Goal: Transaction & Acquisition: Purchase product/service

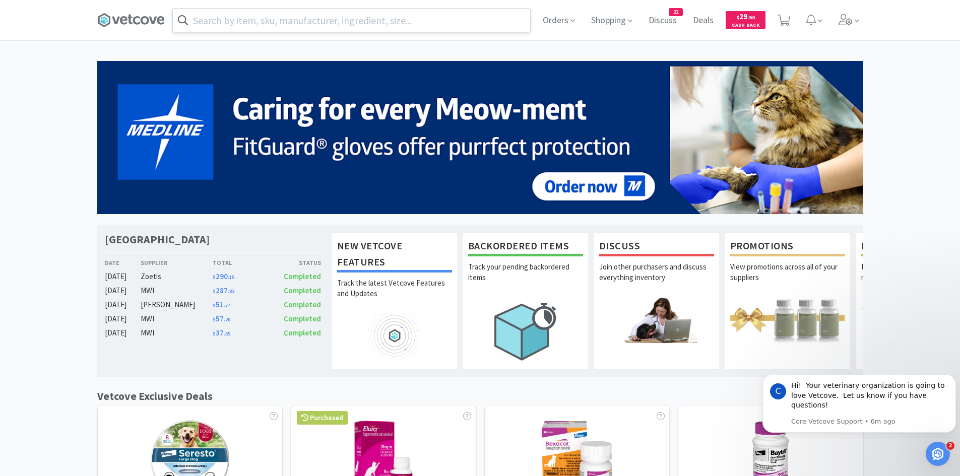
drag, startPoint x: 328, startPoint y: 22, endPoint x: 340, endPoint y: 16, distance: 13.3
click at [328, 22] on input "text" at bounding box center [351, 20] width 357 height 23
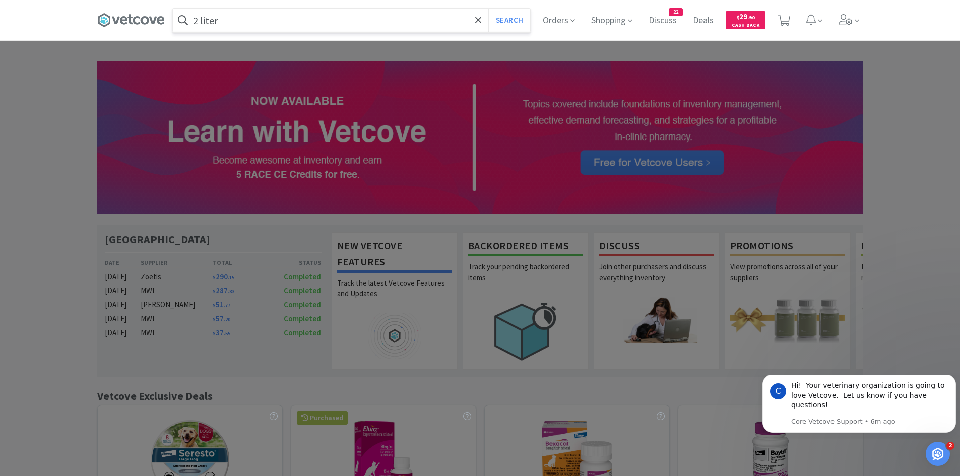
type input "2 liter"
click at [488, 9] on button "Search" at bounding box center [509, 20] width 42 height 23
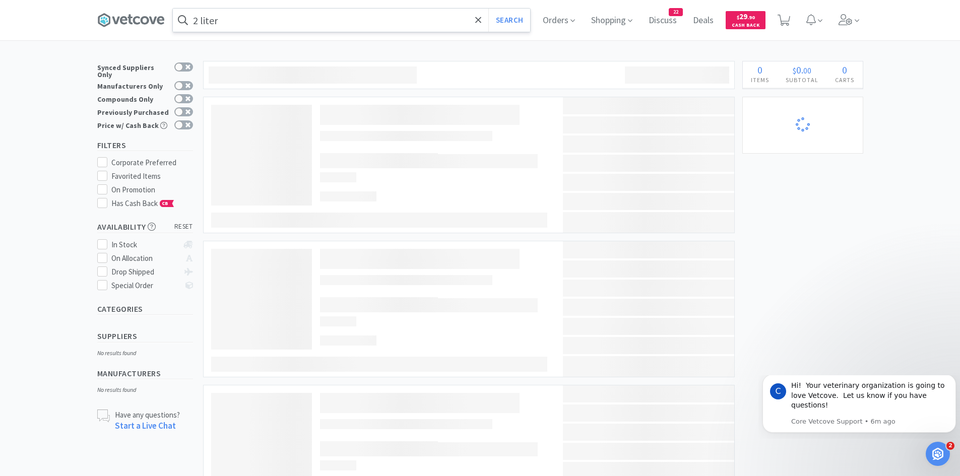
select select "4"
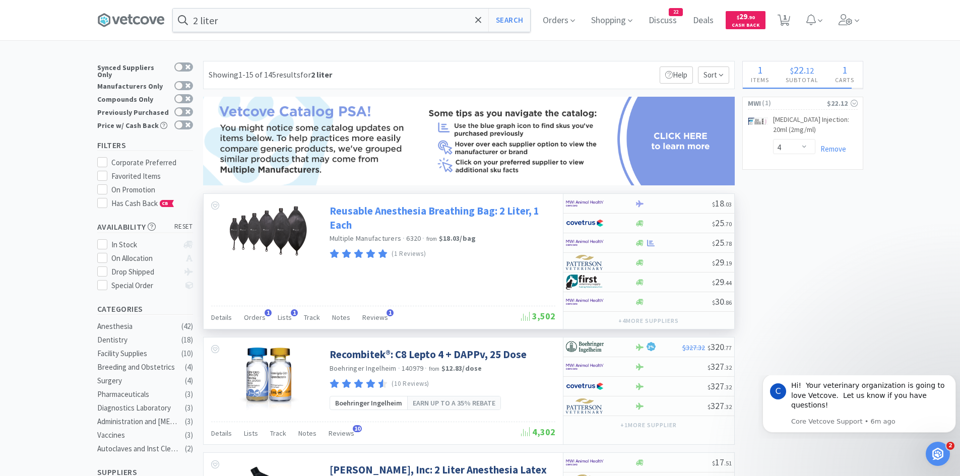
click at [365, 208] on link "Reusable Anesthesia Breathing Bag: 2 Liter, 1 Each" at bounding box center [440, 218] width 223 height 28
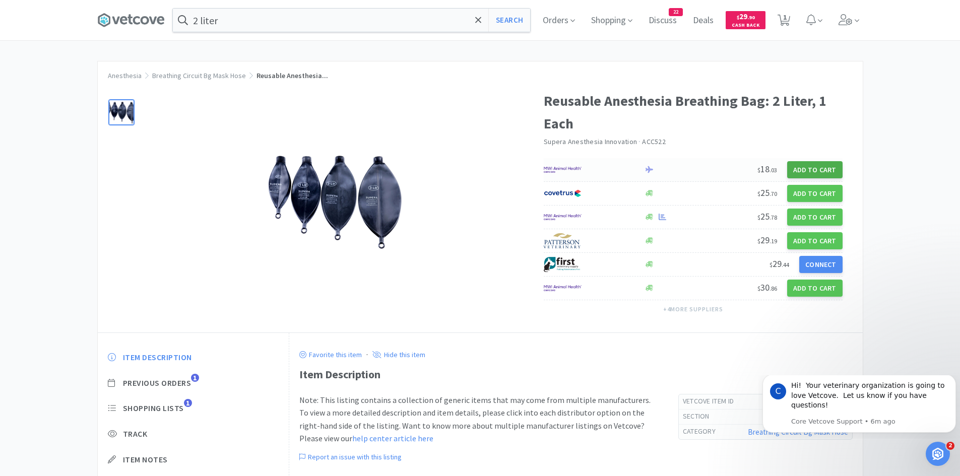
click at [812, 168] on button "Add to Cart" at bounding box center [814, 169] width 55 height 17
select select "1"
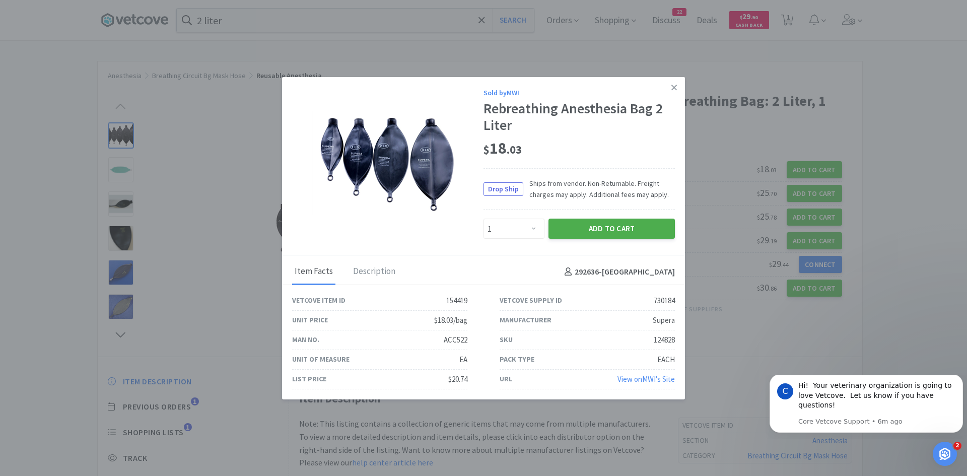
click at [564, 231] on button "Add to Cart" at bounding box center [612, 229] width 126 height 20
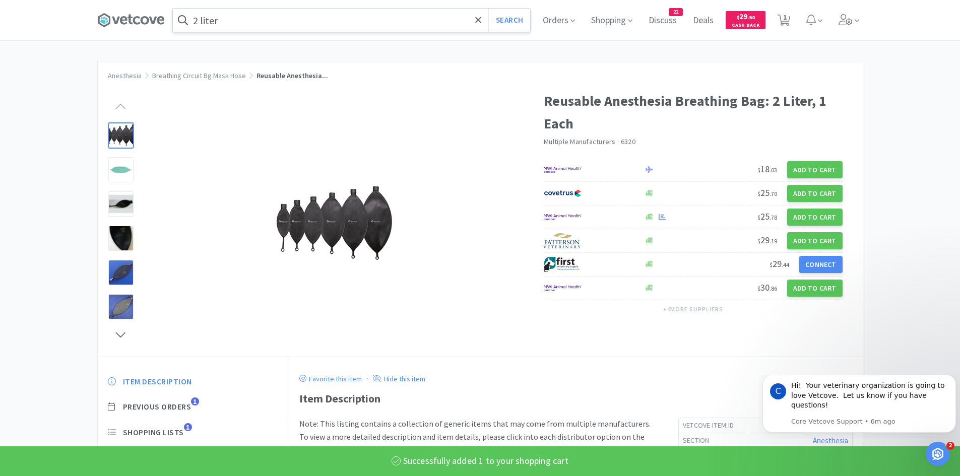
click at [193, 22] on span at bounding box center [183, 20] width 20 height 16
click at [200, 21] on input "2 liter" at bounding box center [351, 20] width 357 height 23
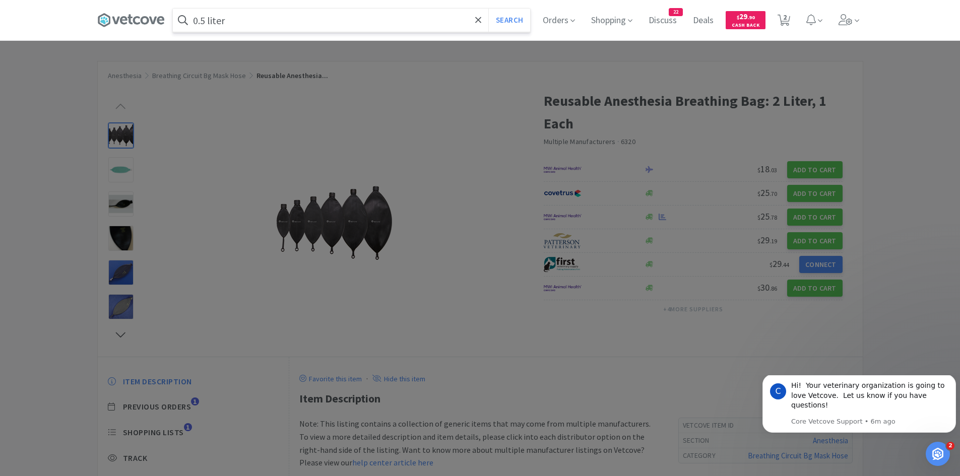
type input "0.5 liter"
click at [488, 9] on button "Search" at bounding box center [509, 20] width 42 height 23
select select "4"
select select "1"
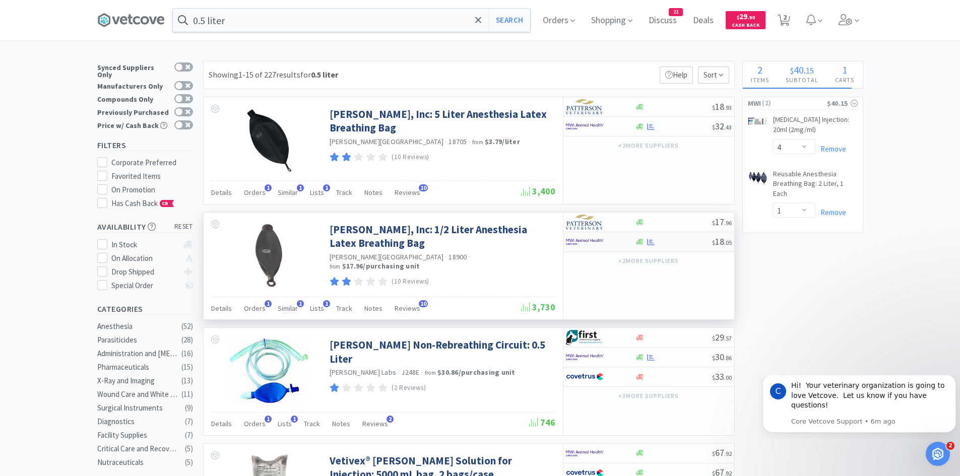
click at [661, 240] on div at bounding box center [673, 242] width 77 height 8
select select "1"
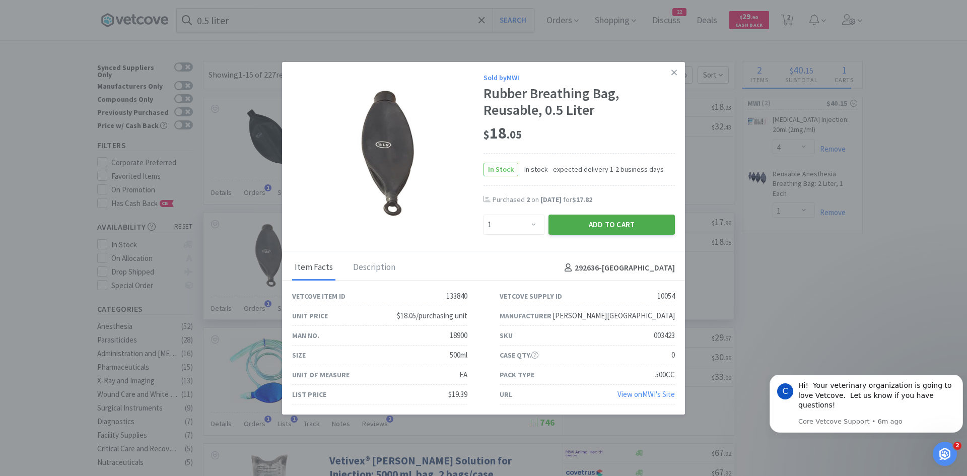
click at [599, 228] on button "Add to Cart" at bounding box center [612, 225] width 126 height 20
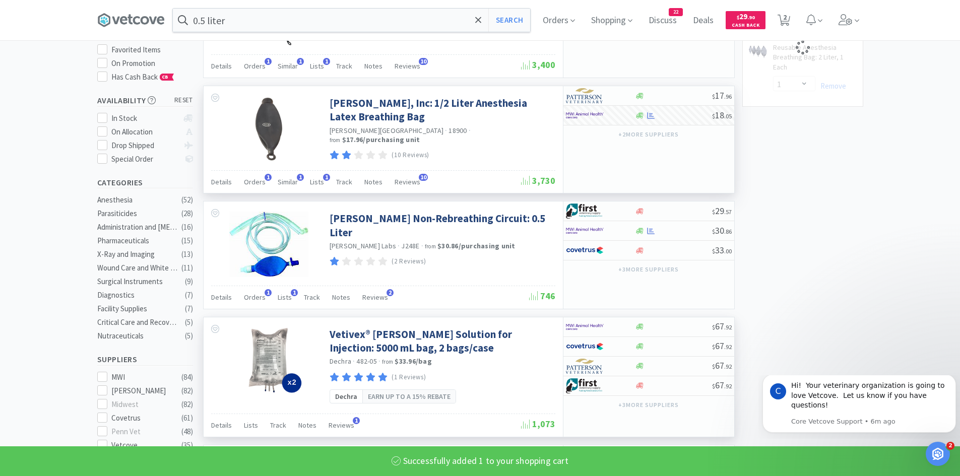
scroll to position [201, 0]
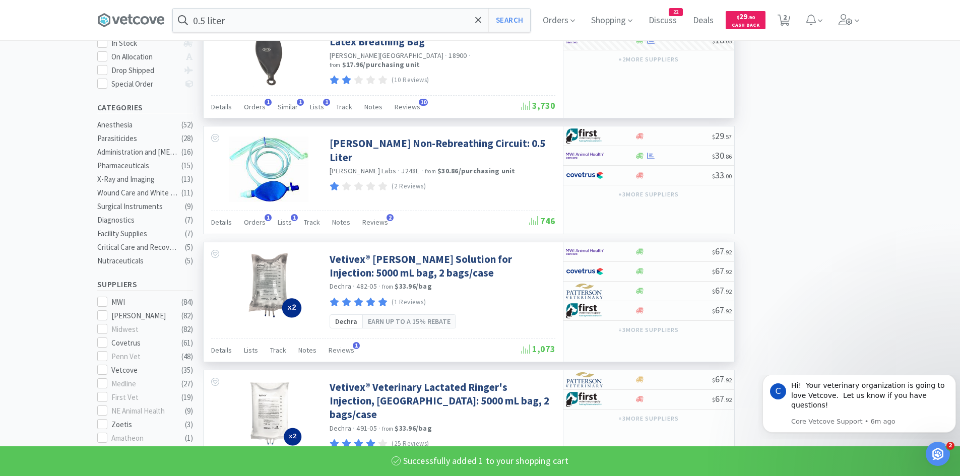
select select "1"
select select "4"
select select "1"
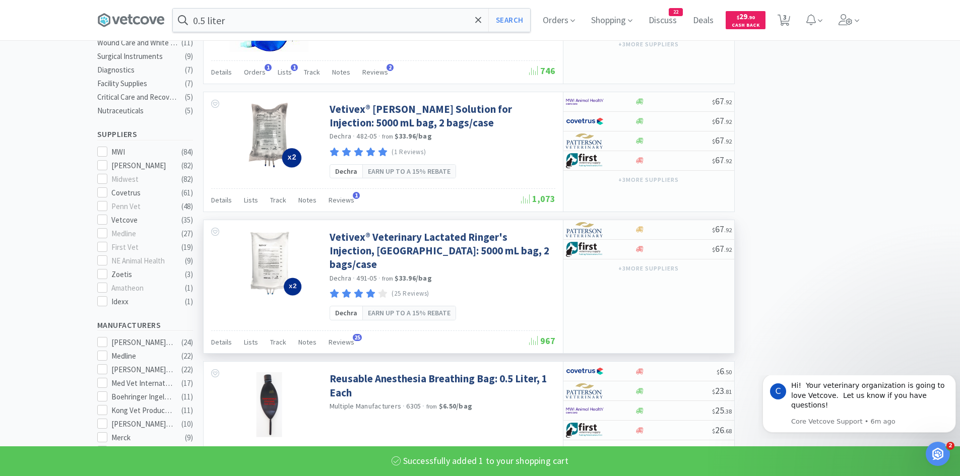
scroll to position [353, 0]
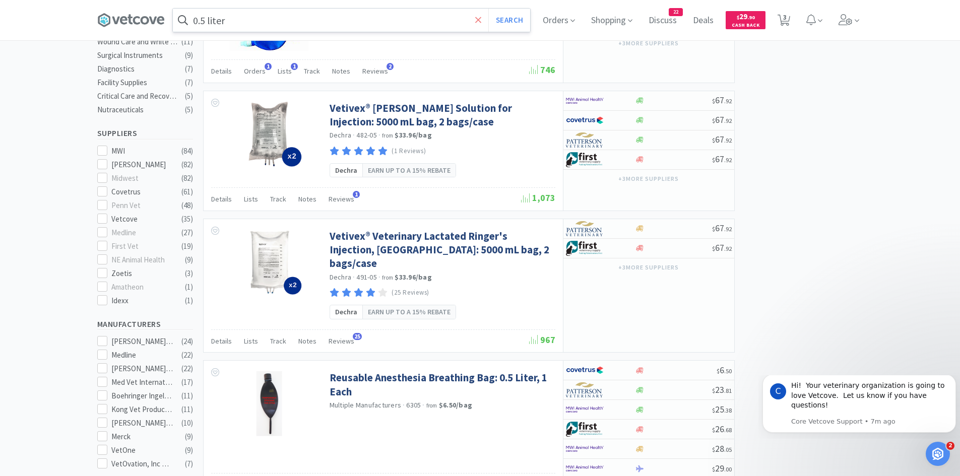
click at [481, 18] on icon at bounding box center [478, 20] width 7 height 10
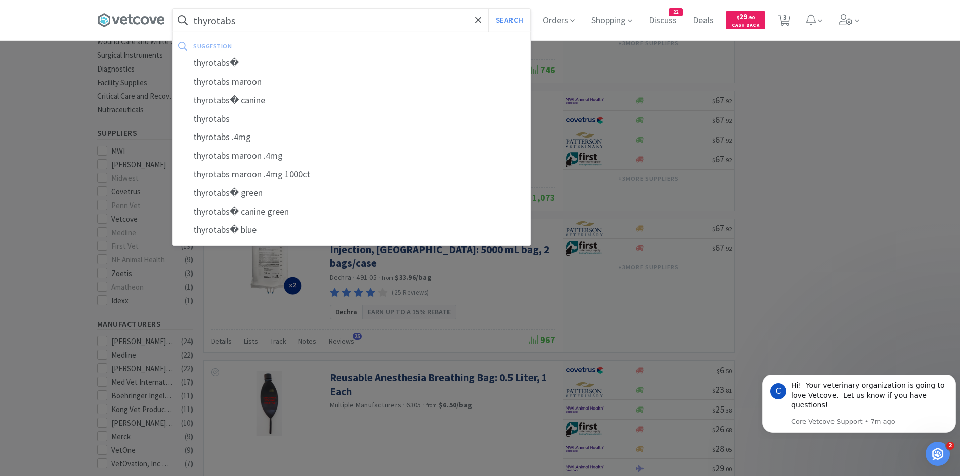
type input "thyrotabs"
click at [488, 9] on button "Search" at bounding box center [509, 20] width 42 height 23
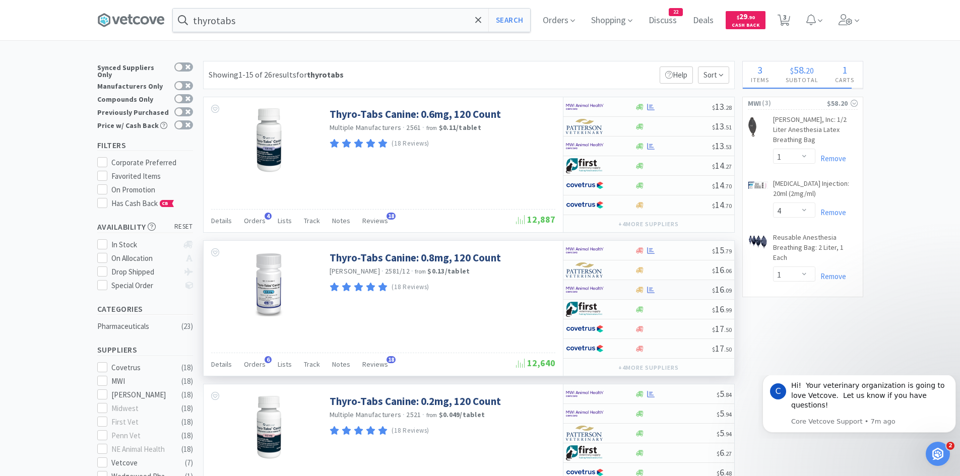
click at [617, 291] on div at bounding box center [593, 289] width 55 height 17
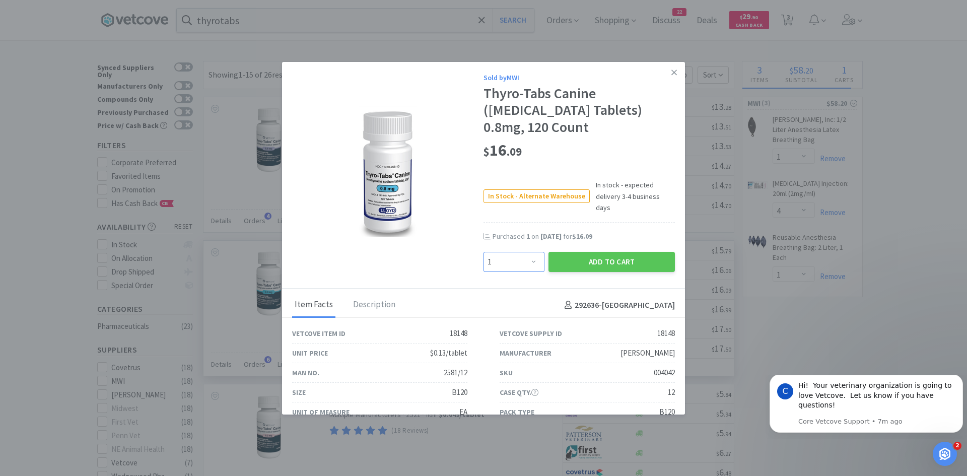
click at [527, 252] on select "Enter Quantity 1 2 3 4 5 6 7 8 9 10 11 12 13 14 15 16 17 18 19 20 Enter Quantity" at bounding box center [514, 262] width 61 height 20
click at [484, 252] on select "Enter Quantity 1 2 3 4 5 6 7 8 9 10 11 12 13 14 15 16 17 18 19 20 Enter Quantity" at bounding box center [514, 262] width 61 height 20
click at [529, 254] on select "Enter Quantity 1 2 3 4 5 6 7 8 9 10 11 12 13 14 15 16 17 18 19 20 Enter Quantity" at bounding box center [514, 262] width 61 height 20
select select "3"
click at [484, 252] on select "Enter Quantity 1 2 3 4 5 6 7 8 9 10 11 12 13 14 15 16 17 18 19 20 Enter Quantity" at bounding box center [514, 262] width 61 height 20
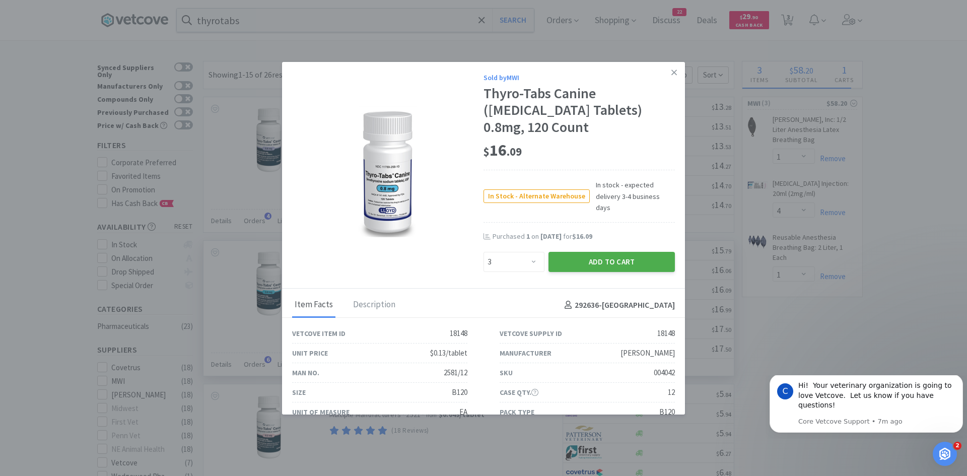
click at [595, 256] on button "Add to Cart" at bounding box center [612, 262] width 126 height 20
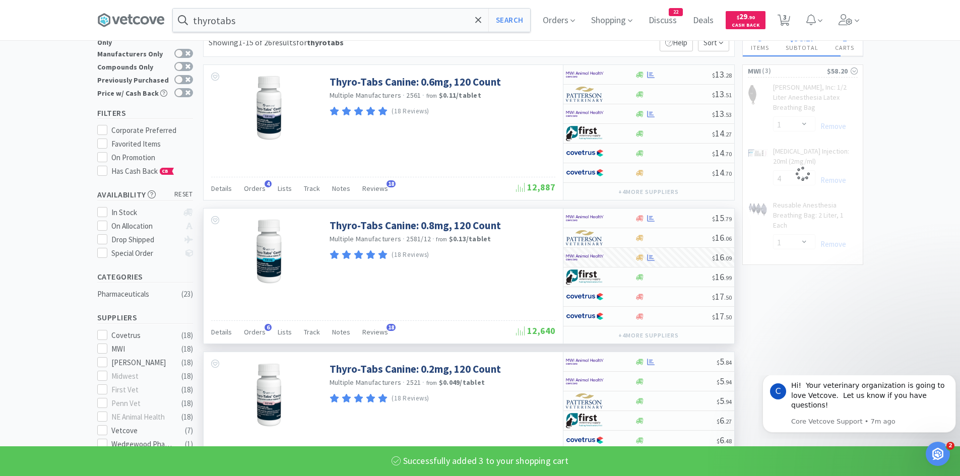
select select "3"
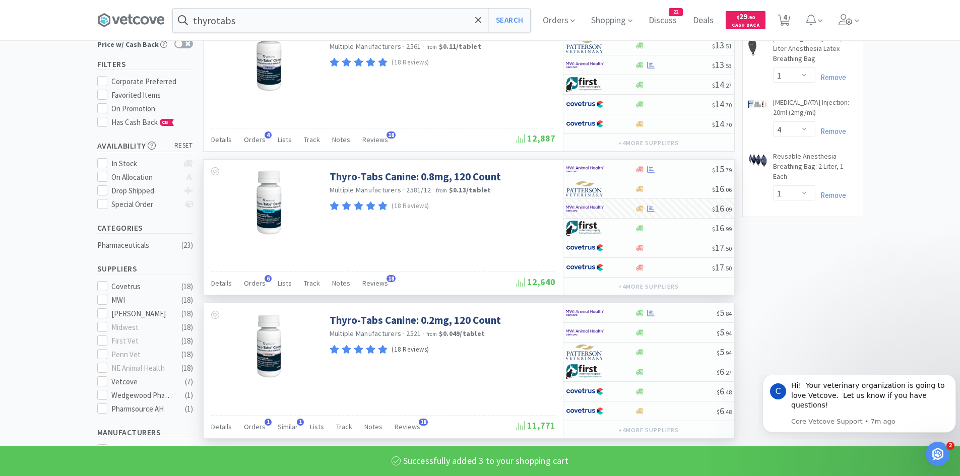
scroll to position [101, 0]
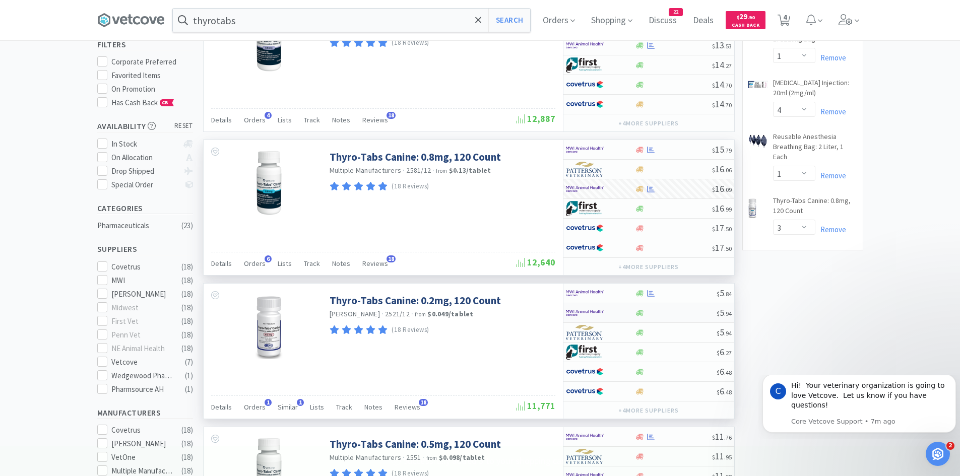
click at [593, 311] on img at bounding box center [585, 312] width 38 height 15
select select "1"
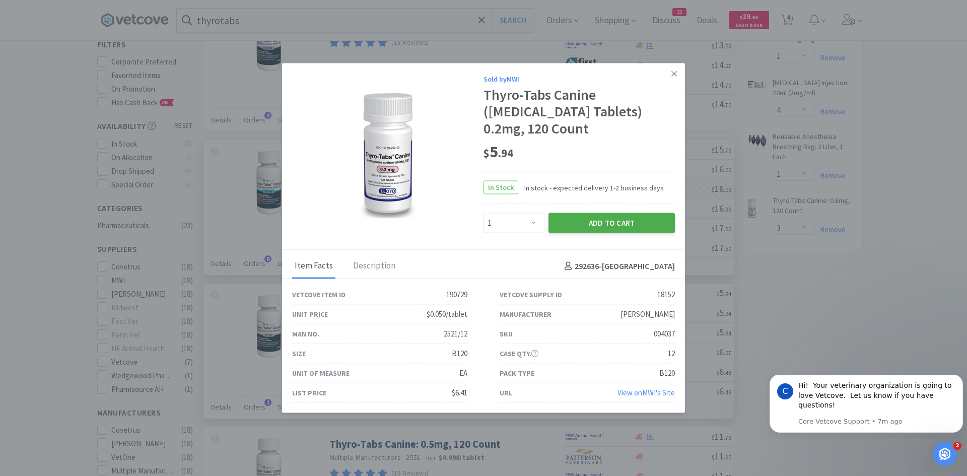
click at [598, 224] on button "Add to Cart" at bounding box center [612, 223] width 126 height 20
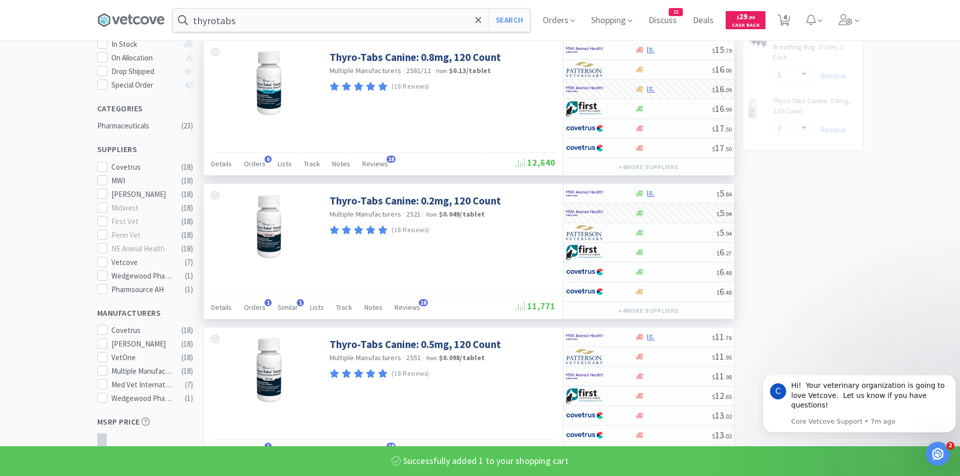
select select "1"
select select "3"
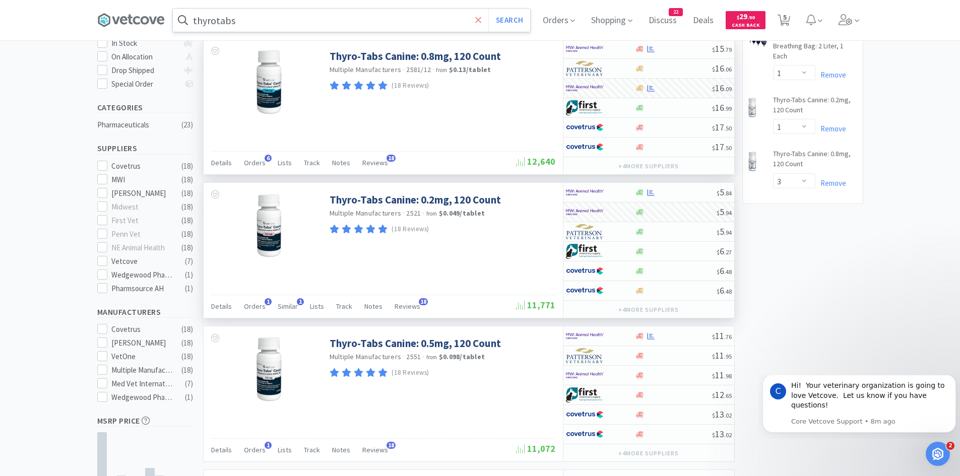
click at [480, 15] on icon at bounding box center [478, 20] width 7 height 10
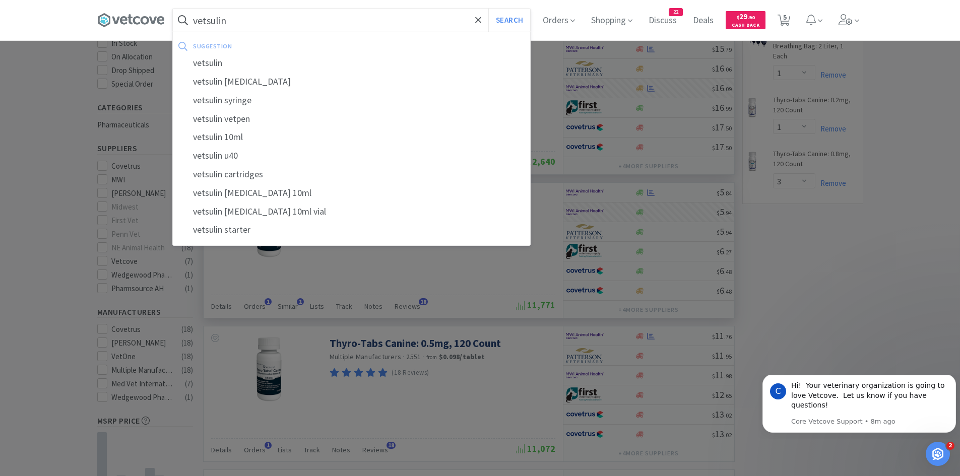
type input "vetsulin"
click at [488, 9] on button "Search" at bounding box center [509, 20] width 42 height 23
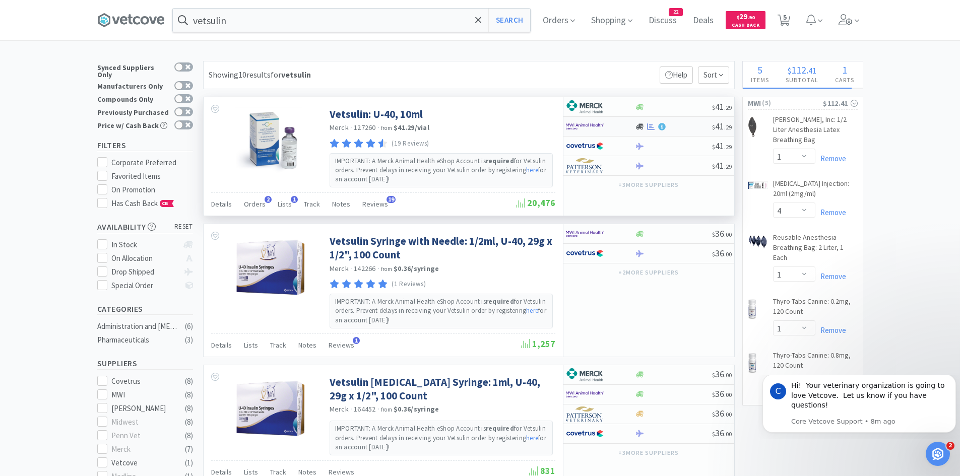
click at [606, 124] on div at bounding box center [593, 126] width 55 height 17
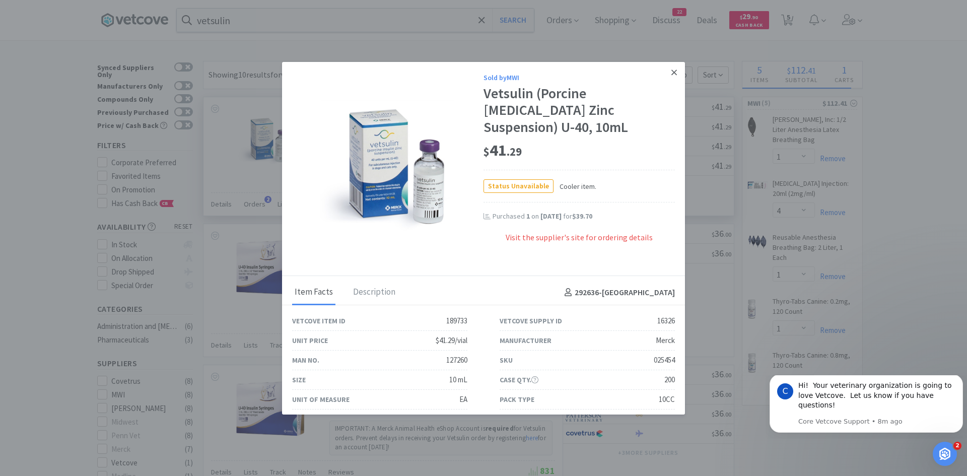
click at [671, 72] on icon at bounding box center [674, 72] width 6 height 9
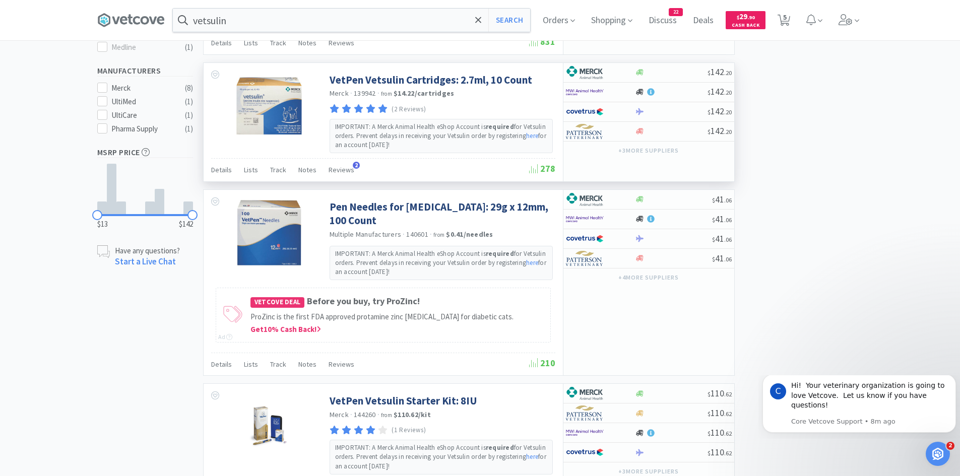
scroll to position [263, 0]
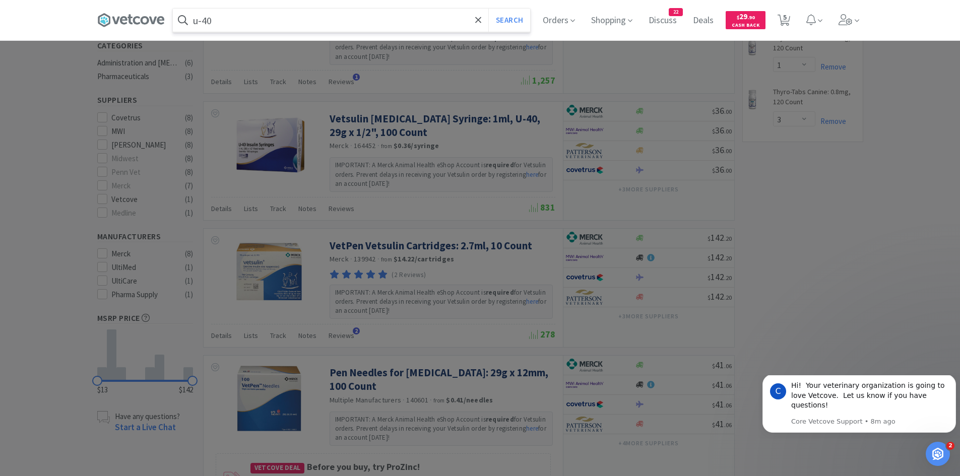
type input "u-40"
click at [488, 9] on button "Search" at bounding box center [509, 20] width 42 height 23
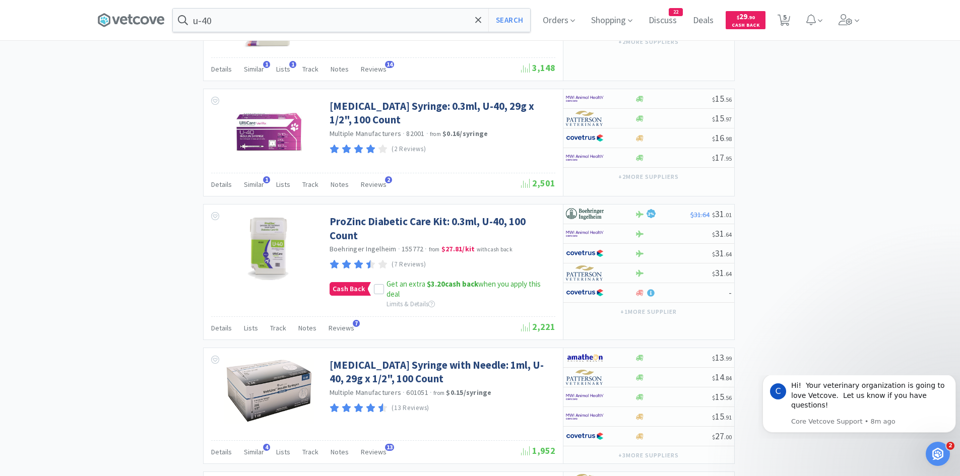
scroll to position [1159, 0]
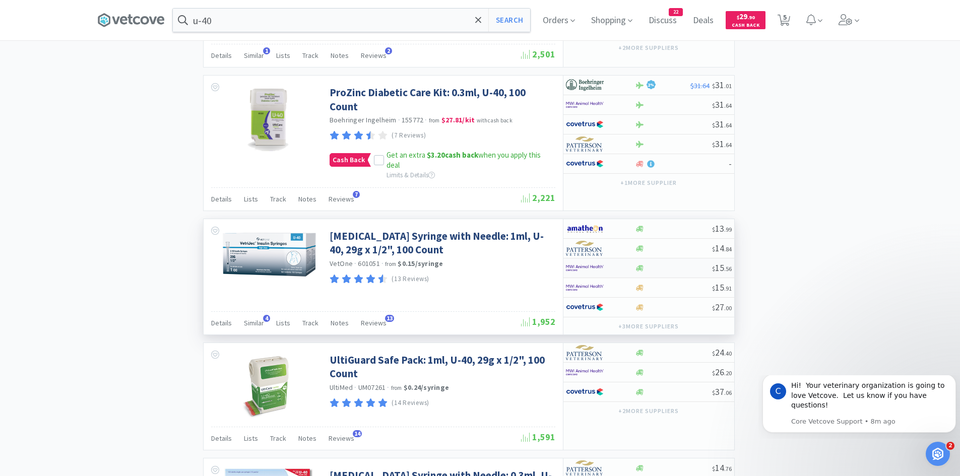
click at [597, 265] on img at bounding box center [585, 267] width 38 height 15
select select "1"
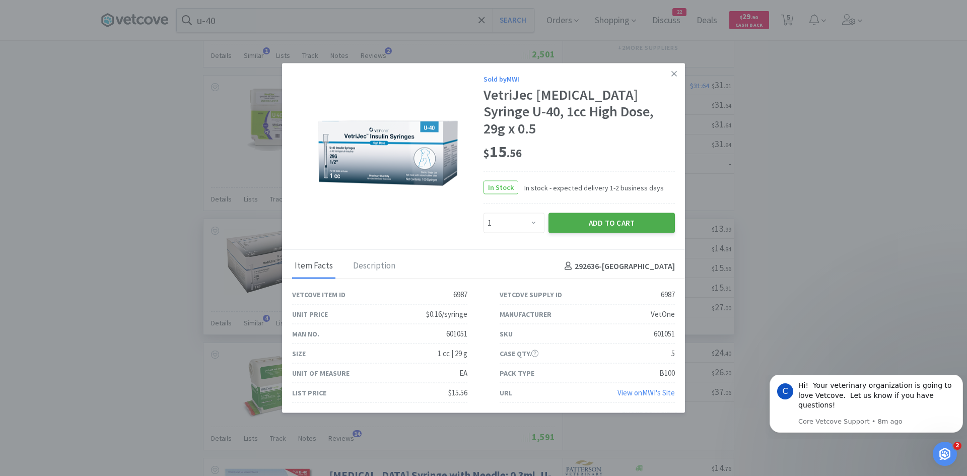
click at [569, 213] on button "Add to Cart" at bounding box center [612, 223] width 126 height 20
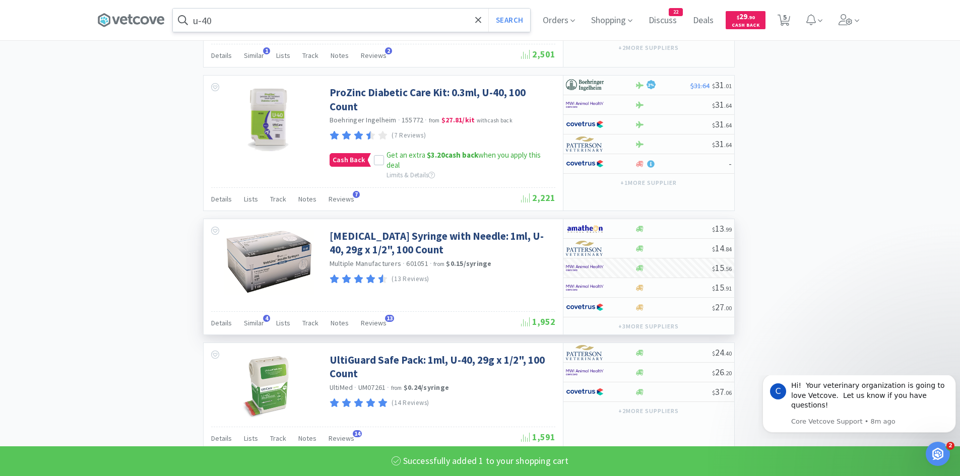
click at [280, 28] on input "u-40" at bounding box center [351, 20] width 357 height 23
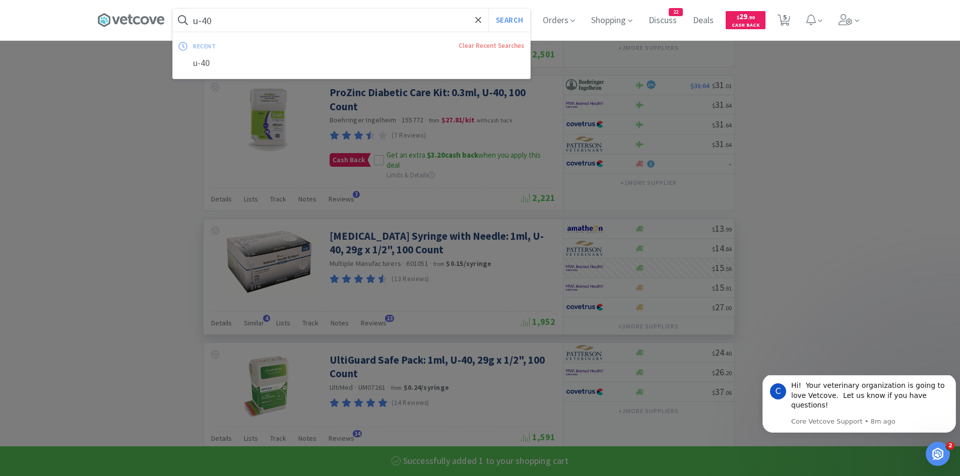
select select "1"
select select "4"
select select "1"
select select "3"
click at [280, 21] on input "u-40" at bounding box center [351, 20] width 357 height 23
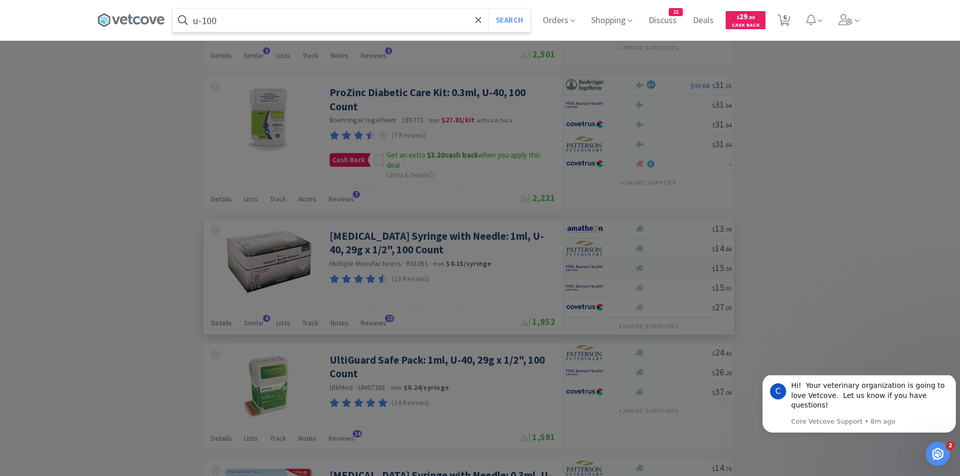
type input "u-100"
click at [488, 9] on button "Search" at bounding box center [509, 20] width 42 height 23
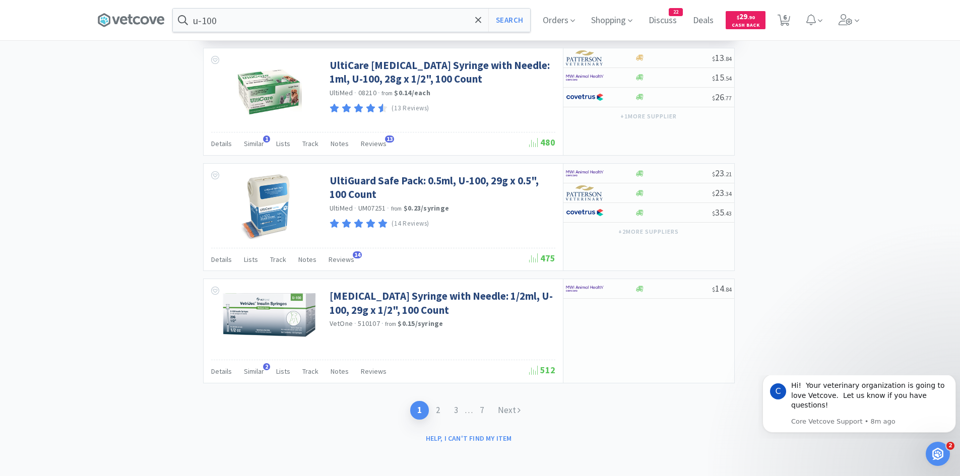
scroll to position [1508, 0]
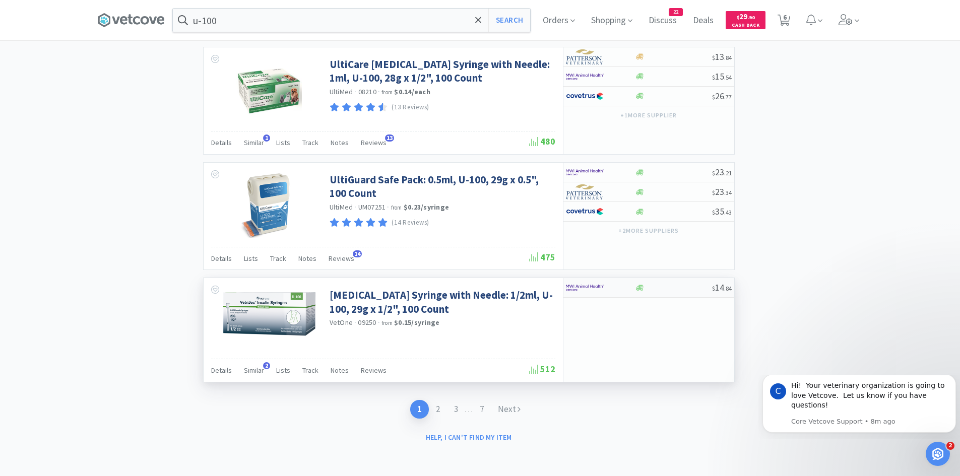
click at [615, 288] on div at bounding box center [593, 287] width 55 height 17
select select "1"
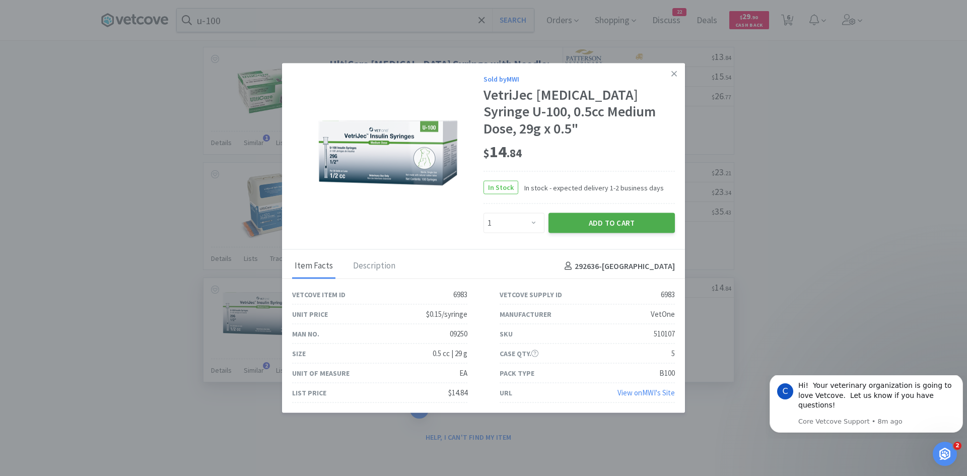
click at [624, 221] on button "Add to Cart" at bounding box center [612, 223] width 126 height 20
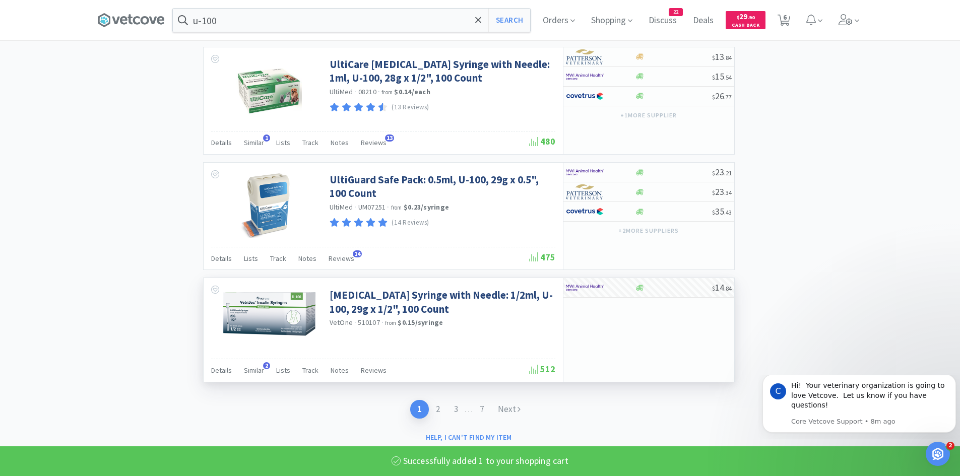
select select "1"
select select "4"
select select "1"
select select "3"
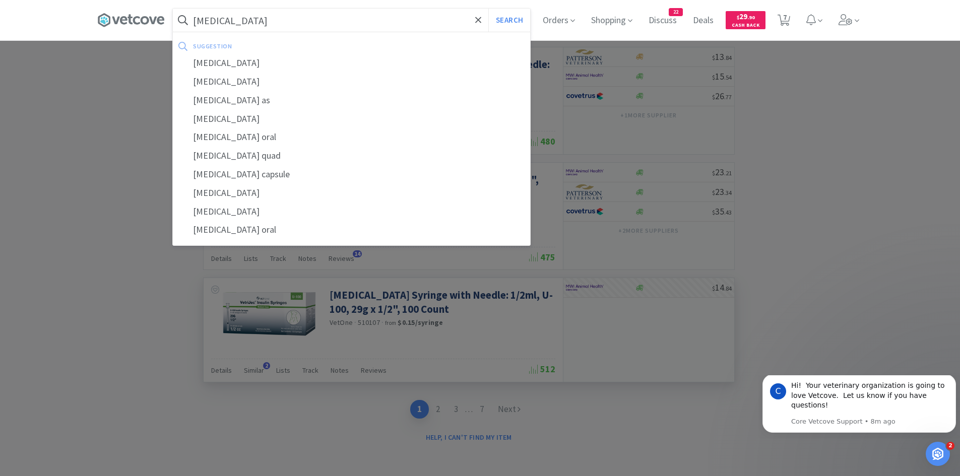
type input "doxycycline"
click at [488, 9] on button "Search" at bounding box center [509, 20] width 42 height 23
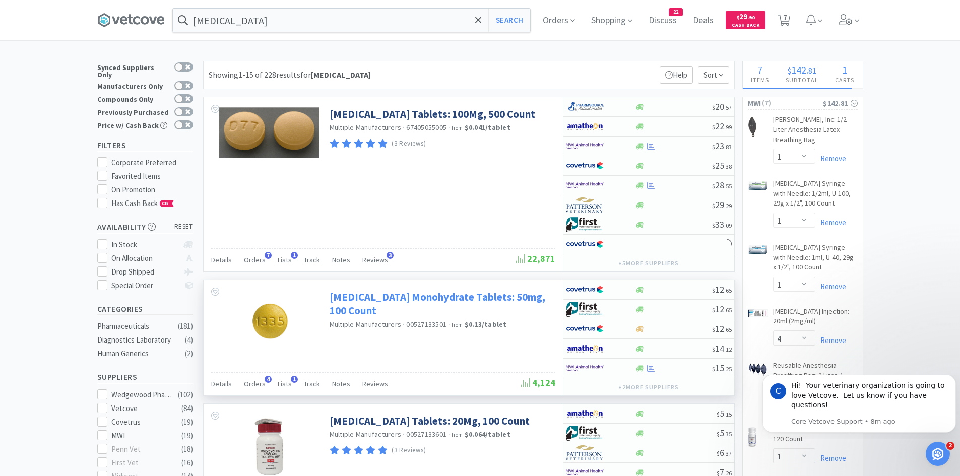
click at [417, 297] on link "[MEDICAL_DATA] Monohydrate Tablets: 50mg, 100 Count" at bounding box center [440, 304] width 223 height 28
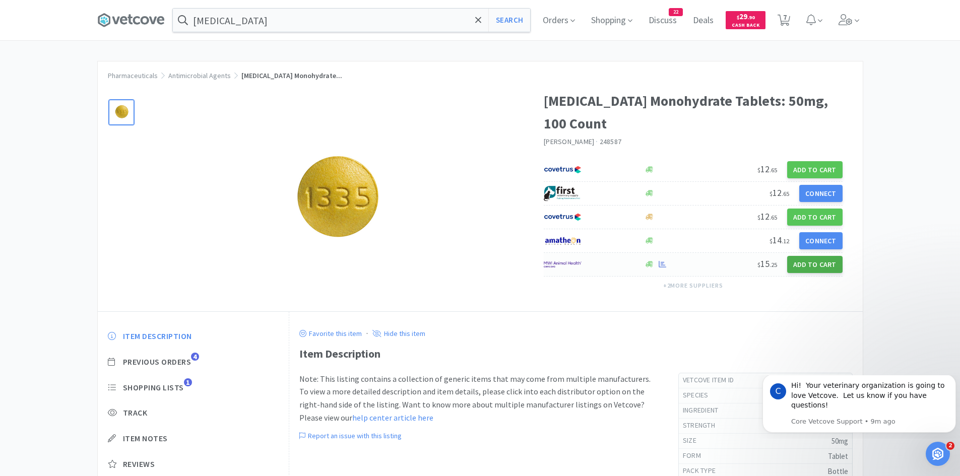
click at [810, 265] on button "Add to Cart" at bounding box center [814, 264] width 55 height 17
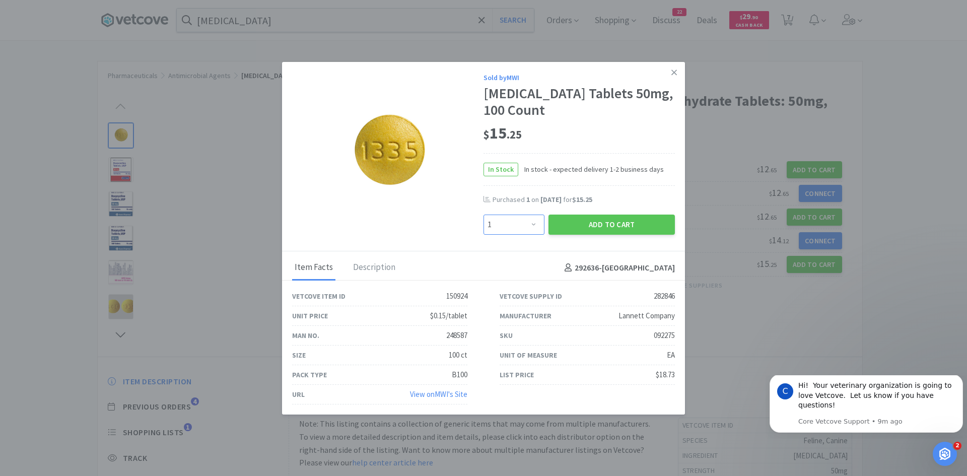
click at [512, 224] on select "Enter Quantity 1 2 3 4 5 6 7 8 9 10 11 12 13 14 15 16 17 18 19 20 Enter Quantity" at bounding box center [514, 225] width 61 height 20
select select "2"
click at [484, 215] on select "Enter Quantity 1 2 3 4 5 6 7 8 9 10 11 12 13 14 15 16 17 18 19 20 Enter Quantity" at bounding box center [514, 225] width 61 height 20
click at [603, 220] on button "Add to Cart" at bounding box center [612, 225] width 126 height 20
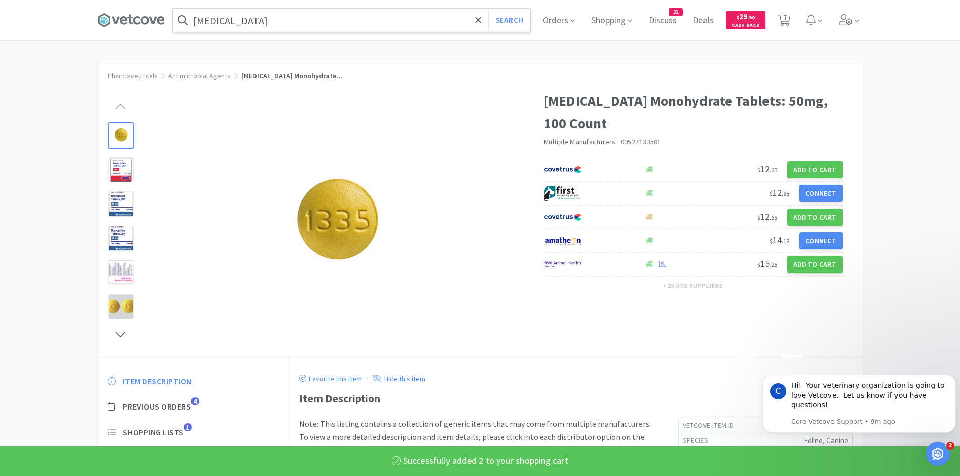
click at [406, 11] on input "doxycycline" at bounding box center [351, 20] width 357 height 23
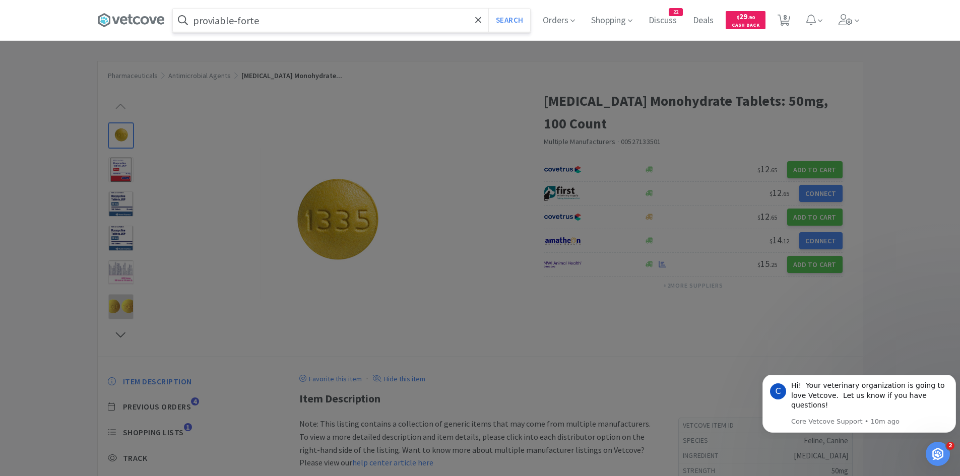
type input "proviable-forte"
click at [488, 9] on button "Search" at bounding box center [509, 20] width 42 height 23
select select "1"
select select "2"
select select "1"
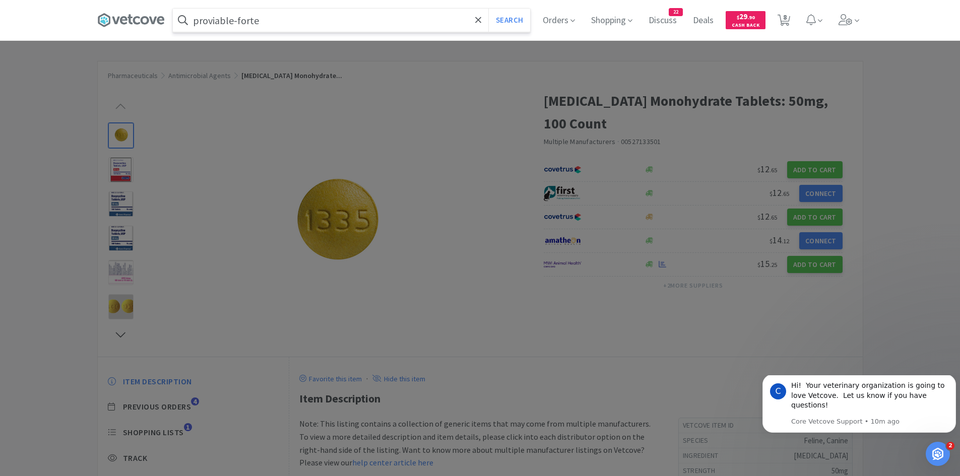
select select "1"
select select "4"
select select "1"
select select "3"
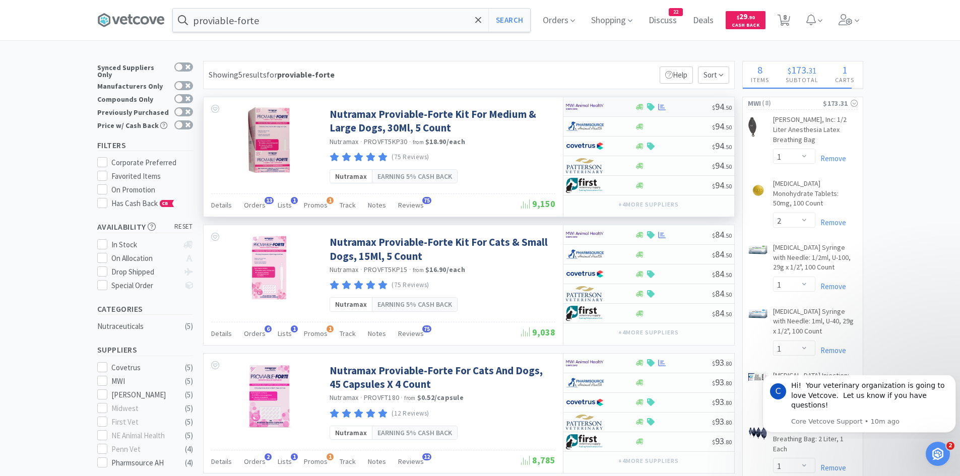
click at [627, 103] on div at bounding box center [600, 106] width 69 height 17
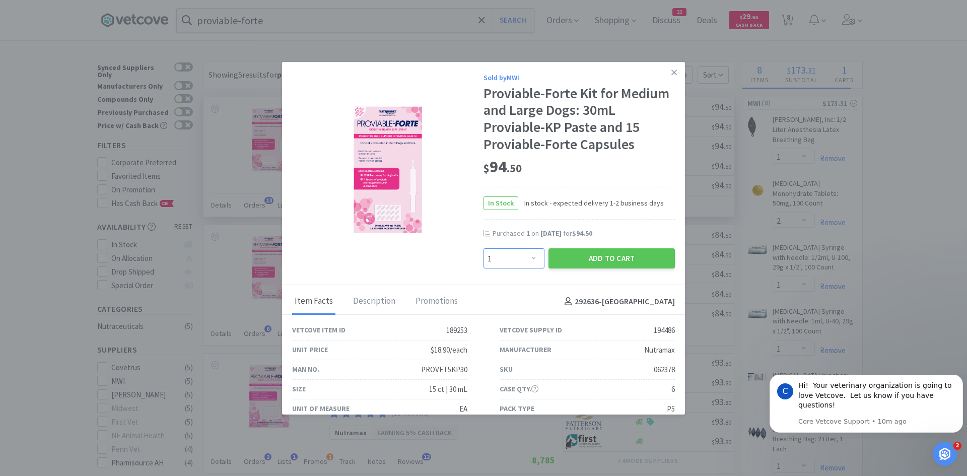
click at [519, 252] on select "Enter Quantity 1 2 3 4 5 6 7 8 9 10 11 12 13 14 15 16 17 18 19 20 Enter Quantity" at bounding box center [514, 258] width 61 height 20
select select "2"
click at [484, 248] on select "Enter Quantity 1 2 3 4 5 6 7 8 9 10 11 12 13 14 15 16 17 18 19 20 Enter Quantity" at bounding box center [514, 258] width 61 height 20
click at [588, 258] on button "Add to Cart" at bounding box center [612, 258] width 126 height 20
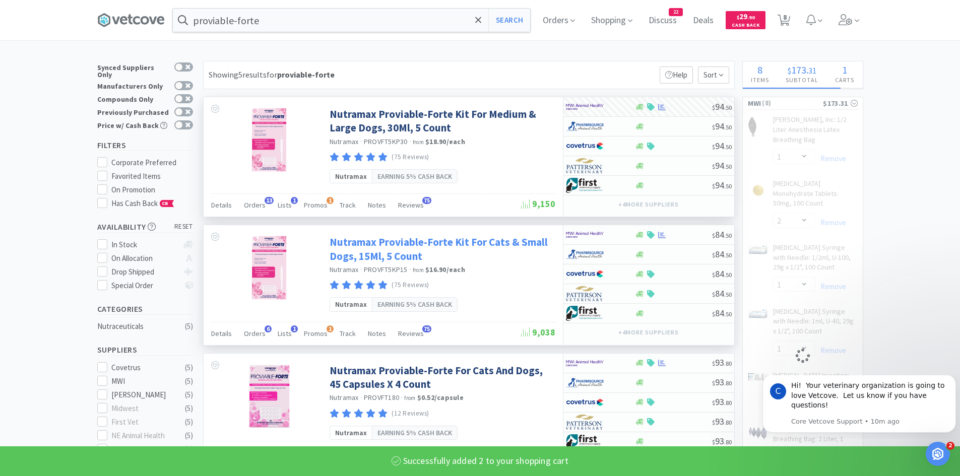
select select "2"
select select "4"
select select "1"
select select "3"
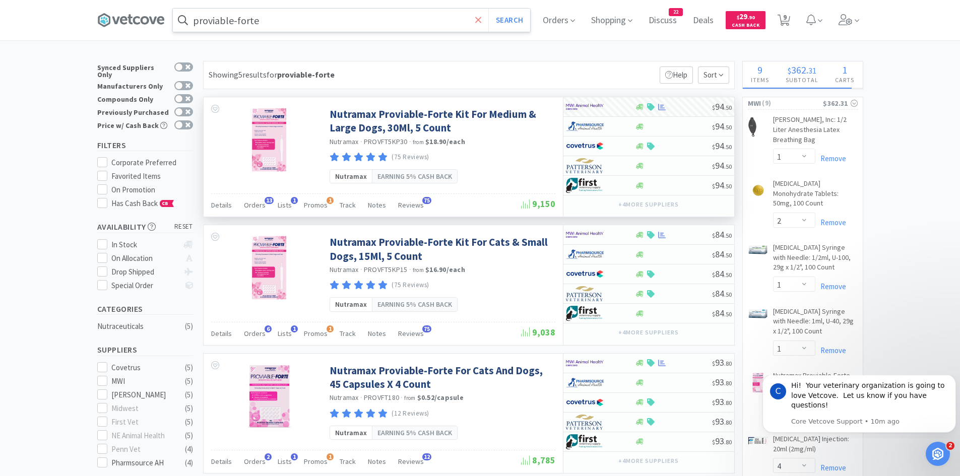
click at [484, 19] on span at bounding box center [479, 20] width 12 height 21
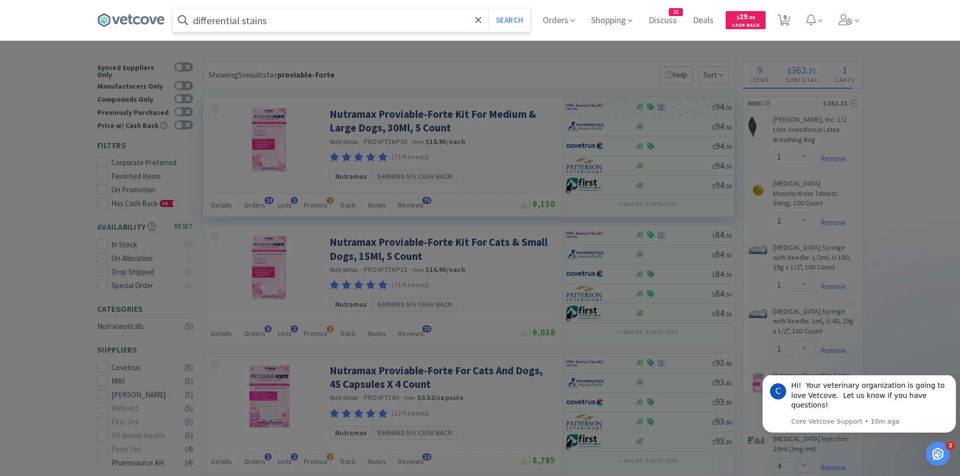
type input "differential stains"
click at [488, 9] on button "Search" at bounding box center [509, 20] width 42 height 23
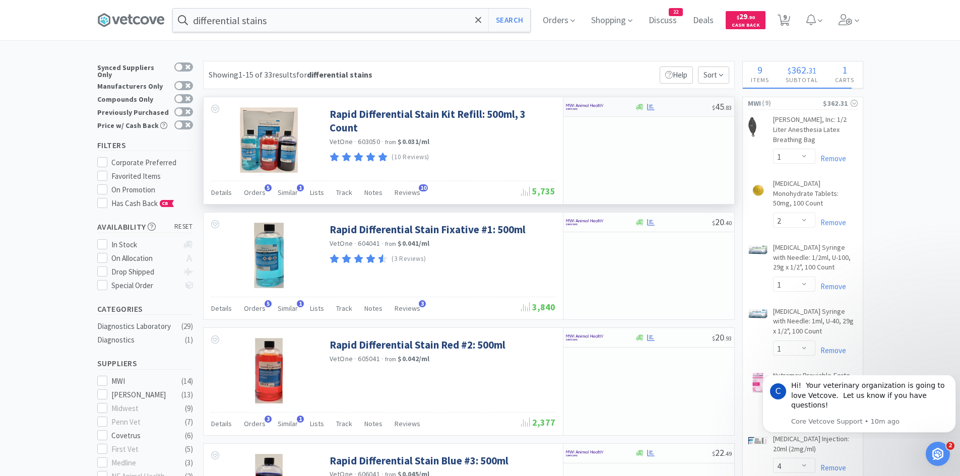
click at [603, 107] on img at bounding box center [585, 106] width 38 height 15
select select "1"
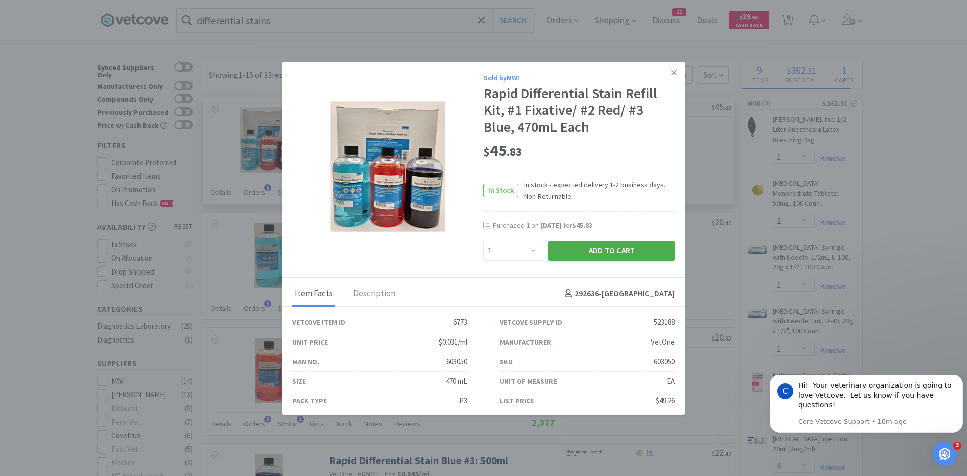
click at [578, 250] on button "Add to Cart" at bounding box center [612, 251] width 126 height 20
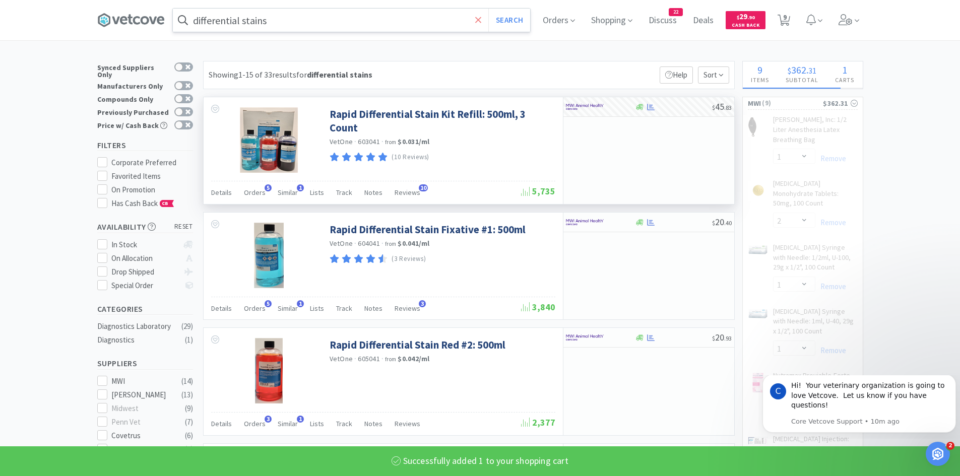
select select "1"
select select "3"
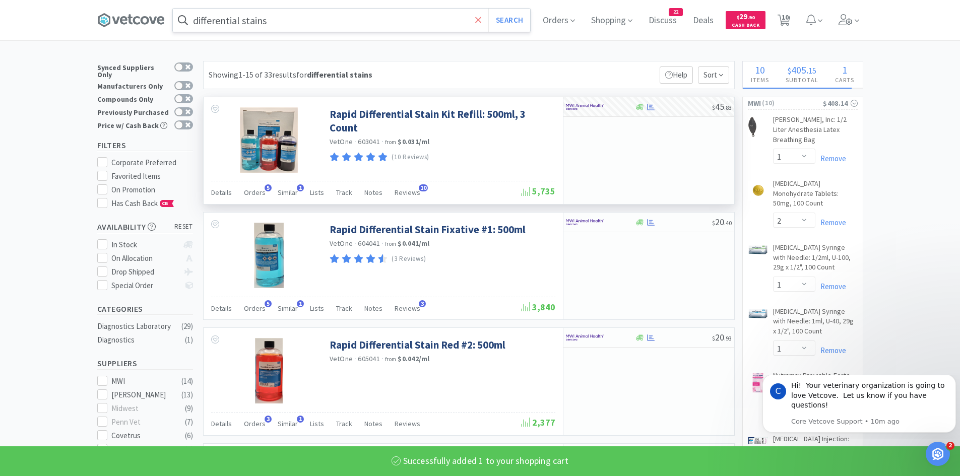
click at [482, 21] on icon at bounding box center [478, 20] width 7 height 10
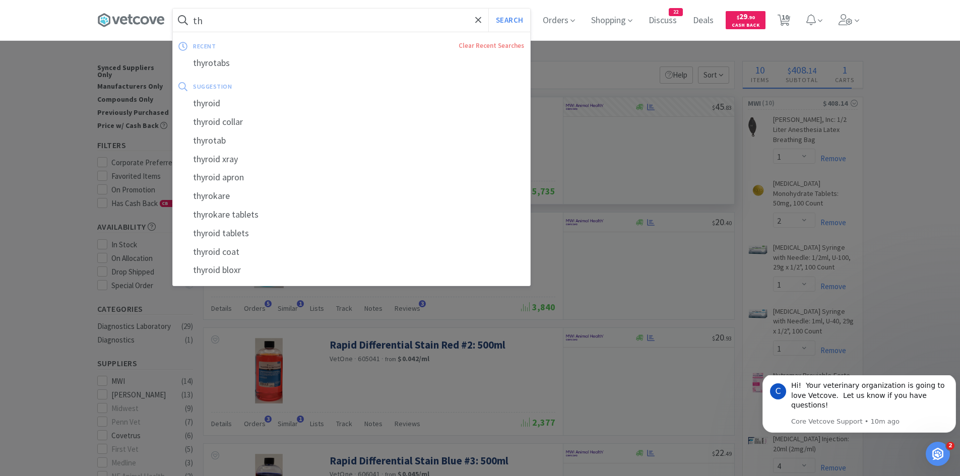
type input "t"
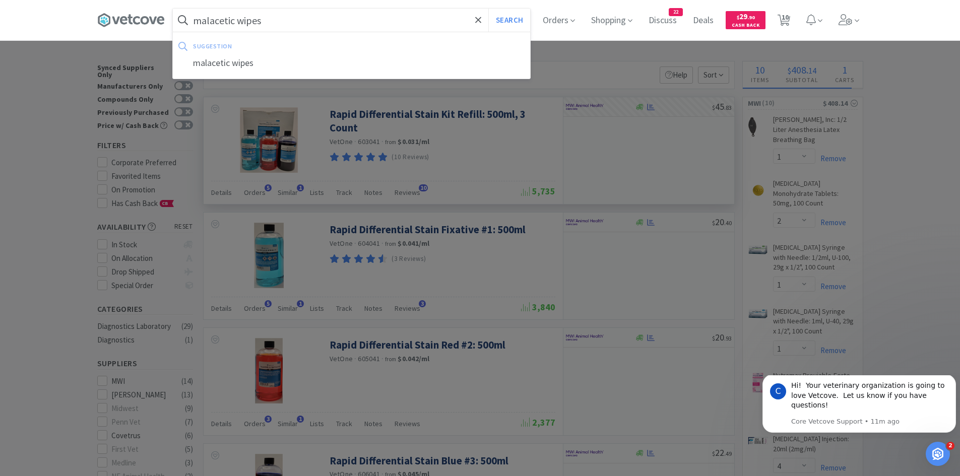
type input "malacetic wipes"
click at [488, 9] on button "Search" at bounding box center [509, 20] width 42 height 23
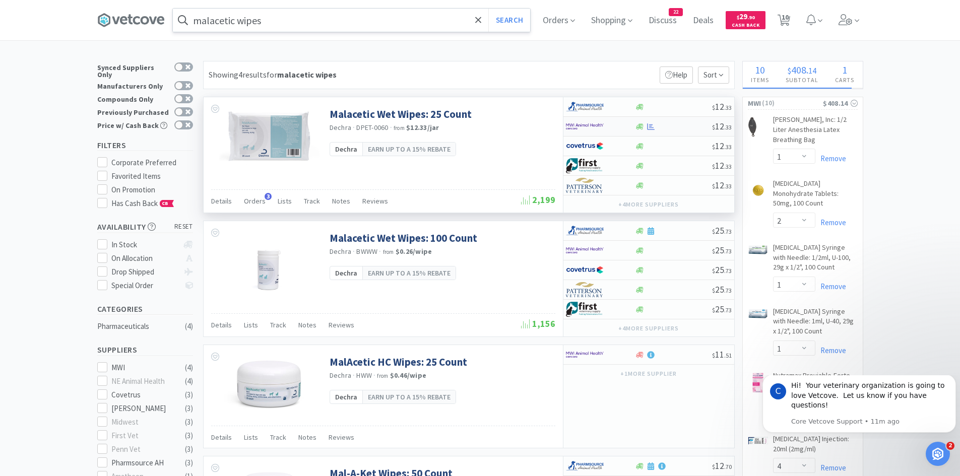
click at [609, 124] on div at bounding box center [593, 126] width 55 height 17
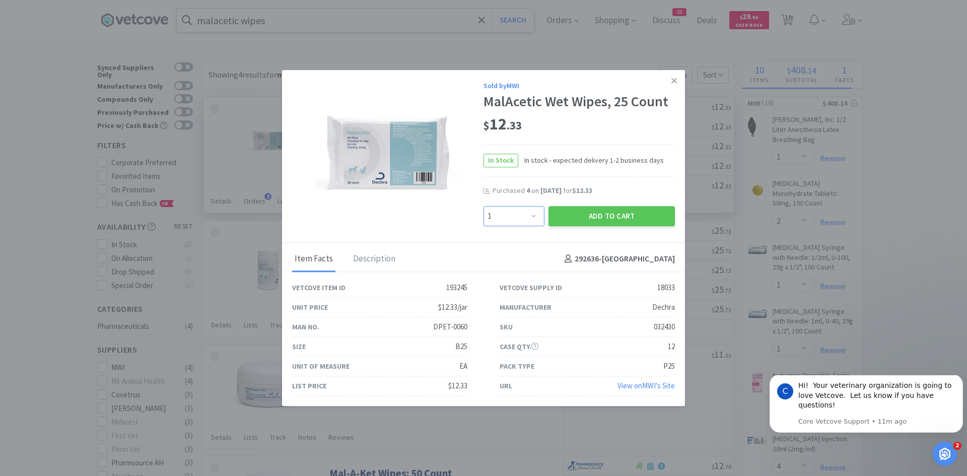
click at [514, 212] on select "Enter Quantity 1 2 3 4 5 6 7 8 9 10 11 12 13 14 15 16 17 18 19 20 Enter Quantity" at bounding box center [514, 216] width 61 height 20
select select "2"
click at [484, 206] on select "Enter Quantity 1 2 3 4 5 6 7 8 9 10 11 12 13 14 15 16 17 18 19 20 Enter Quantity" at bounding box center [514, 216] width 61 height 20
click at [576, 218] on button "Add to Cart" at bounding box center [612, 216] width 126 height 20
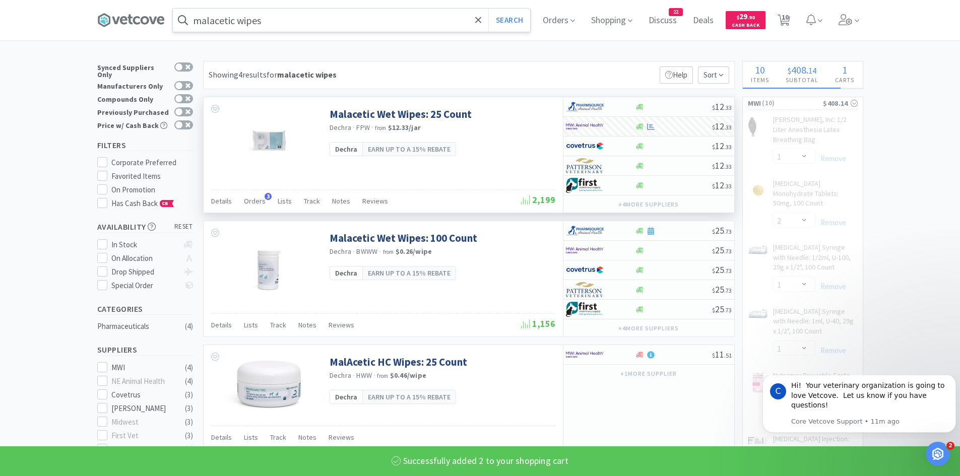
select select "2"
select select "4"
select select "1"
select select "3"
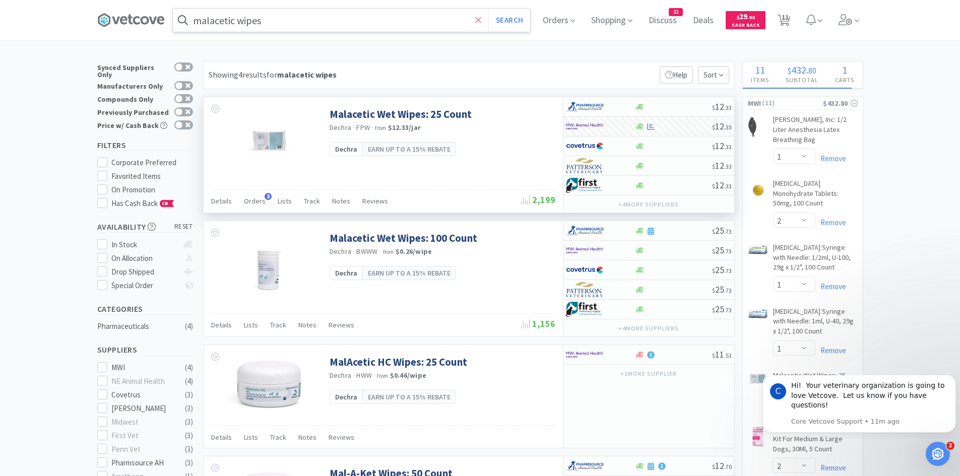
click at [481, 18] on icon at bounding box center [478, 20] width 6 height 6
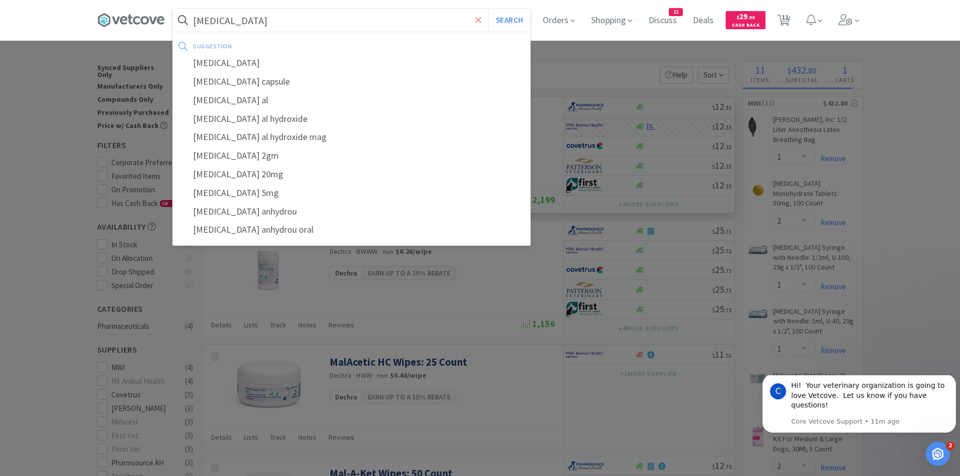
type input "omeprazole"
click at [488, 9] on button "Search" at bounding box center [509, 20] width 42 height 23
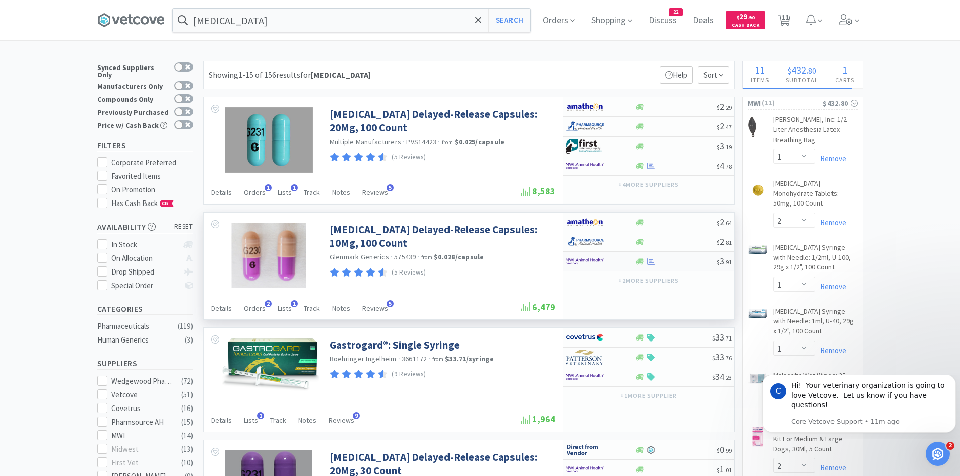
click at [605, 260] on div at bounding box center [593, 261] width 55 height 17
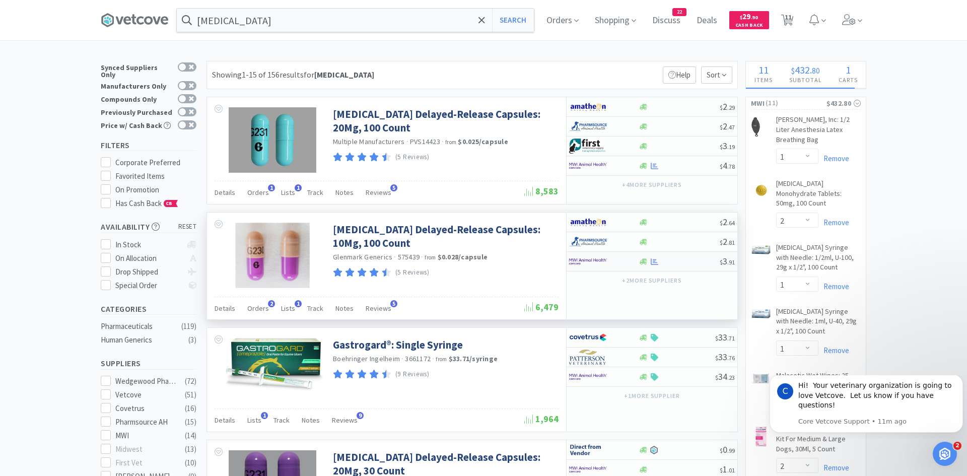
select select "1"
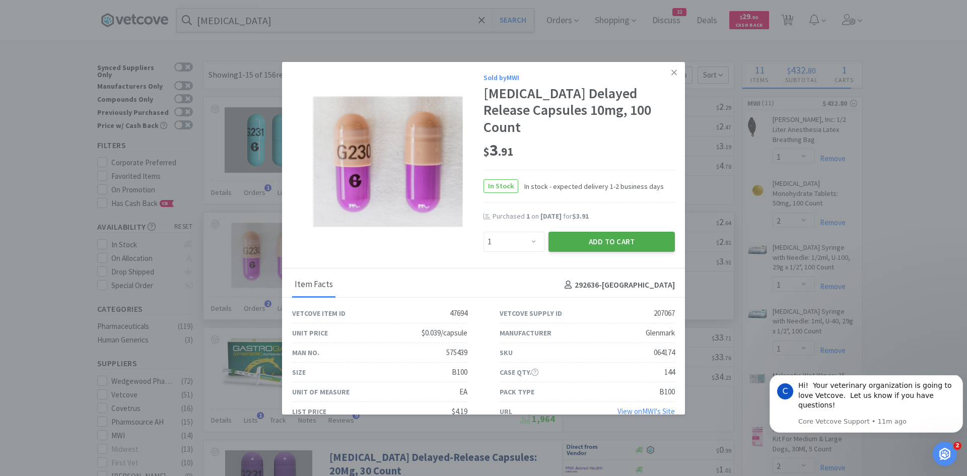
click at [611, 232] on button "Add to Cart" at bounding box center [612, 242] width 126 height 20
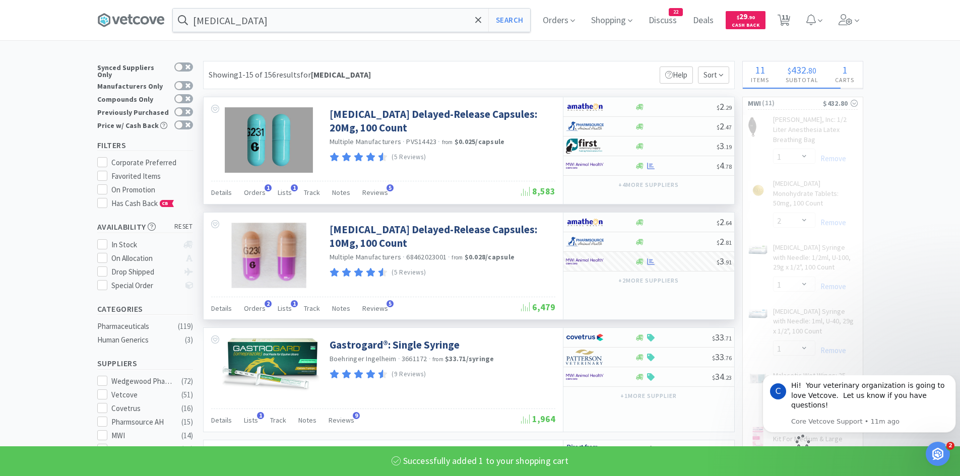
select select "1"
select select "4"
select select "1"
select select "3"
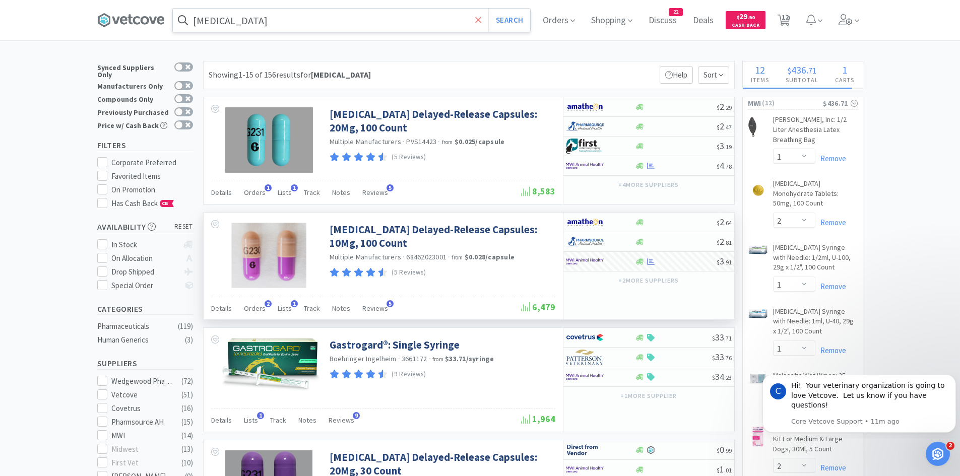
click at [479, 20] on icon at bounding box center [478, 20] width 7 height 10
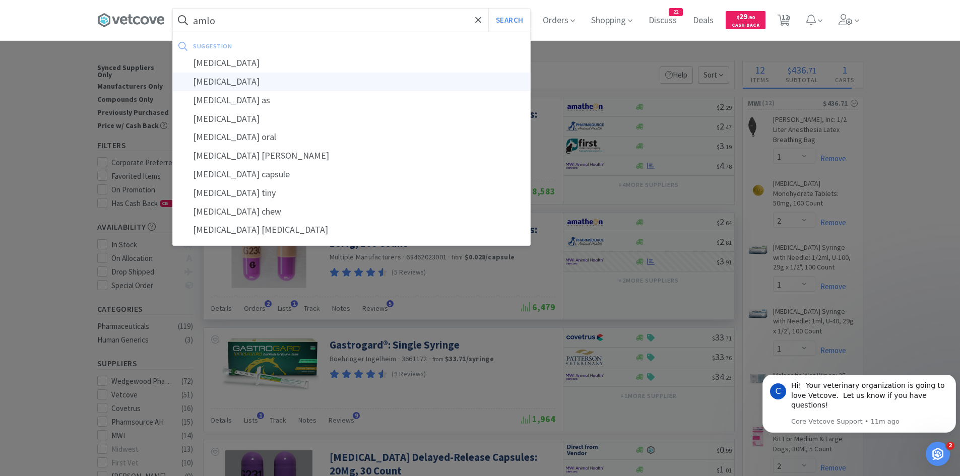
click at [345, 77] on div "amlodipine besylate" at bounding box center [351, 82] width 357 height 19
type input "amlodipine besylate"
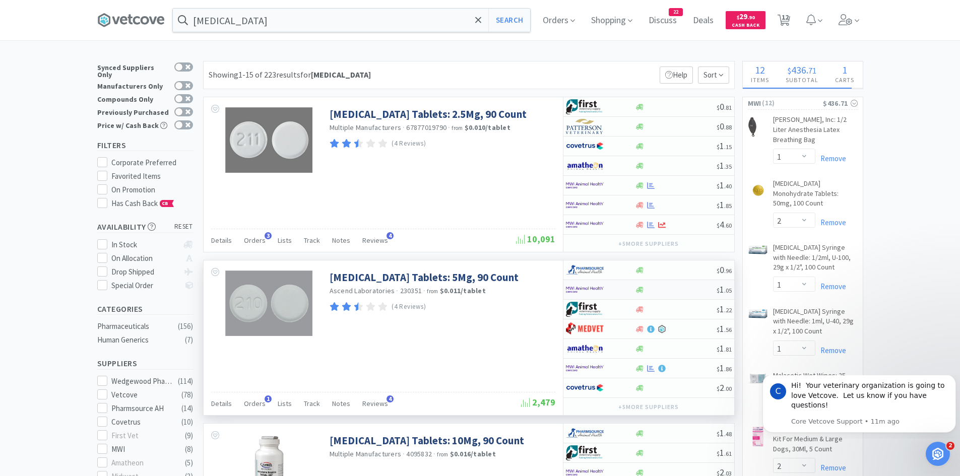
click at [593, 295] on img at bounding box center [585, 289] width 38 height 15
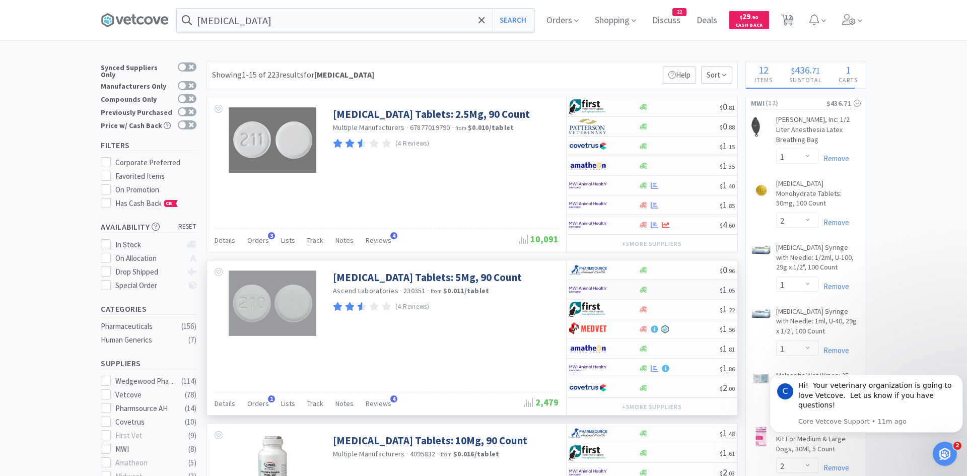
select select "1"
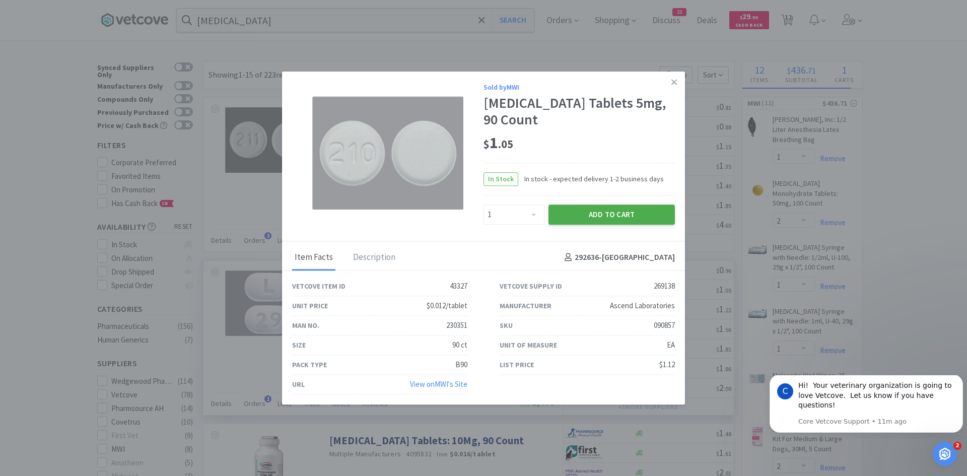
click at [617, 211] on button "Add to Cart" at bounding box center [612, 215] width 126 height 20
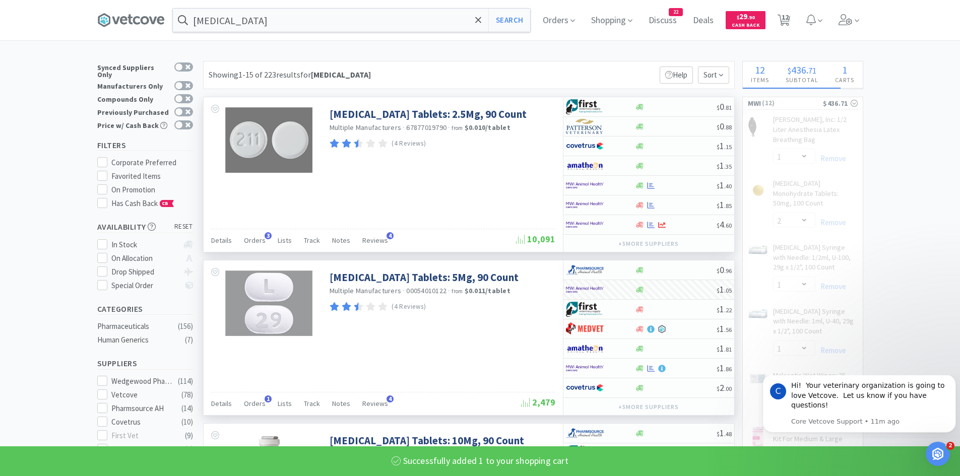
select select "1"
select select "2"
select select "1"
select select "2"
select select "1"
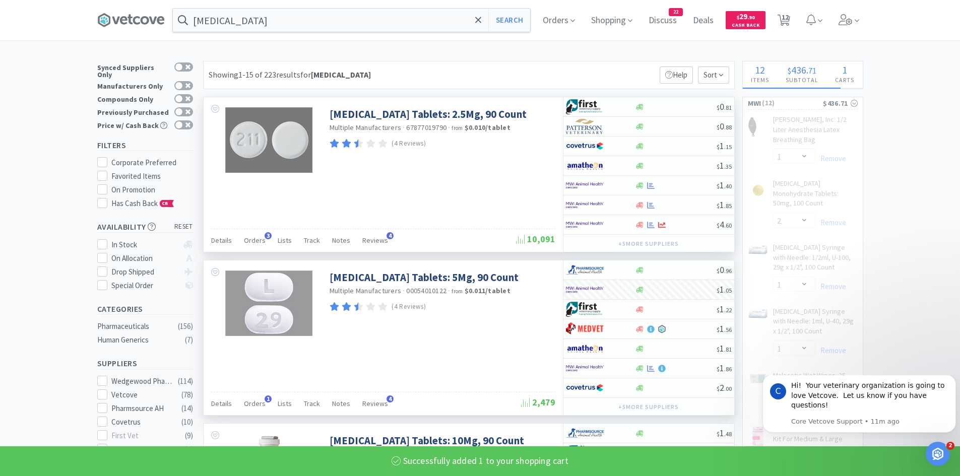
select select "4"
select select "1"
select select "3"
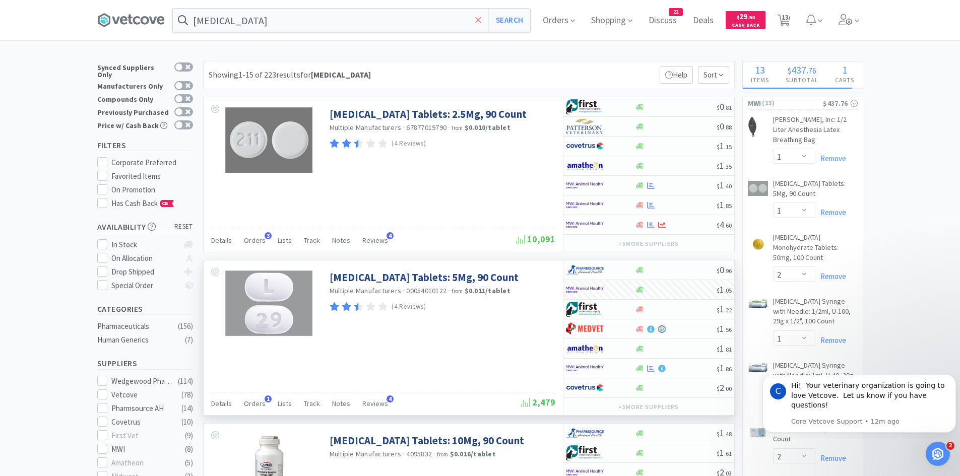
click at [481, 21] on icon at bounding box center [478, 20] width 7 height 10
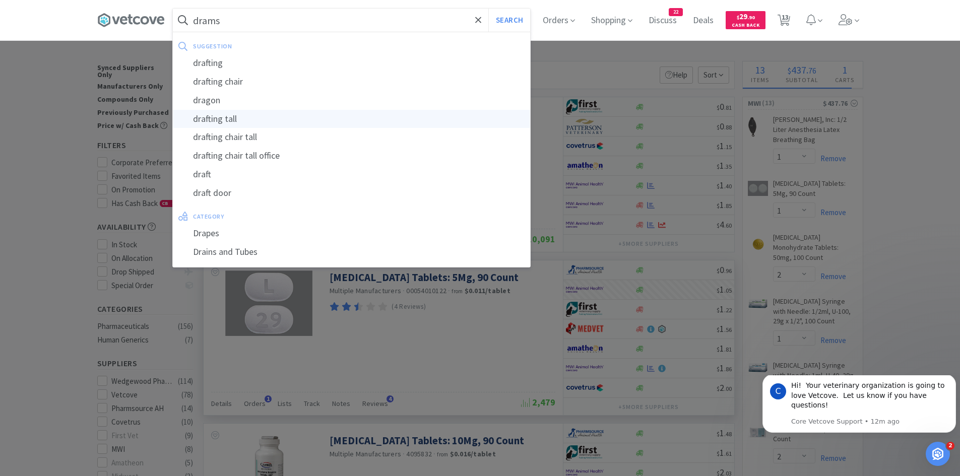
click at [488, 9] on button "Search" at bounding box center [509, 20] width 42 height 23
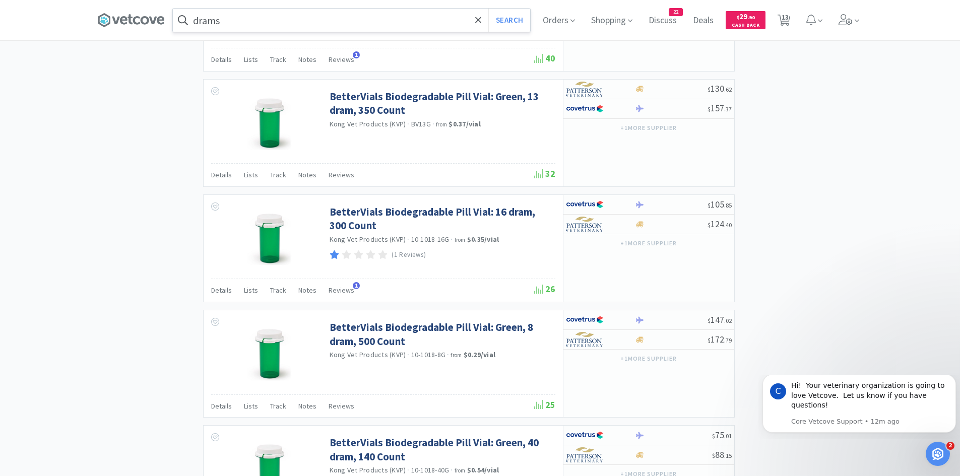
scroll to position [1439, 0]
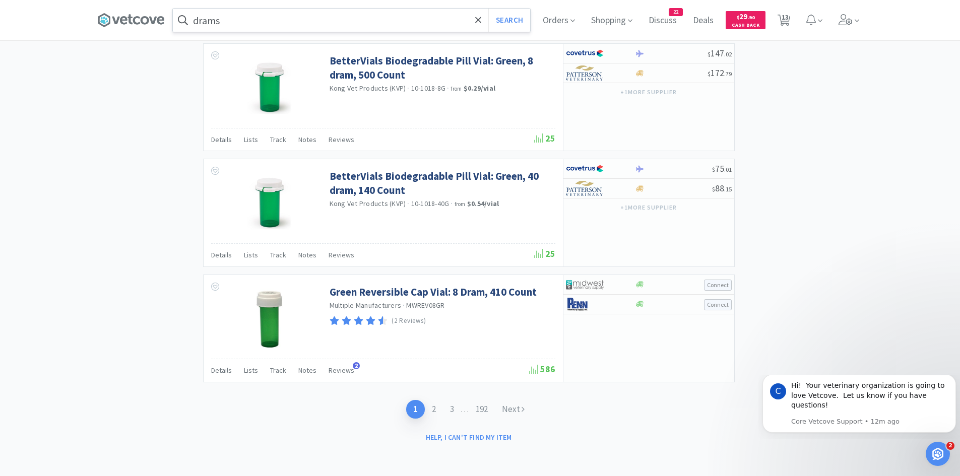
click at [293, 19] on input "drams" at bounding box center [351, 20] width 357 height 23
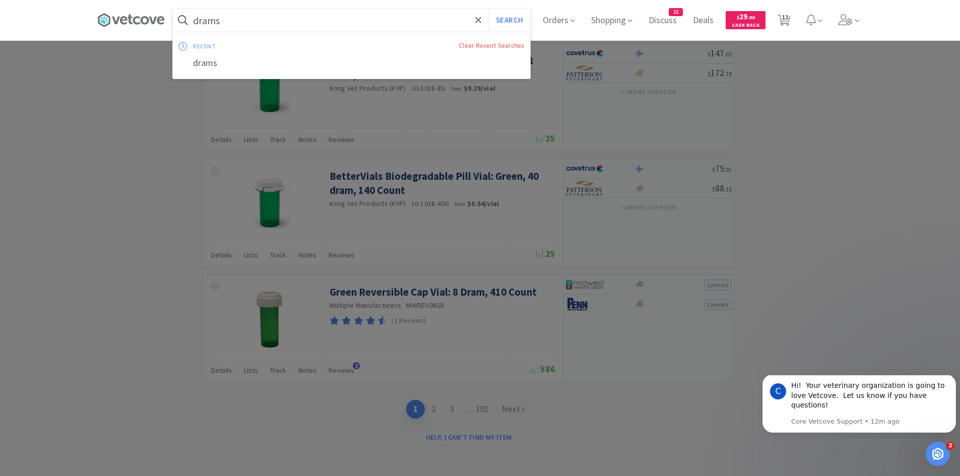
click at [295, 19] on input "drams" at bounding box center [351, 20] width 357 height 23
click at [292, 14] on input "drams" at bounding box center [351, 20] width 357 height 23
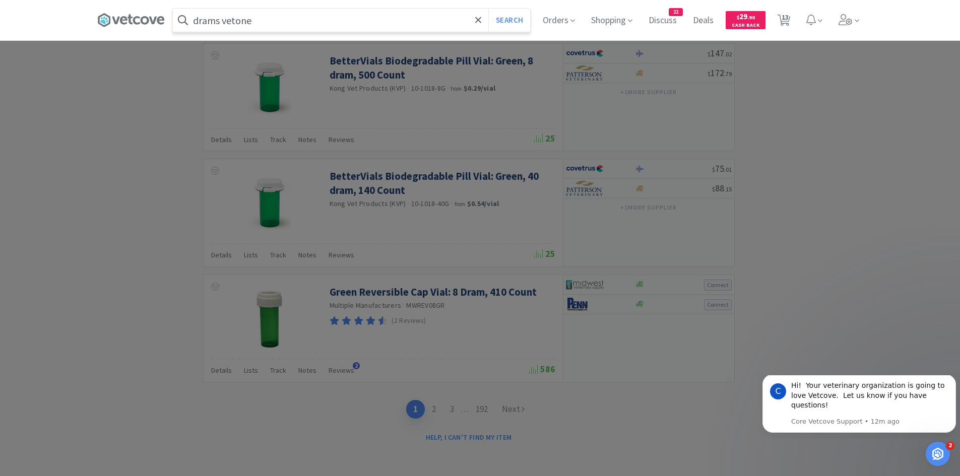
click at [488, 9] on button "Search" at bounding box center [509, 20] width 42 height 23
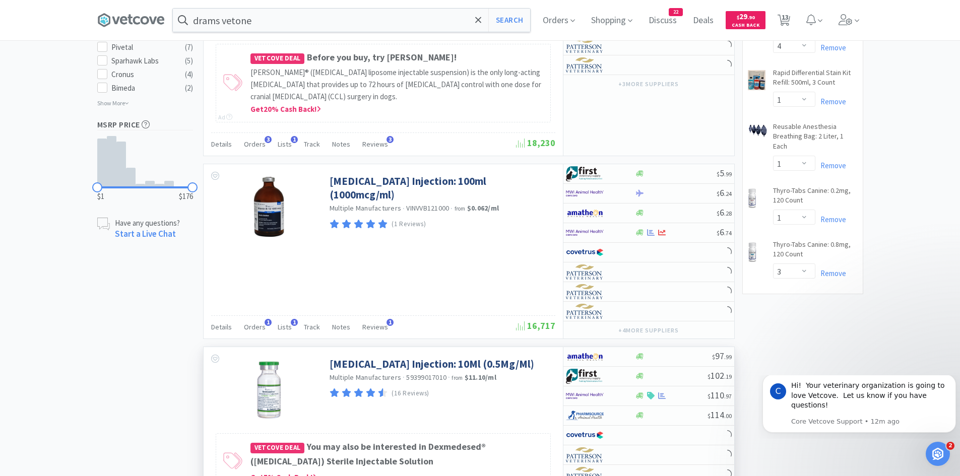
scroll to position [756, 0]
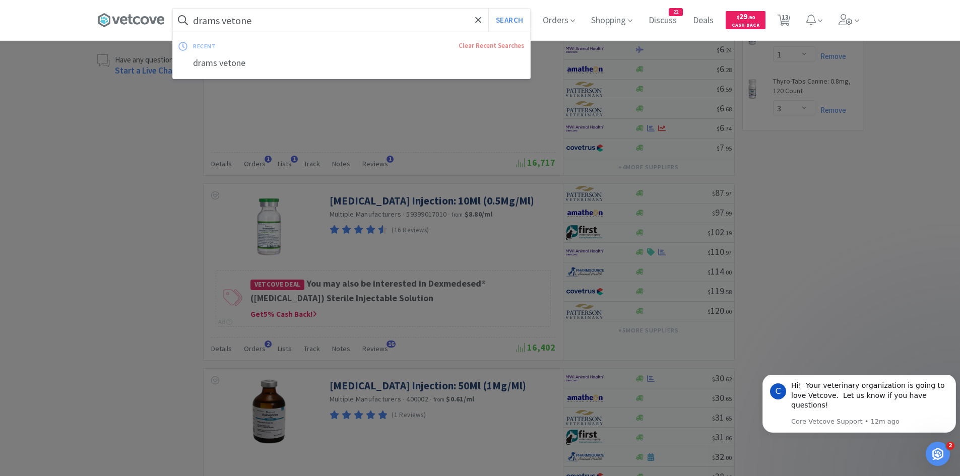
click at [275, 22] on input "drams vetone" at bounding box center [351, 20] width 357 height 23
type input "drams"
click at [488, 9] on button "Search" at bounding box center [509, 20] width 42 height 23
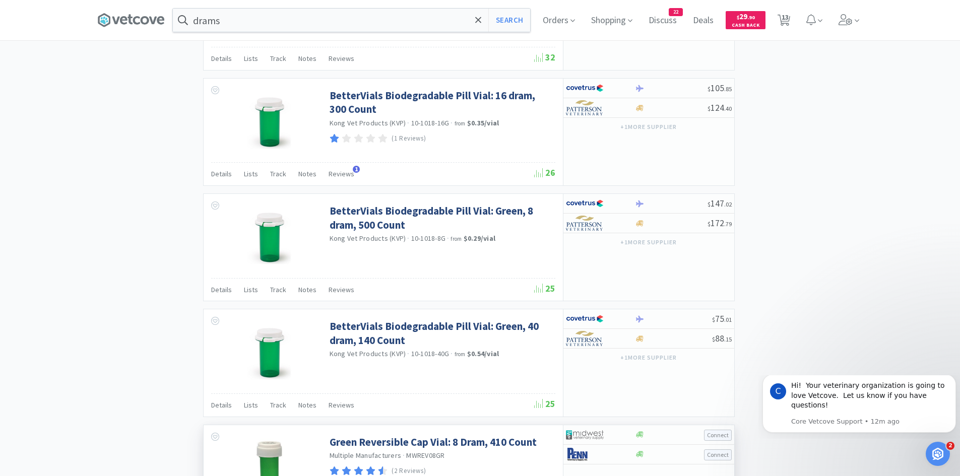
scroll to position [1439, 0]
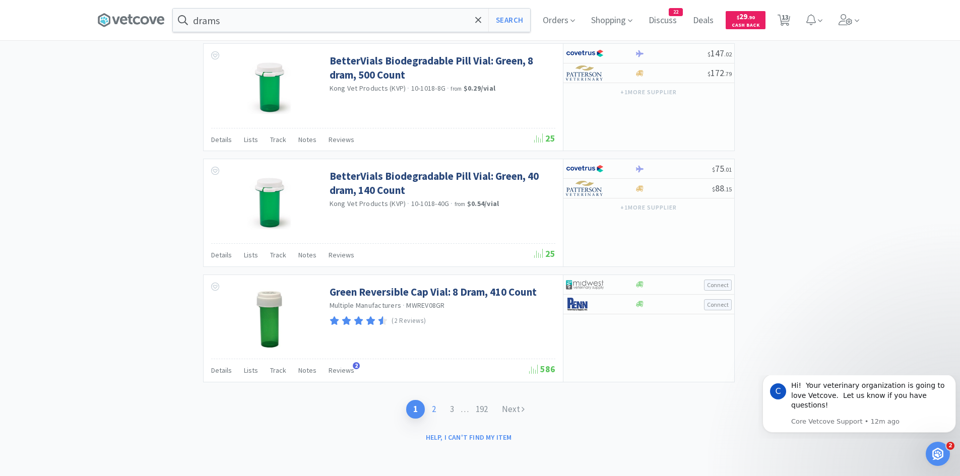
click at [434, 412] on link "2" at bounding box center [434, 409] width 18 height 19
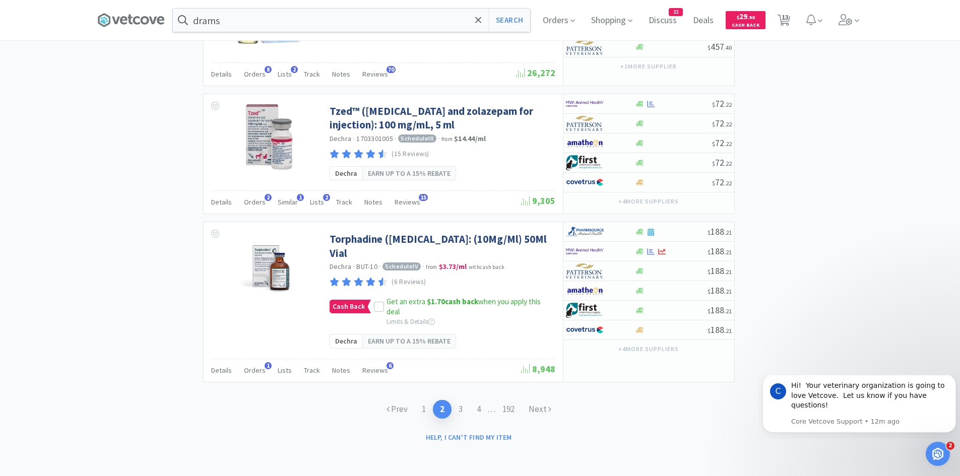
scroll to position [1663, 0]
click at [464, 408] on link "3" at bounding box center [460, 409] width 18 height 19
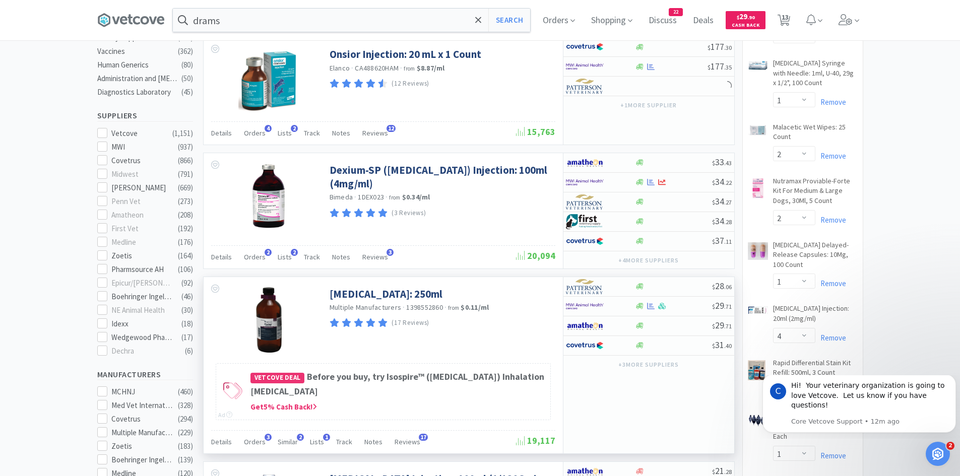
scroll to position [604, 0]
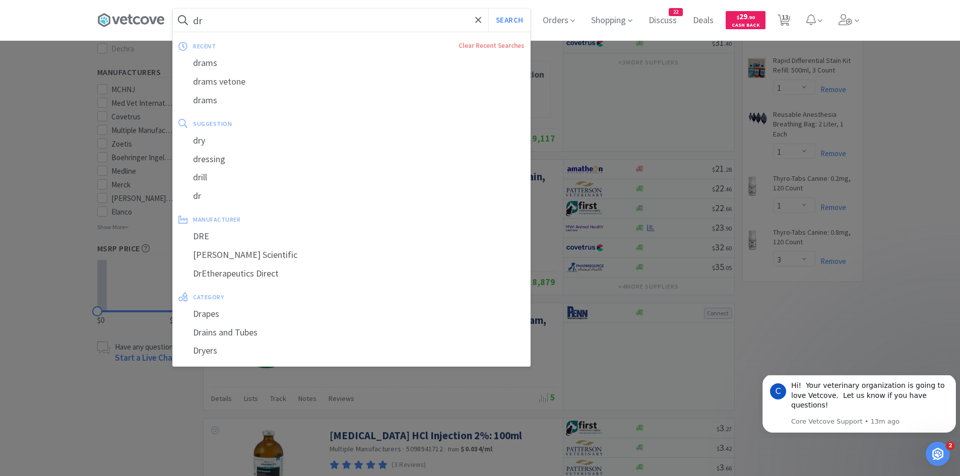
type input "d"
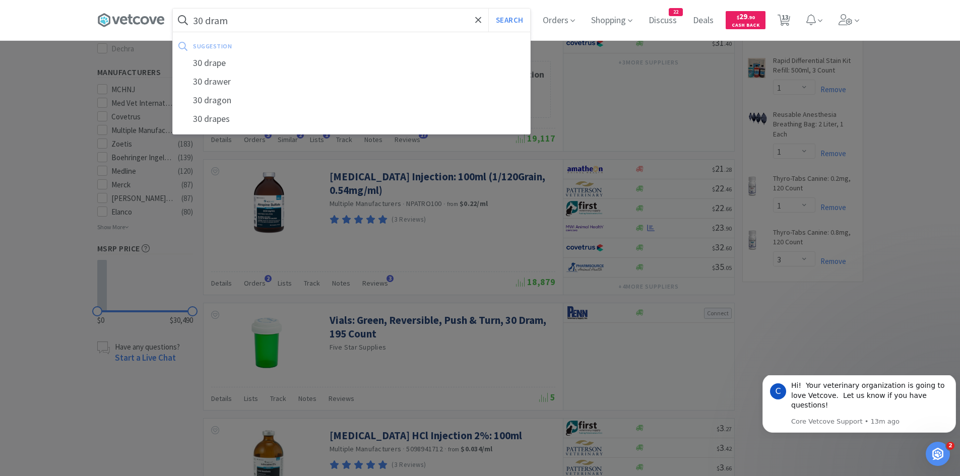
type input "30 dram"
click at [488, 9] on button "Search" at bounding box center [509, 20] width 42 height 23
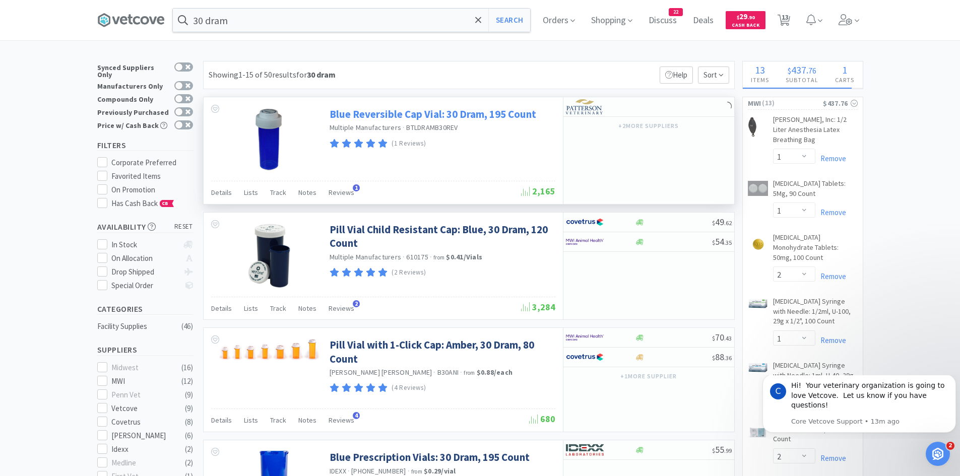
click at [477, 114] on link "Blue Reversible Cap Vial: 30 Dram, 195 Count" at bounding box center [432, 114] width 207 height 14
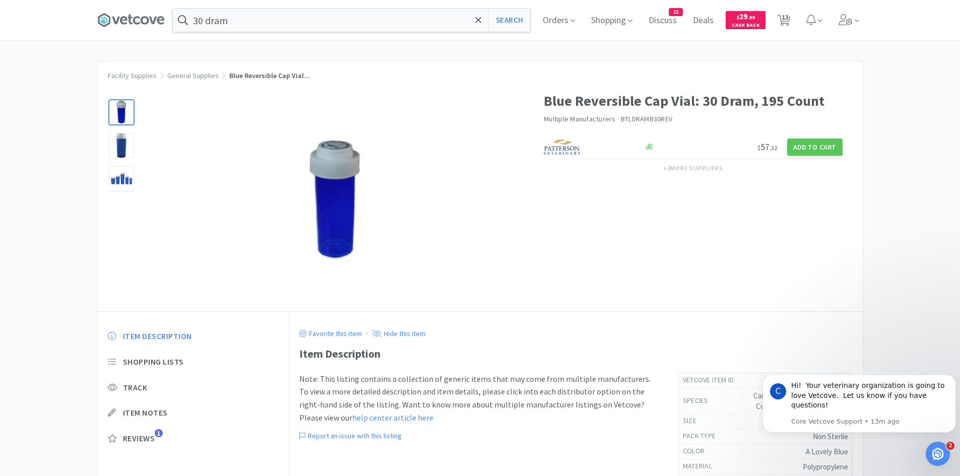
select select "1"
select select "2"
select select "1"
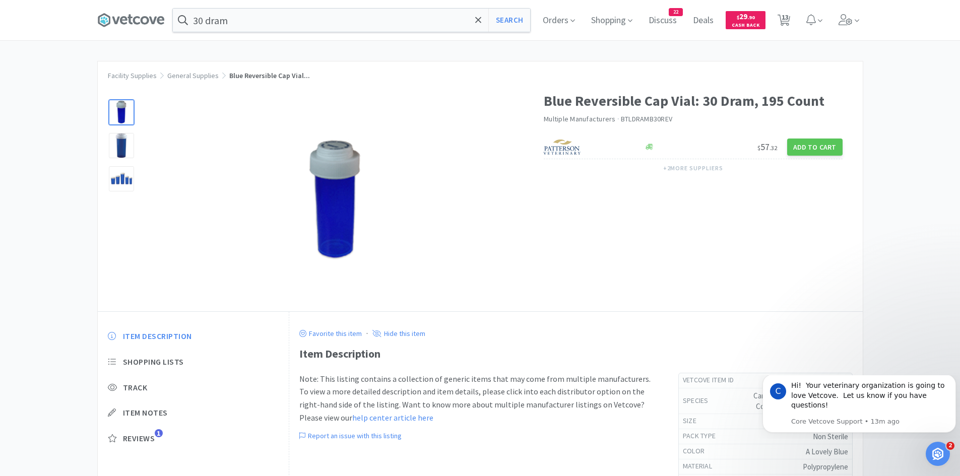
select select "2"
select select "1"
select select "4"
select select "1"
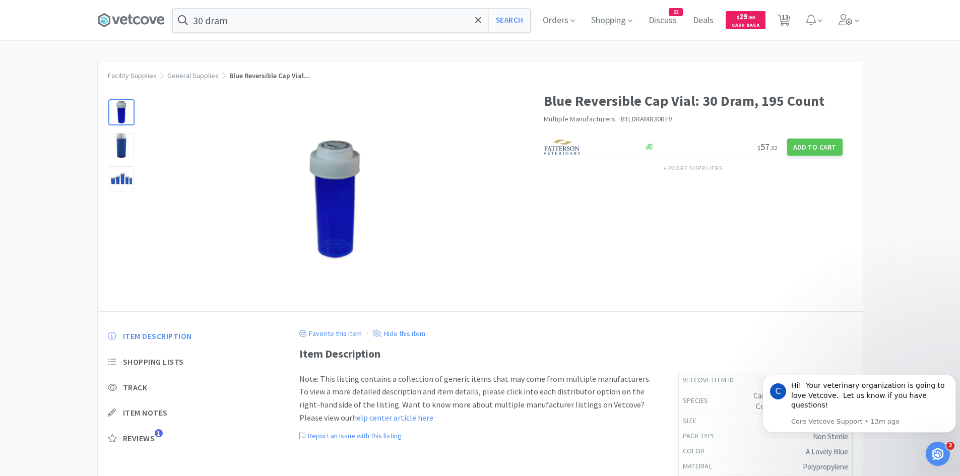
select select "1"
select select "3"
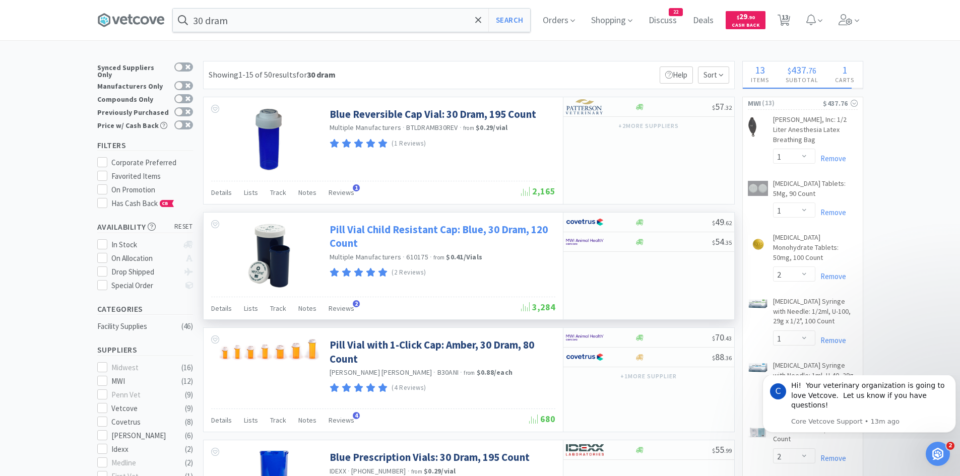
click at [370, 232] on link "Pill Vial Child Resistant Cap: Blue, 30 Dram, 120 Count" at bounding box center [440, 237] width 223 height 28
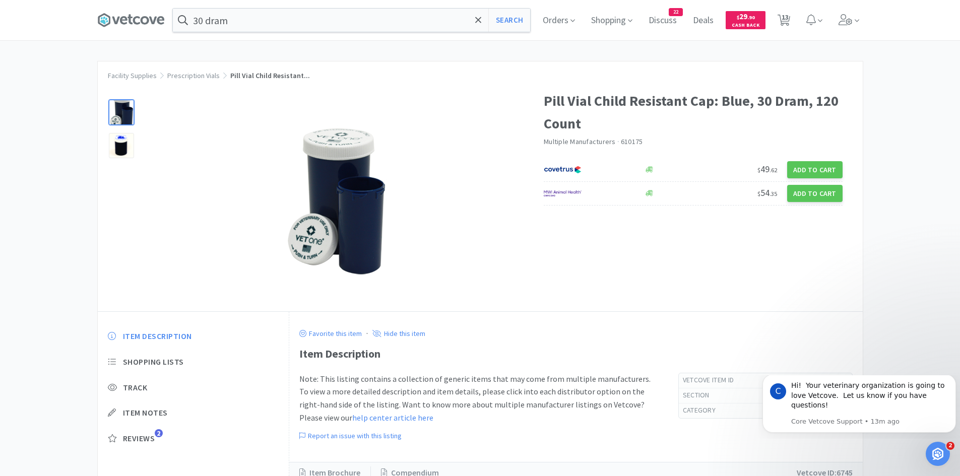
select select "1"
select select "2"
select select "1"
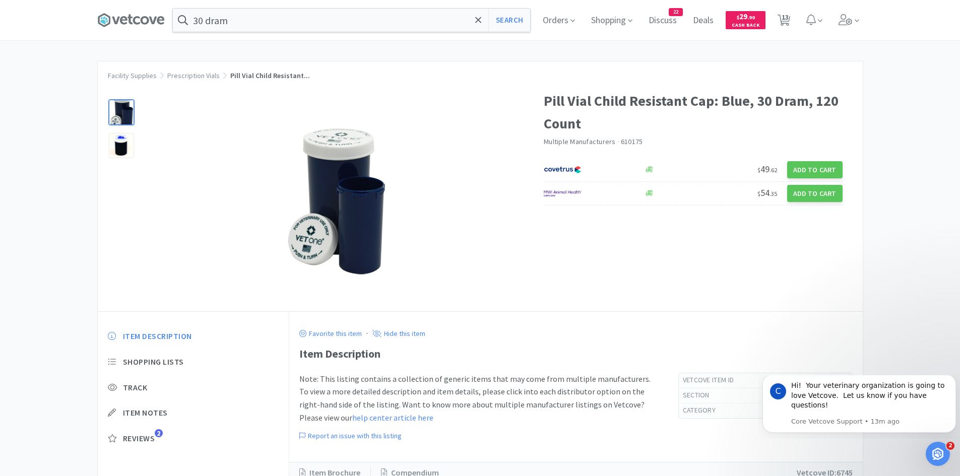
select select "2"
select select "1"
select select "4"
select select "1"
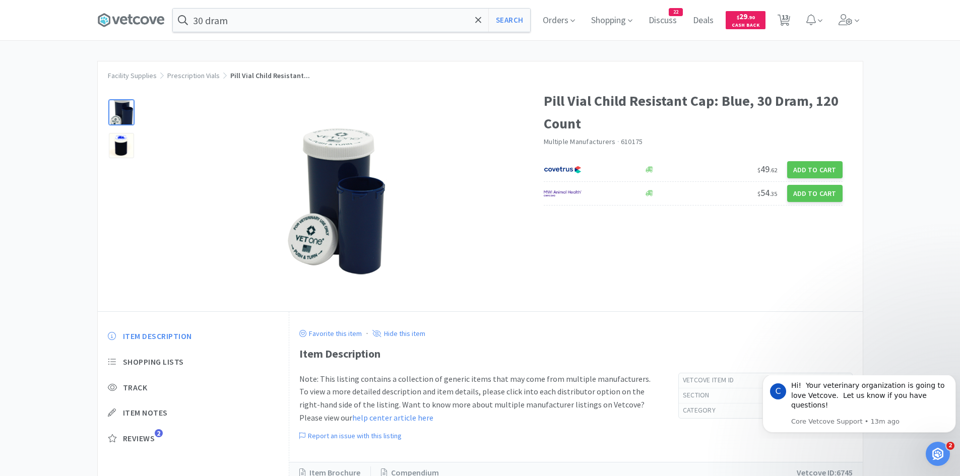
select select "1"
select select "3"
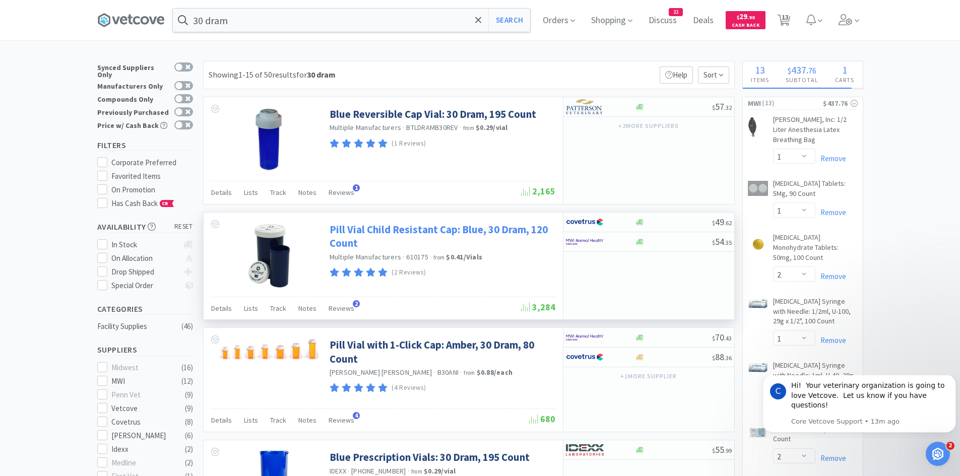
click at [409, 224] on link "Pill Vial Child Resistant Cap: Blue, 30 Dram, 120 Count" at bounding box center [440, 237] width 223 height 28
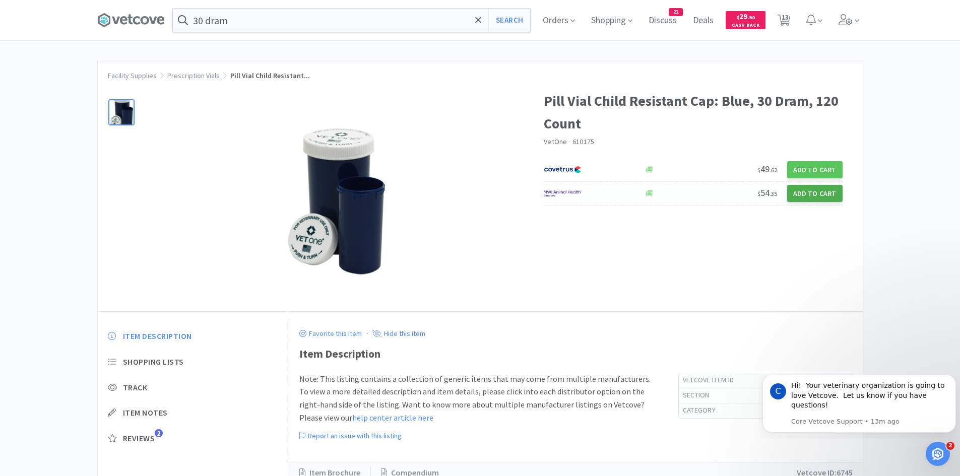
click at [803, 191] on button "Add to Cart" at bounding box center [814, 193] width 55 height 17
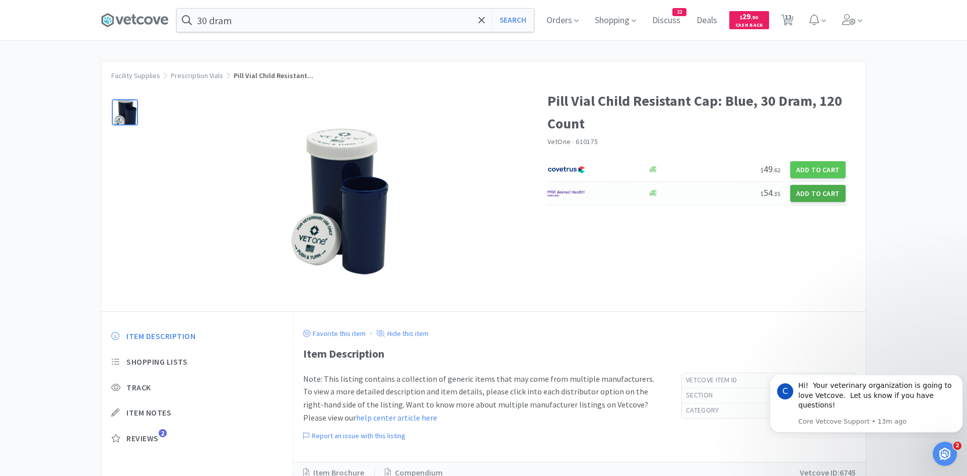
select select "1"
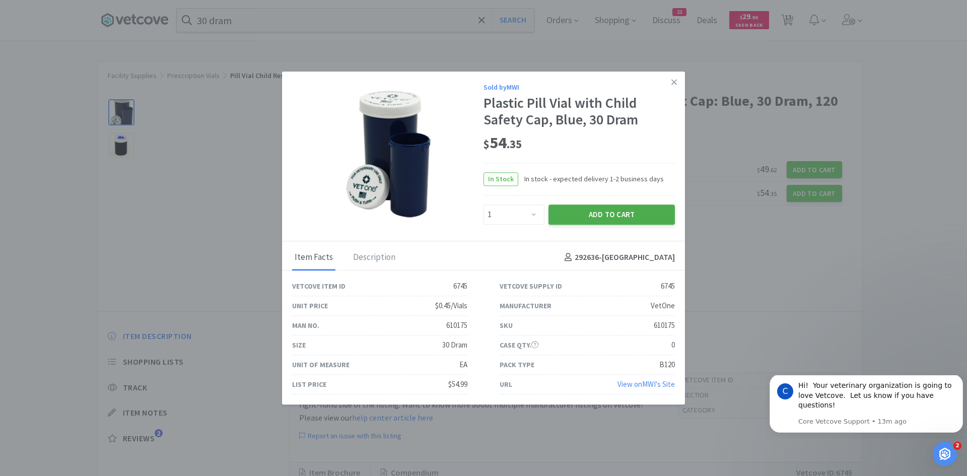
click at [603, 214] on button "Add to Cart" at bounding box center [612, 215] width 126 height 20
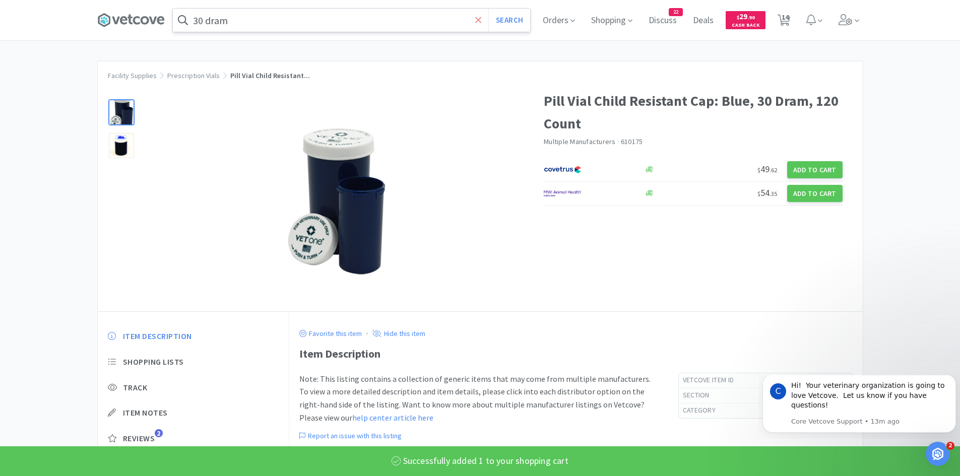
click at [481, 20] on icon at bounding box center [478, 20] width 6 height 6
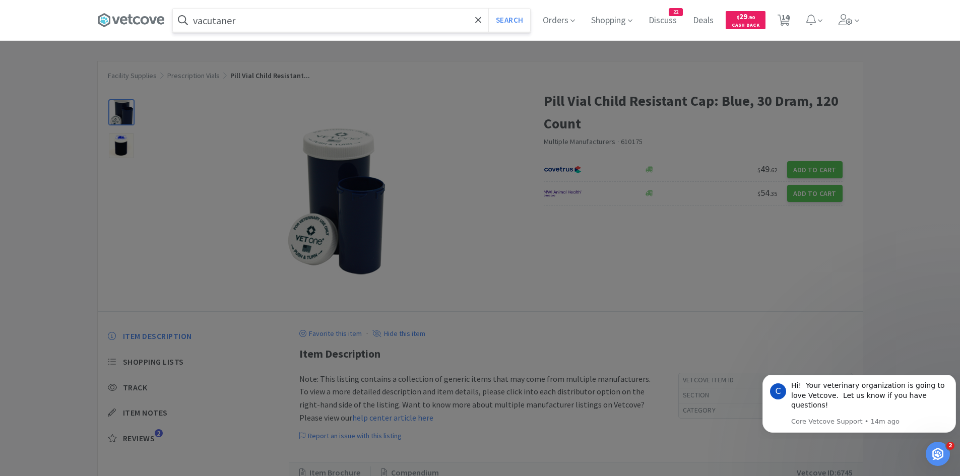
type input "vacutaner"
click at [488, 9] on button "Search" at bounding box center [509, 20] width 42 height 23
select select "1"
select select "2"
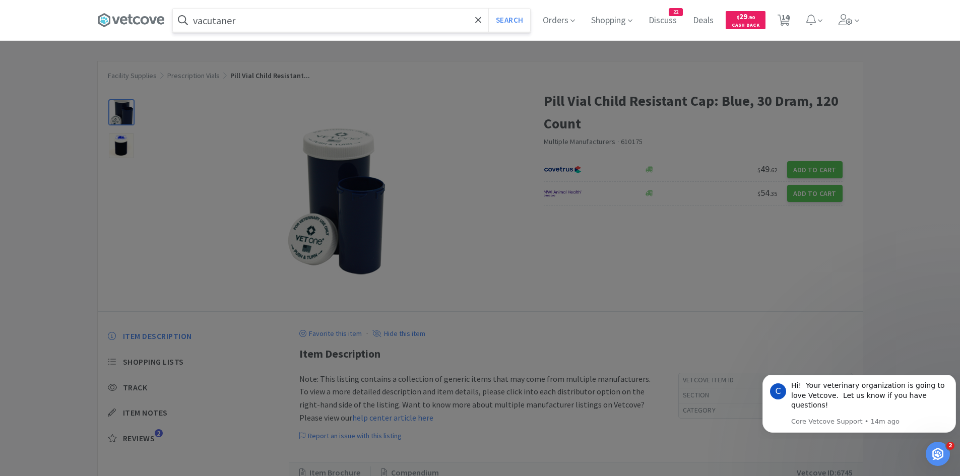
select select "1"
select select "2"
select select "1"
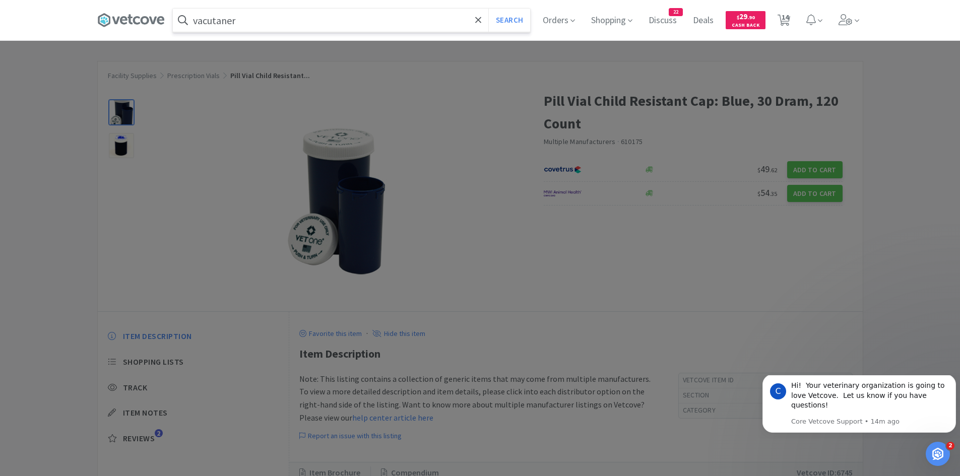
select select "4"
select select "1"
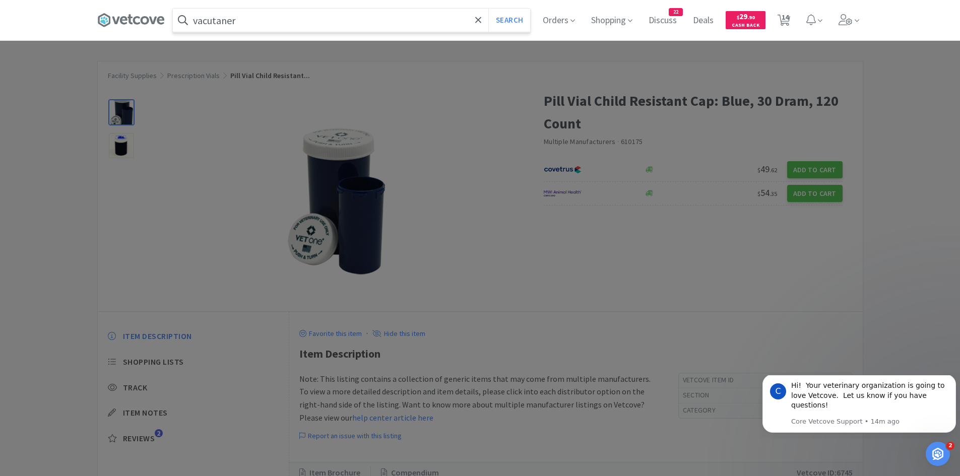
select select "3"
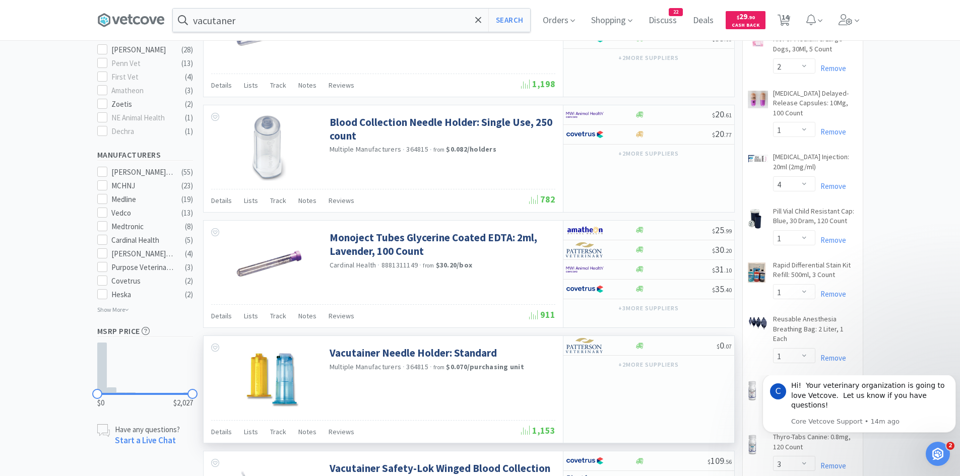
scroll to position [453, 0]
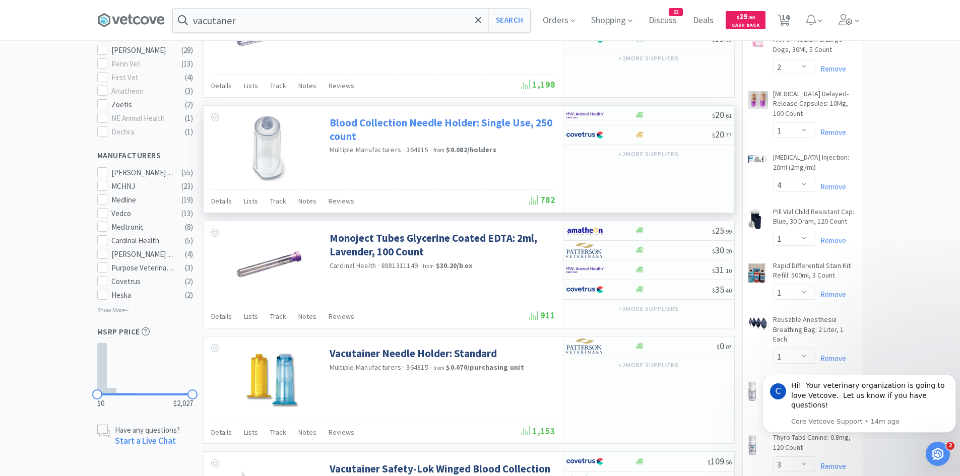
click at [351, 130] on link "Blood Collection Needle Holder: Single Use, 250 count" at bounding box center [440, 130] width 223 height 28
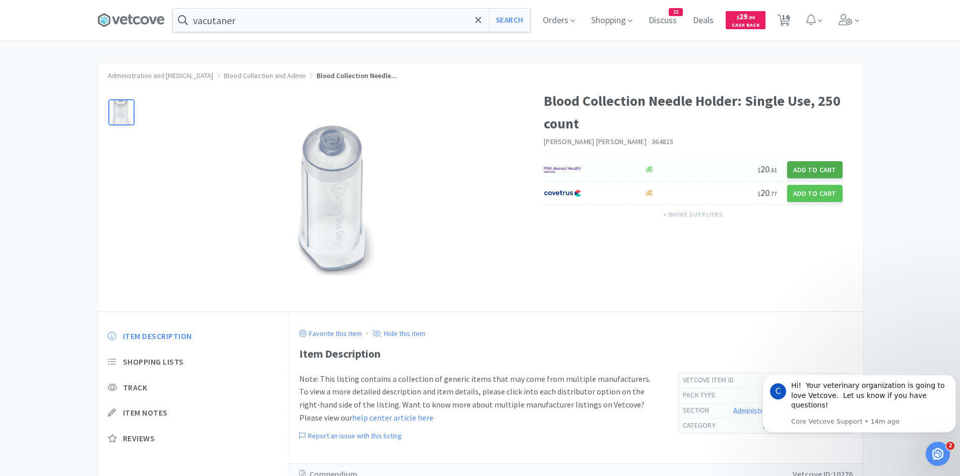
click at [809, 169] on button "Add to Cart" at bounding box center [814, 169] width 55 height 17
select select "1"
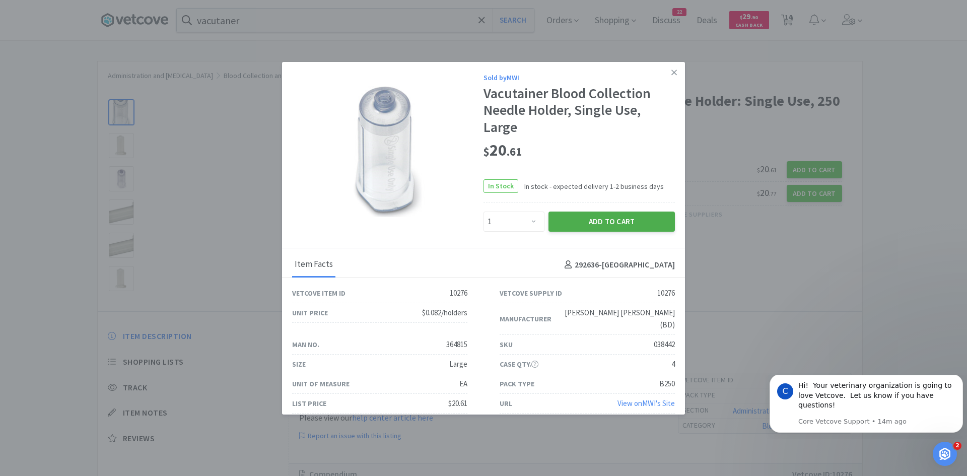
click at [584, 224] on button "Add to Cart" at bounding box center [612, 222] width 126 height 20
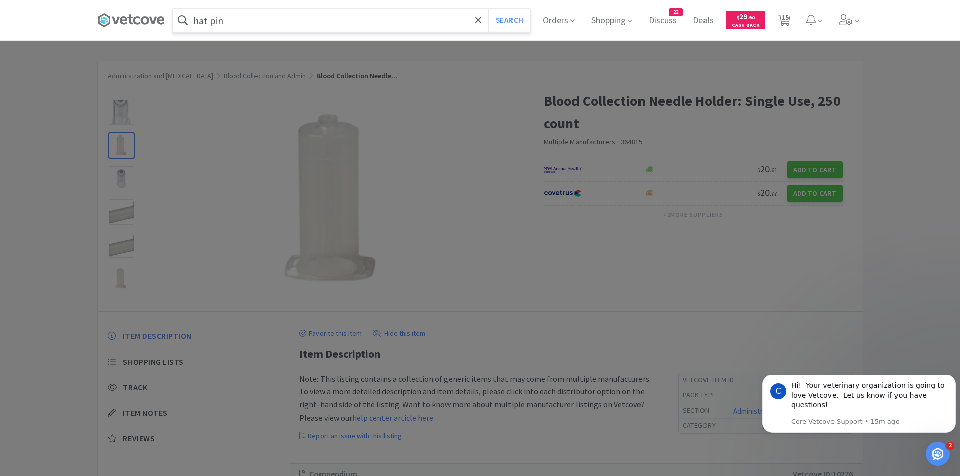
type input "hat pin"
click at [488, 9] on button "Search" at bounding box center [509, 20] width 42 height 23
select select "1"
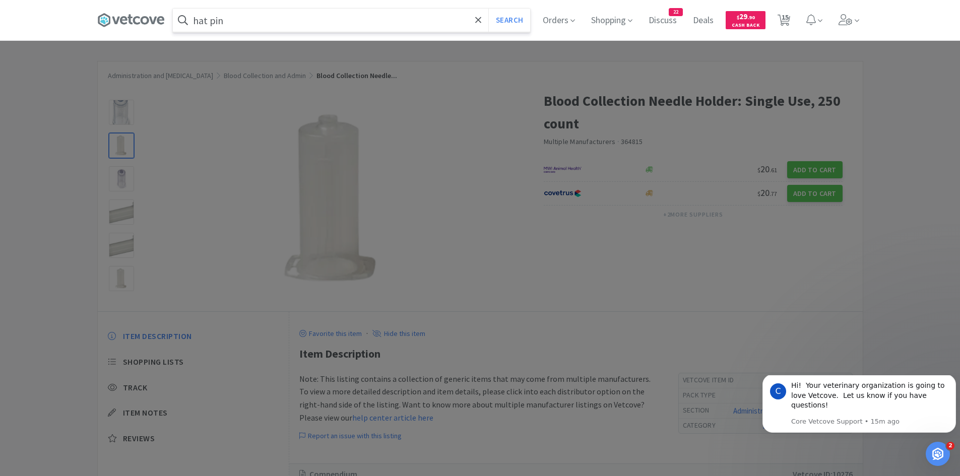
select select "2"
select select "1"
select select "2"
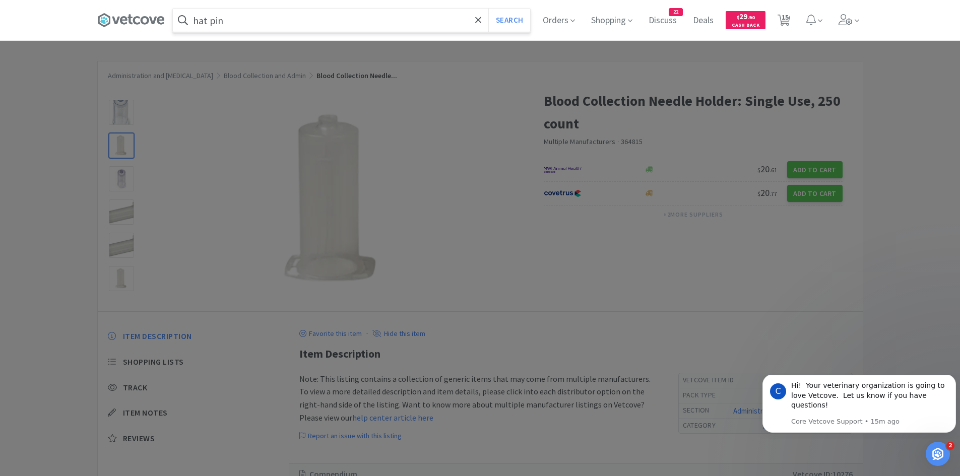
select select "1"
select select "4"
select select "1"
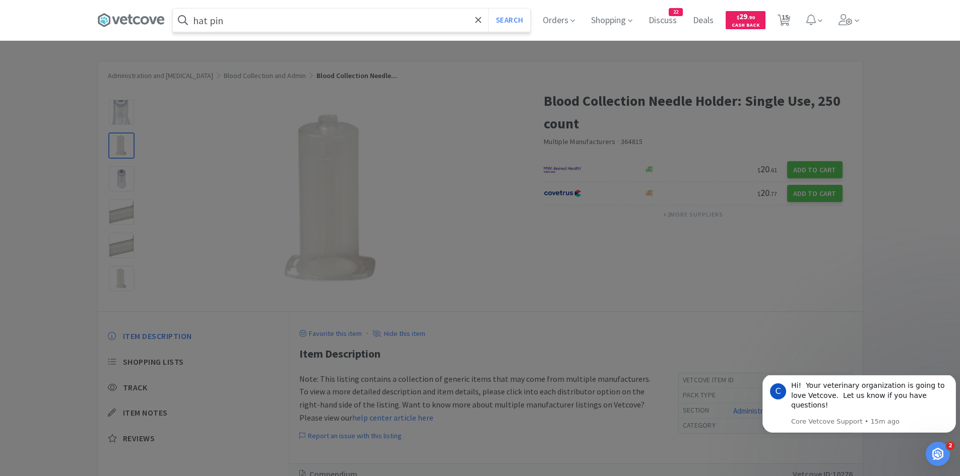
select select "1"
select select "3"
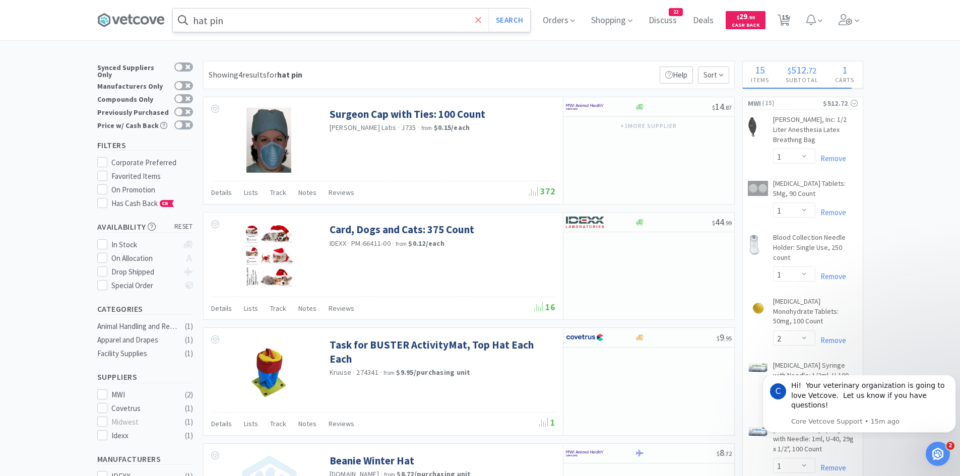
click at [484, 19] on span at bounding box center [479, 20] width 12 height 21
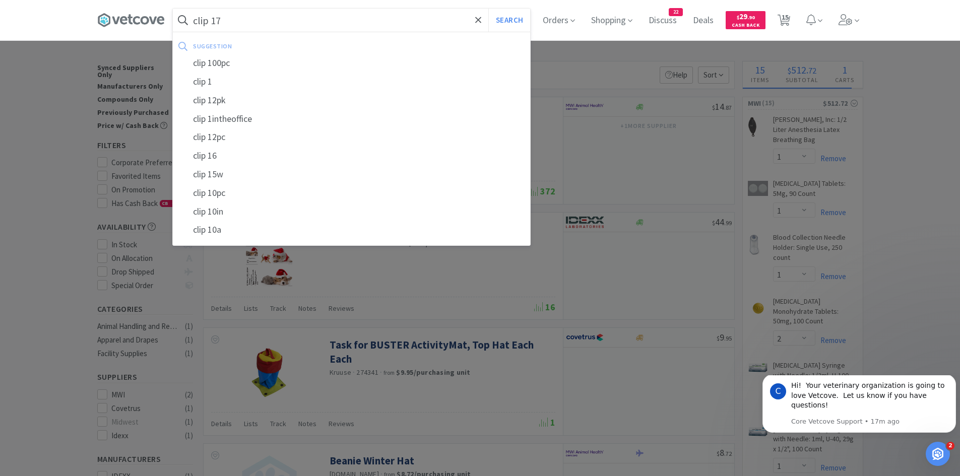
type input "clip 17"
click at [488, 9] on button "Search" at bounding box center [509, 20] width 42 height 23
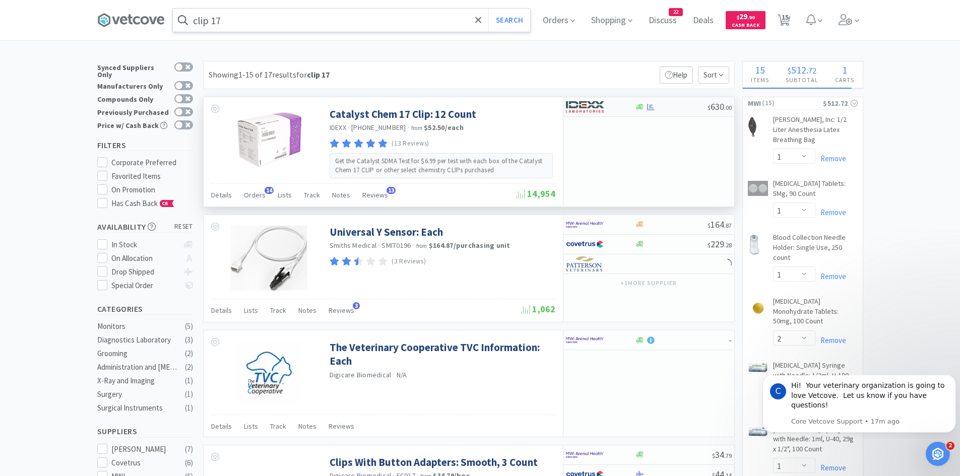
click at [623, 107] on div at bounding box center [600, 106] width 69 height 17
select select "1"
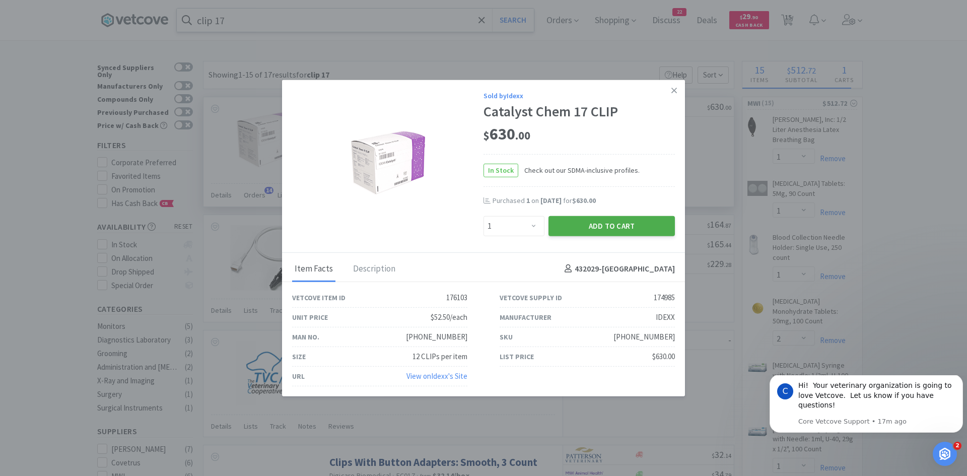
click at [641, 230] on button "Add to Cart" at bounding box center [612, 226] width 126 height 20
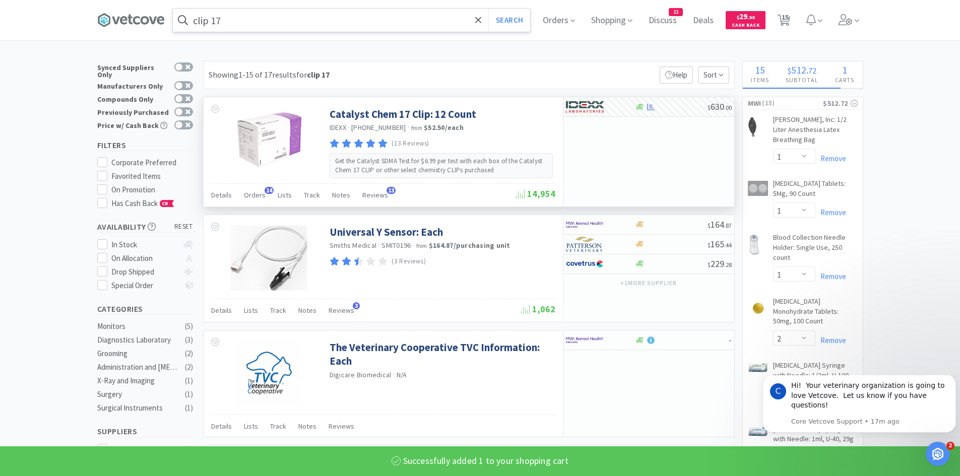
select select "1"
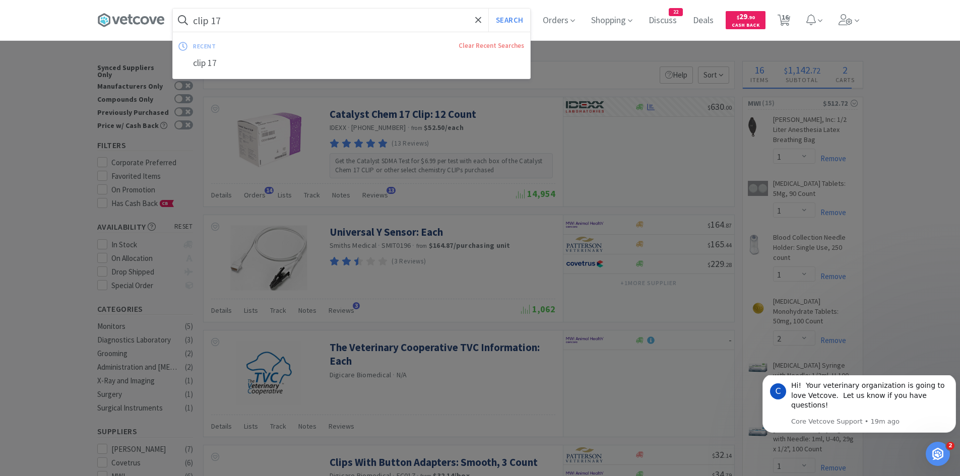
click at [475, 18] on input "clip 17" at bounding box center [351, 20] width 357 height 23
click at [481, 17] on icon at bounding box center [478, 20] width 7 height 10
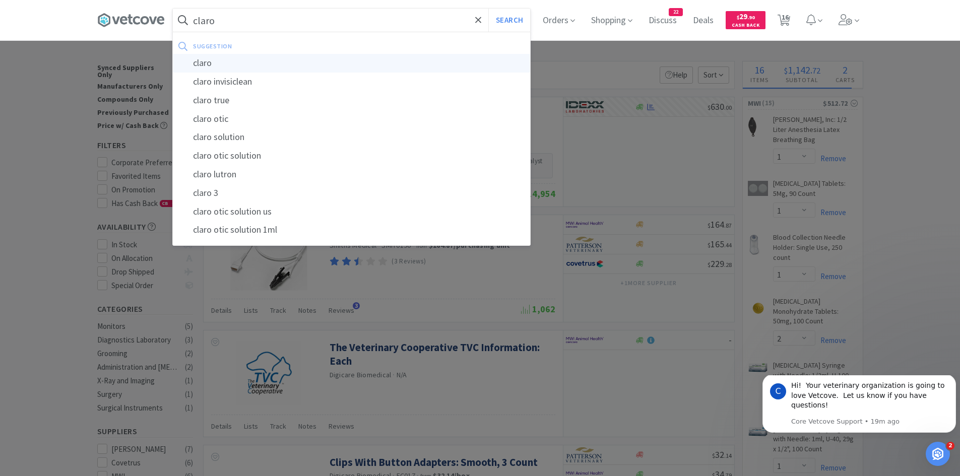
type input "claro"
click at [322, 59] on div "claro" at bounding box center [351, 63] width 357 height 19
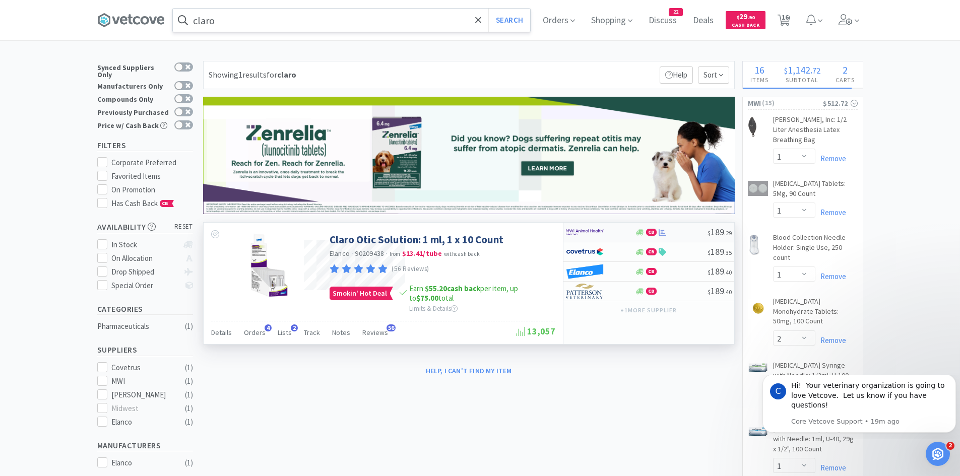
click at [628, 232] on div at bounding box center [600, 232] width 69 height 17
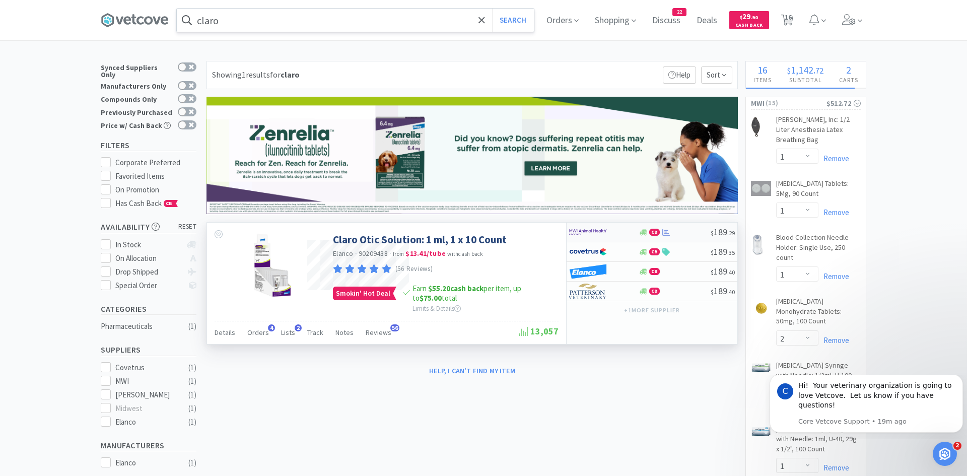
select select "1"
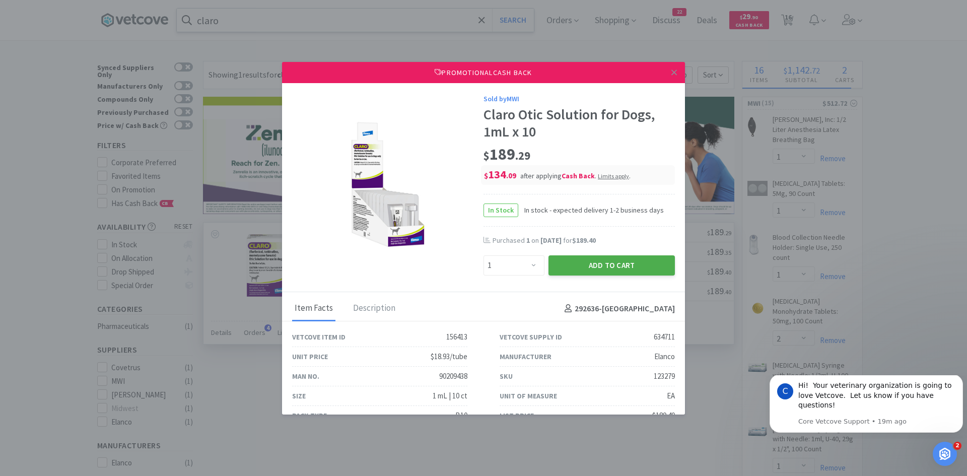
click at [596, 268] on button "Add to Cart" at bounding box center [612, 265] width 126 height 20
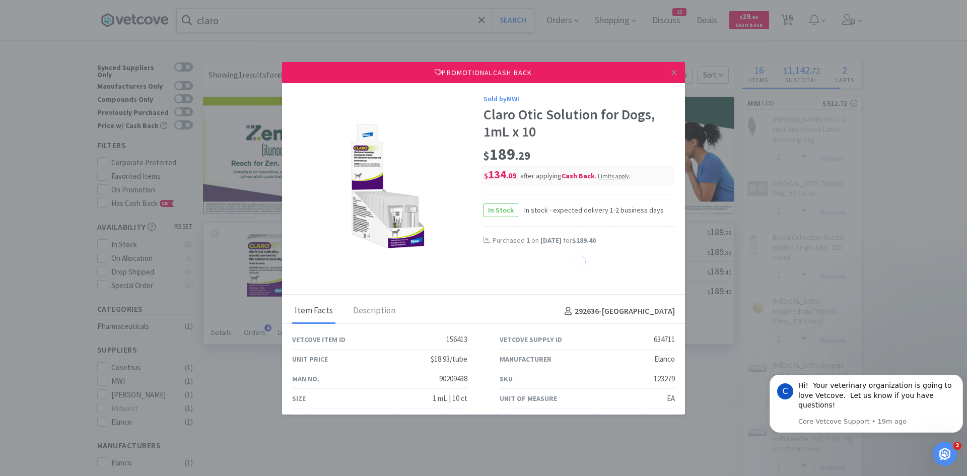
select select "1"
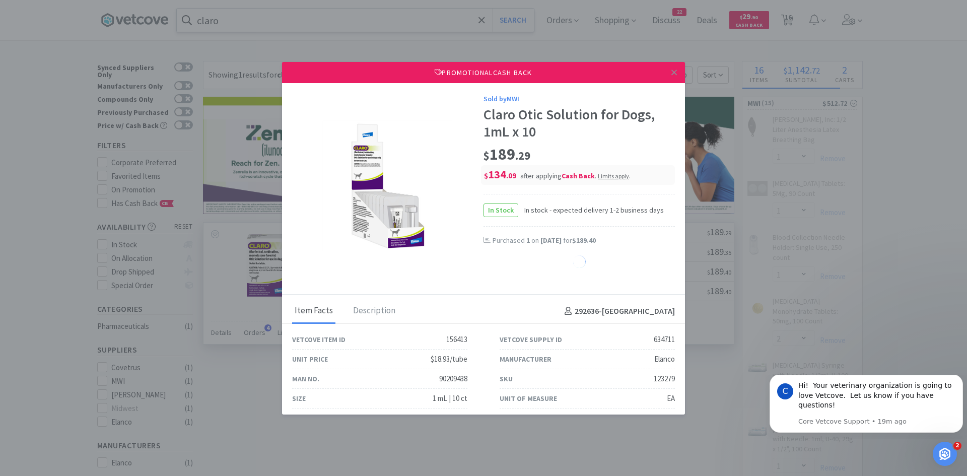
select select "1"
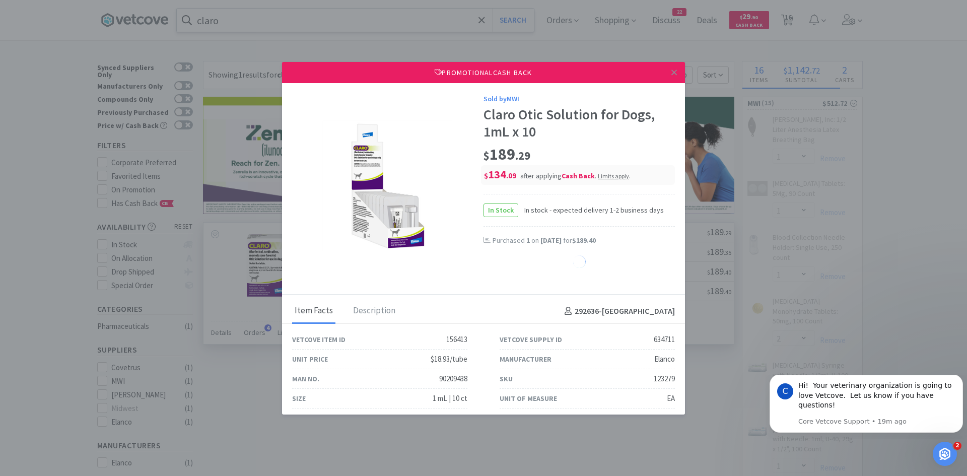
select select "1"
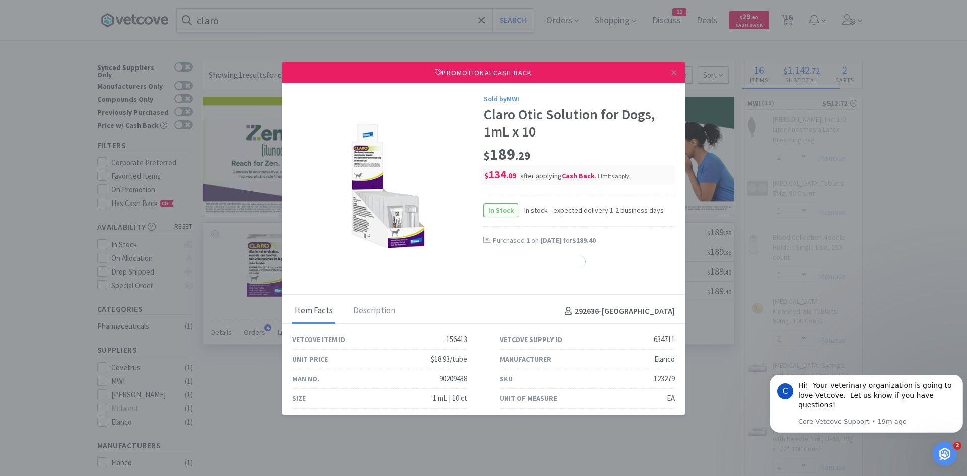
select select "1"
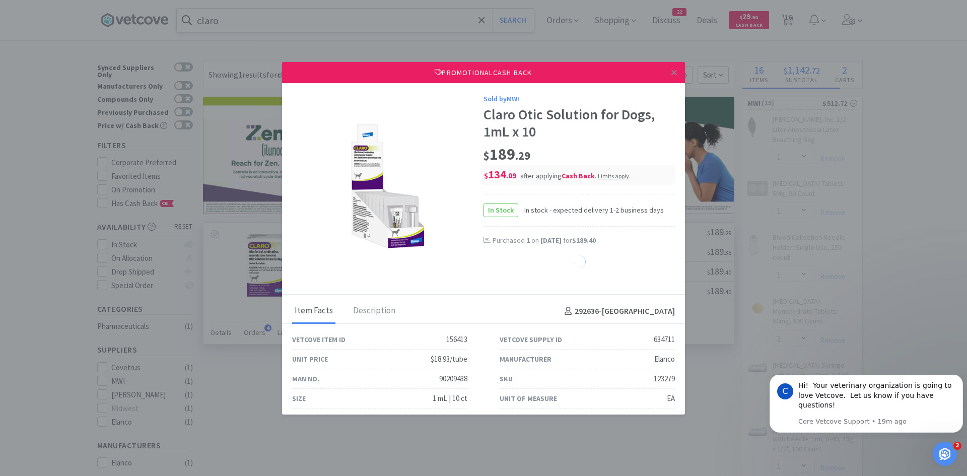
select select "1"
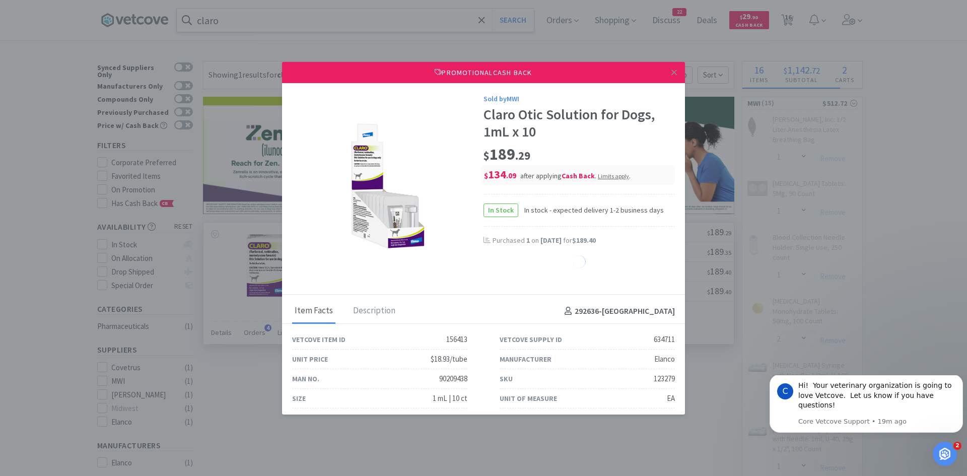
select select "1"
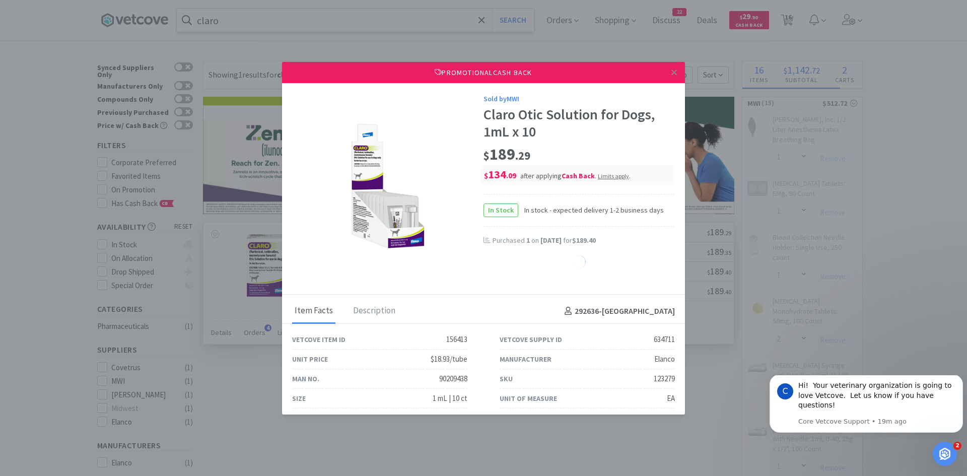
select select "1"
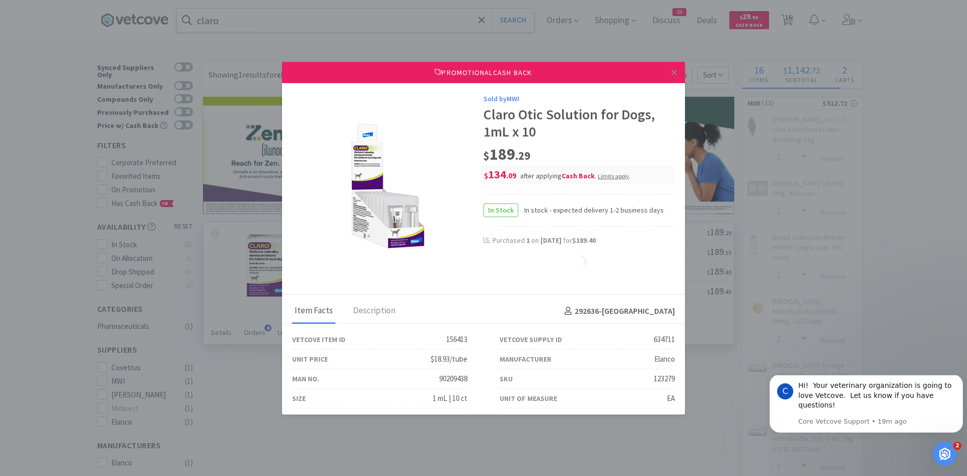
select select "1"
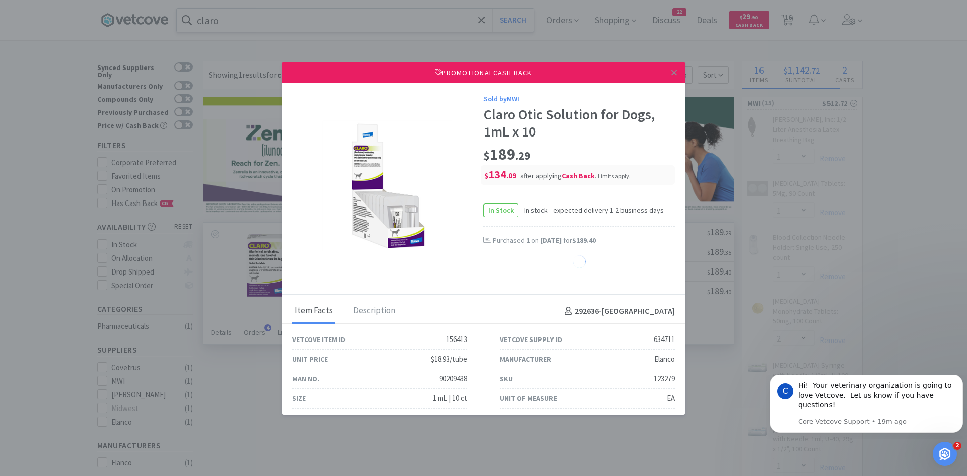
select select "1"
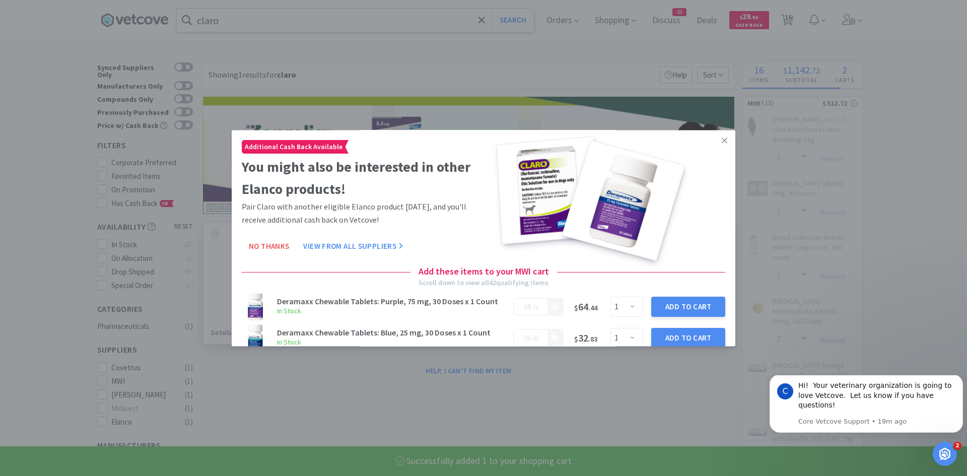
select select "1"
select select "2"
select select "1"
select select "2"
select select "1"
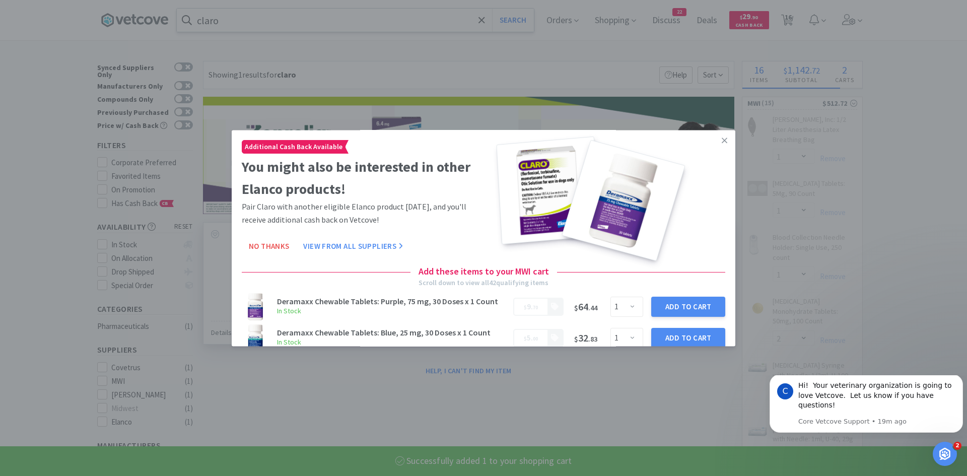
select select "4"
select select "1"
select select "3"
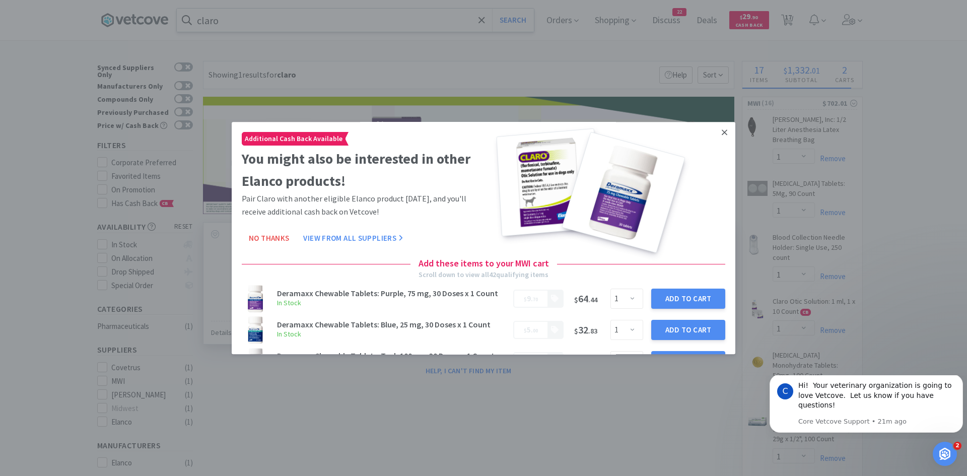
click at [722, 129] on icon at bounding box center [725, 132] width 6 height 9
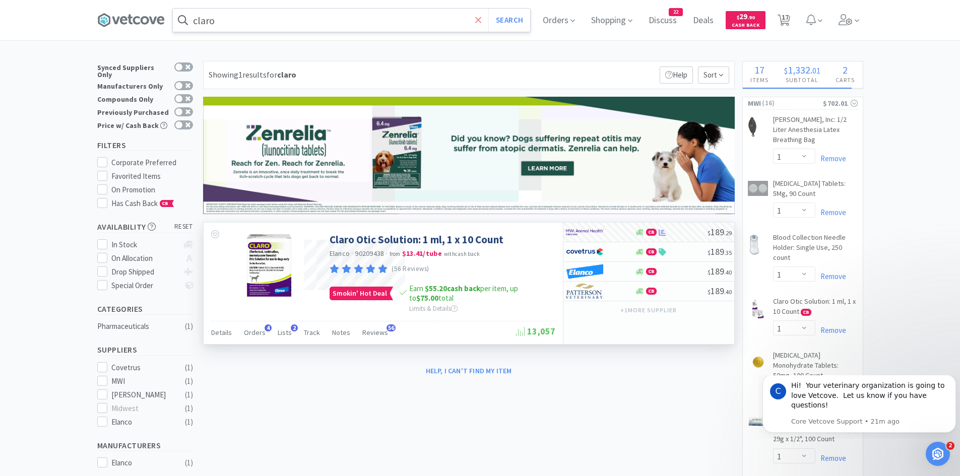
click at [481, 18] on icon at bounding box center [478, 20] width 6 height 6
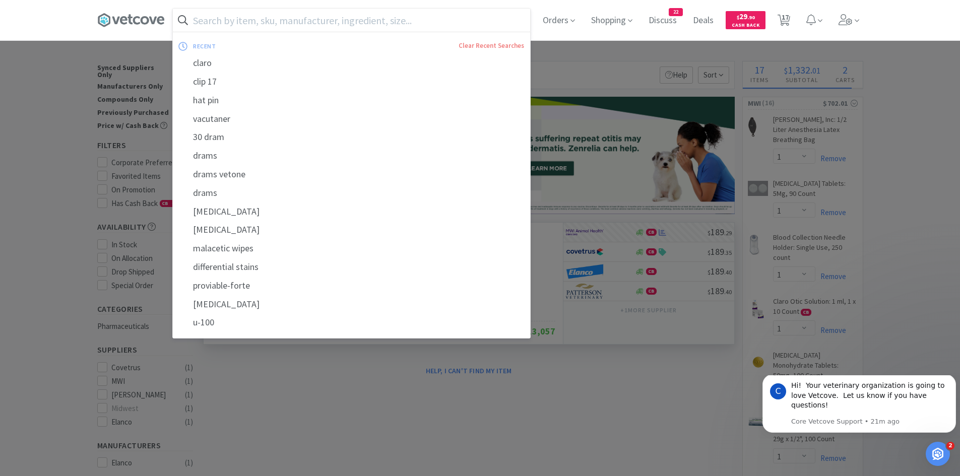
click at [383, 24] on input "text" at bounding box center [351, 20] width 357 height 23
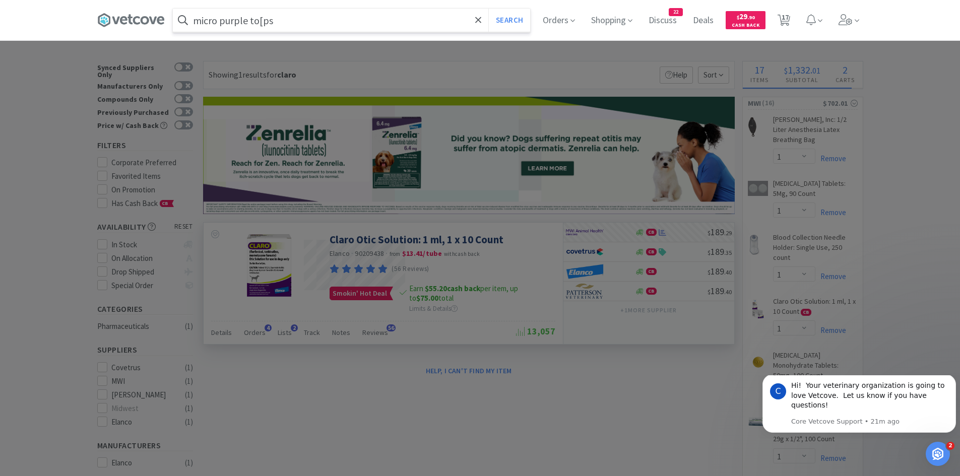
type input "micro purple to[ps"
click at [488, 9] on button "Search" at bounding box center [509, 20] width 42 height 23
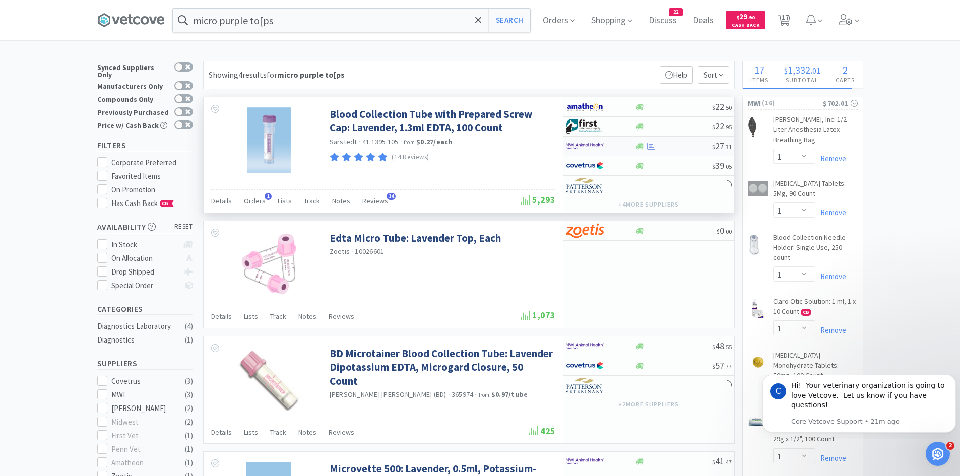
click at [598, 145] on img at bounding box center [585, 146] width 38 height 15
select select "1"
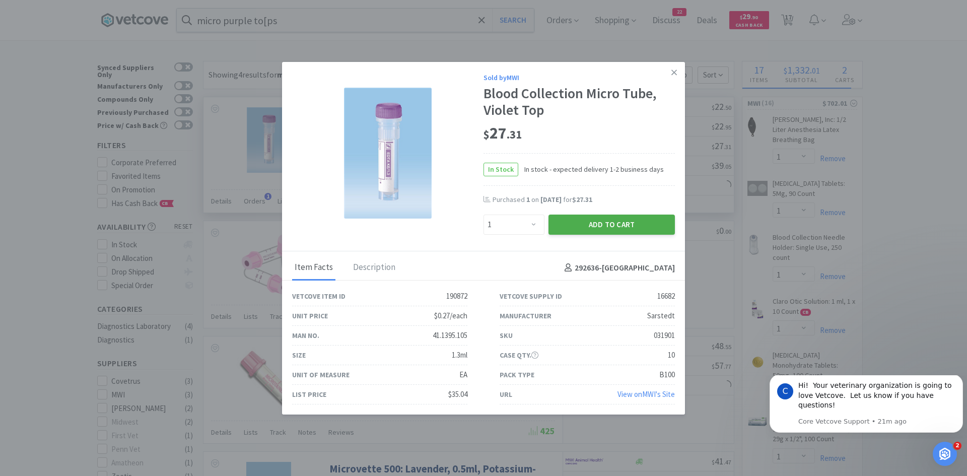
click at [563, 224] on button "Add to Cart" at bounding box center [612, 225] width 126 height 20
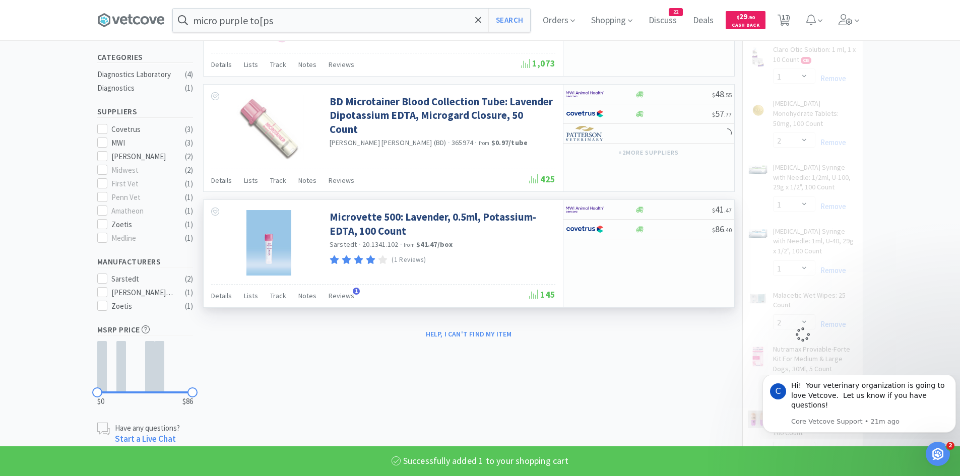
select select "1"
select select "2"
select select "1"
select select "2"
select select "1"
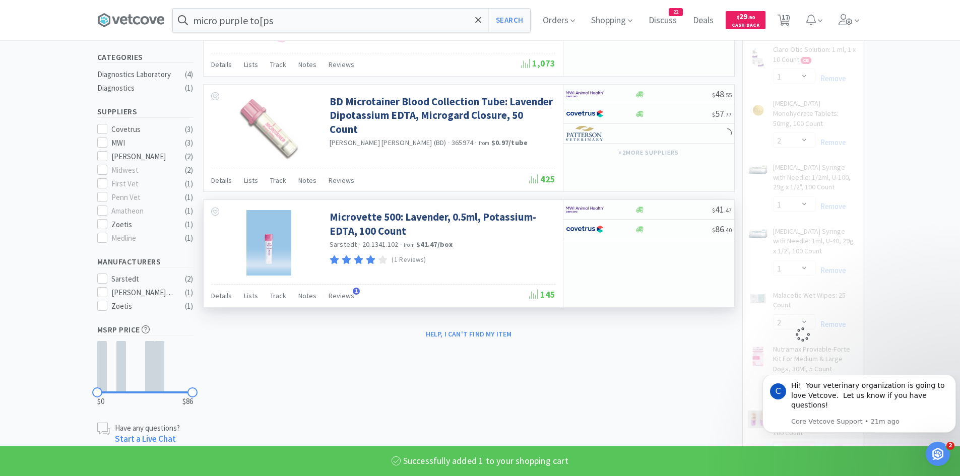
select select "4"
select select "1"
select select "3"
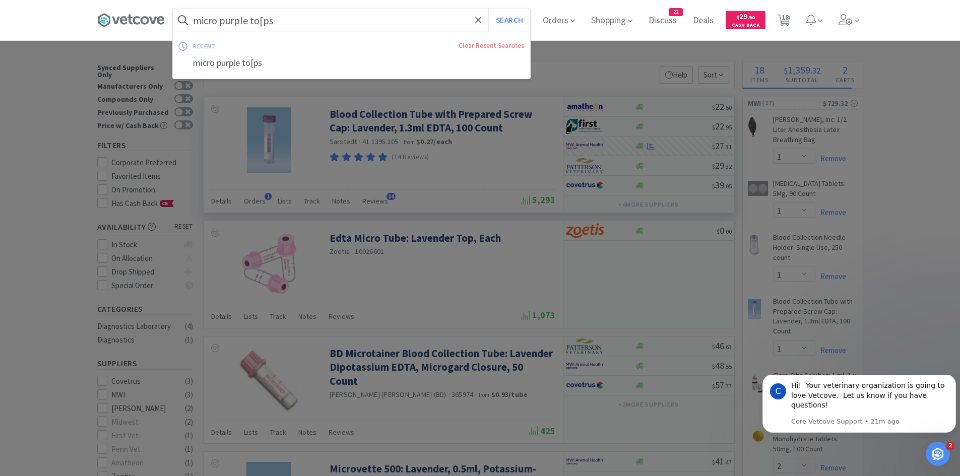
click at [288, 22] on input "micro purple to[ps" at bounding box center [351, 20] width 357 height 23
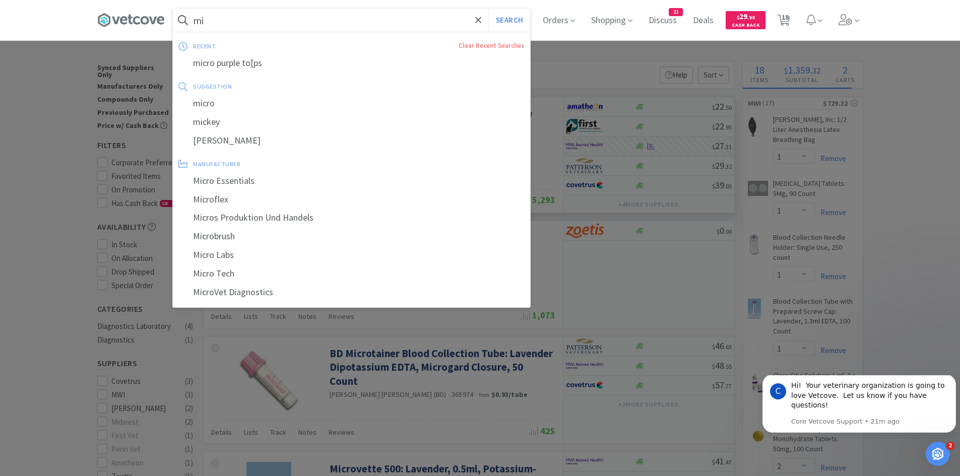
type input "m"
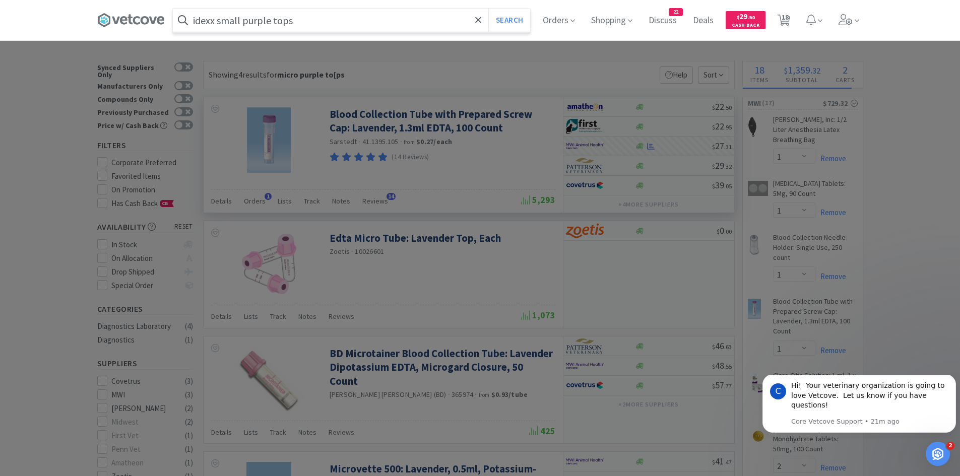
click at [488, 9] on button "Search" at bounding box center [509, 20] width 42 height 23
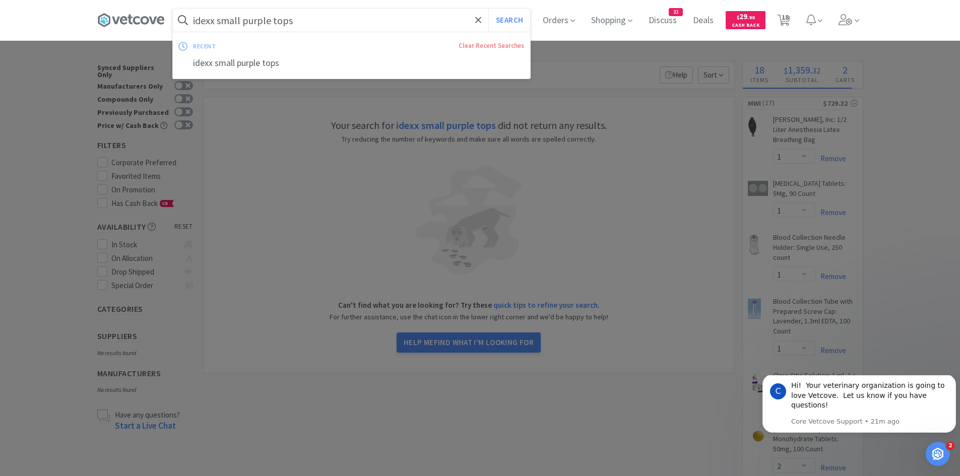
click at [296, 17] on input "idexx small purple tops" at bounding box center [351, 20] width 357 height 23
drag, startPoint x: 314, startPoint y: 19, endPoint x: 222, endPoint y: 23, distance: 92.8
click at [222, 23] on input "idexx small purple tops" at bounding box center [351, 20] width 357 height 23
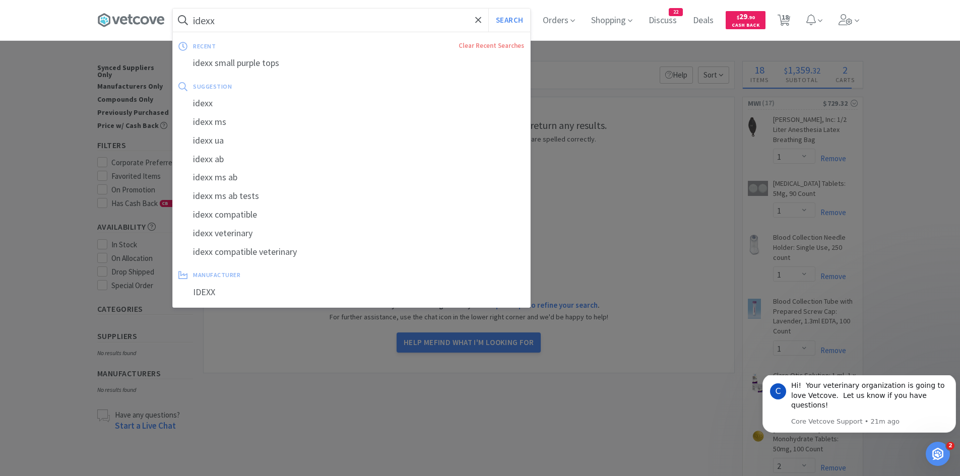
click at [488, 9] on button "Search" at bounding box center [509, 20] width 42 height 23
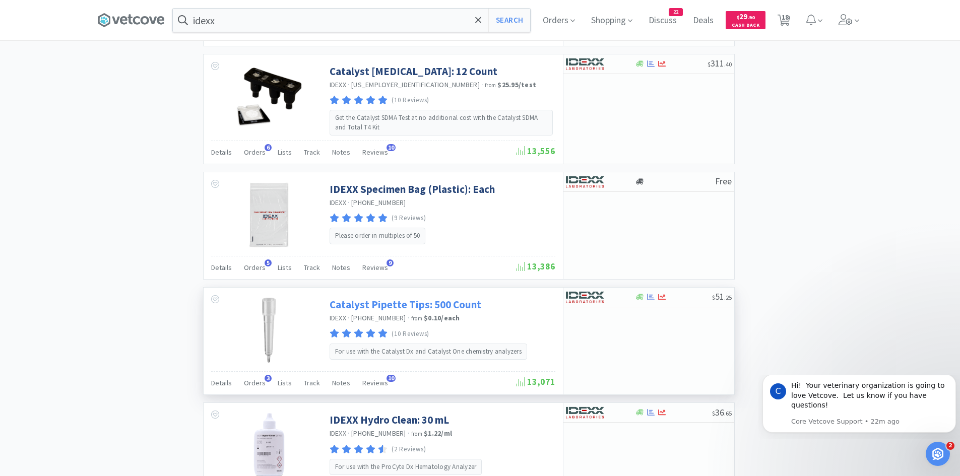
scroll to position [1310, 0]
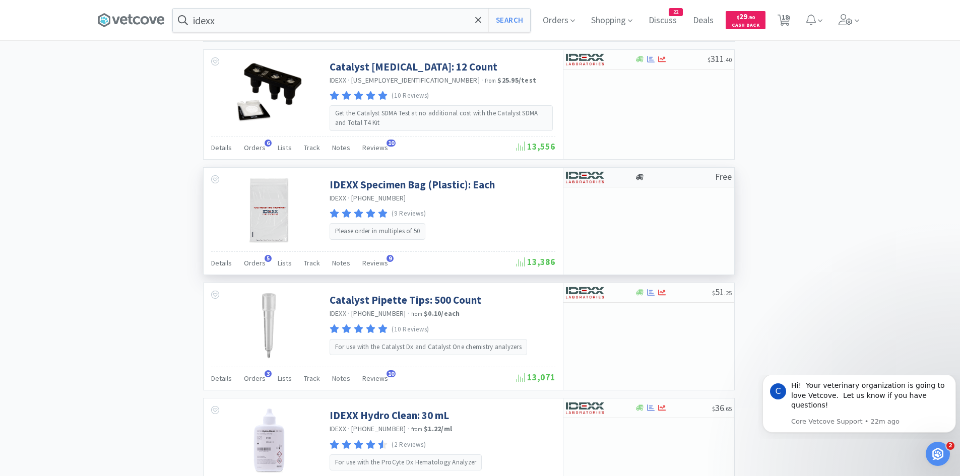
click at [604, 172] on div at bounding box center [593, 177] width 55 height 17
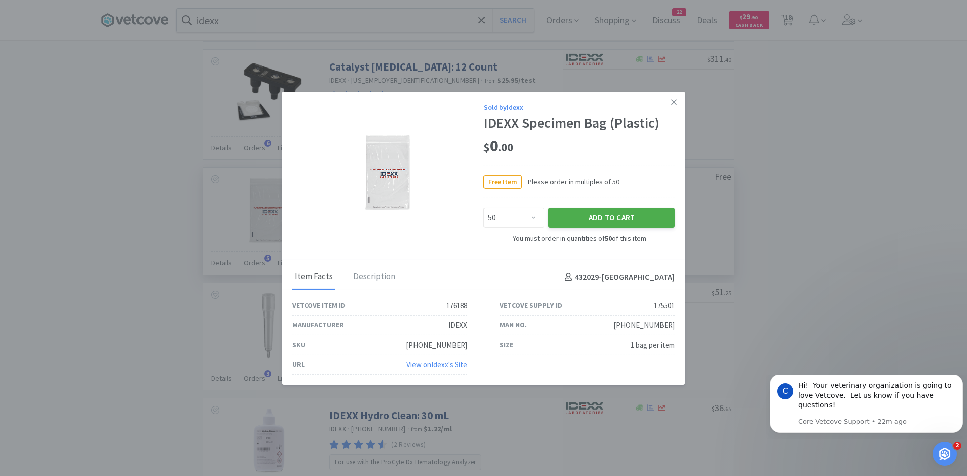
click at [590, 216] on button "Add to Cart" at bounding box center [612, 218] width 126 height 20
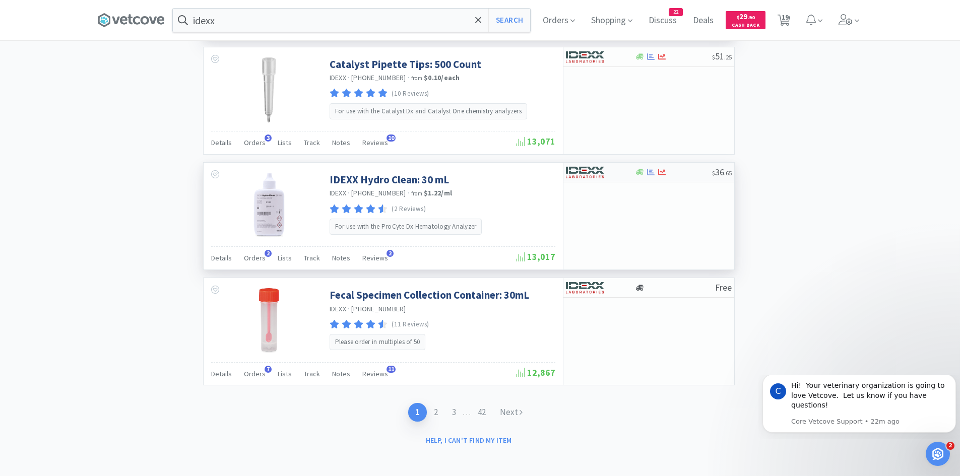
scroll to position [1548, 0]
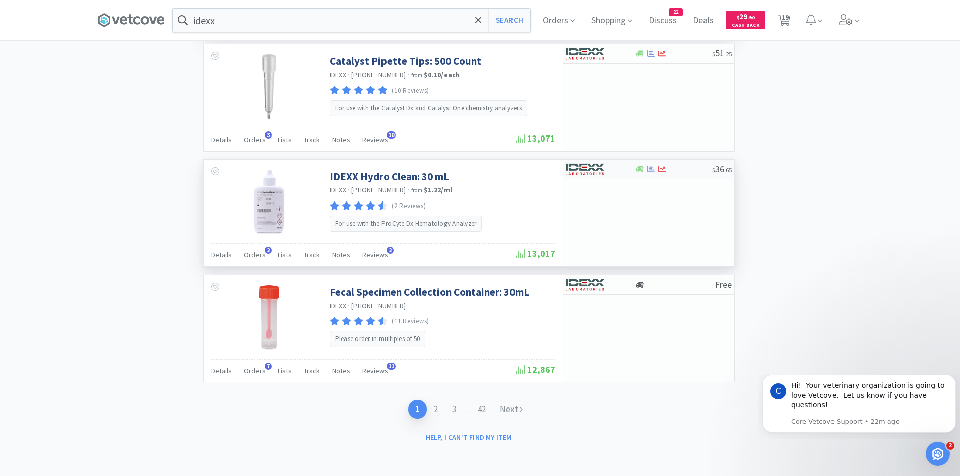
click at [635, 169] on div at bounding box center [640, 169] width 10 height 8
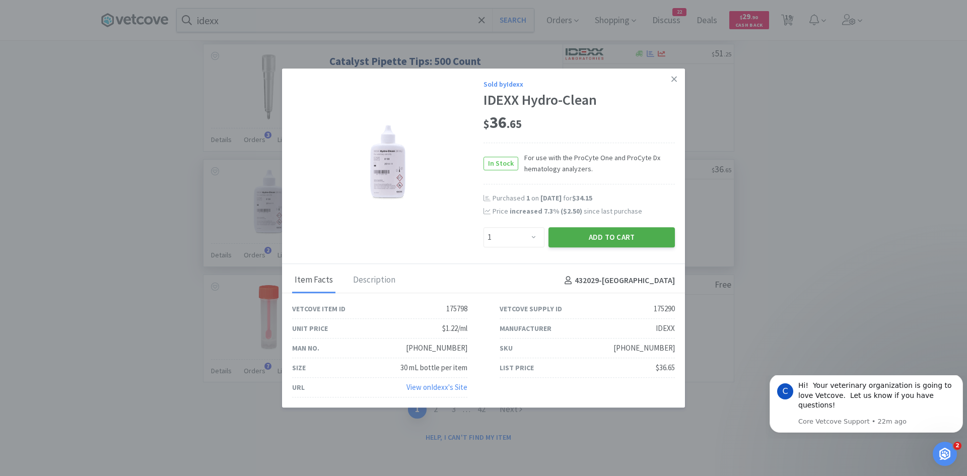
click at [595, 234] on button "Add to Cart" at bounding box center [612, 237] width 126 height 20
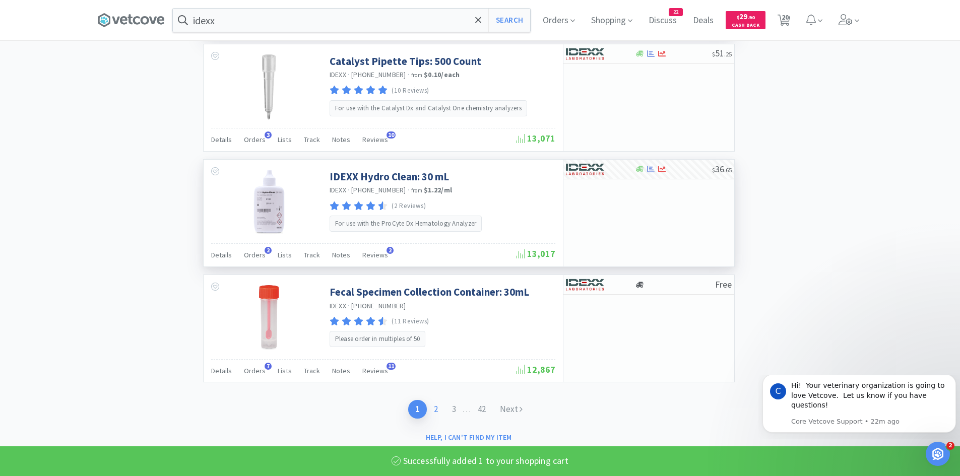
click at [435, 407] on link "2" at bounding box center [436, 409] width 18 height 19
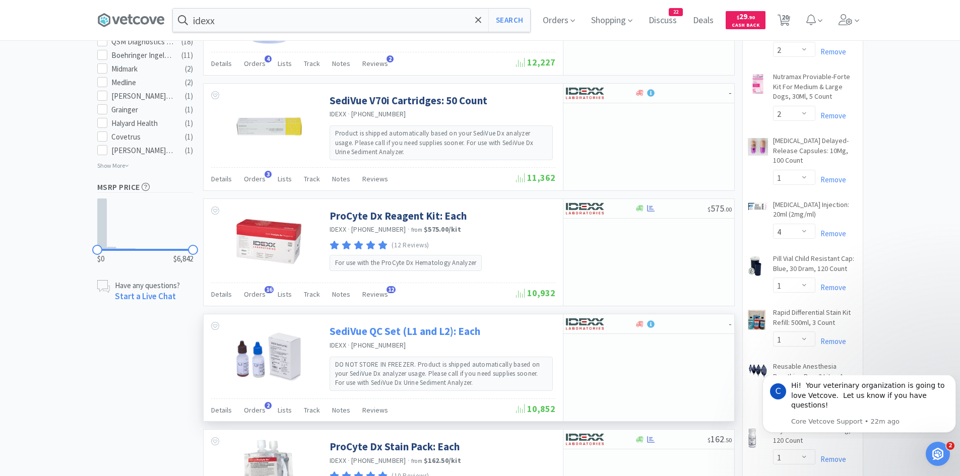
scroll to position [705, 0]
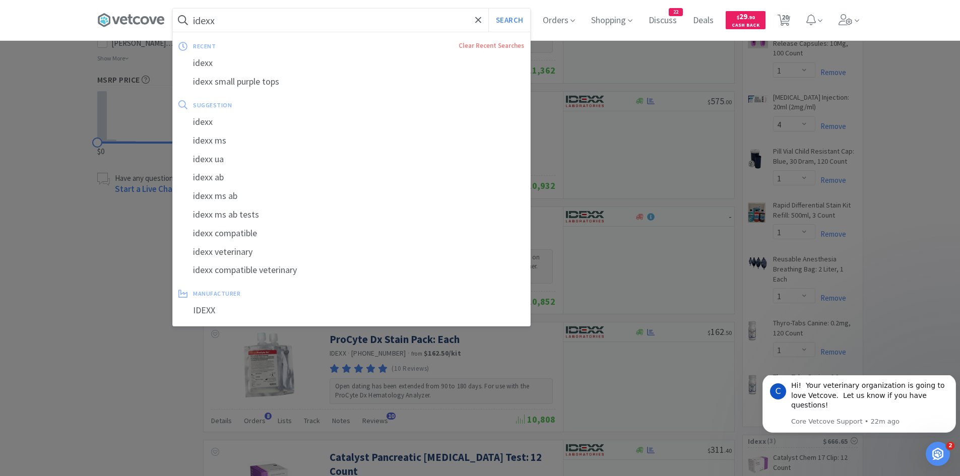
click at [298, 18] on input "idexx" at bounding box center [351, 20] width 357 height 23
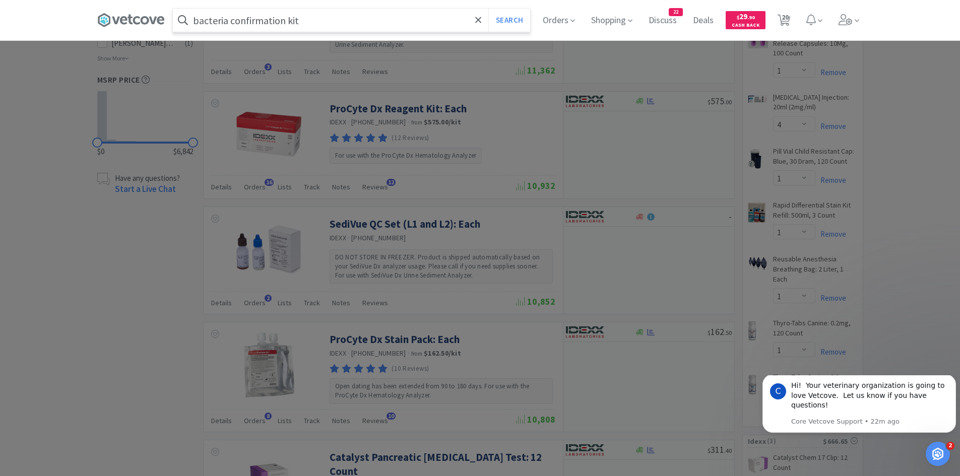
click at [488, 9] on button "Search" at bounding box center [509, 20] width 42 height 23
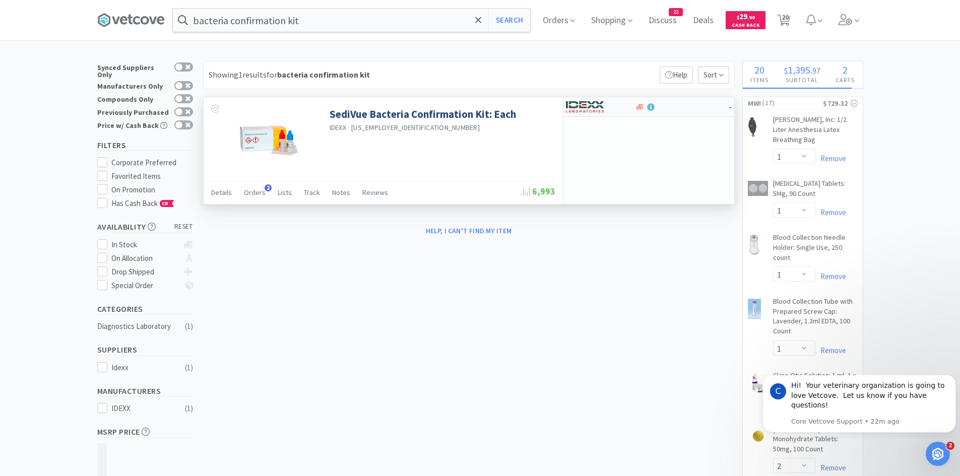
click at [628, 103] on div at bounding box center [600, 106] width 69 height 17
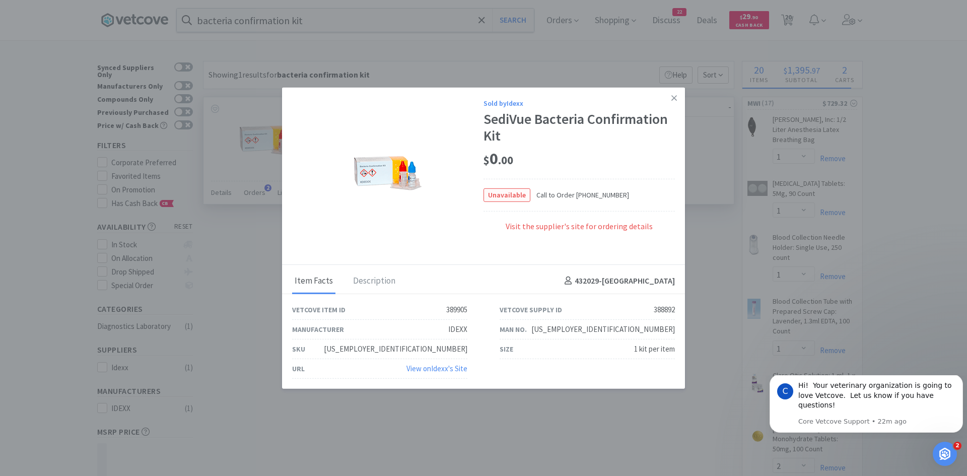
click at [507, 198] on span "Unavailable" at bounding box center [507, 194] width 46 height 13
click at [677, 97] on icon at bounding box center [674, 97] width 6 height 9
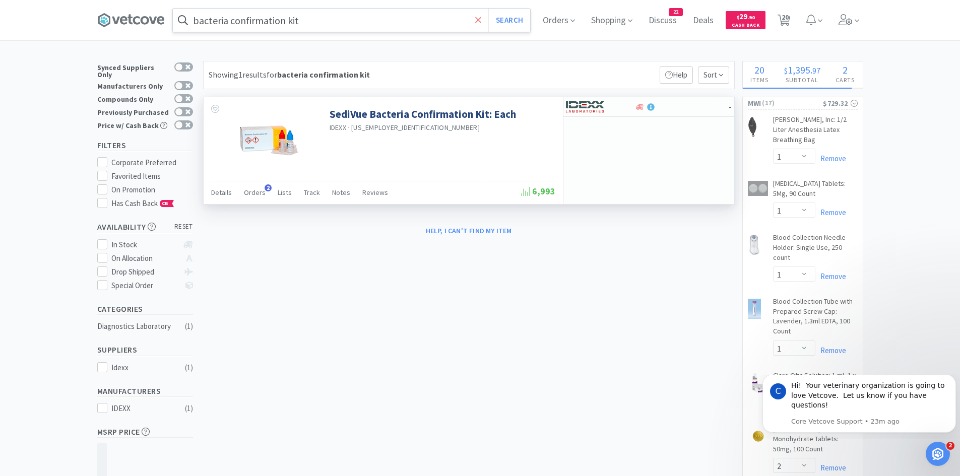
click at [481, 20] on icon at bounding box center [478, 20] width 6 height 6
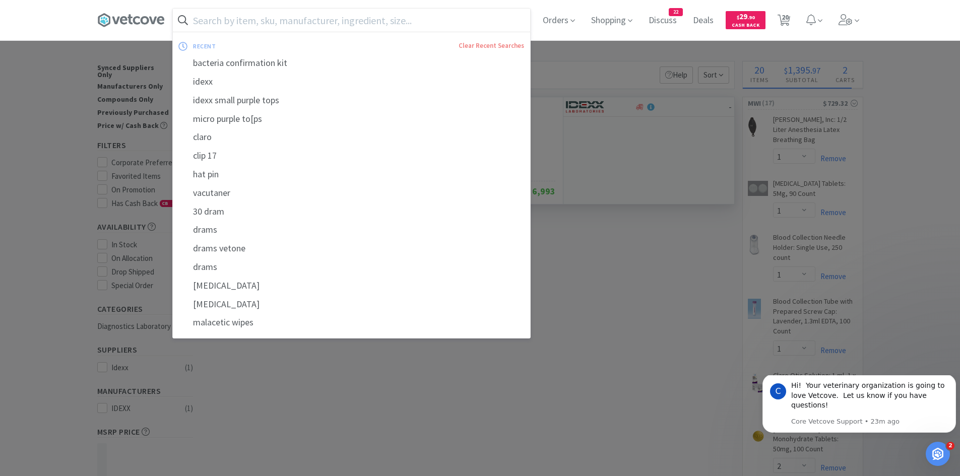
click at [226, 80] on div "idexx" at bounding box center [351, 82] width 357 height 19
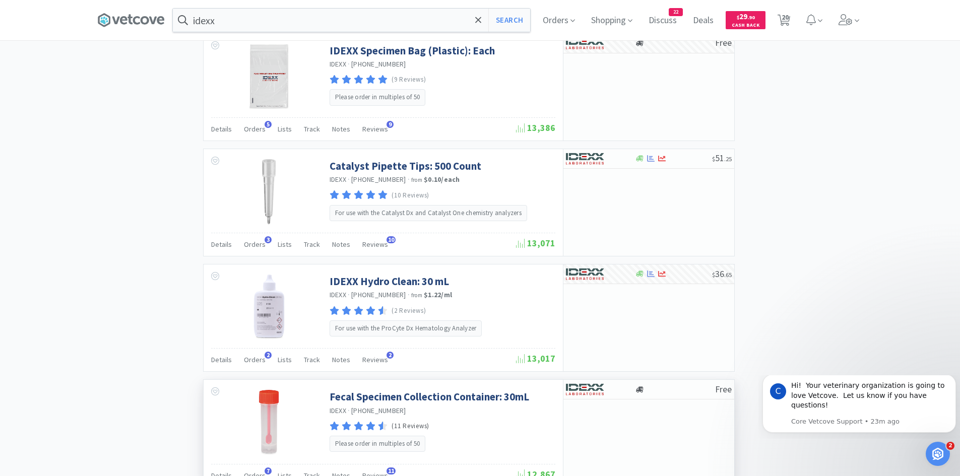
scroll to position [1548, 0]
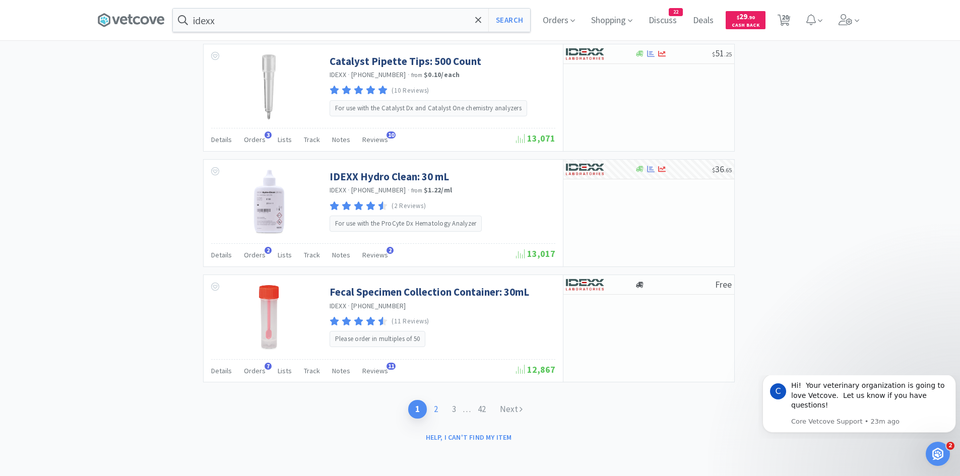
click at [433, 410] on link "2" at bounding box center [436, 409] width 18 height 19
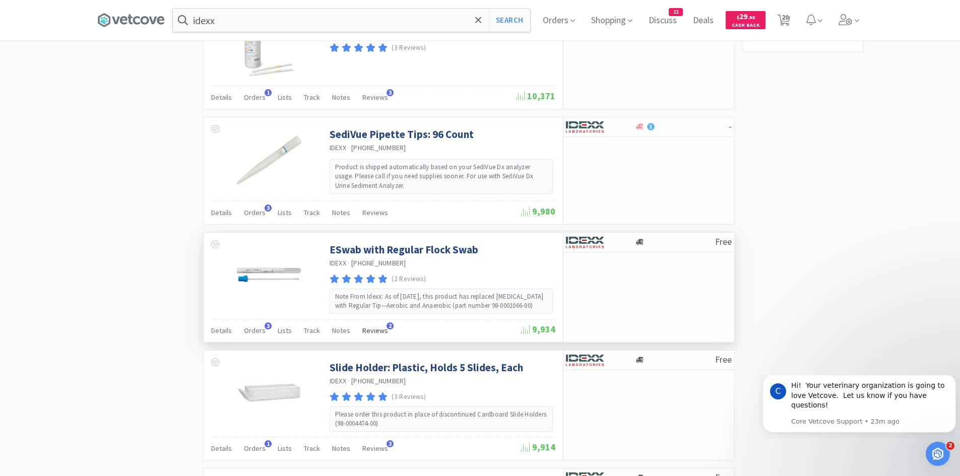
scroll to position [1446, 0]
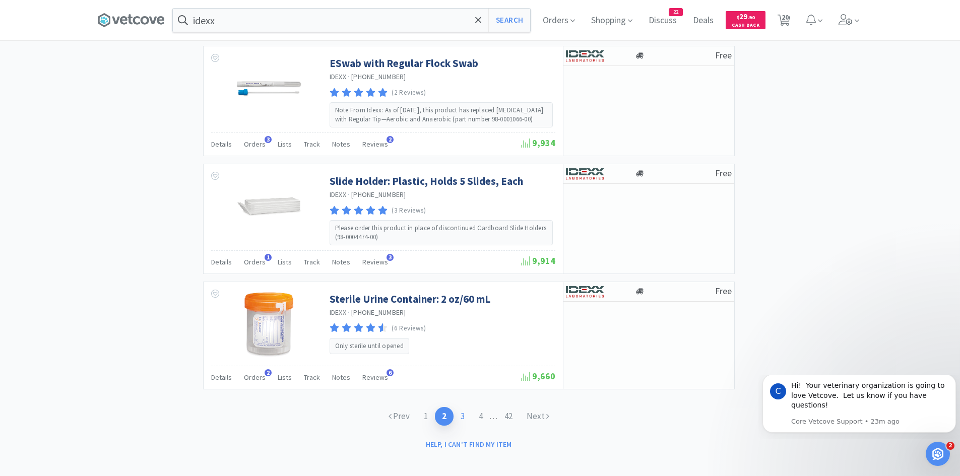
click at [458, 407] on link "3" at bounding box center [462, 416] width 18 height 19
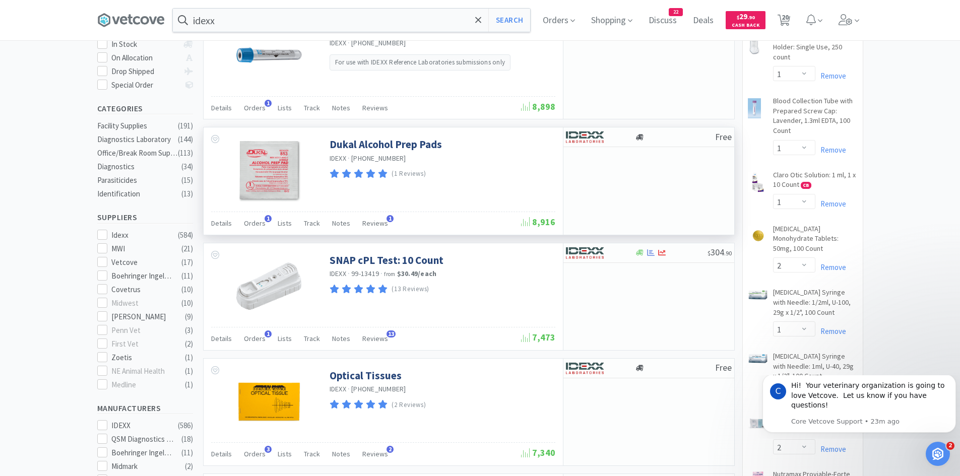
scroll to position [201, 0]
click at [691, 132] on div at bounding box center [675, 136] width 80 height 8
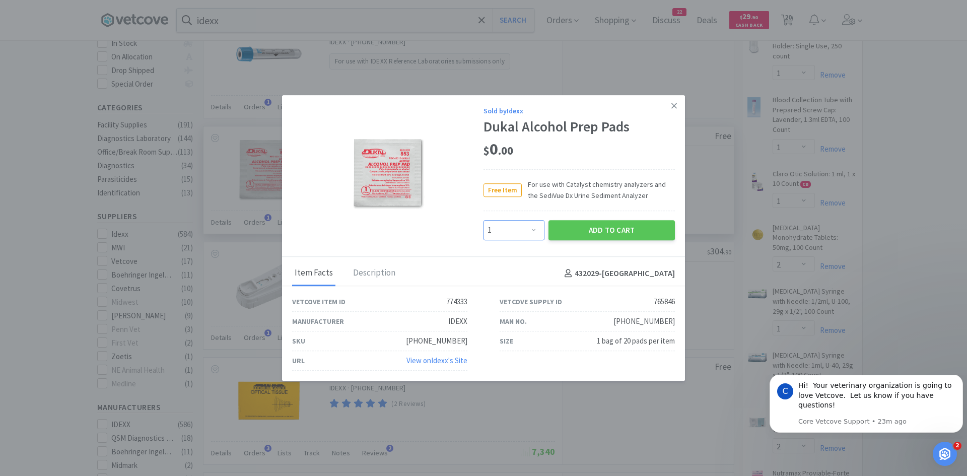
click at [539, 230] on select "Enter Quantity 1 2 3 4 5 6 7 8 9 10 11 12 13 14 15 16 17 18 19 20 Enter Quantity" at bounding box center [514, 230] width 61 height 20
click at [484, 220] on select "Enter Quantity 1 2 3 4 5 6 7 8 9 10 11 12 13 14 15 16 17 18 19 20 Enter Quantity" at bounding box center [514, 230] width 61 height 20
click at [588, 229] on button "Add to Cart" at bounding box center [612, 230] width 126 height 20
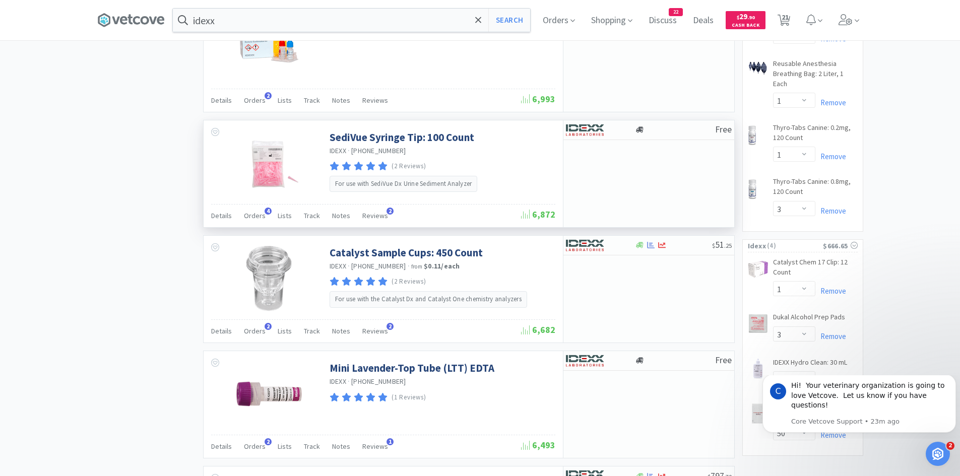
scroll to position [907, 0]
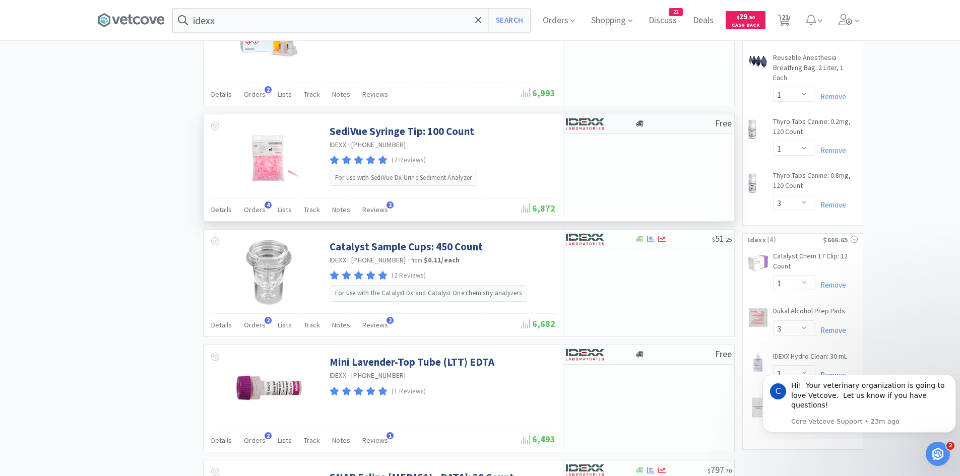
click at [706, 124] on div at bounding box center [675, 124] width 80 height 8
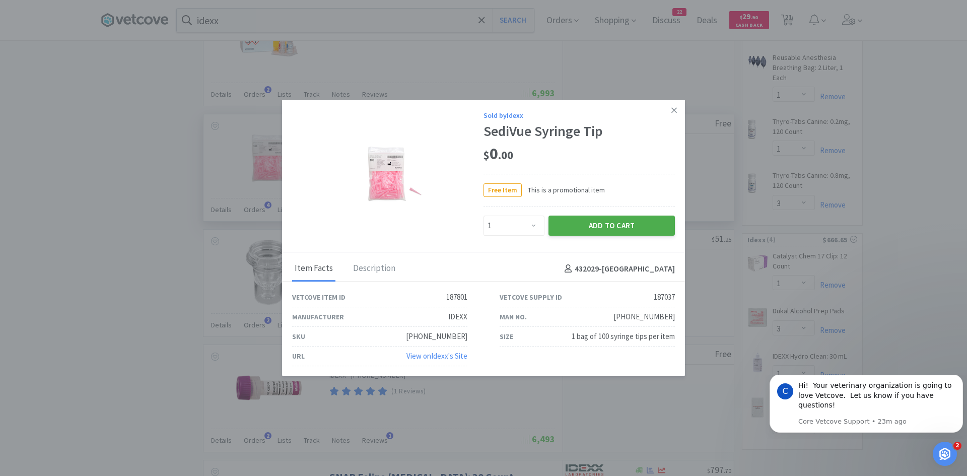
click at [593, 226] on button "Add to Cart" at bounding box center [612, 226] width 126 height 20
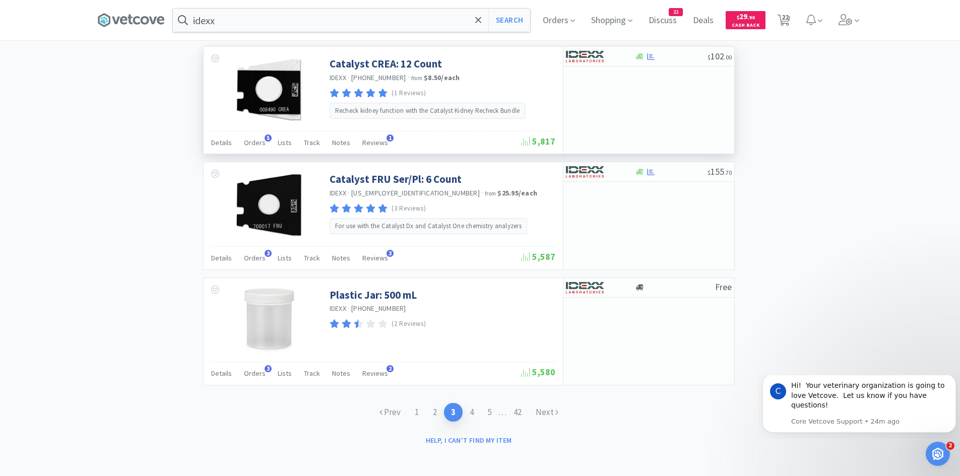
scroll to position [1439, 0]
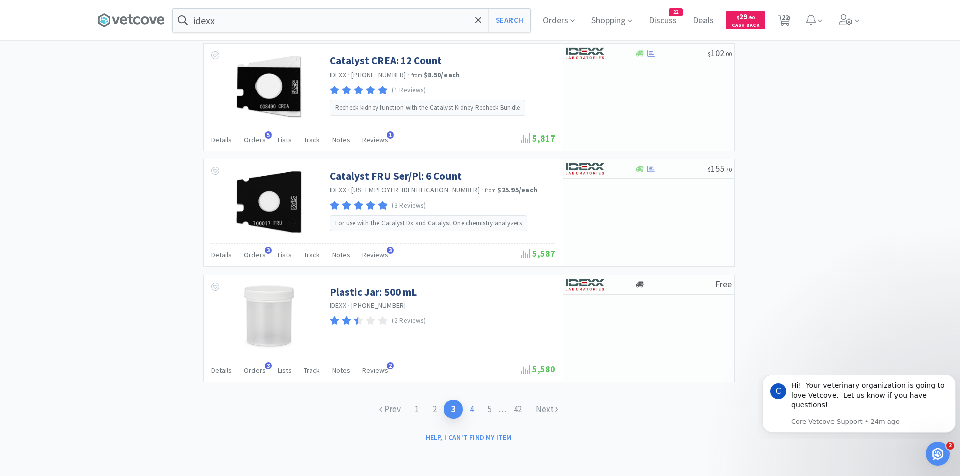
click at [472, 412] on link "4" at bounding box center [471, 409] width 18 height 19
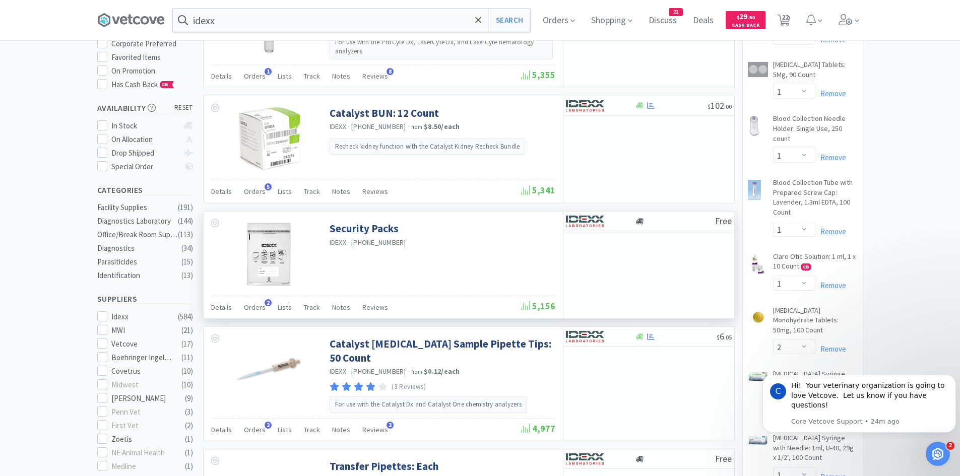
scroll to position [151, 0]
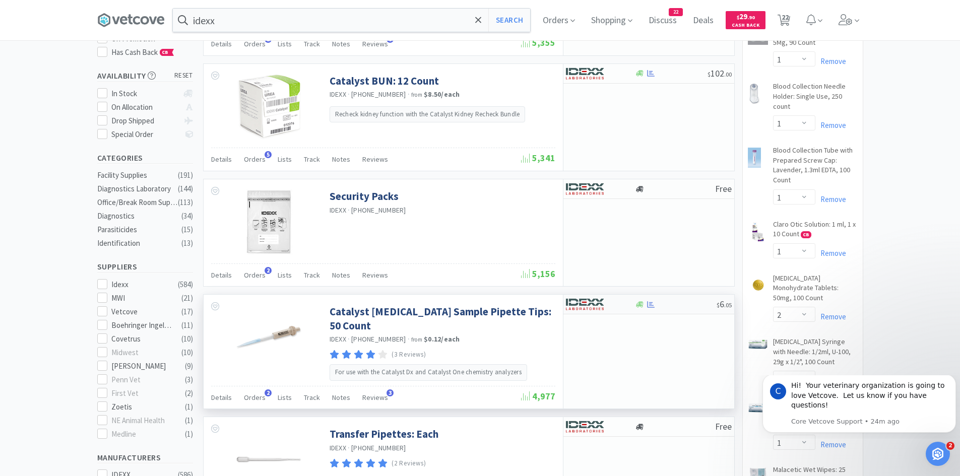
click at [593, 304] on img at bounding box center [585, 304] width 38 height 15
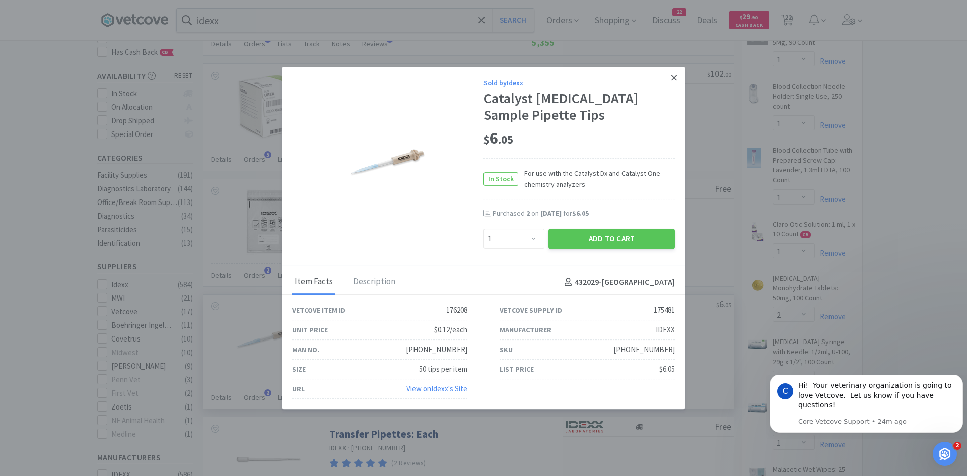
click at [675, 77] on icon at bounding box center [674, 78] width 6 height 6
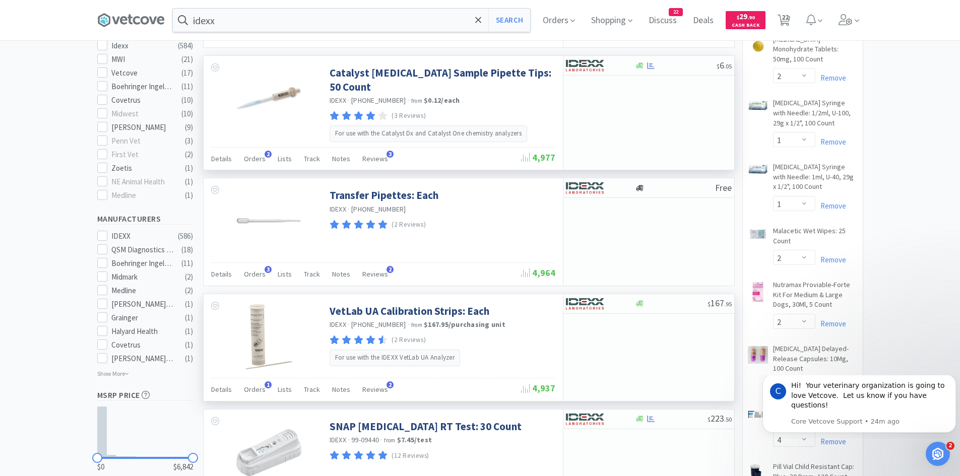
scroll to position [403, 0]
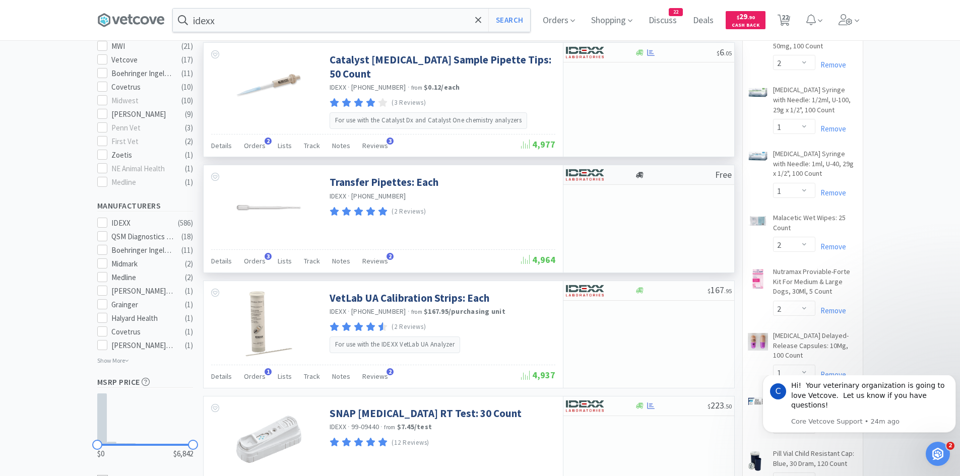
click at [604, 173] on div at bounding box center [593, 174] width 55 height 17
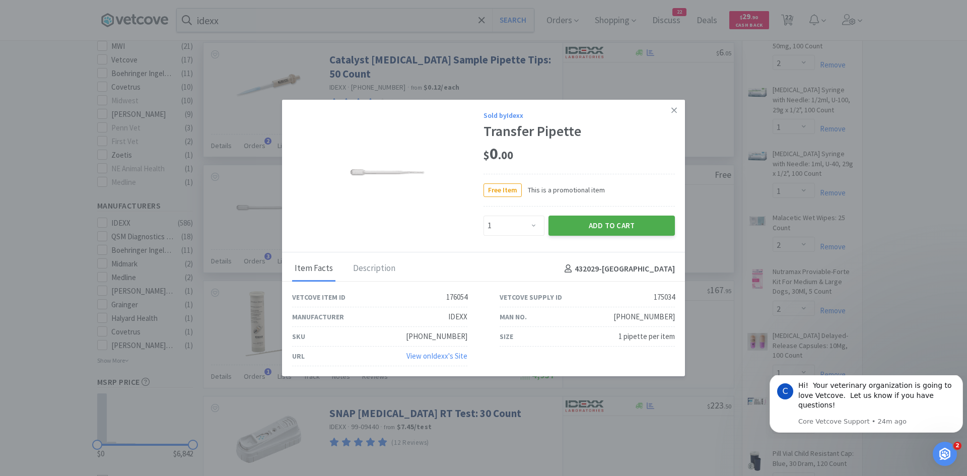
click at [577, 229] on button "Add to Cart" at bounding box center [612, 226] width 126 height 20
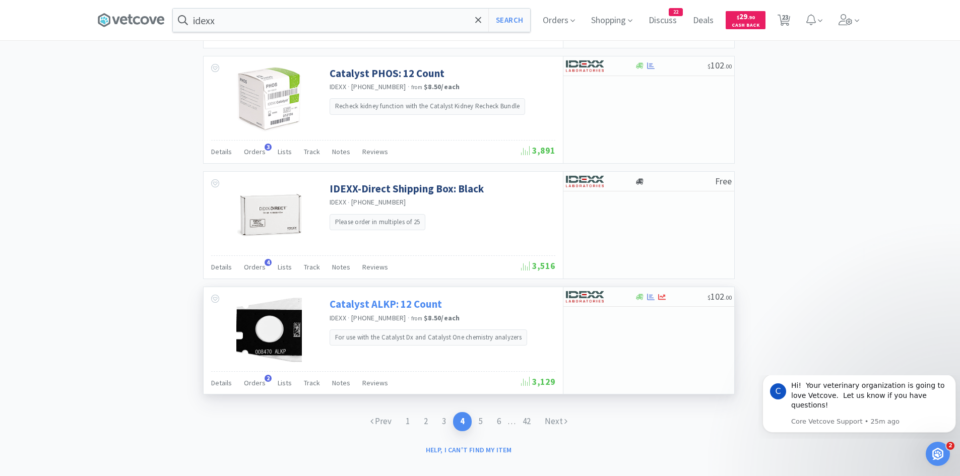
scroll to position [1448, 0]
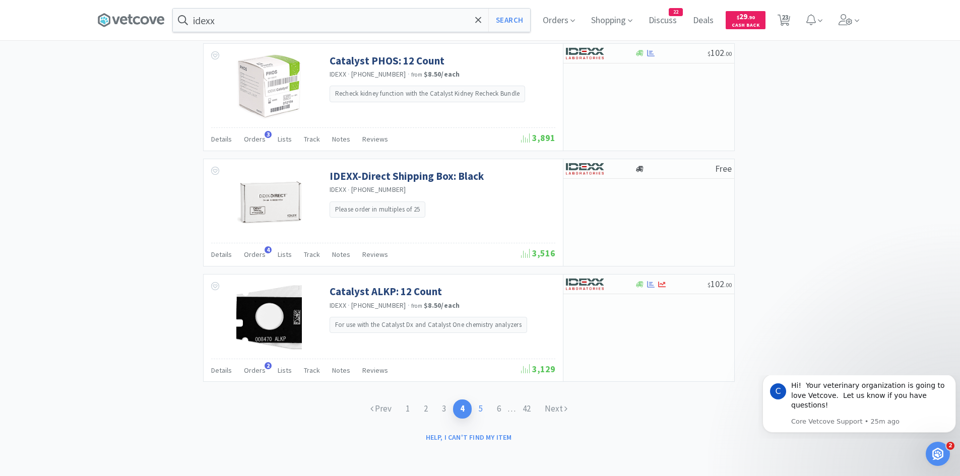
click at [478, 411] on link "5" at bounding box center [480, 408] width 18 height 19
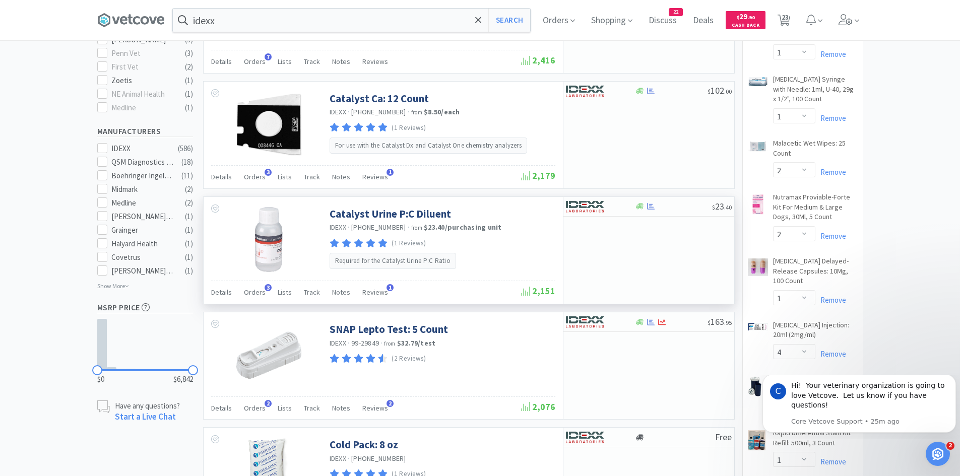
scroll to position [504, 0]
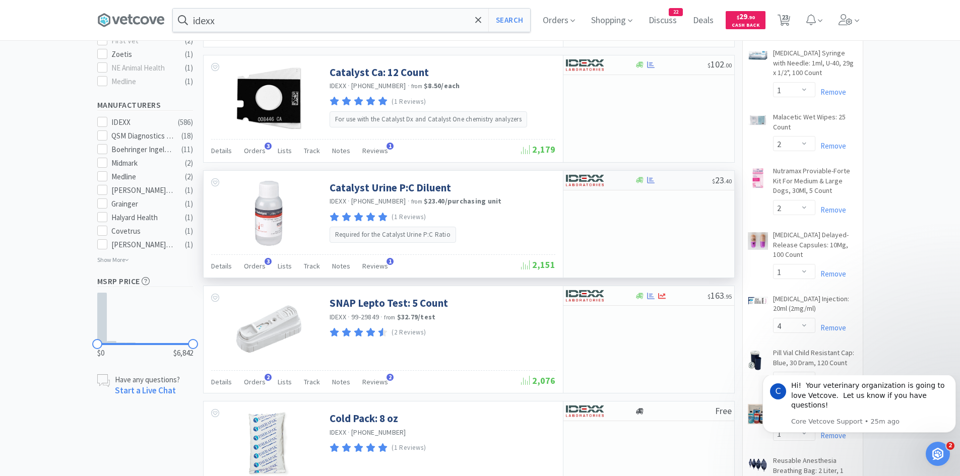
click at [627, 180] on div at bounding box center [600, 180] width 69 height 17
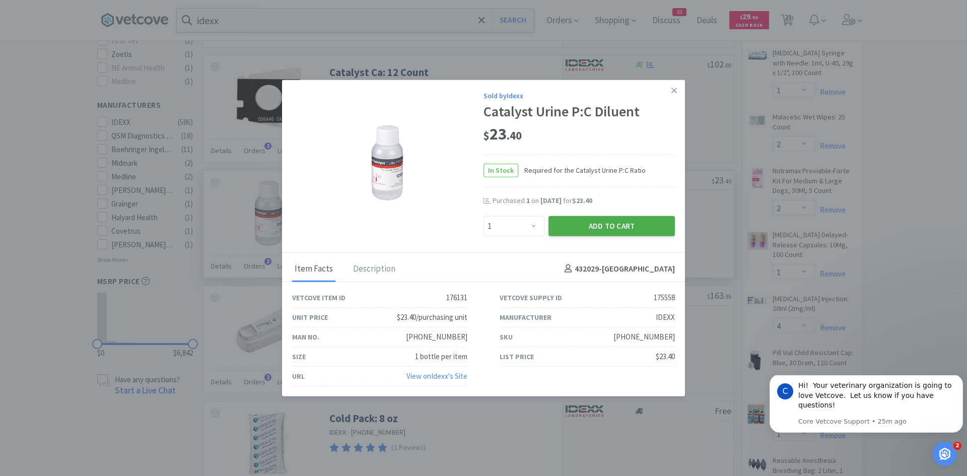
click at [574, 227] on button "Add to Cart" at bounding box center [612, 226] width 126 height 20
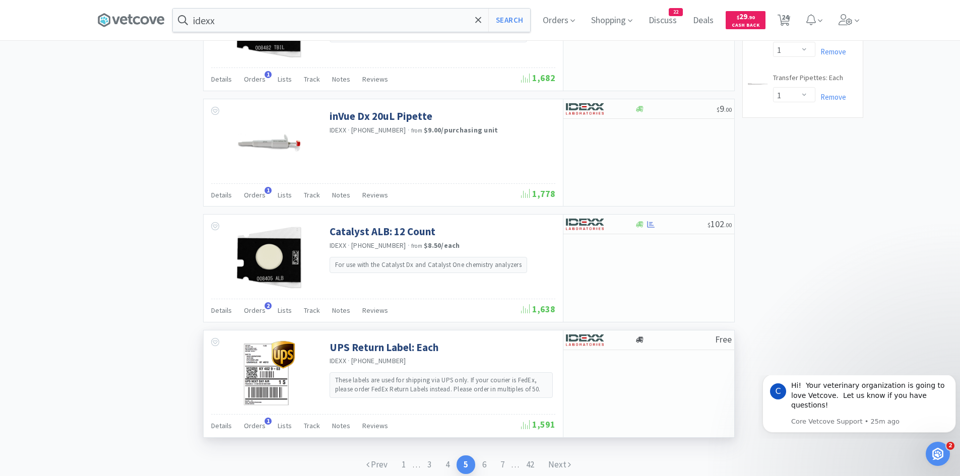
scroll to position [1410, 0]
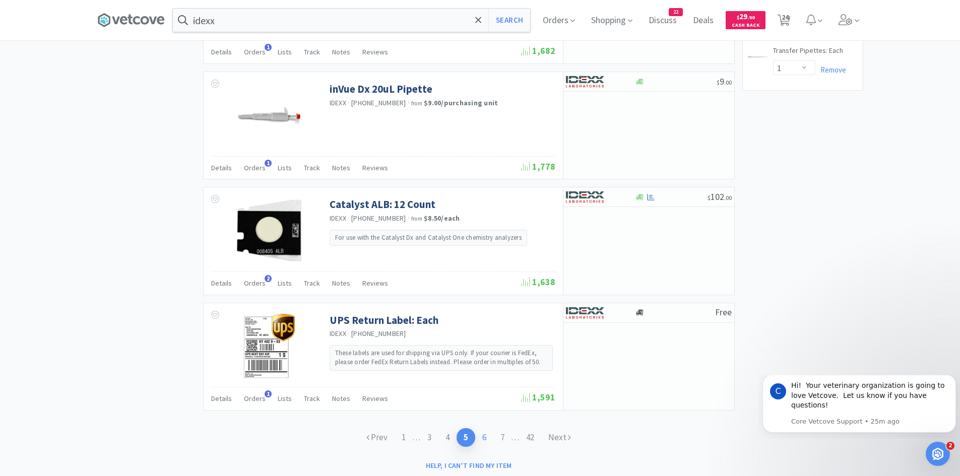
click at [483, 434] on link "6" at bounding box center [484, 437] width 18 height 19
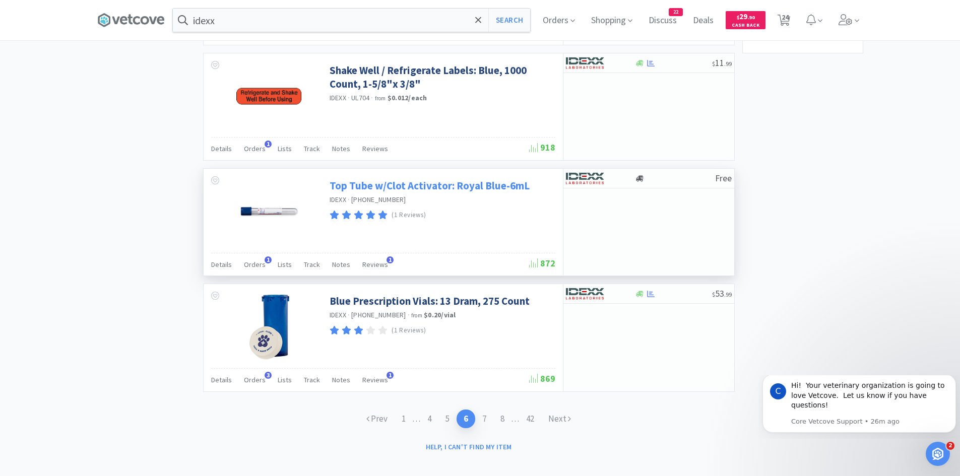
scroll to position [1455, 0]
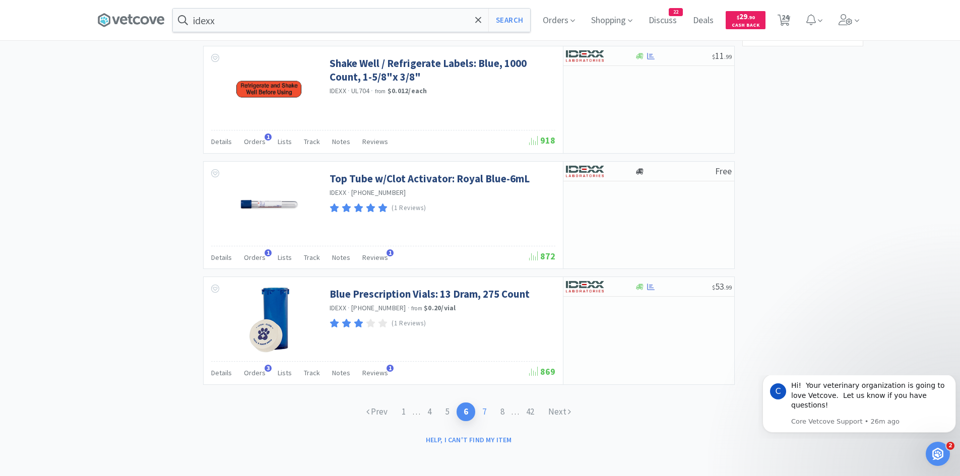
click at [484, 408] on link "7" at bounding box center [484, 411] width 18 height 19
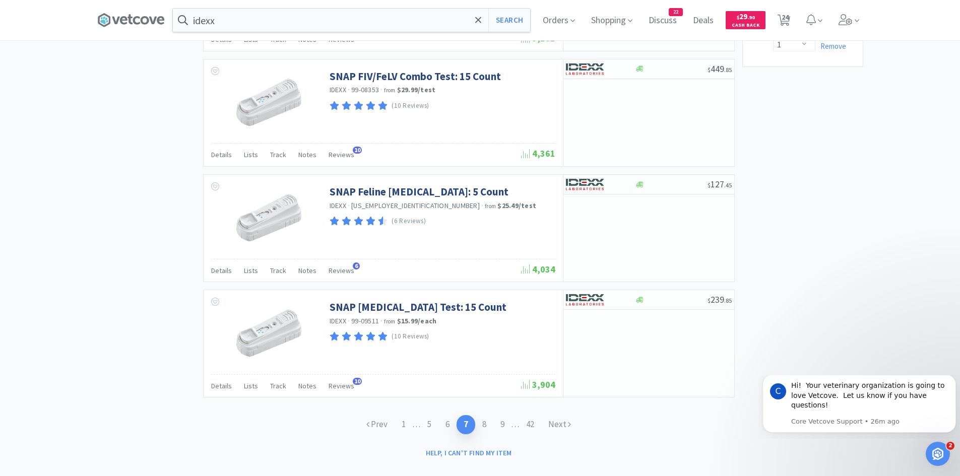
scroll to position [1447, 0]
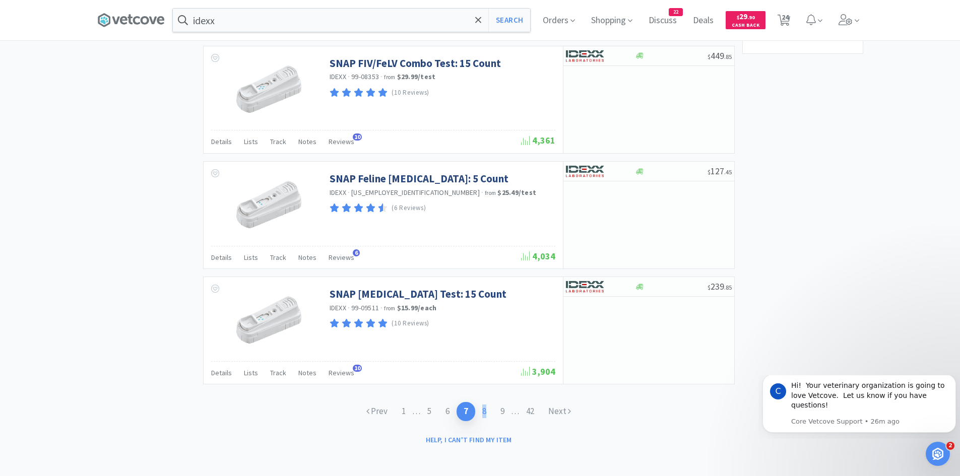
click at [487, 408] on link "8" at bounding box center [484, 411] width 18 height 19
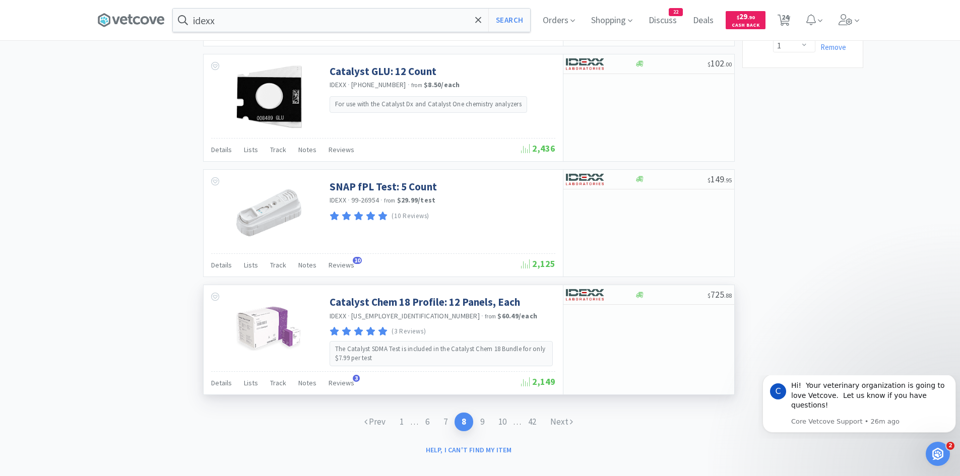
scroll to position [1446, 0]
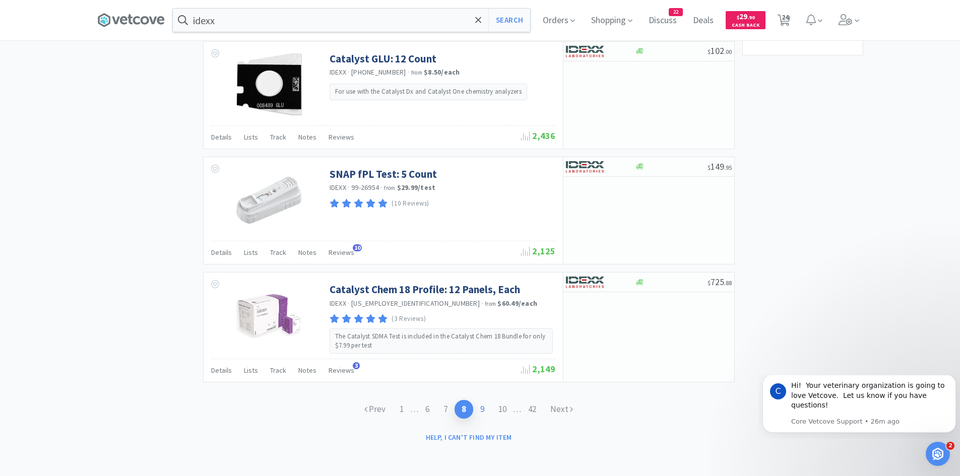
click at [486, 412] on link "9" at bounding box center [482, 409] width 18 height 19
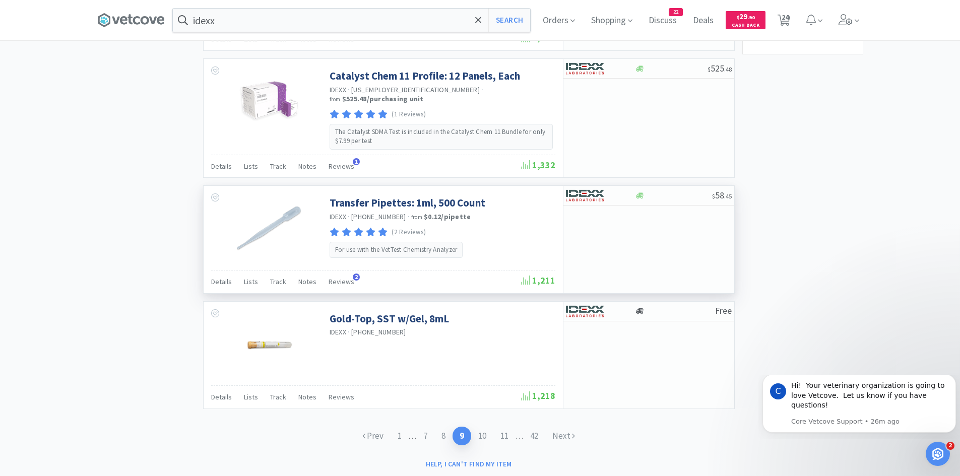
scroll to position [1461, 0]
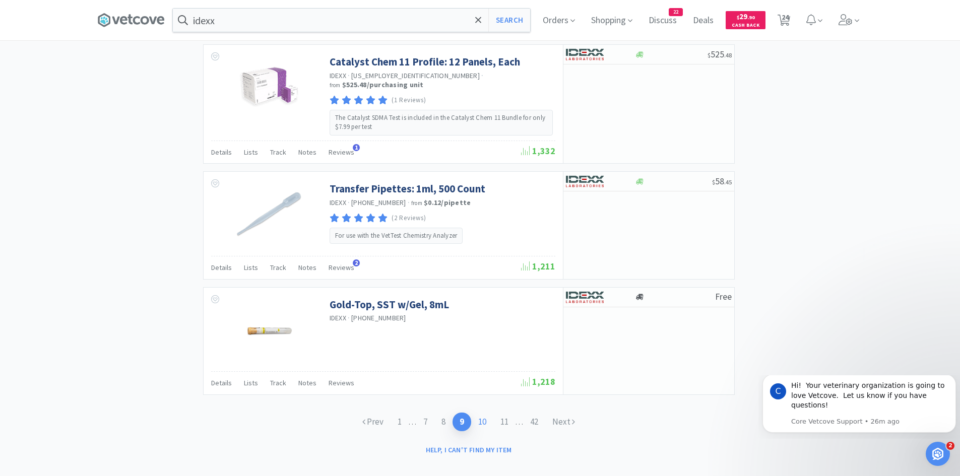
click at [486, 414] on link "10" at bounding box center [482, 422] width 22 height 19
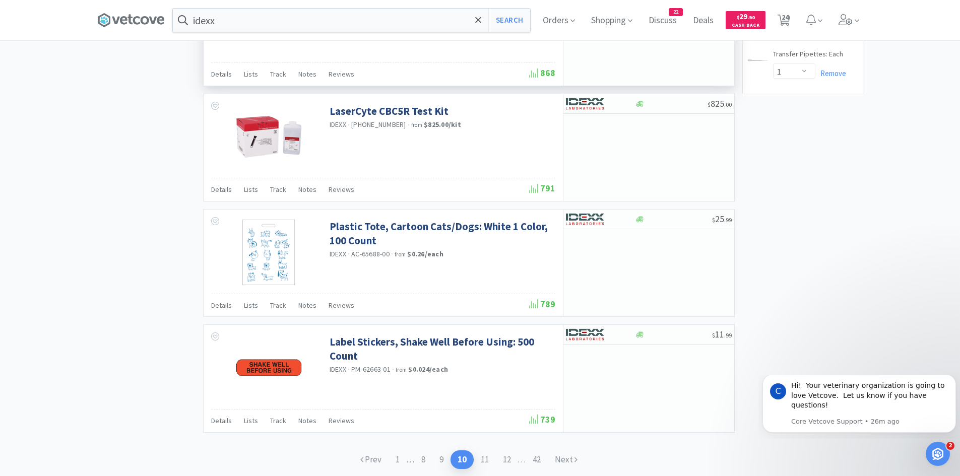
scroll to position [1410, 0]
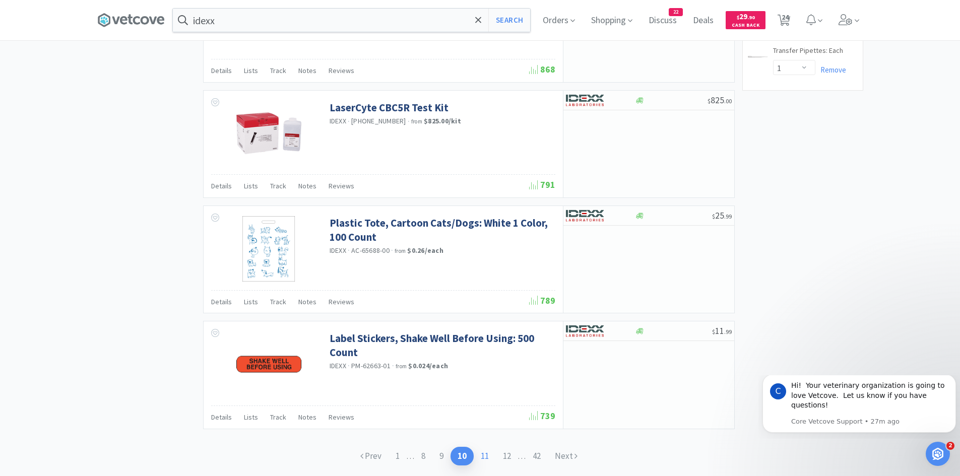
click at [487, 447] on link "11" at bounding box center [485, 456] width 22 height 19
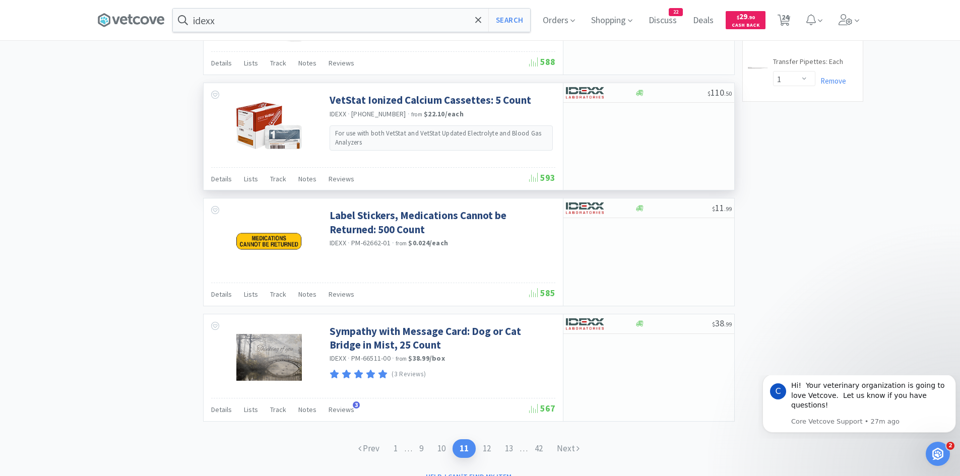
scroll to position [1439, 0]
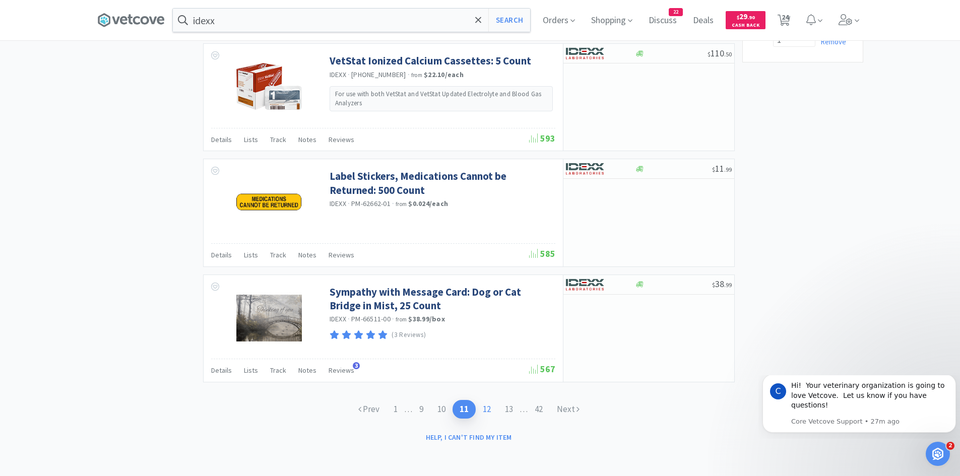
click at [486, 409] on link "12" at bounding box center [487, 409] width 22 height 19
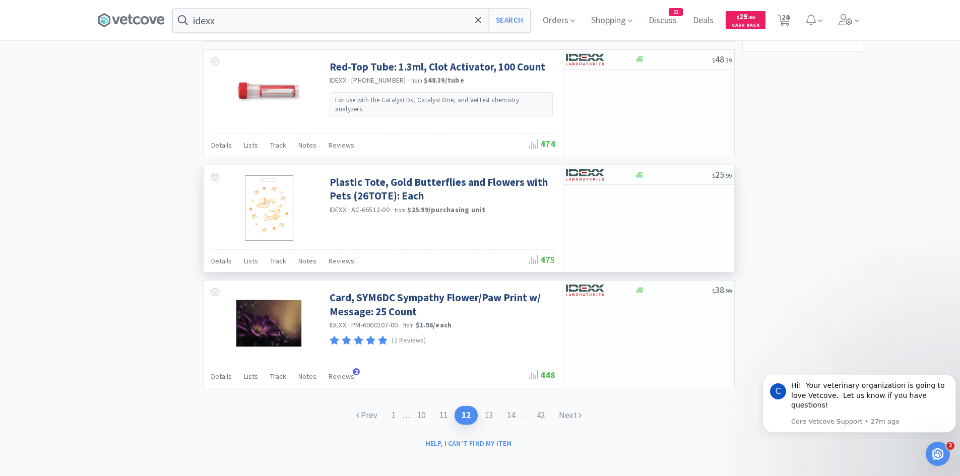
scroll to position [1455, 0]
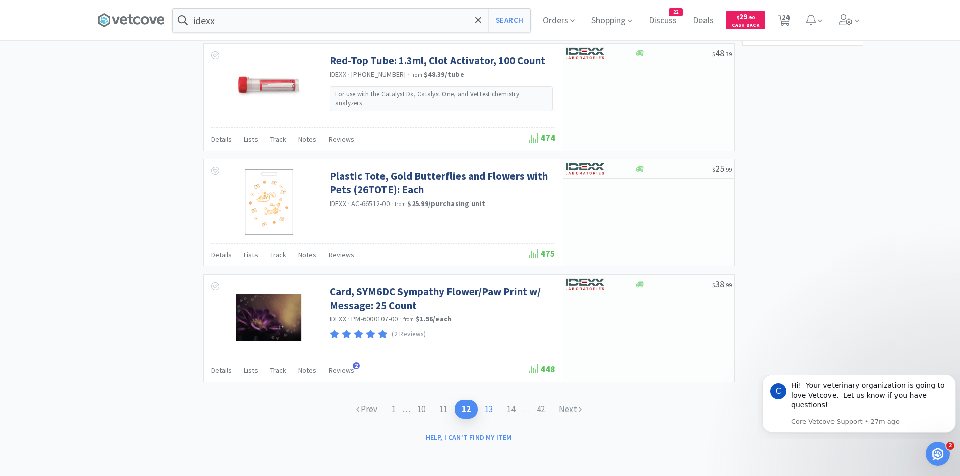
click at [491, 409] on link "13" at bounding box center [489, 409] width 22 height 19
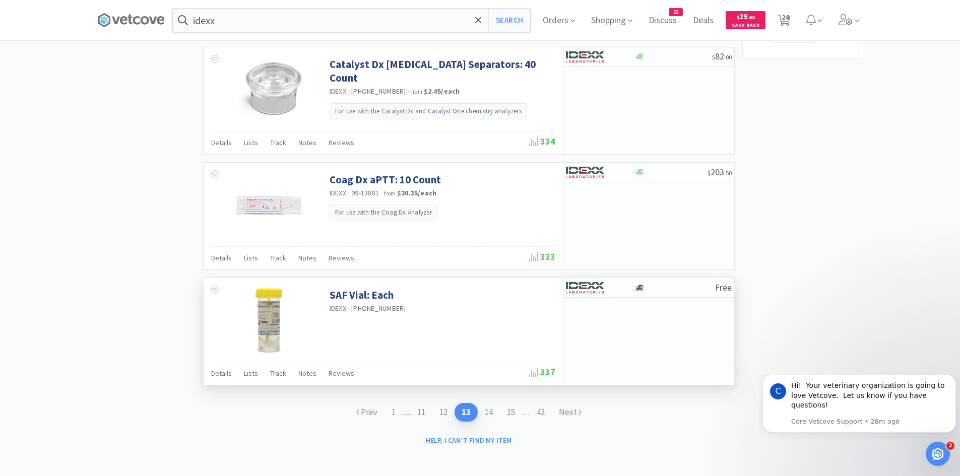
scroll to position [1446, 0]
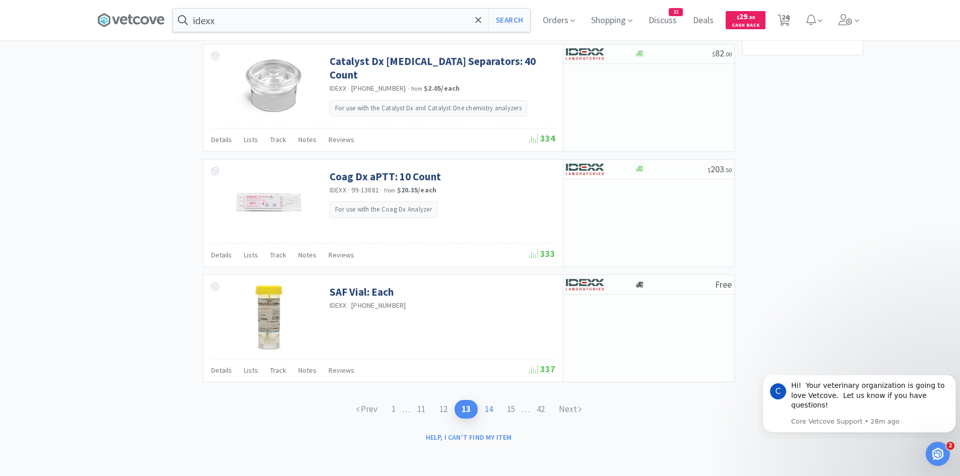
click at [491, 409] on link "14" at bounding box center [489, 409] width 22 height 19
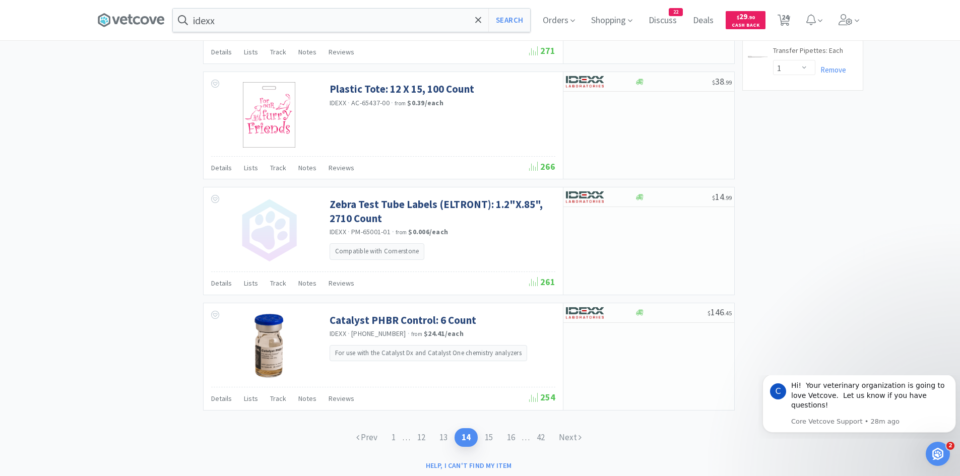
scroll to position [1439, 0]
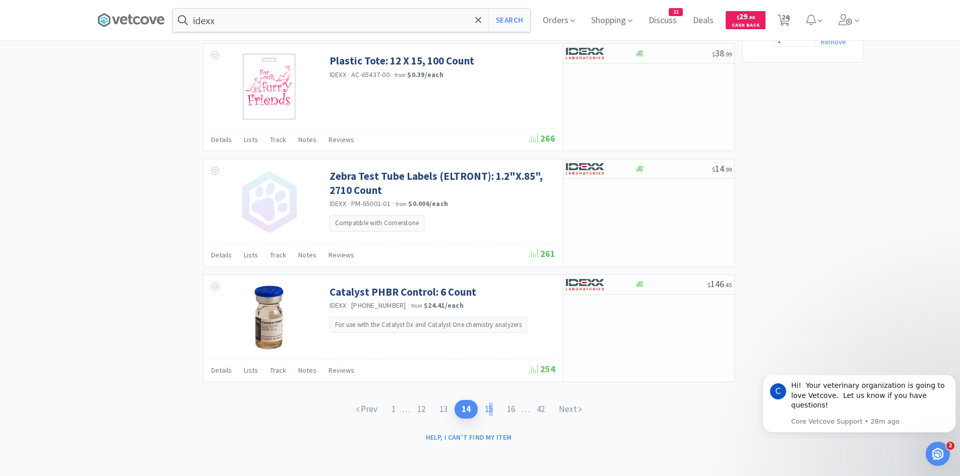
click at [491, 409] on link "15" at bounding box center [489, 409] width 22 height 19
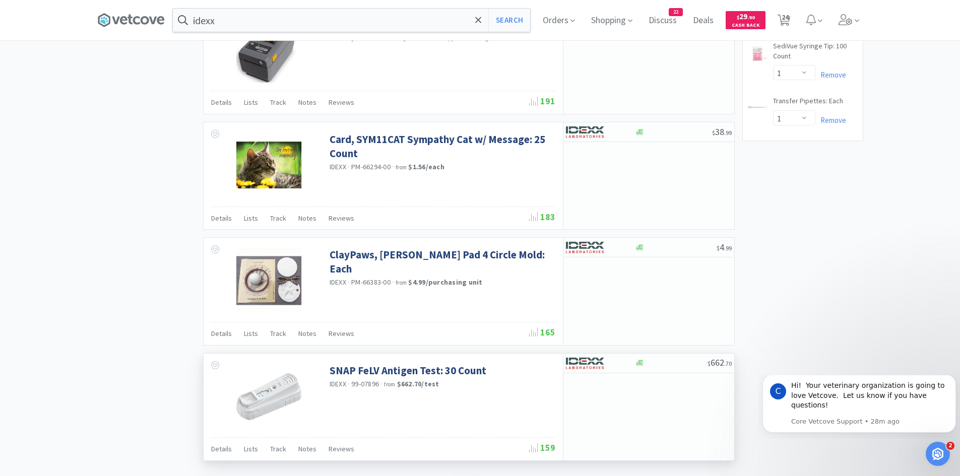
scroll to position [1439, 0]
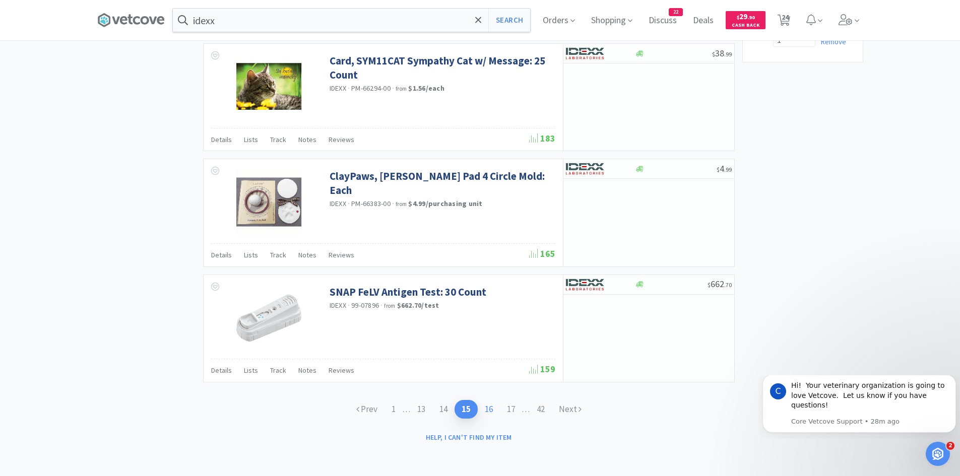
click at [494, 407] on link "16" at bounding box center [489, 409] width 22 height 19
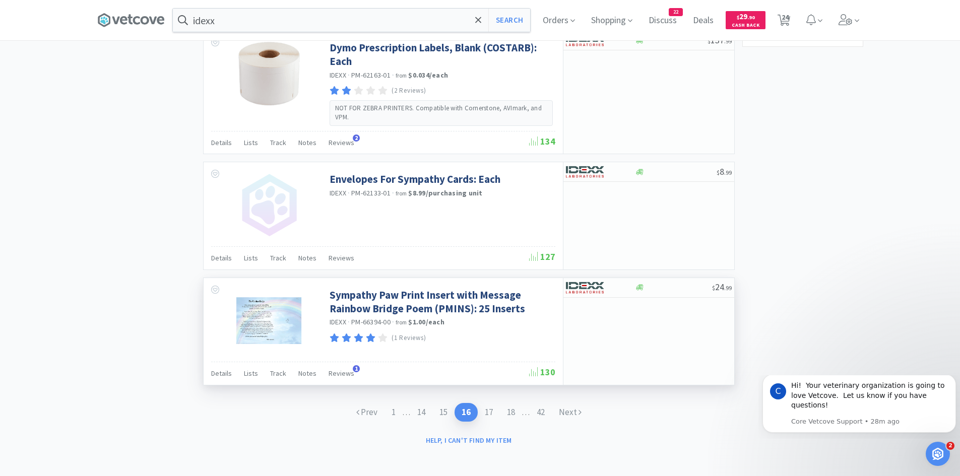
scroll to position [1457, 0]
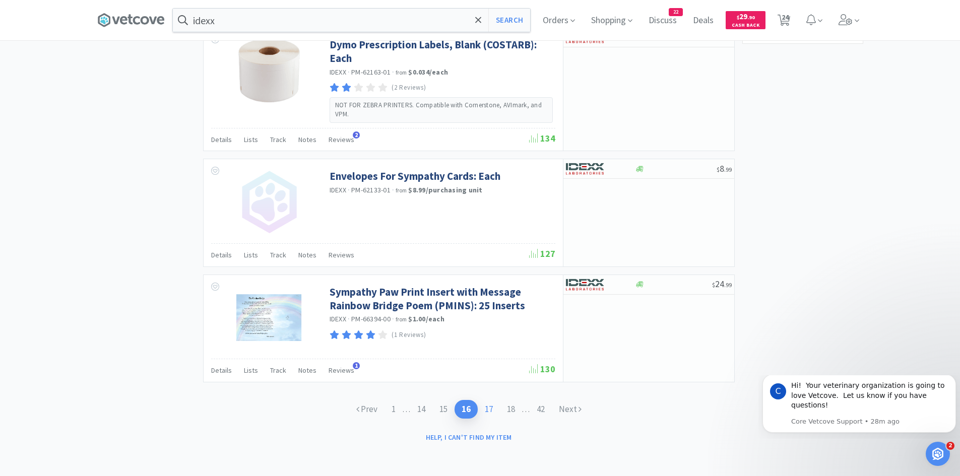
click at [491, 409] on link "17" at bounding box center [489, 409] width 22 height 19
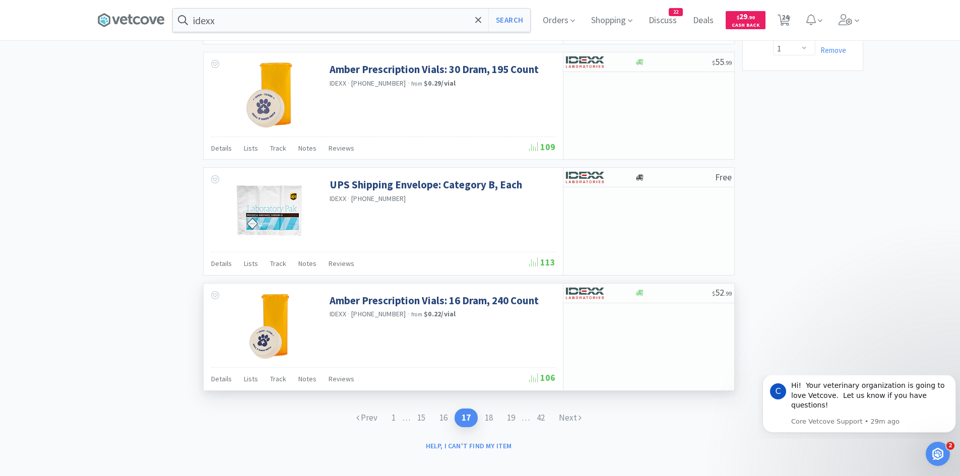
scroll to position [1439, 0]
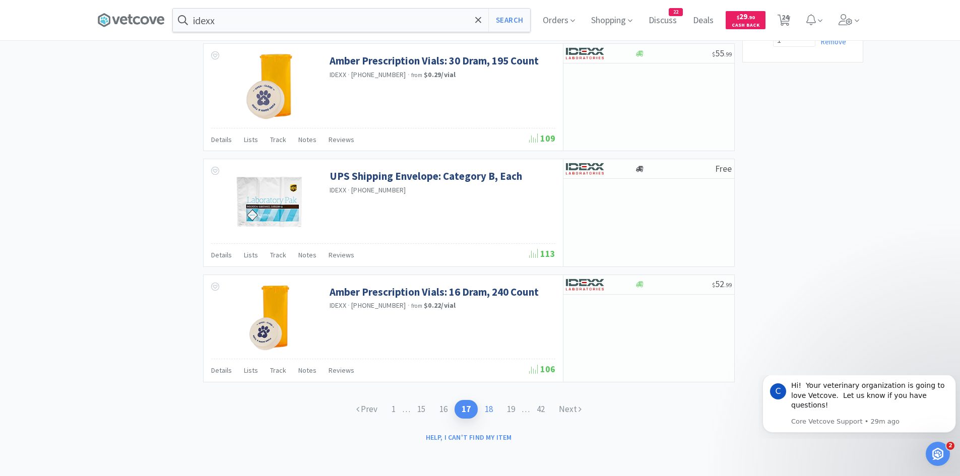
click at [491, 409] on link "18" at bounding box center [489, 409] width 22 height 19
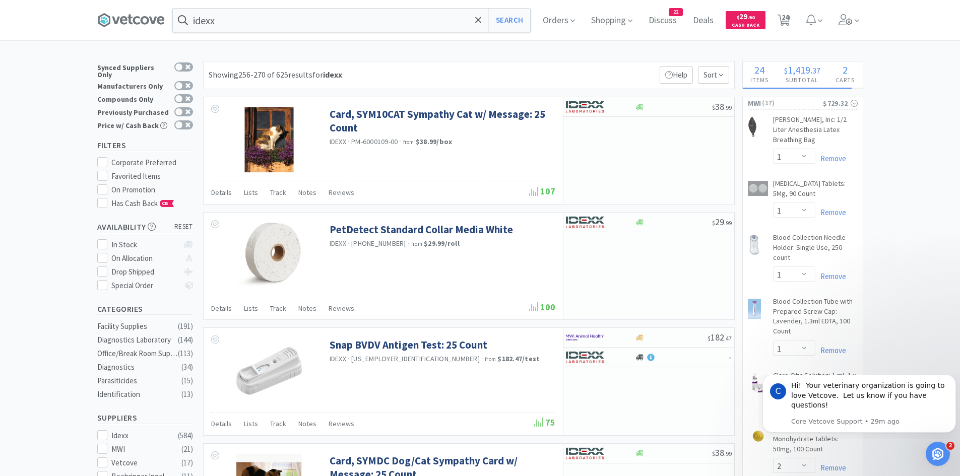
click at [255, 19] on input "idexx" at bounding box center [351, 20] width 357 height 23
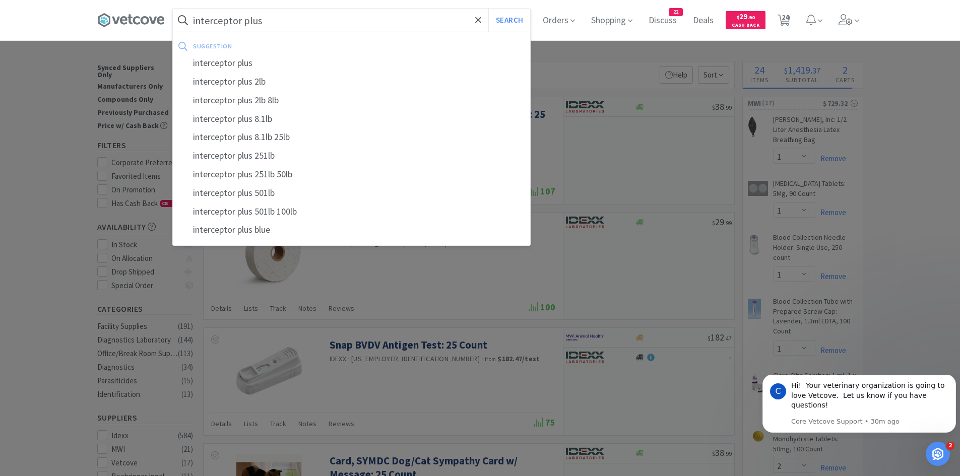
click at [488, 9] on button "Search" at bounding box center [509, 20] width 42 height 23
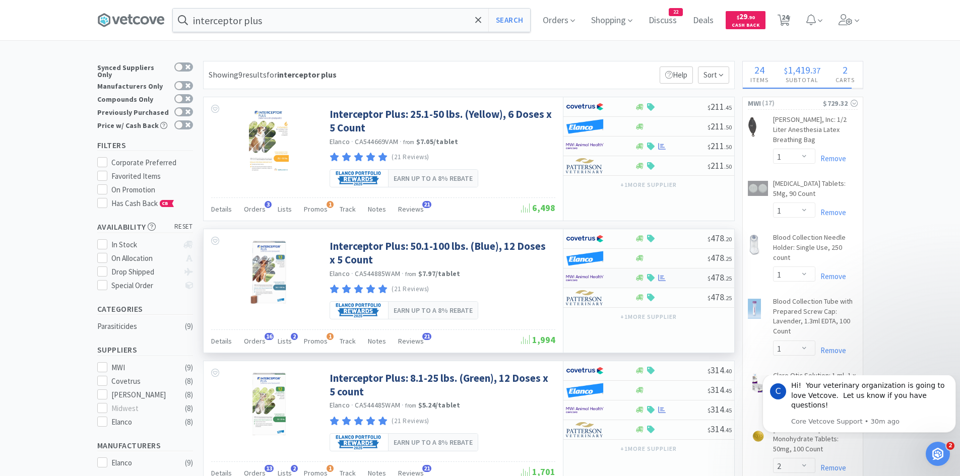
click at [592, 277] on img at bounding box center [585, 278] width 38 height 15
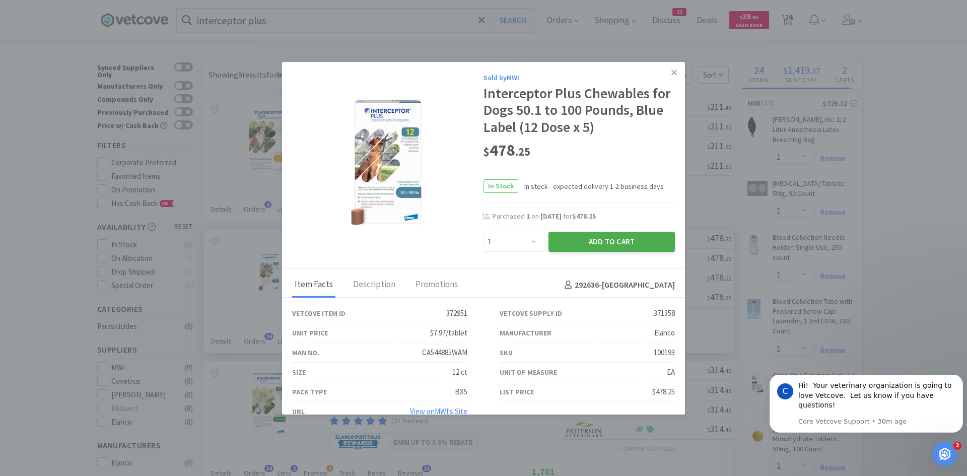
click at [581, 247] on button "Add to Cart" at bounding box center [612, 242] width 126 height 20
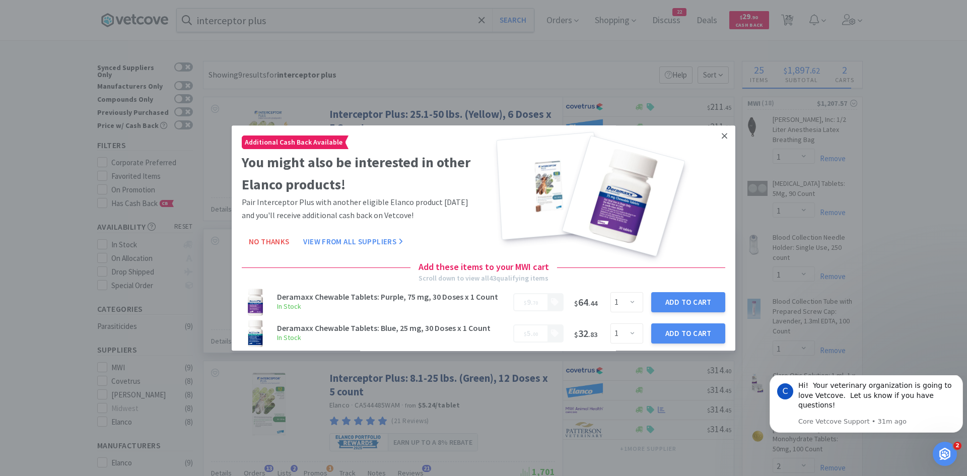
click at [720, 131] on link at bounding box center [725, 136] width 18 height 22
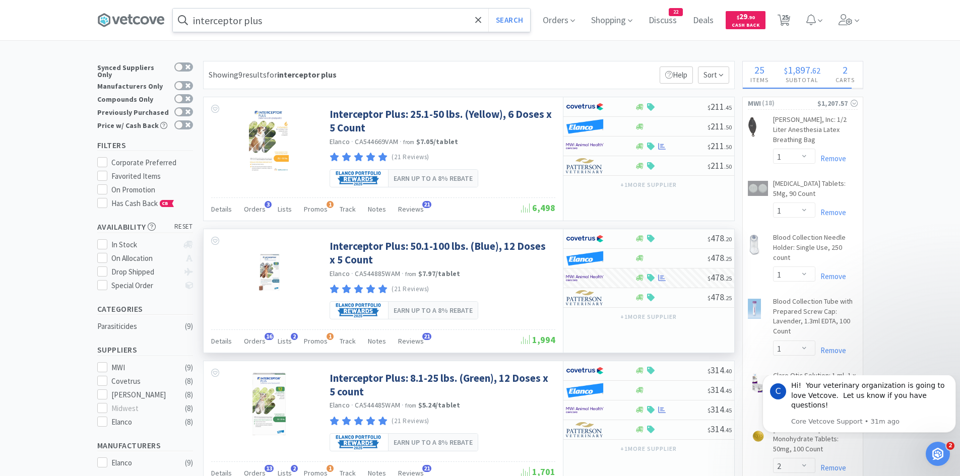
click at [379, 20] on input "interceptor plus" at bounding box center [351, 20] width 357 height 23
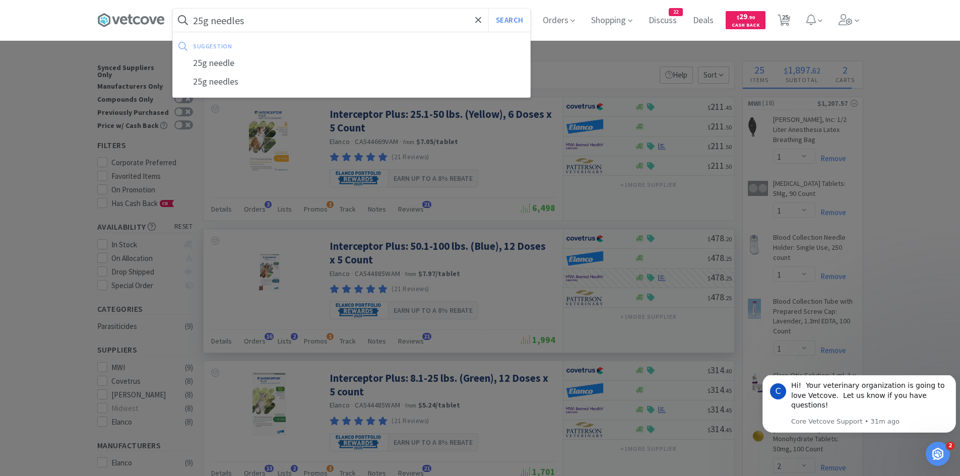
click at [488, 9] on button "Search" at bounding box center [509, 20] width 42 height 23
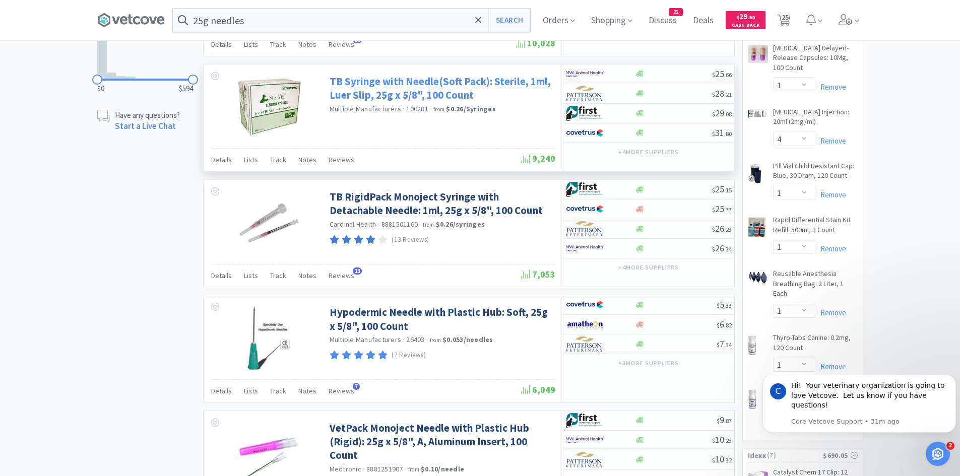
scroll to position [756, 0]
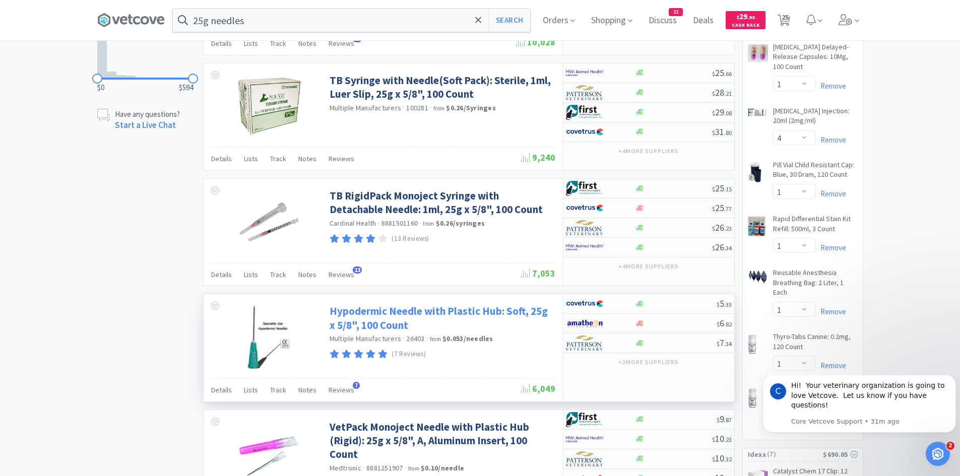
click at [402, 316] on link "Hypodermic Needle with Plastic Hub: Soft, 25g x 5/8", 100 Count" at bounding box center [440, 318] width 223 height 28
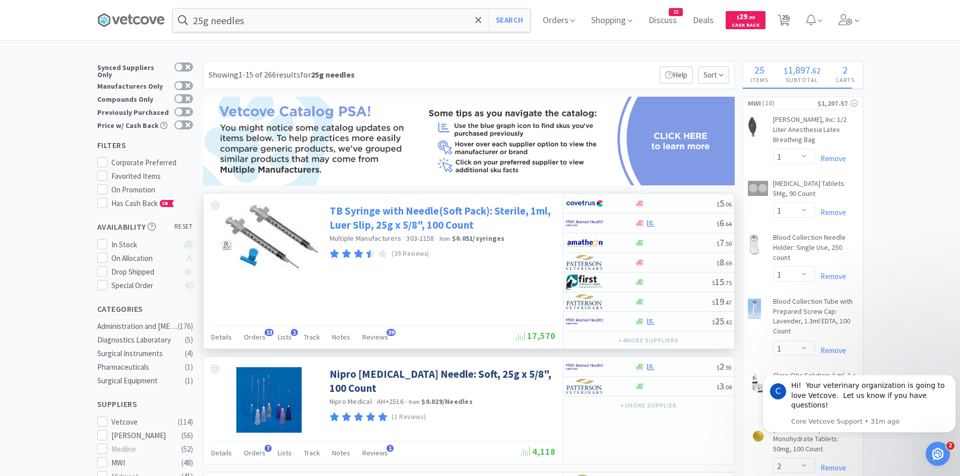
click at [396, 220] on link "TB Syringe with Needle(Soft Pack): Sterile, 1ml, Luer Slip, 25g x 5/8", 100 Cou…" at bounding box center [440, 218] width 223 height 28
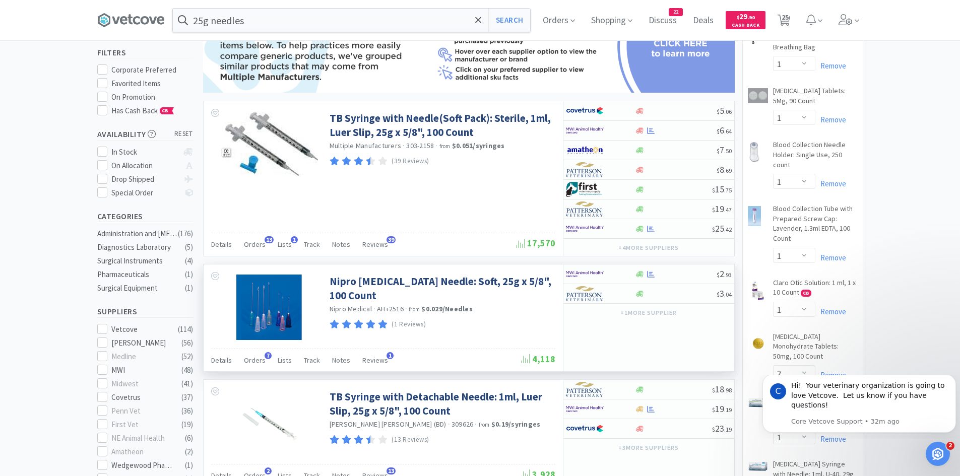
scroll to position [101, 0]
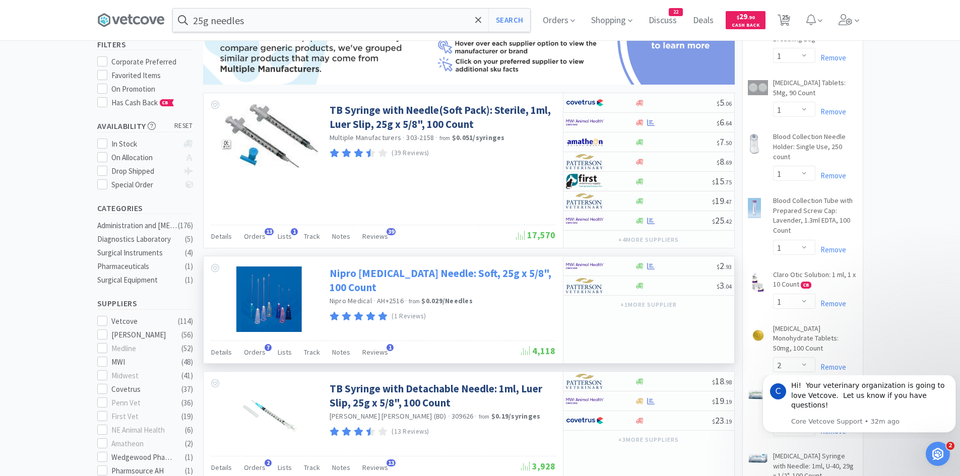
click at [364, 269] on link "Nipro [MEDICAL_DATA] Needle: Soft, 25g x 5/8", 100 Count" at bounding box center [440, 280] width 223 height 28
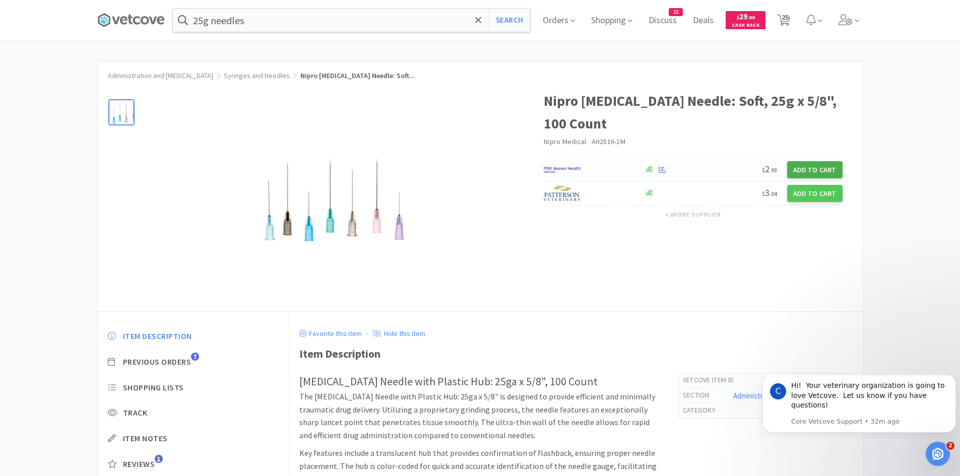
click at [804, 170] on button "Add to Cart" at bounding box center [814, 169] width 55 height 17
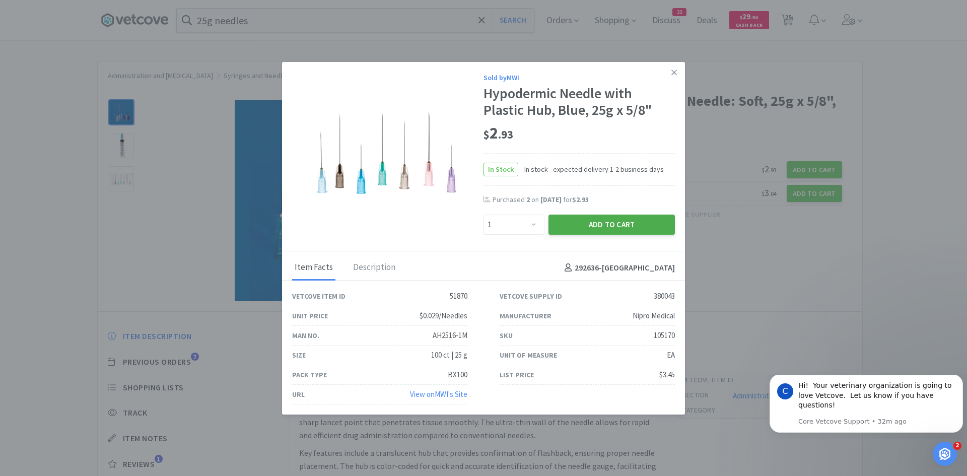
click at [578, 226] on button "Add to Cart" at bounding box center [612, 225] width 126 height 20
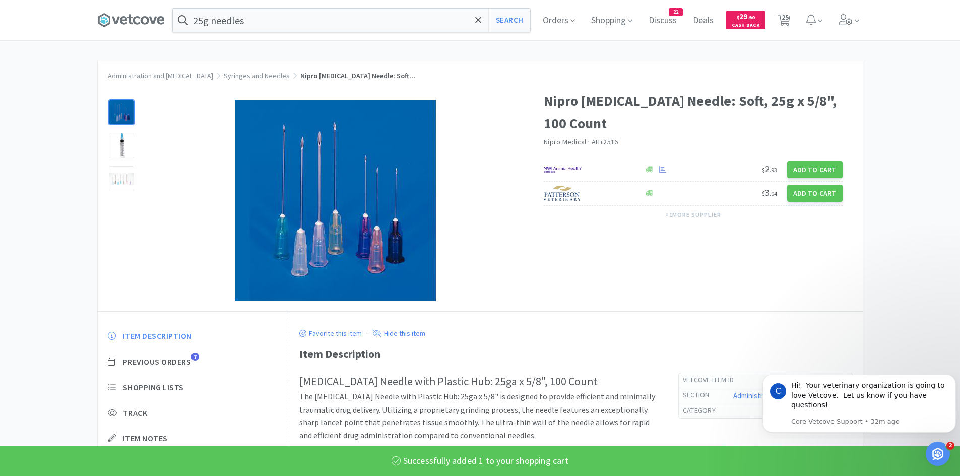
click at [482, 19] on icon at bounding box center [478, 20] width 7 height 10
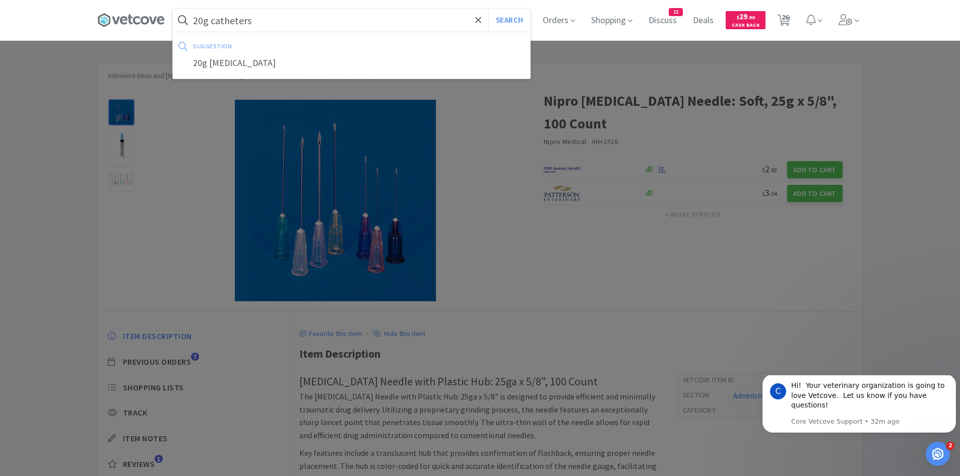
click at [488, 9] on button "Search" at bounding box center [509, 20] width 42 height 23
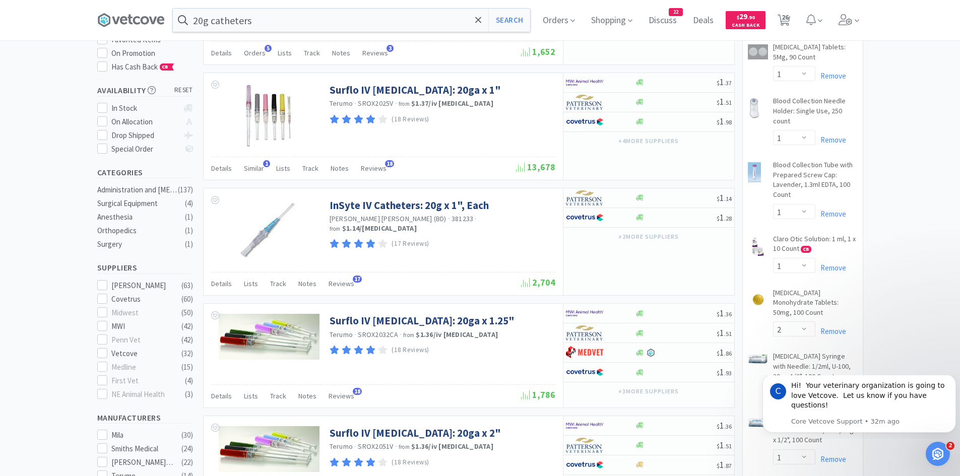
scroll to position [12, 0]
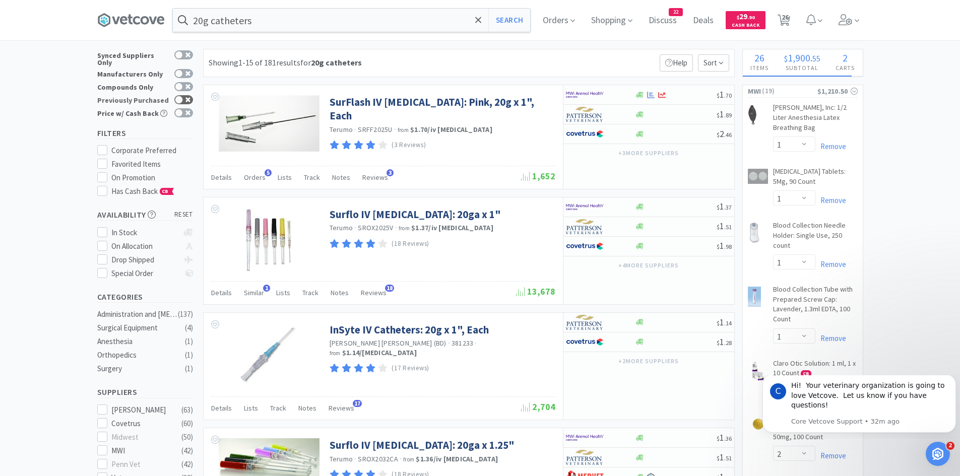
click at [179, 96] on div at bounding box center [179, 100] width 8 height 8
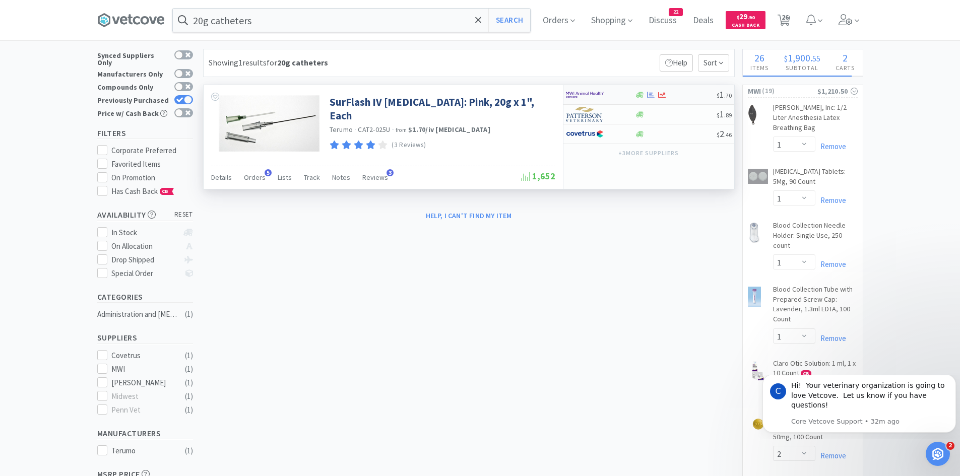
click at [620, 89] on div at bounding box center [593, 94] width 55 height 17
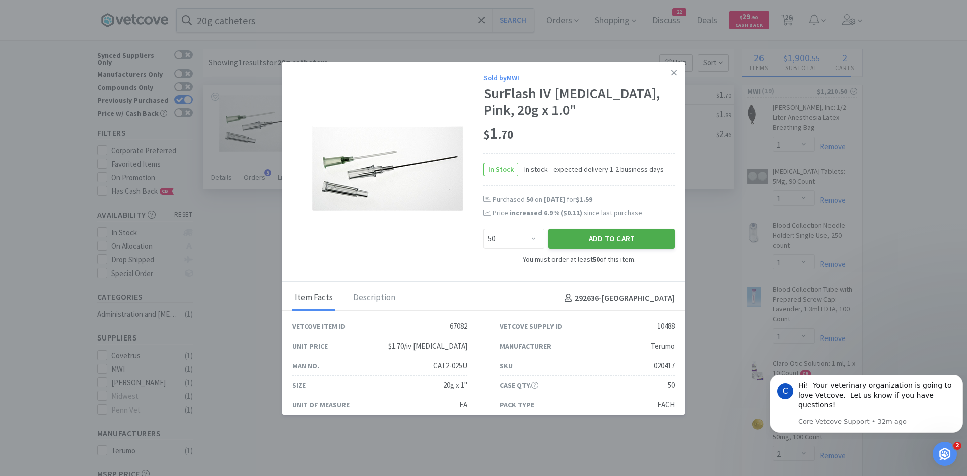
click at [594, 238] on button "Add to Cart" at bounding box center [612, 239] width 126 height 20
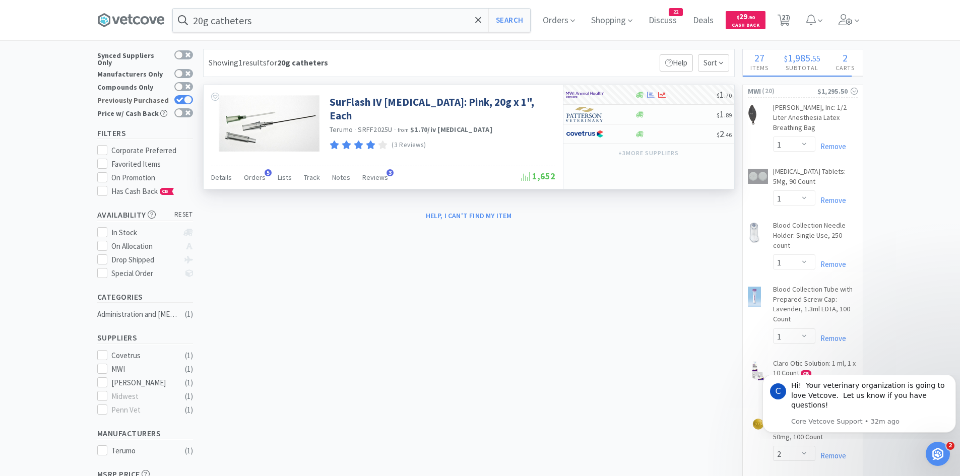
click at [182, 97] on icon at bounding box center [179, 100] width 7 height 6
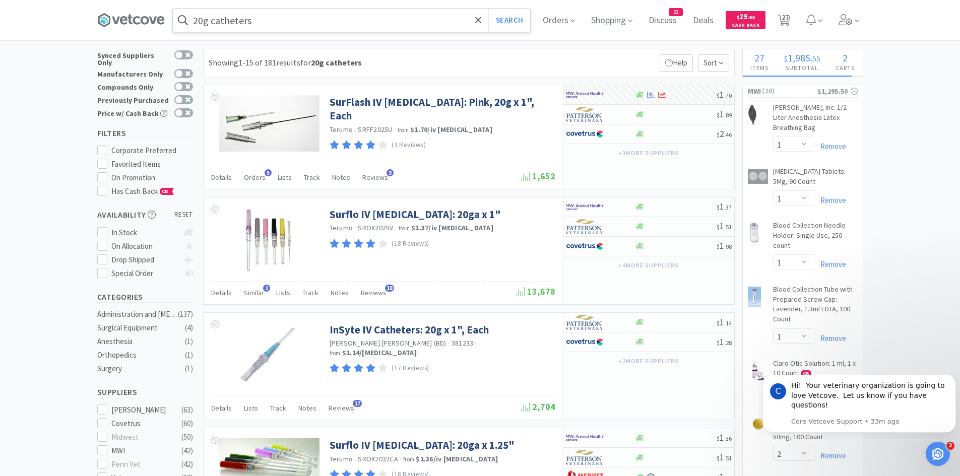
click at [334, 23] on input "20g catheters" at bounding box center [351, 20] width 357 height 23
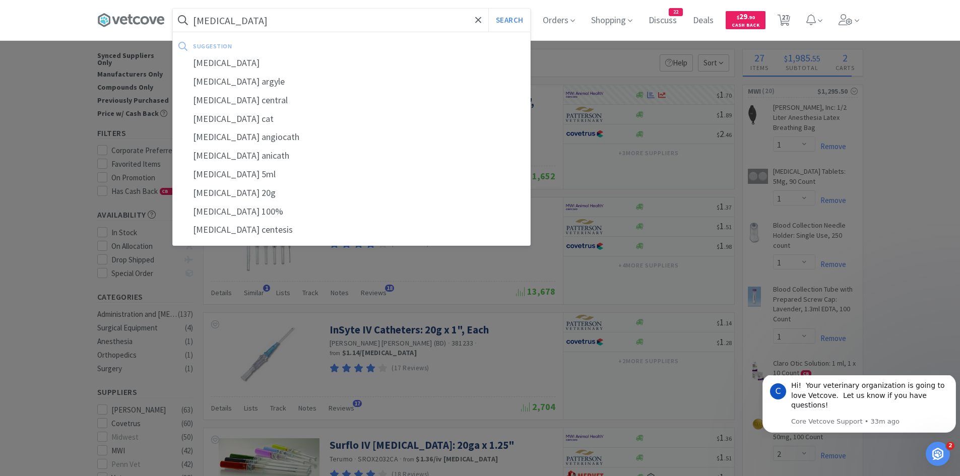
click at [488, 9] on button "Search" at bounding box center [509, 20] width 42 height 23
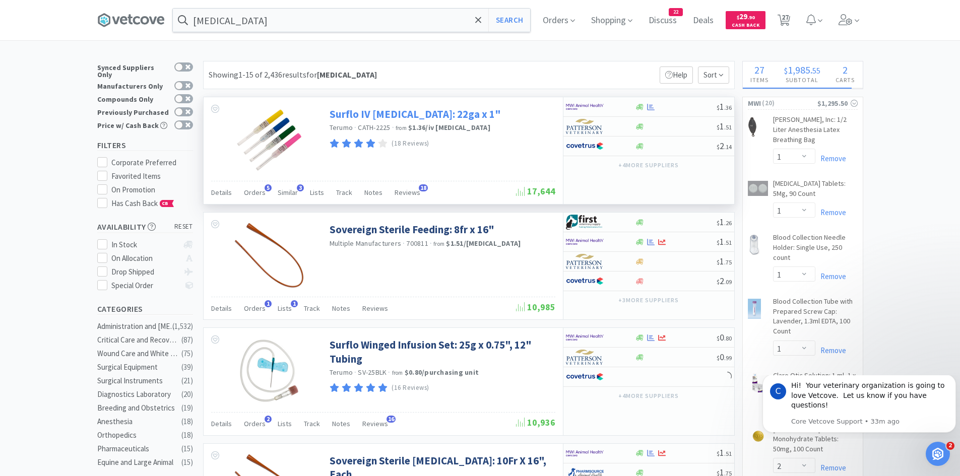
click at [441, 115] on link "Surflo IV Catheter: 22ga x 1"" at bounding box center [414, 114] width 171 height 14
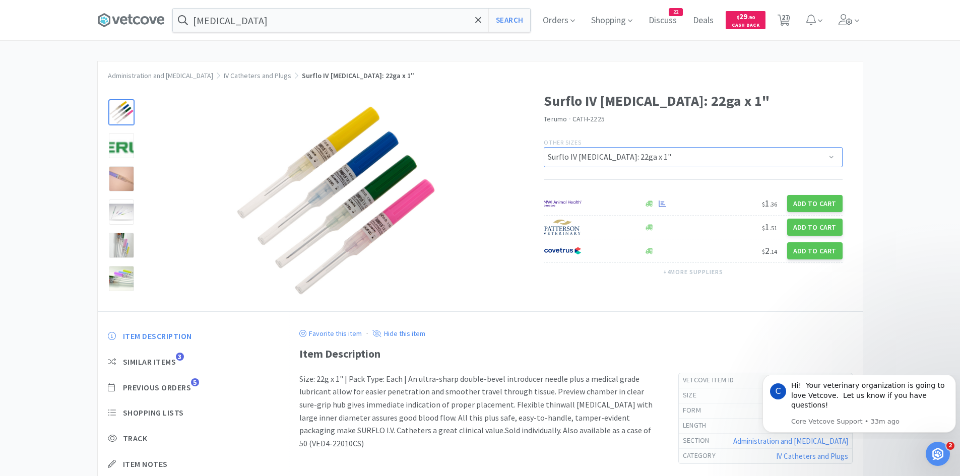
click at [576, 160] on select "Surflo IV Catheter: 20ga x 1.25", 50 Count Surflo IV Catheters: 18ga x 2" Surfl…" at bounding box center [693, 157] width 299 height 20
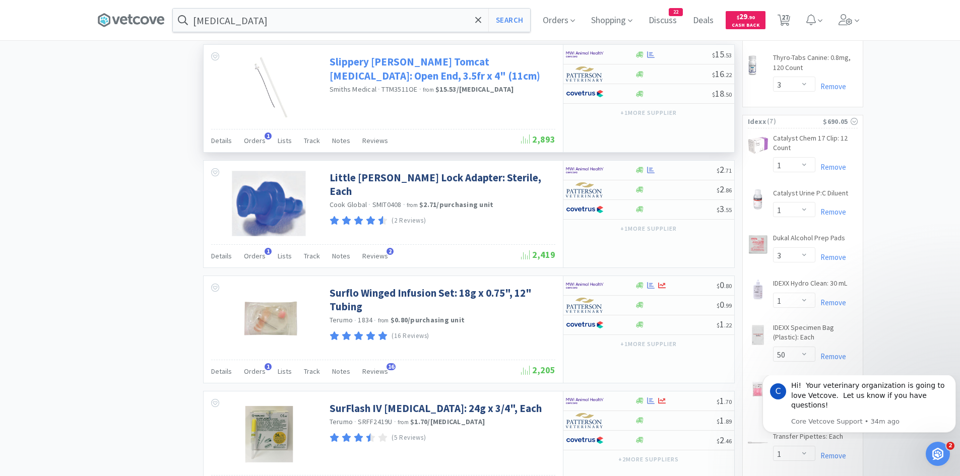
scroll to position [1209, 0]
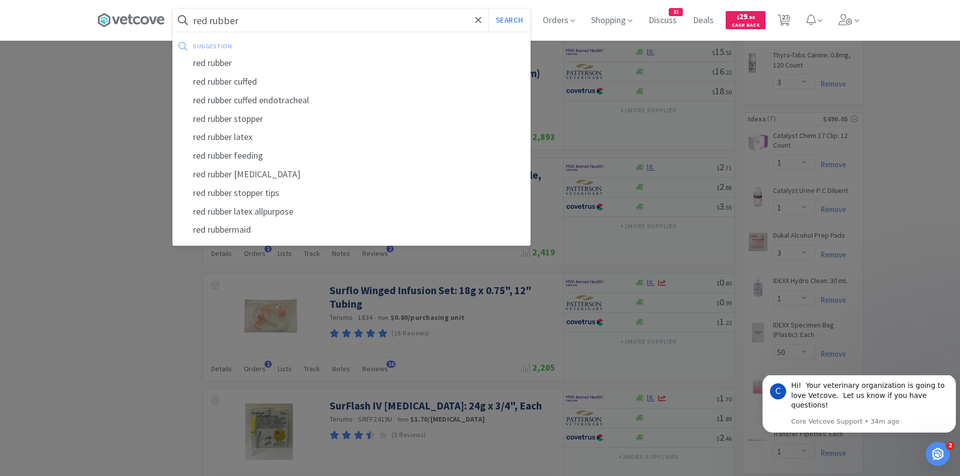
click at [488, 9] on button "Search" at bounding box center [509, 20] width 42 height 23
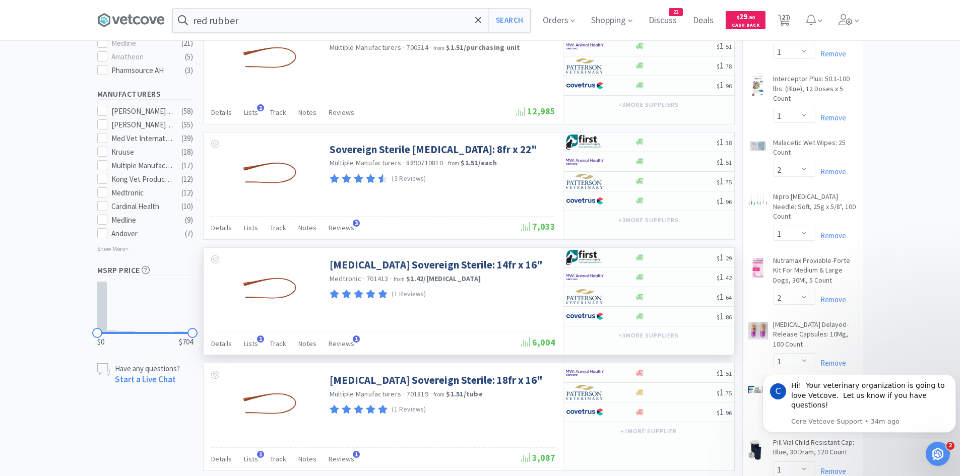
scroll to position [554, 0]
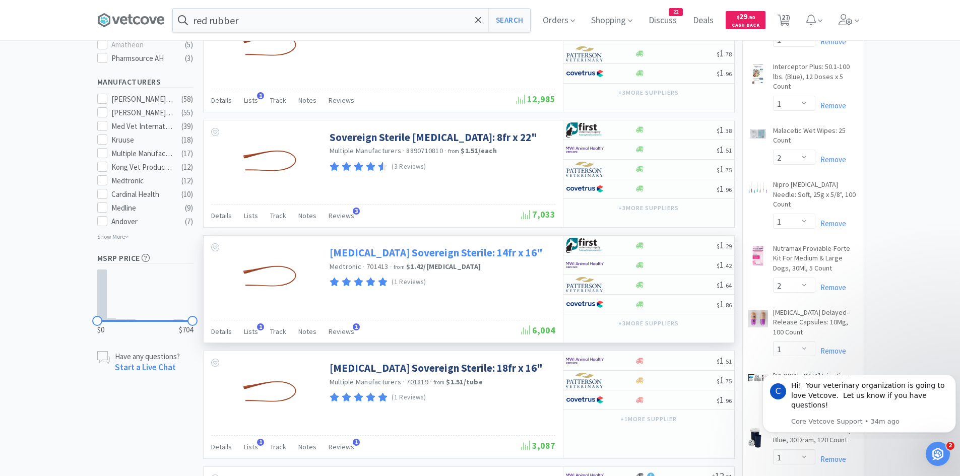
click at [467, 249] on link "Feeding Tube Sovereign Sterile: 14fr x 16"" at bounding box center [435, 253] width 213 height 14
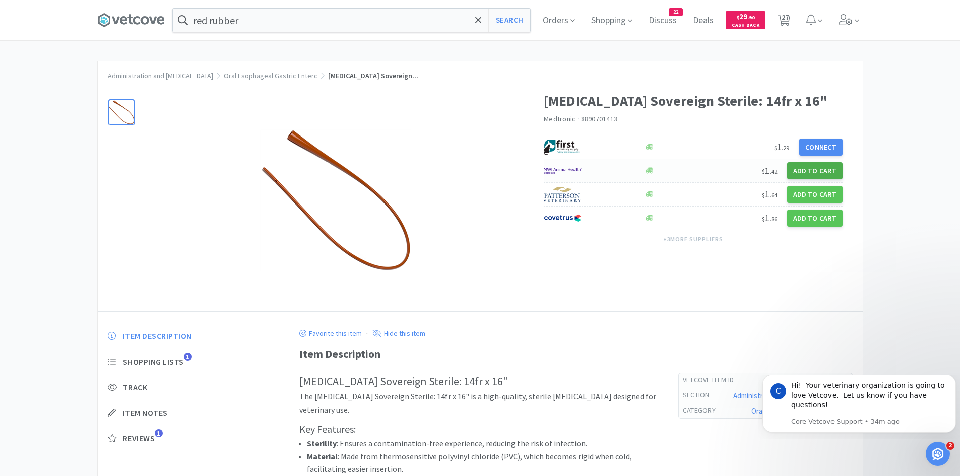
click at [815, 166] on button "Add to Cart" at bounding box center [814, 170] width 55 height 17
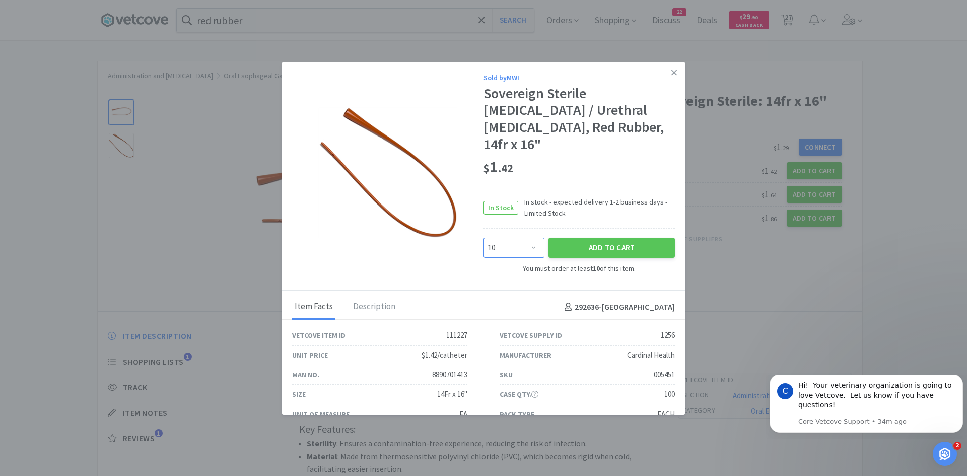
click at [535, 238] on select "Enter Quantity 10 20 30 40 50 60 70 80 90 100 110 120 130 140 150 160 170 180 1…" at bounding box center [514, 248] width 61 height 20
click at [484, 238] on select "Enter Quantity 10 20 30 40 50 60 70 80 90 100 110 120 130 140 150 160 170 180 1…" at bounding box center [514, 248] width 61 height 20
click at [577, 238] on button "Add to Cart" at bounding box center [612, 248] width 126 height 20
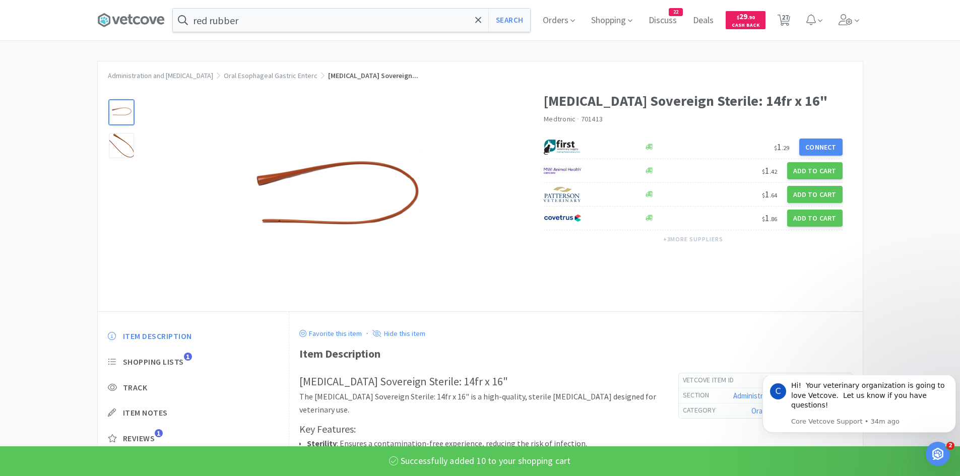
click at [423, 2] on div "red rubber Search Orders Shopping Discuss Discuss 22 Deals Deals $ 29 . 90 Cash…" at bounding box center [480, 20] width 766 height 40
drag, startPoint x: 512, startPoint y: 15, endPoint x: 483, endPoint y: 54, distance: 48.7
click at [512, 15] on button "Search" at bounding box center [509, 20] width 42 height 23
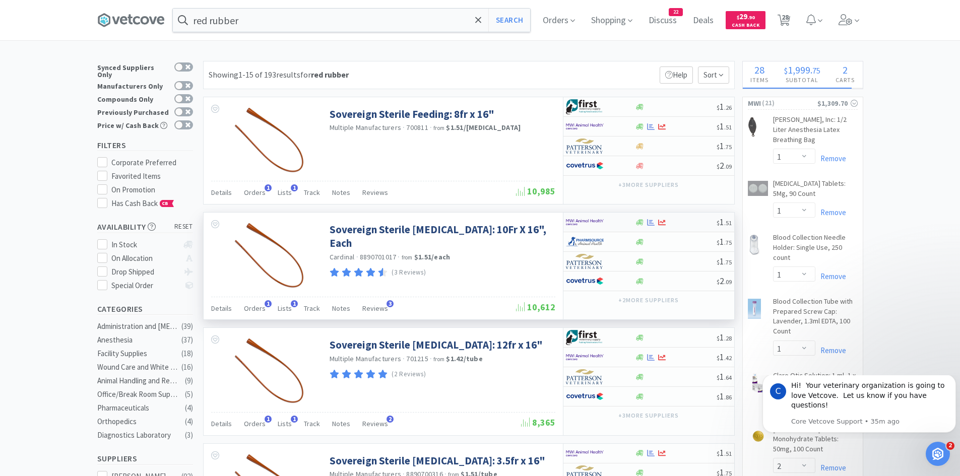
click at [617, 223] on div at bounding box center [593, 222] width 55 height 17
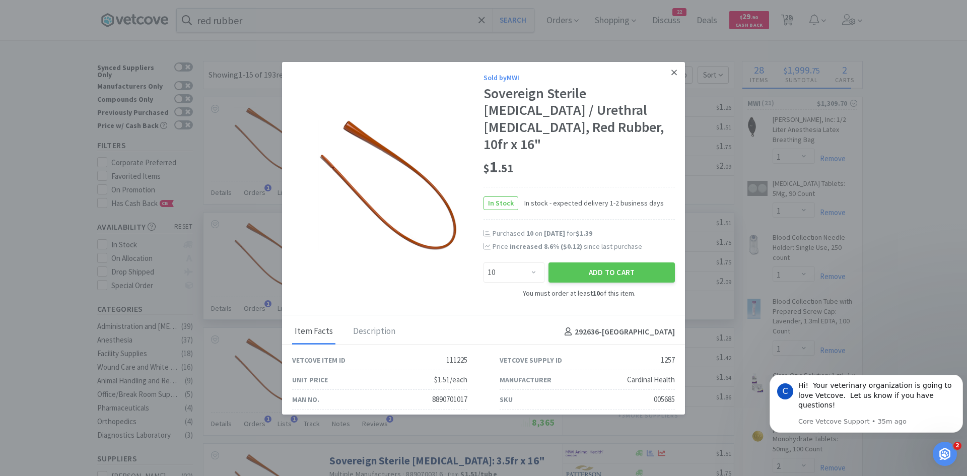
click at [671, 69] on icon at bounding box center [674, 72] width 6 height 9
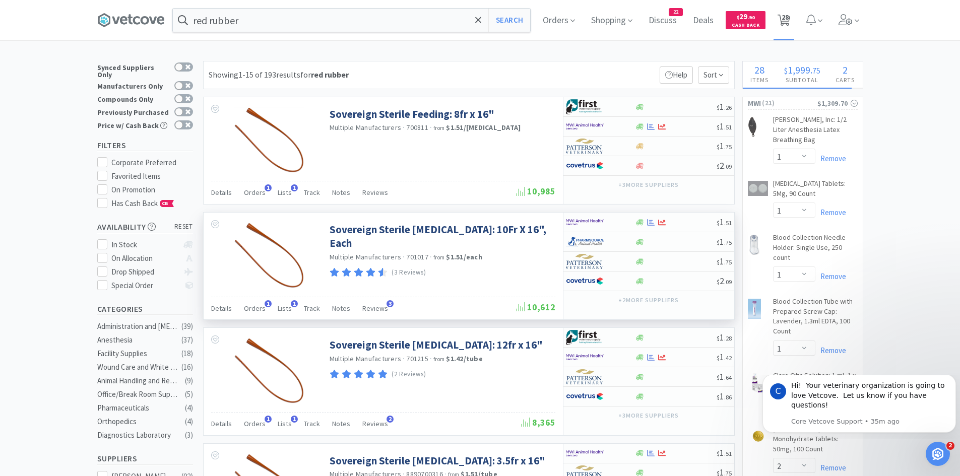
click at [784, 25] on span "28" at bounding box center [784, 17] width 7 height 40
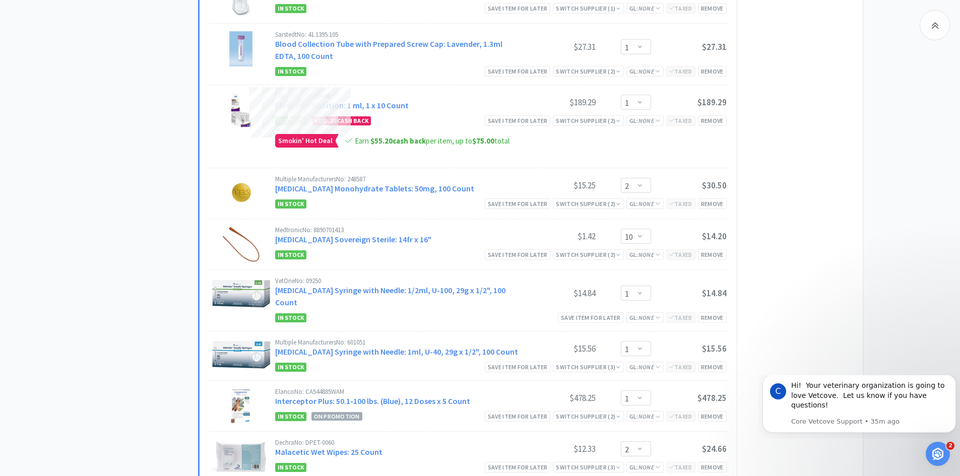
scroll to position [806, 0]
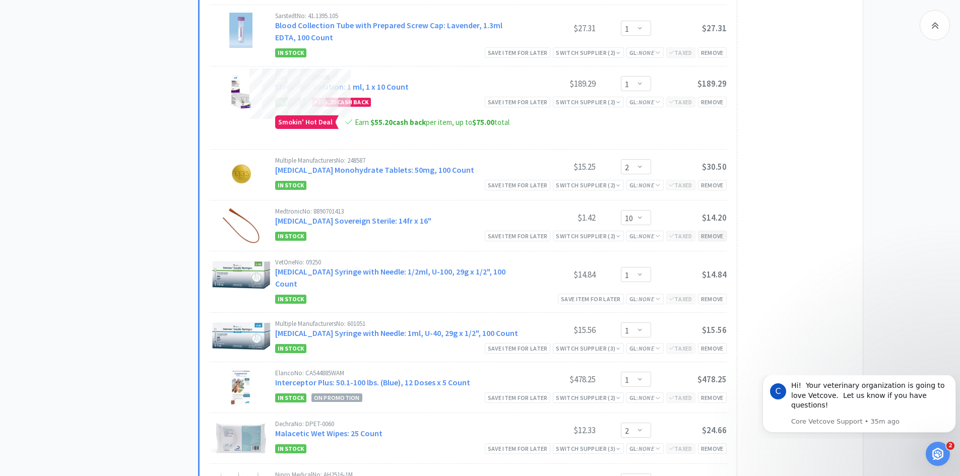
click at [709, 237] on div "Remove" at bounding box center [712, 236] width 29 height 11
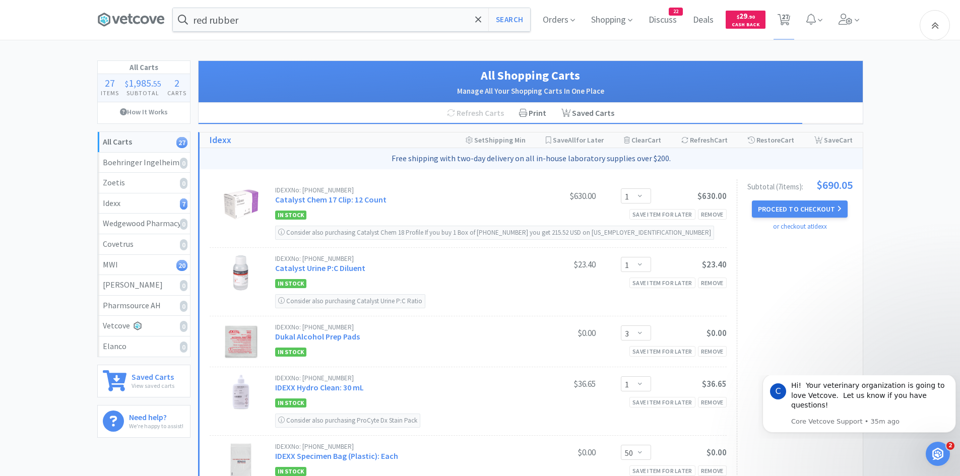
scroll to position [0, 0]
click at [287, 23] on input "red rubber" at bounding box center [351, 20] width 357 height 23
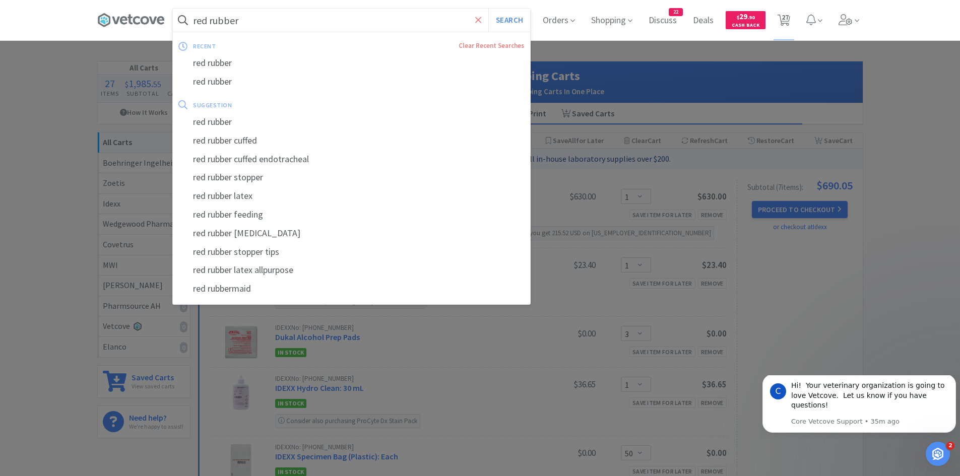
click at [480, 17] on icon at bounding box center [478, 20] width 7 height 10
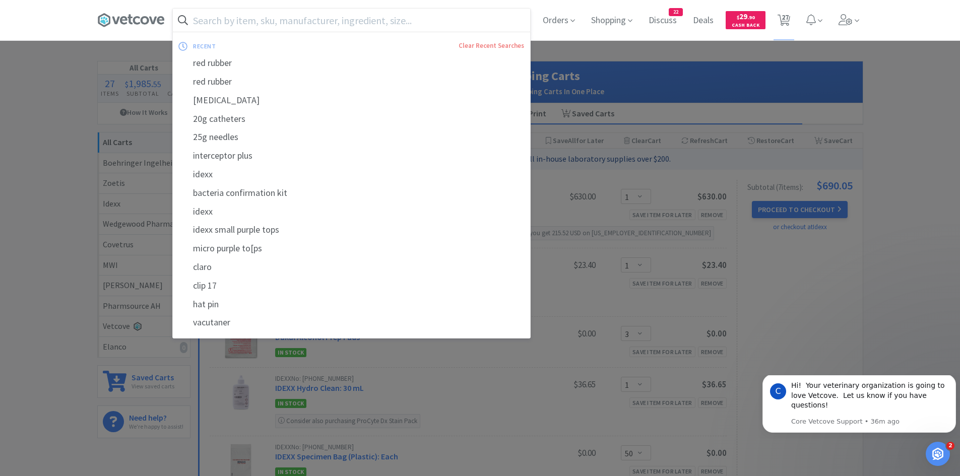
click at [647, 45] on div at bounding box center [480, 238] width 960 height 476
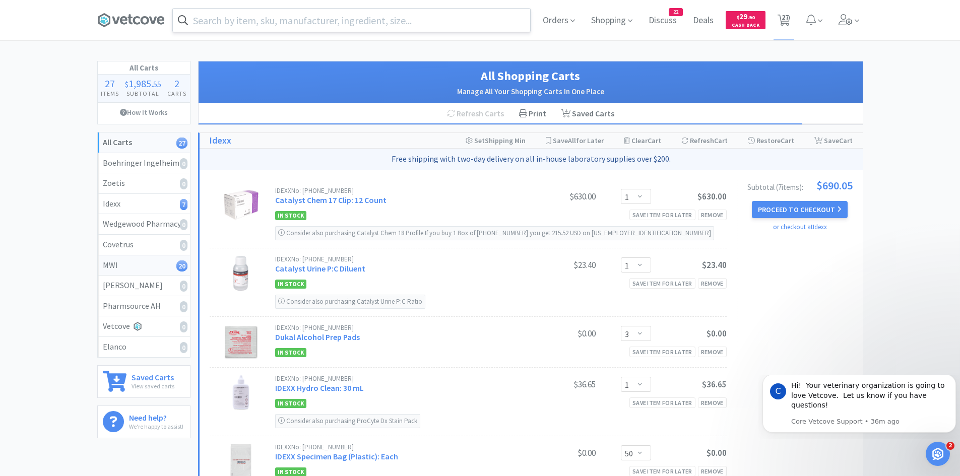
click at [157, 266] on div "MWI 20" at bounding box center [144, 265] width 82 height 13
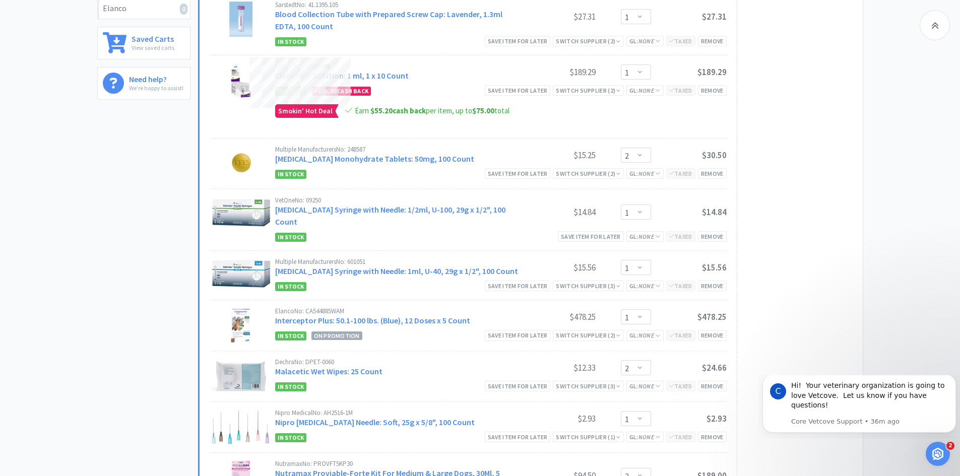
scroll to position [504, 0]
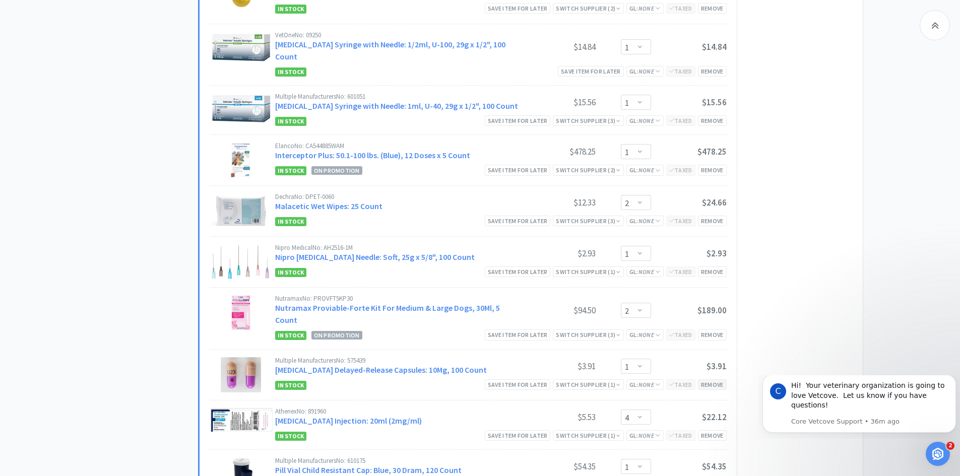
click at [706, 379] on div "Remove" at bounding box center [712, 384] width 29 height 11
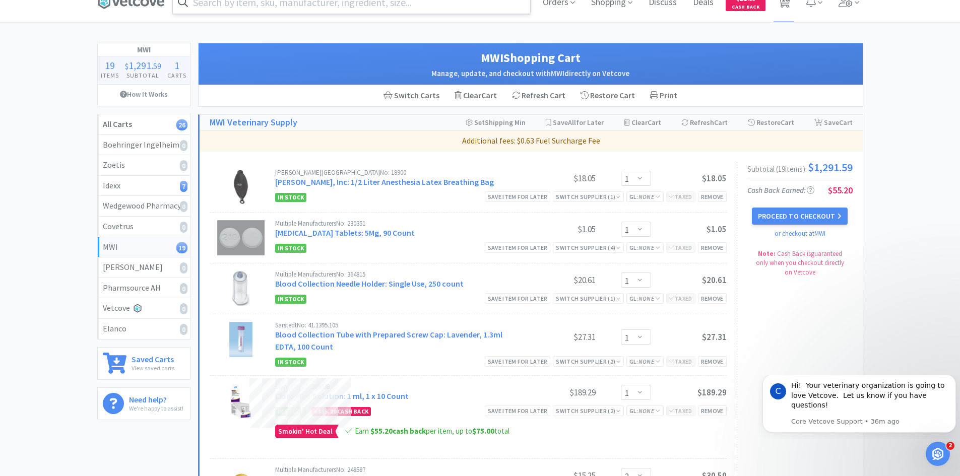
scroll to position [0, 0]
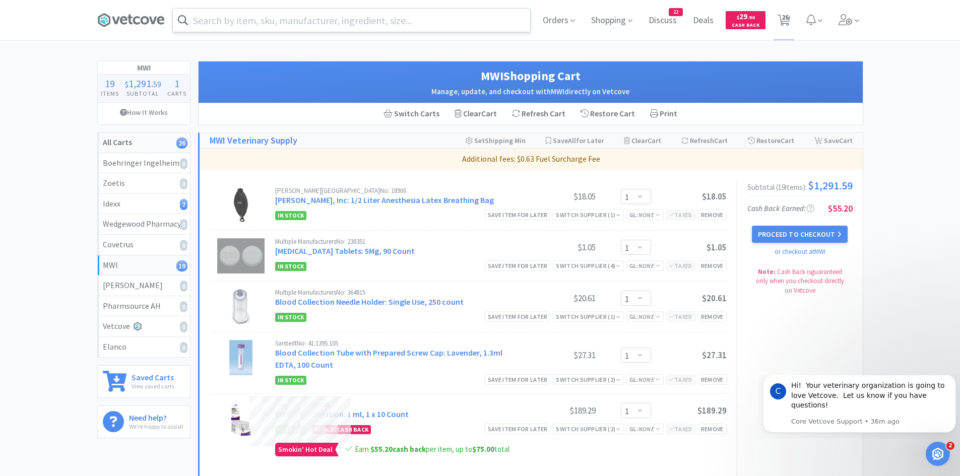
click at [159, 147] on link "All Carts 26" at bounding box center [144, 142] width 92 height 21
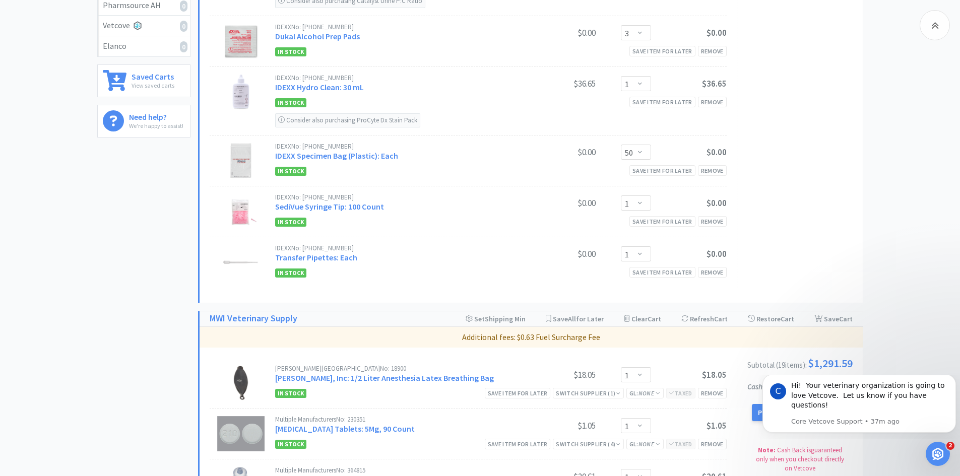
scroll to position [201, 0]
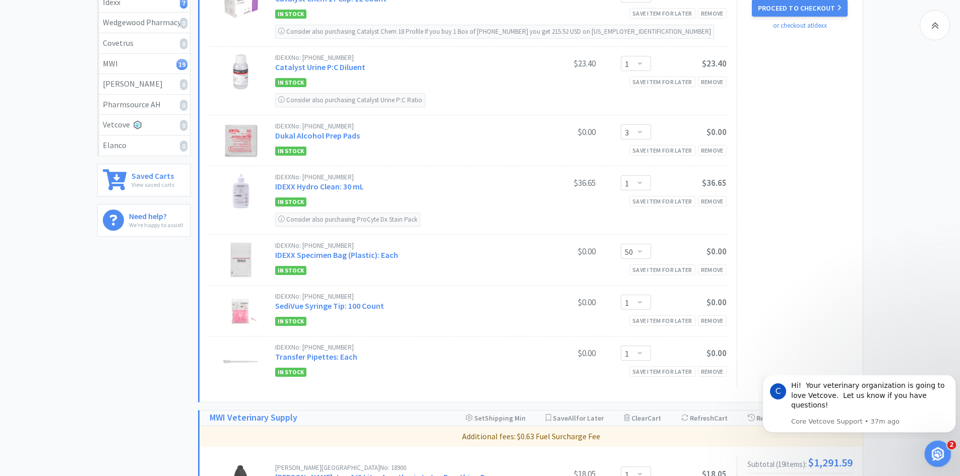
click at [936, 451] on icon "Open Intercom Messenger" at bounding box center [936, 452] width 17 height 17
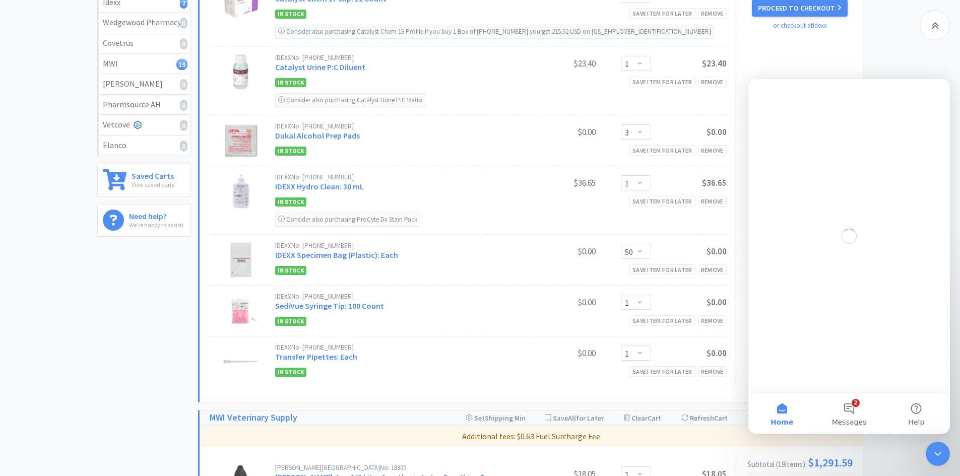
scroll to position [0, 0]
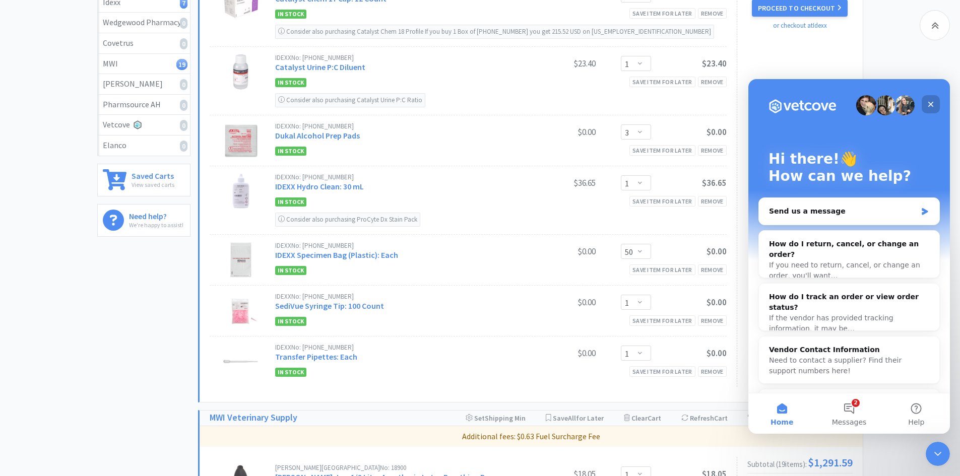
click at [928, 105] on icon "Close" at bounding box center [930, 104] width 8 height 8
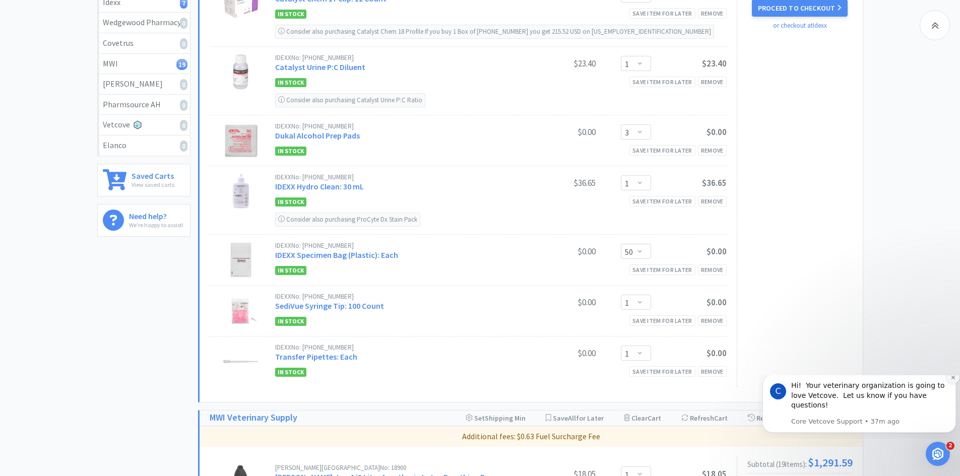
click at [953, 380] on icon "Dismiss notification" at bounding box center [953, 378] width 6 height 6
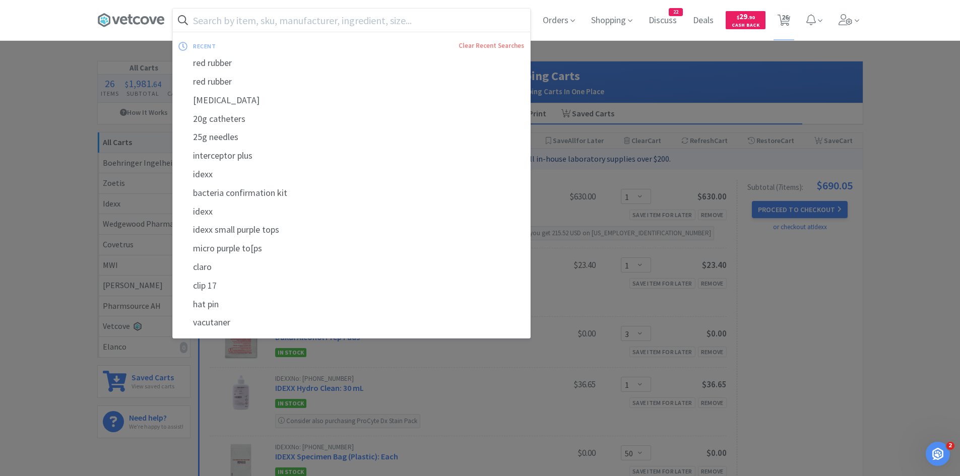
click at [204, 20] on input "text" at bounding box center [351, 20] width 357 height 23
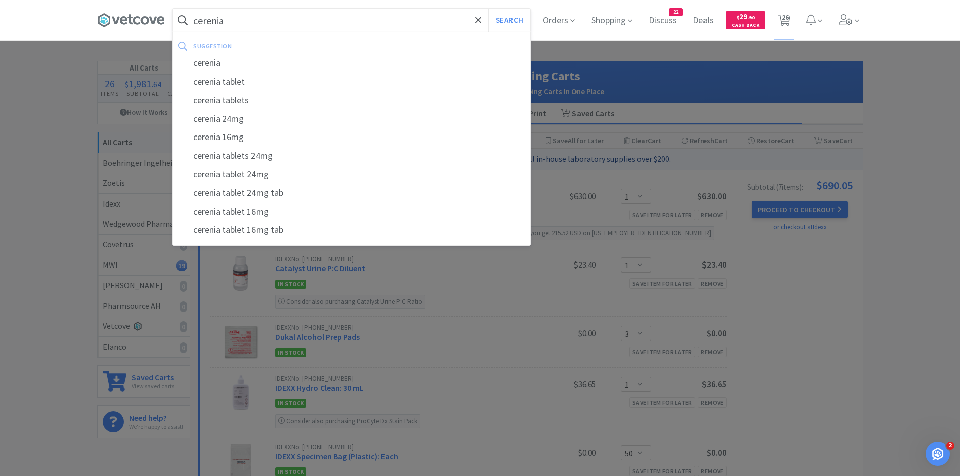
click at [488, 9] on button "Search" at bounding box center [509, 20] width 42 height 23
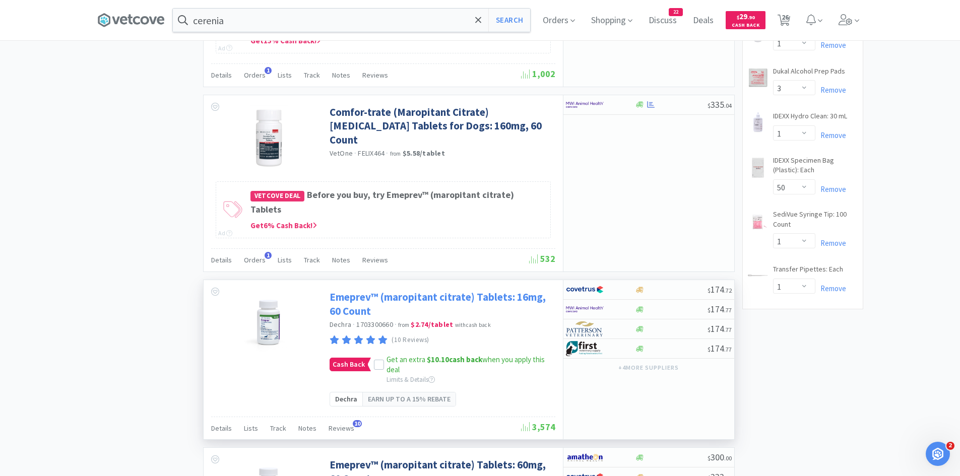
scroll to position [1007, 0]
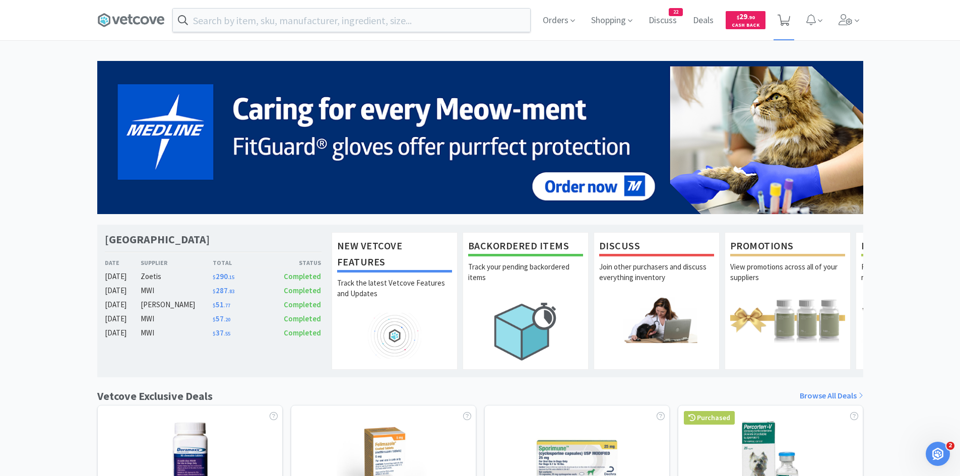
click at [785, 20] on icon at bounding box center [783, 20] width 13 height 11
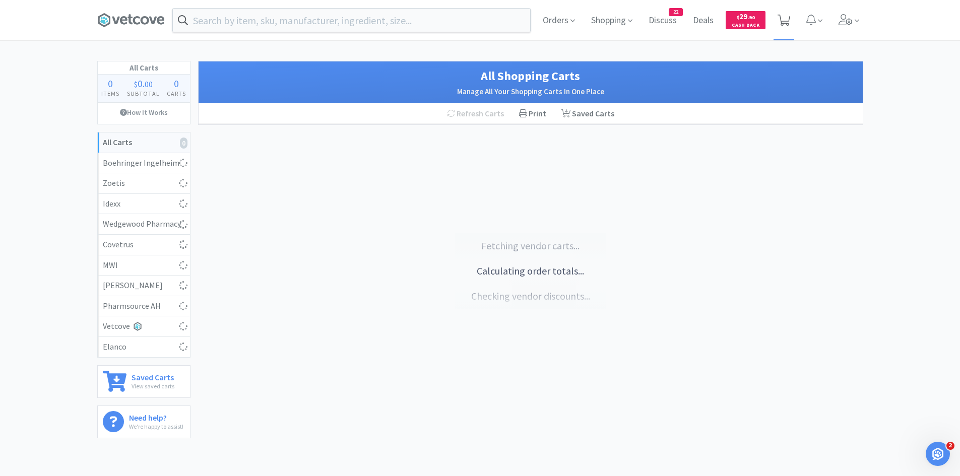
select select "1"
select select "3"
select select "1"
select select "50"
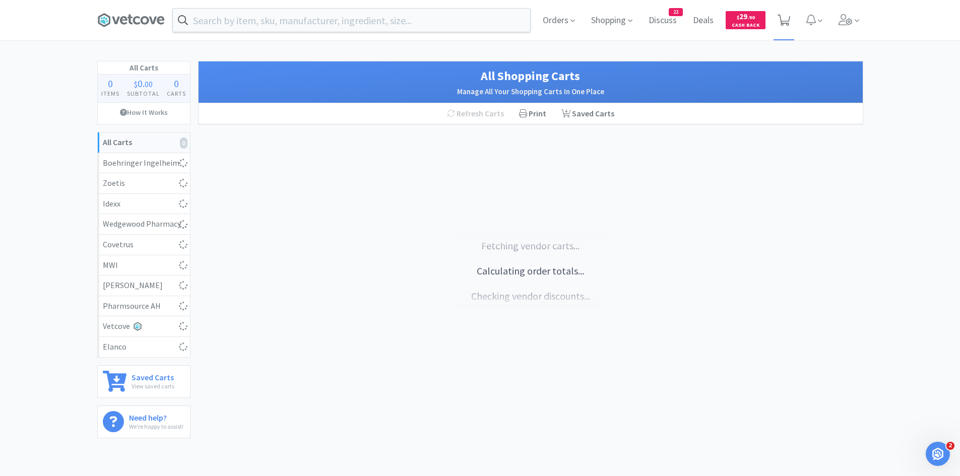
select select "1"
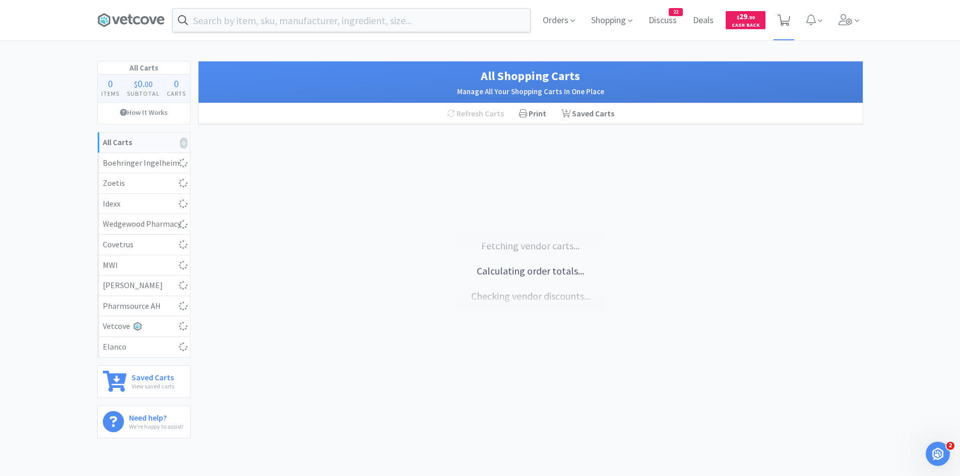
select select "1"
select select "2"
select select "1"
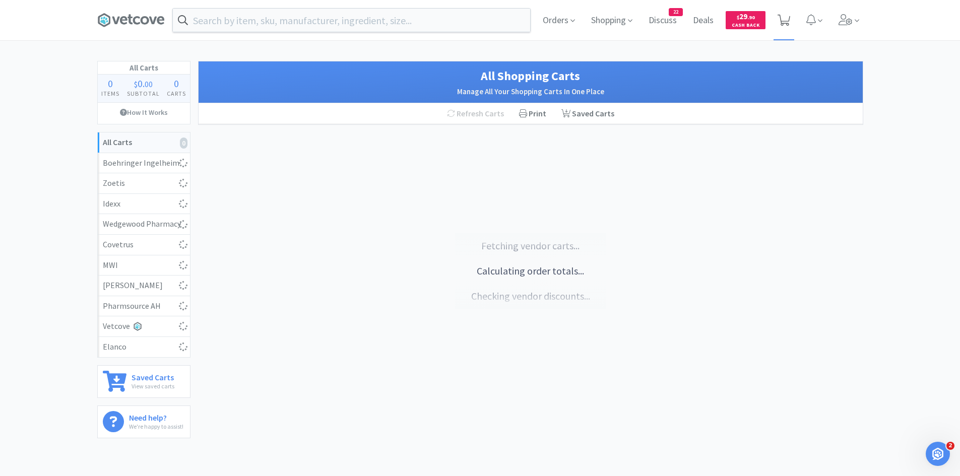
select select "1"
select select "2"
select select "1"
select select "2"
select select "4"
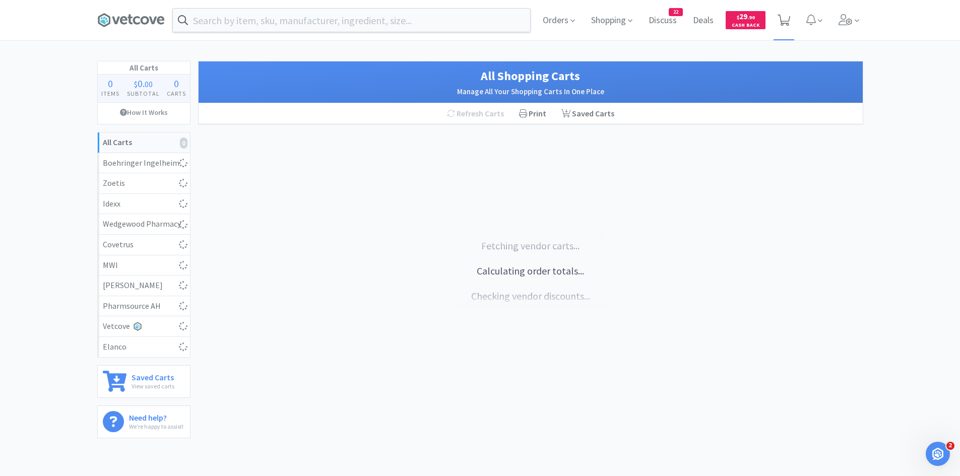
select select "1"
select select "50"
select select "1"
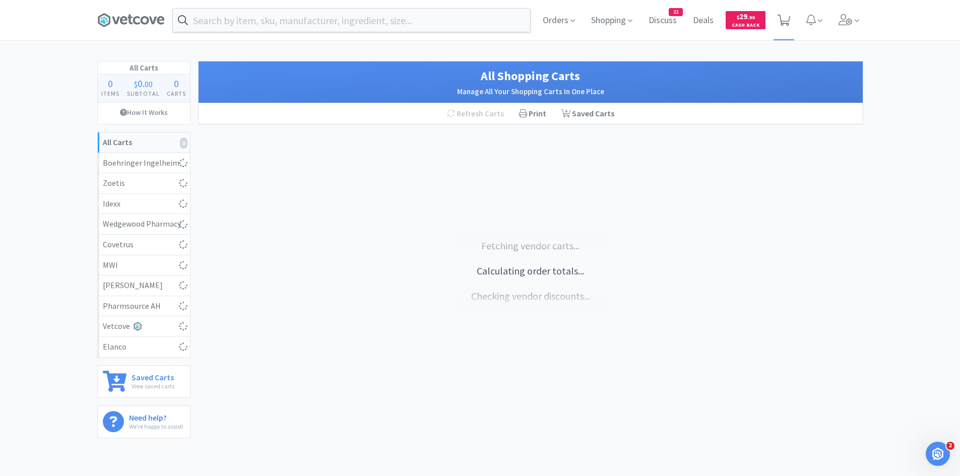
select select "3"
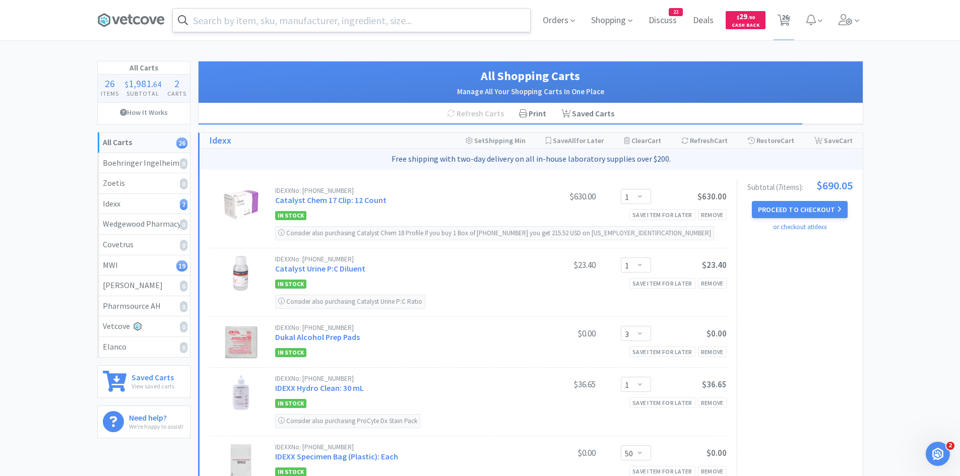
click at [407, 20] on input "text" at bounding box center [351, 20] width 357 height 23
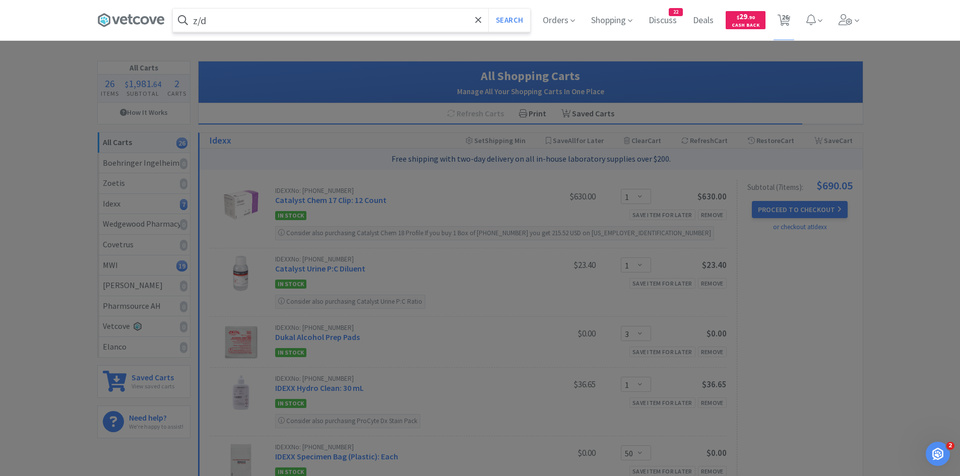
type input "z/d"
click at [488, 9] on button "Search" at bounding box center [509, 20] width 42 height 23
select select "1"
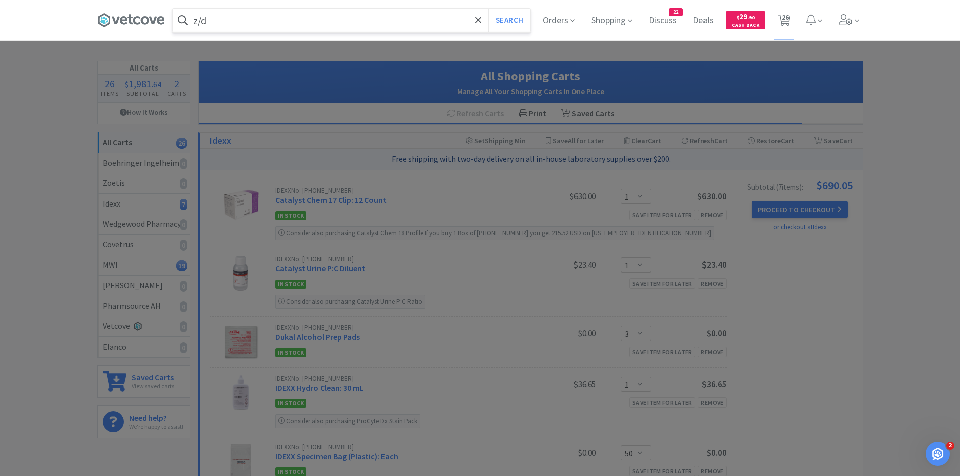
select select "1"
select select "2"
select select "1"
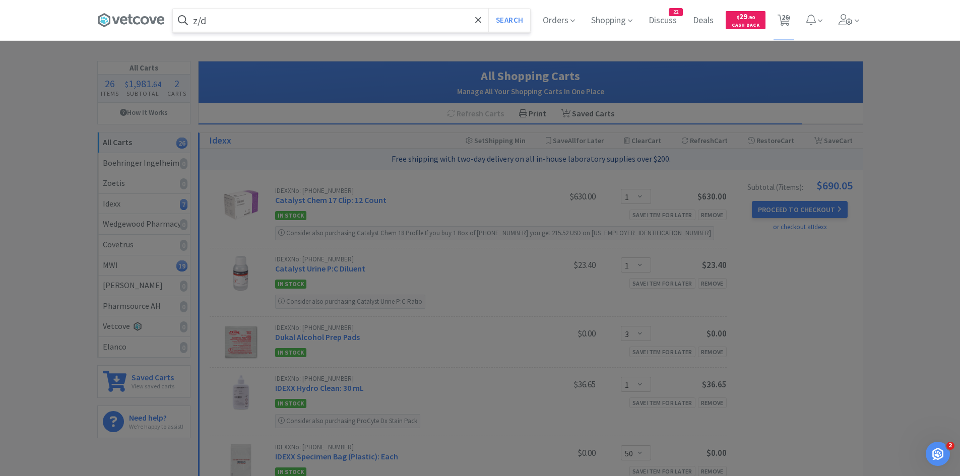
select select "1"
select select "2"
select select "1"
select select "2"
select select "4"
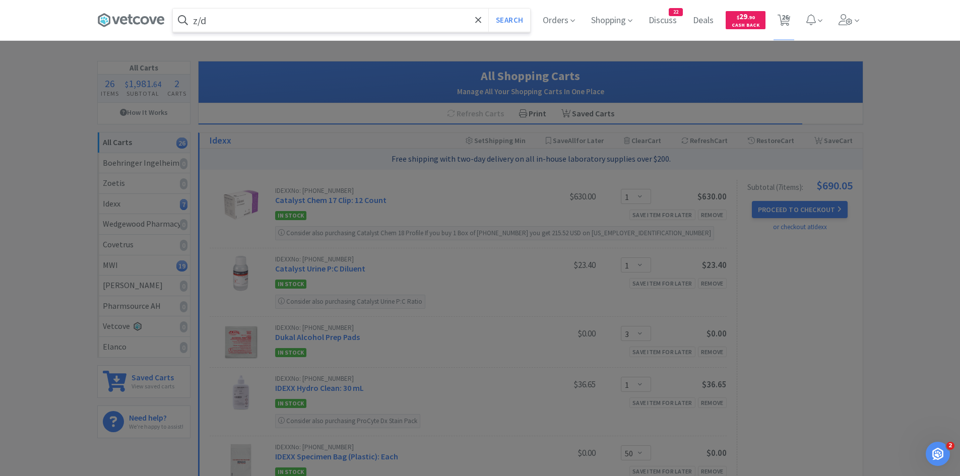
select select "1"
select select "50"
select select "1"
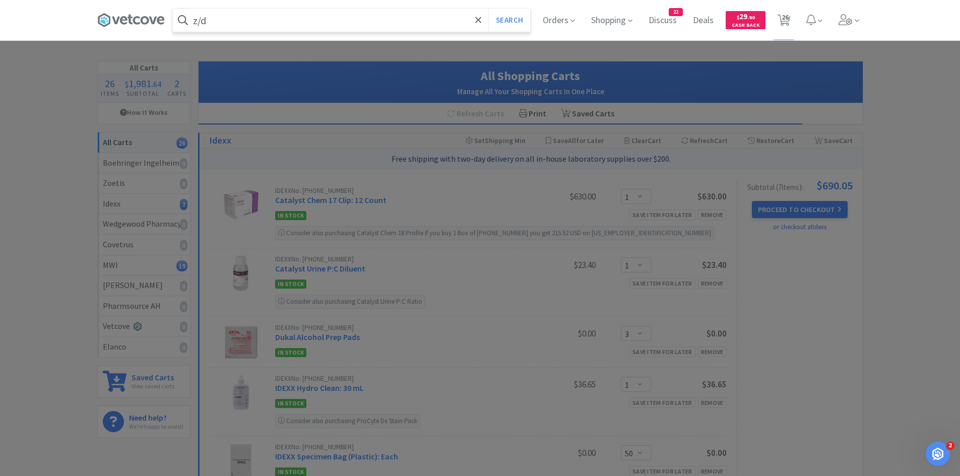
select select "3"
select select "1"
select select "3"
select select "1"
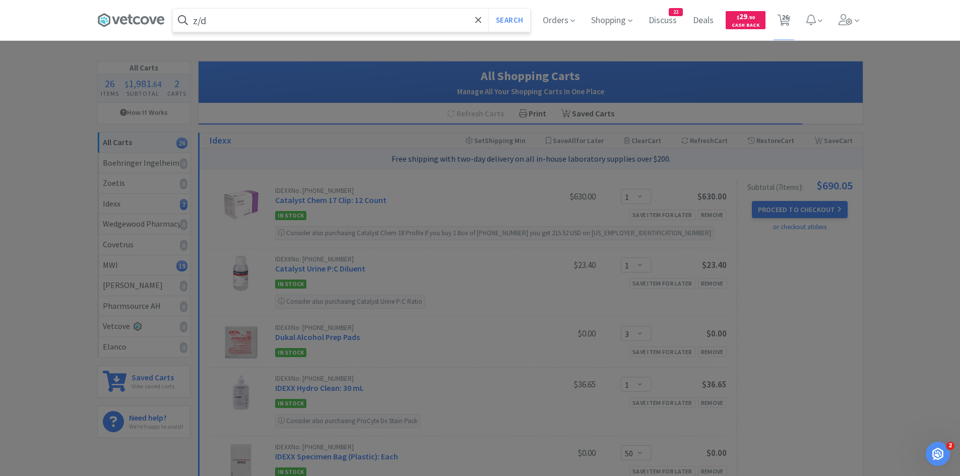
select select "50"
select select "1"
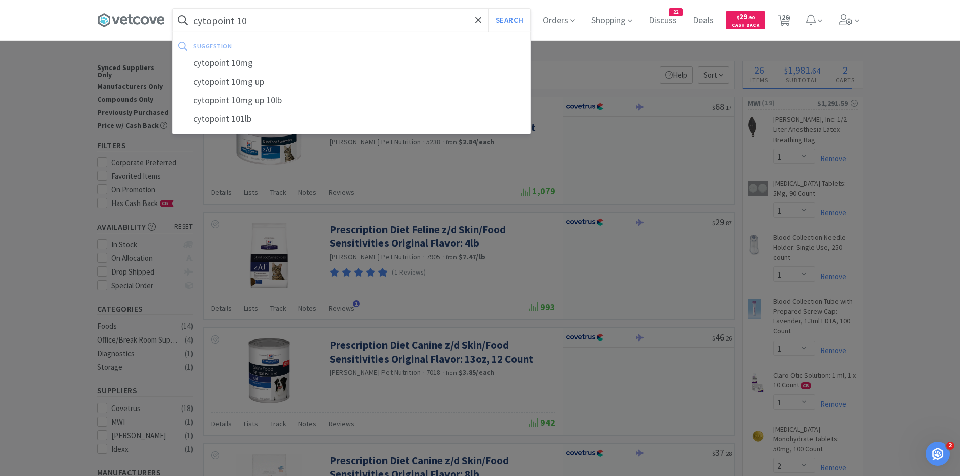
type input "cytopoint 10"
click at [488, 9] on button "Search" at bounding box center [509, 20] width 42 height 23
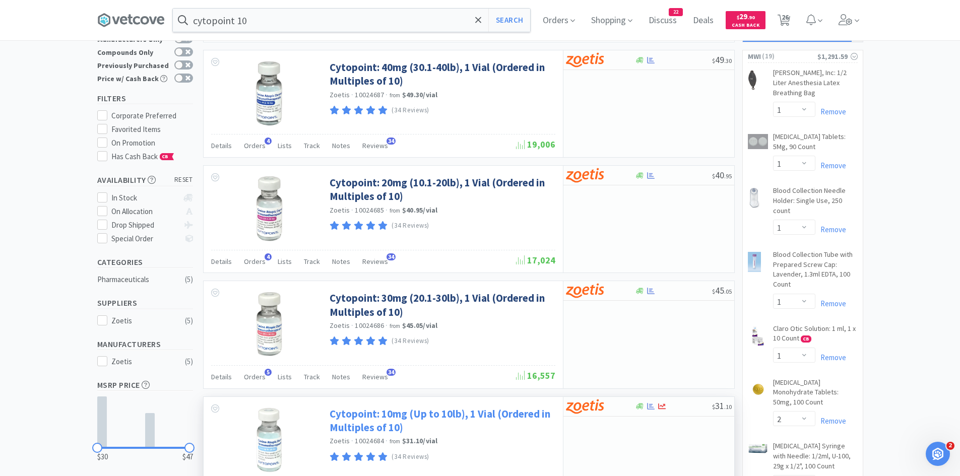
scroll to position [101, 0]
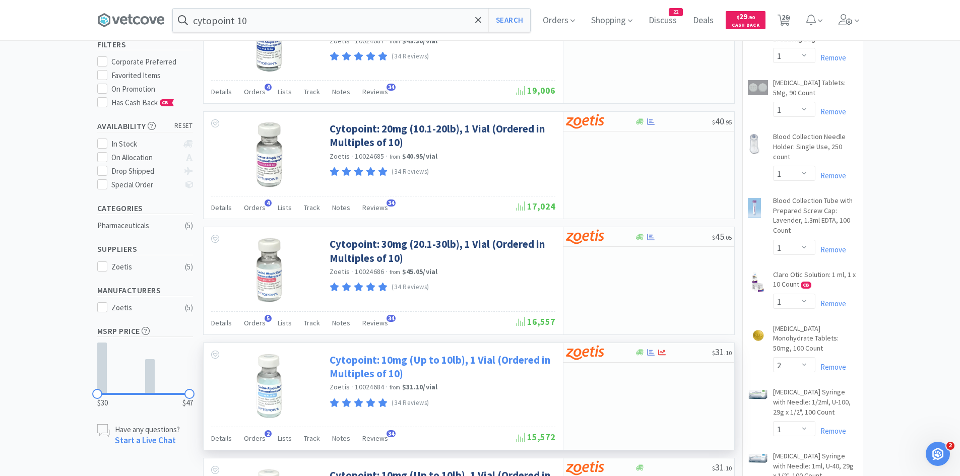
click at [370, 370] on link "Cytopoint: 10mg (Up to 10lb), 1 Vial (Ordered in Multiples of 10)" at bounding box center [440, 367] width 223 height 28
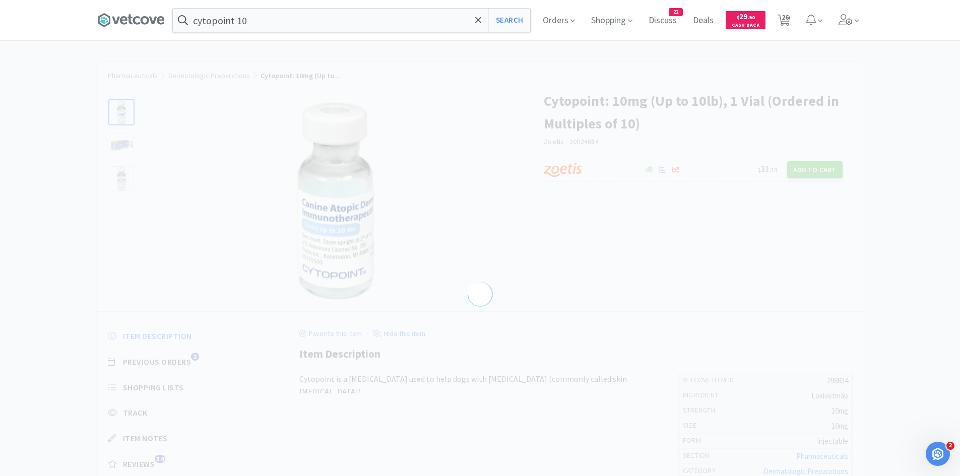
select select "298834"
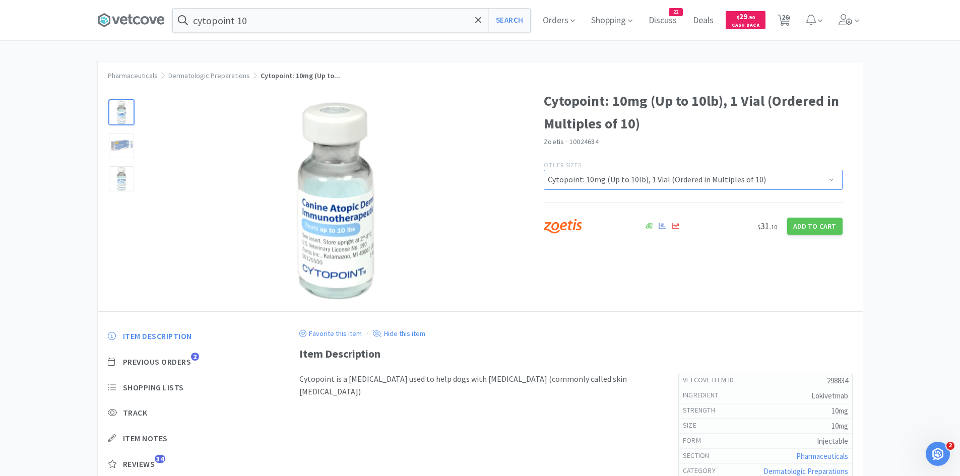
click at [779, 177] on select "Cytopoint: 40mg (30.1-40lb), 5 Vials Cytopoint: 10mg (Up to 10lb), 5 Vials Cyto…" at bounding box center [693, 180] width 299 height 20
click at [493, 205] on div at bounding box center [336, 200] width 376 height 201
select select "1"
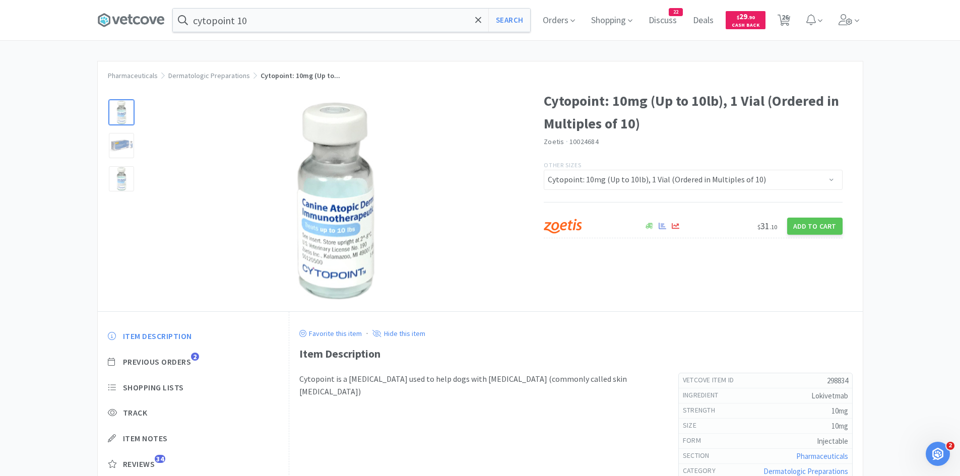
select select "1"
select select "2"
select select "1"
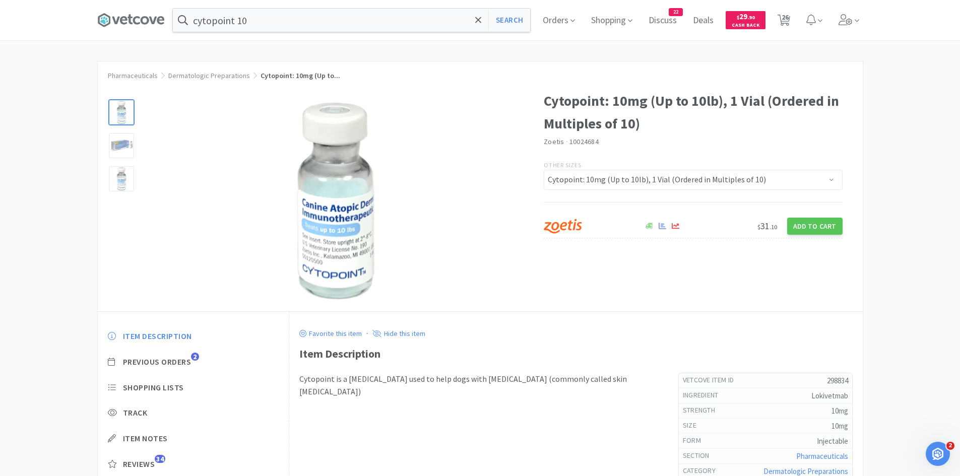
select select "1"
select select "2"
select select "1"
select select "2"
select select "4"
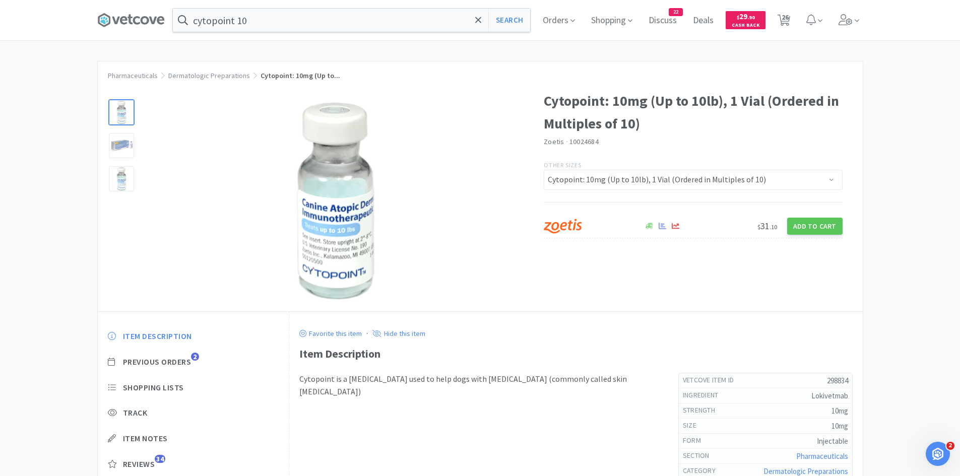
select select "1"
select select "50"
select select "1"
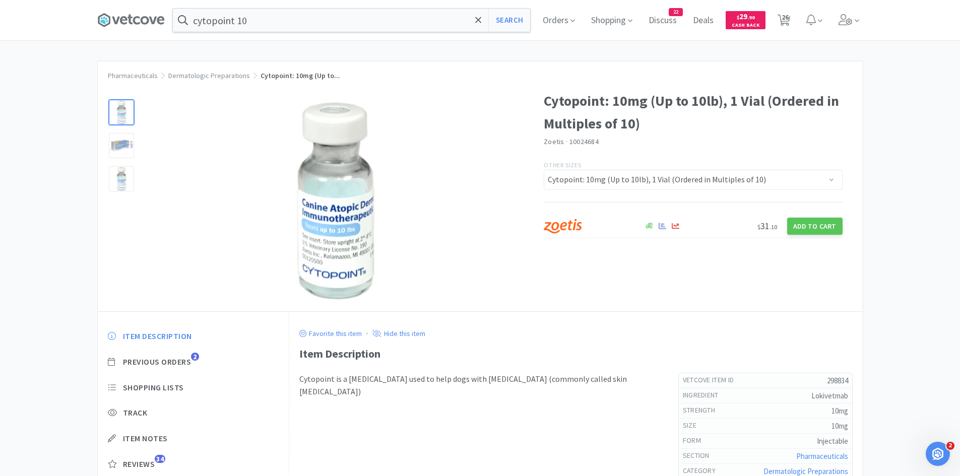
select select "3"
select select "1"
select select "3"
select select "1"
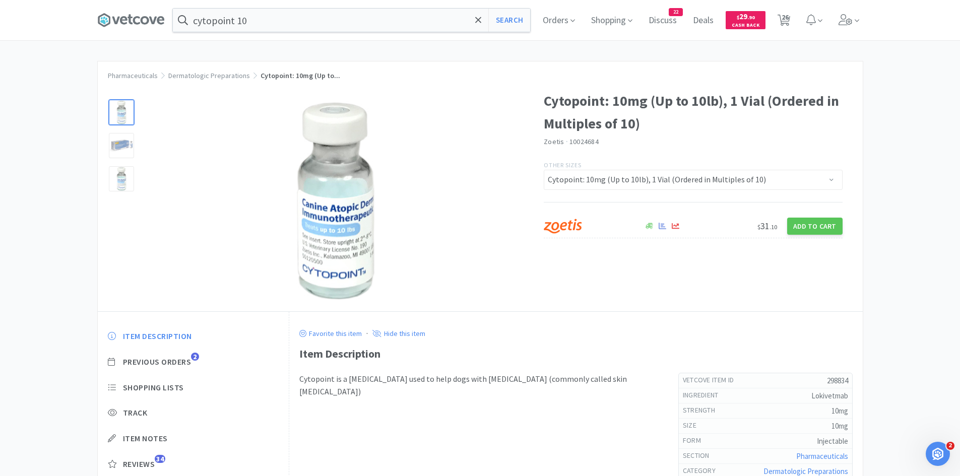
select select "50"
select select "1"
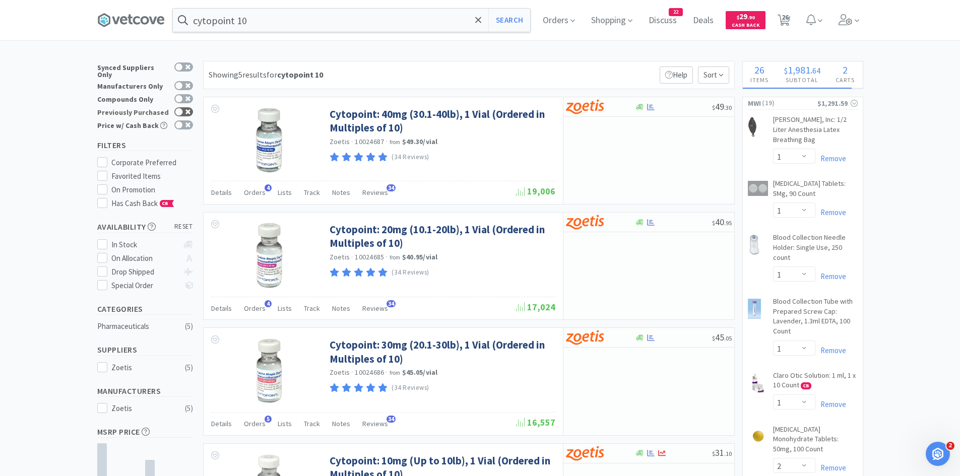
click at [187, 109] on icon at bounding box center [187, 111] width 5 height 5
checkbox input "true"
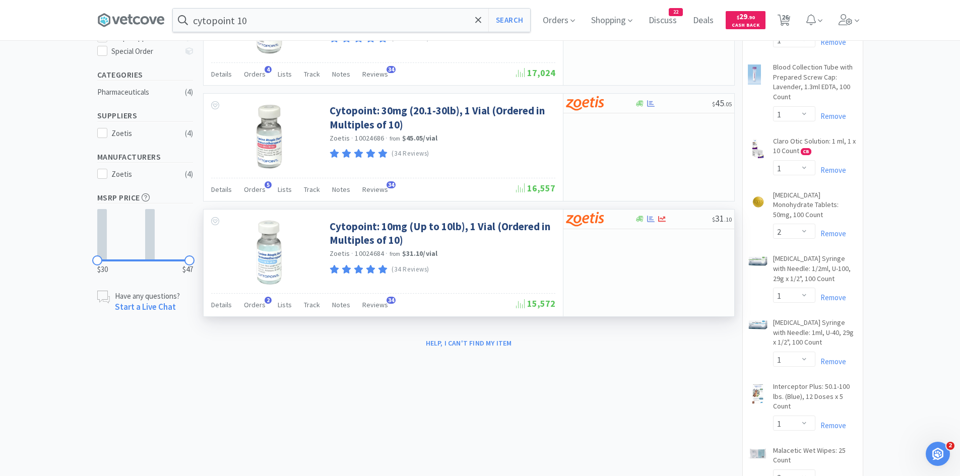
scroll to position [252, 0]
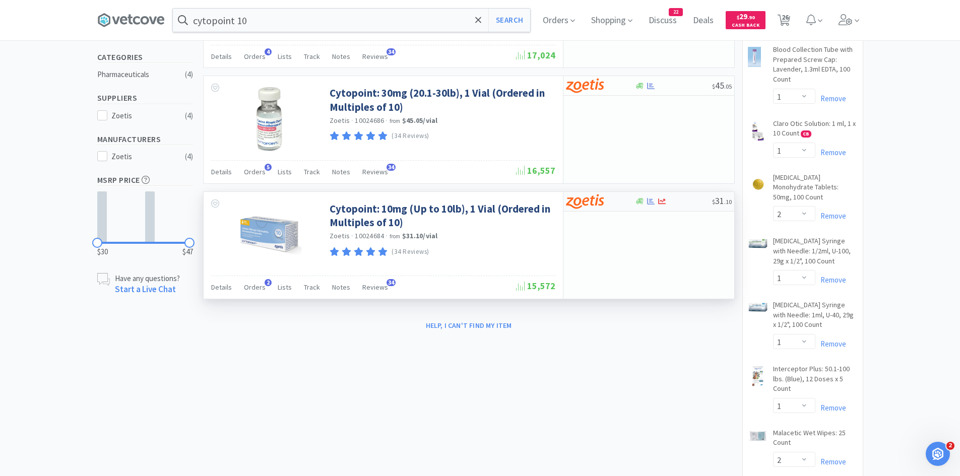
click at [630, 203] on div at bounding box center [600, 201] width 69 height 17
select select "10"
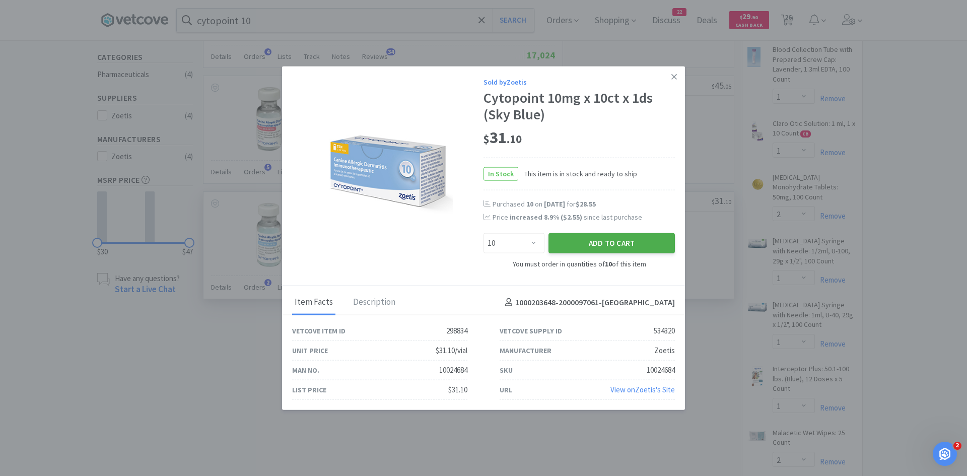
click at [588, 244] on button "Add to Cart" at bounding box center [612, 243] width 126 height 20
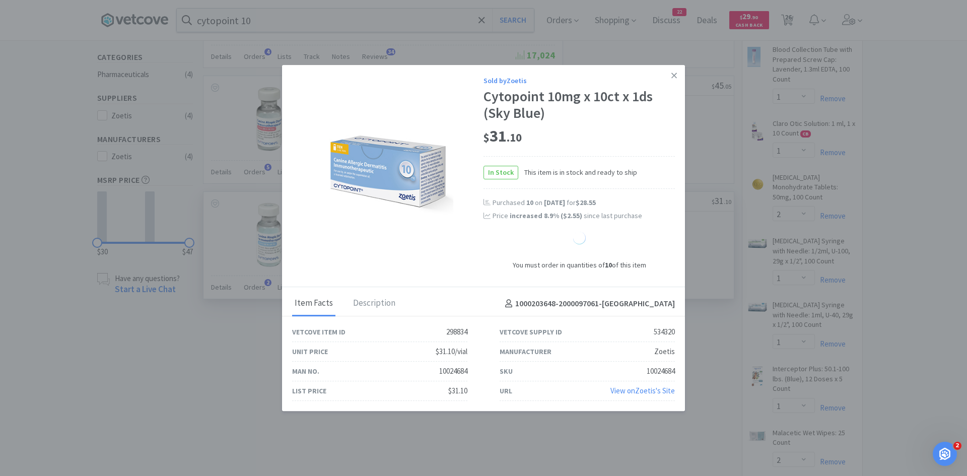
select select "10"
select select "1"
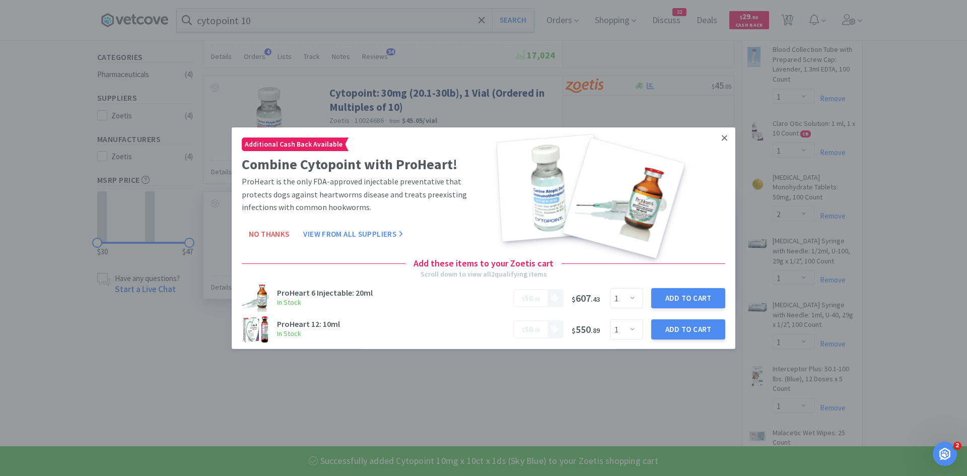
click at [722, 136] on icon at bounding box center [725, 138] width 6 height 6
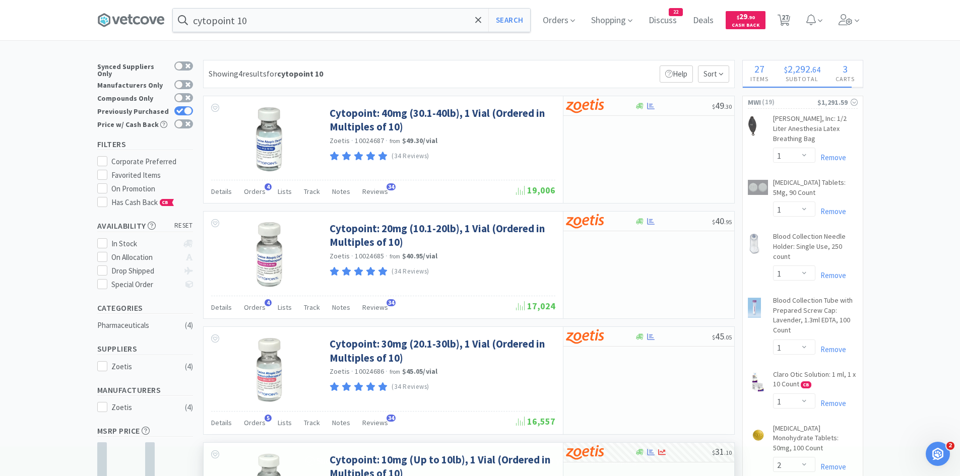
scroll to position [0, 0]
click at [182, 109] on icon at bounding box center [179, 112] width 7 height 6
checkbox input "false"
click at [482, 21] on icon at bounding box center [478, 20] width 7 height 10
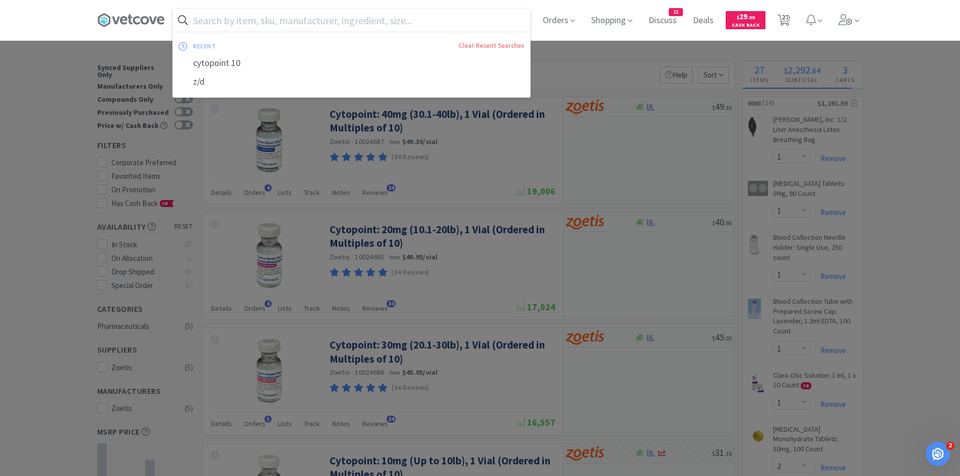
click at [570, 49] on div at bounding box center [480, 238] width 960 height 476
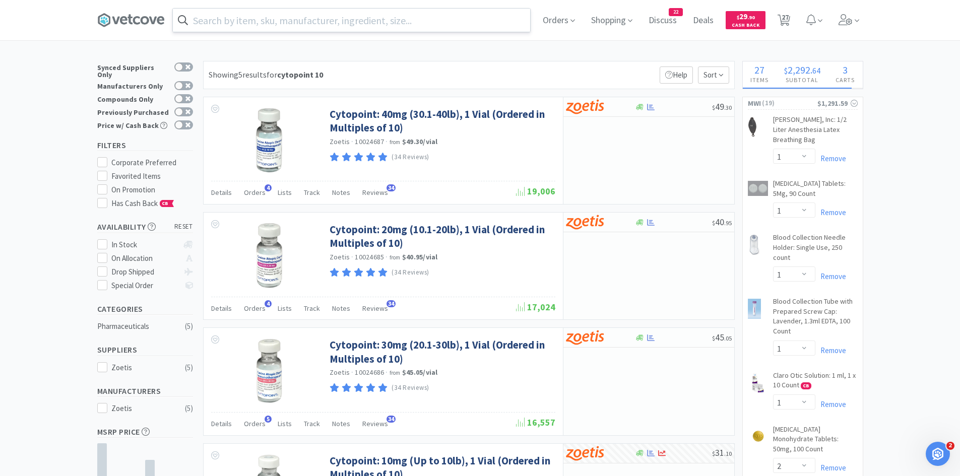
drag, startPoint x: 794, startPoint y: 17, endPoint x: 760, endPoint y: 32, distance: 37.4
click at [794, 17] on span "27" at bounding box center [783, 20] width 21 height 40
select select "10"
select select "1"
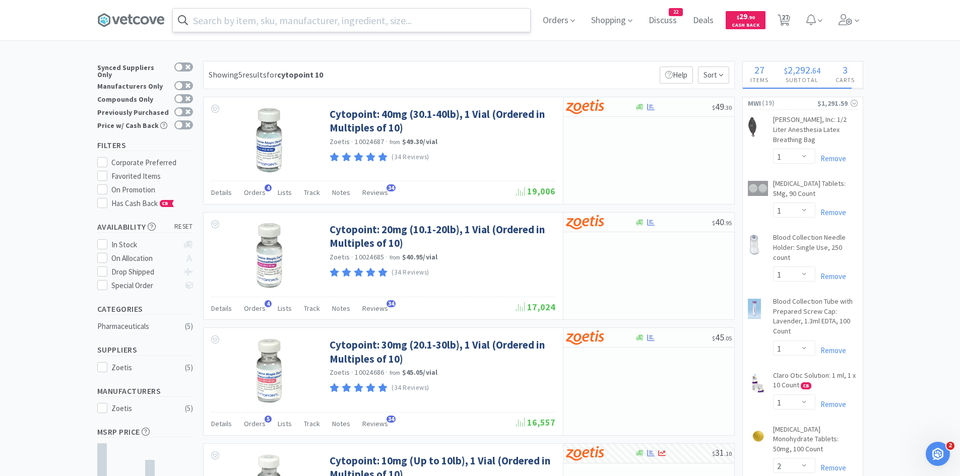
select select "3"
select select "1"
select select "50"
select select "1"
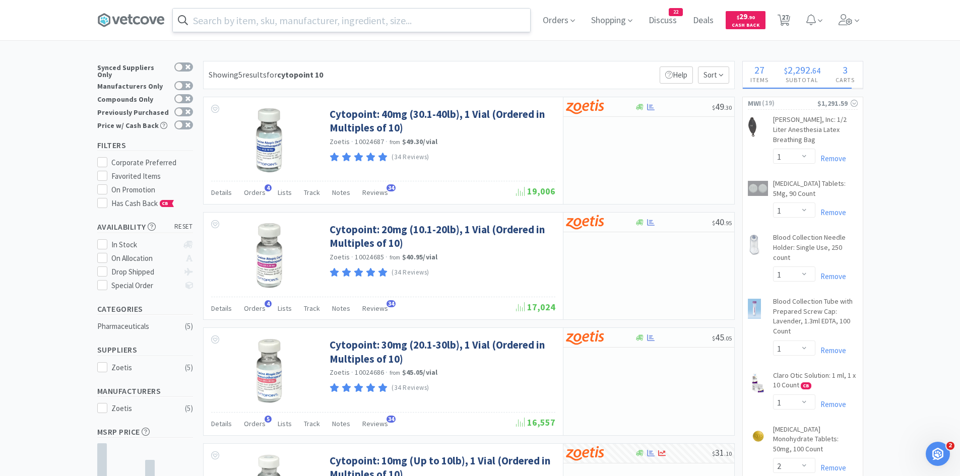
select select "1"
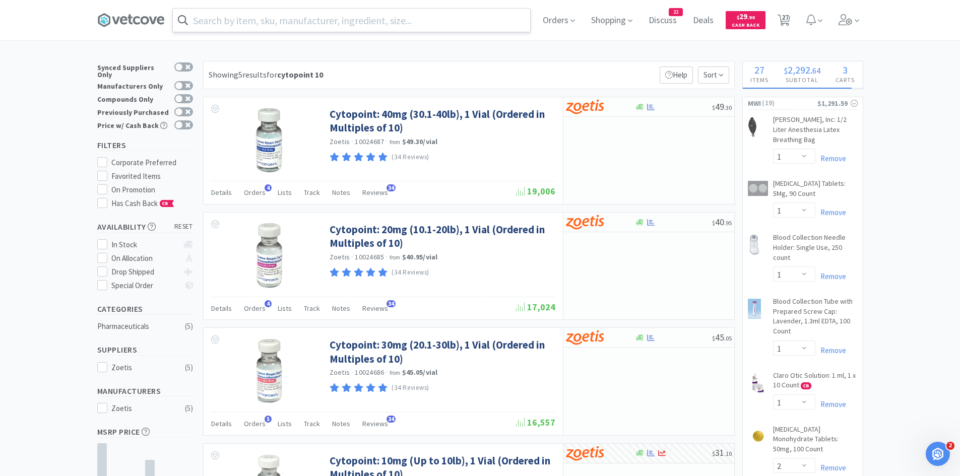
select select "2"
select select "1"
select select "2"
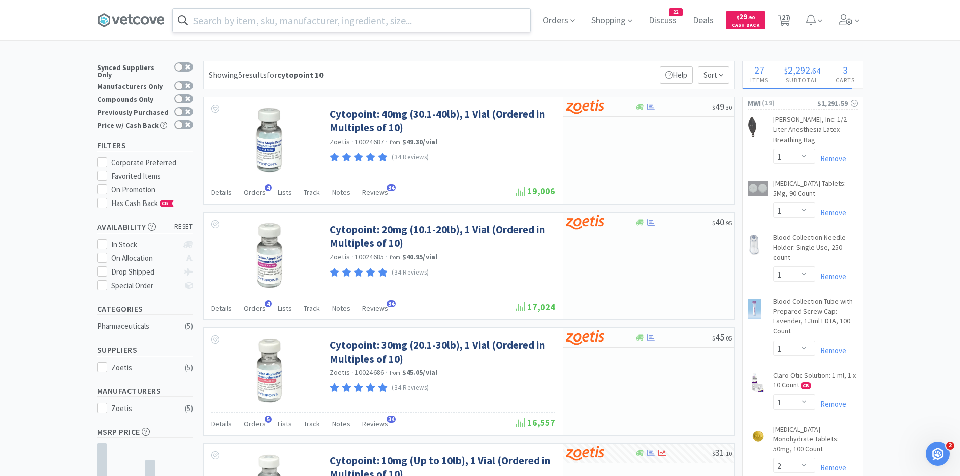
select select "1"
select select "2"
select select "4"
select select "1"
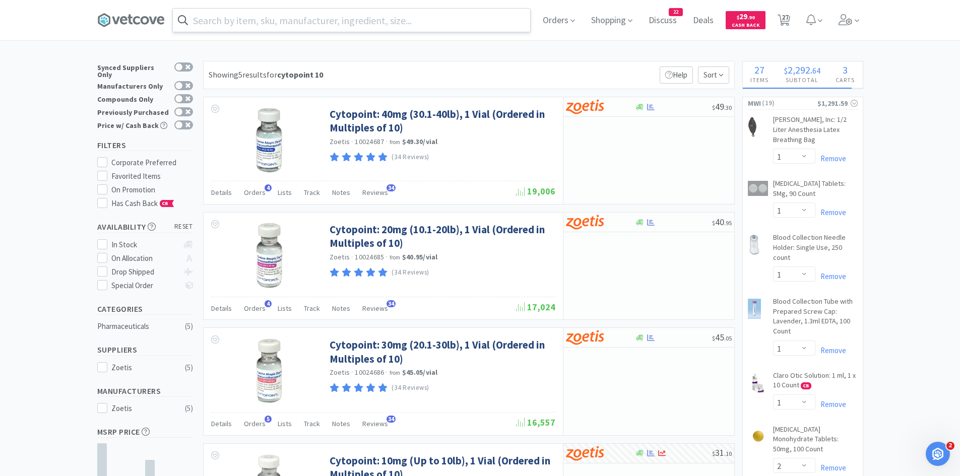
select select "1"
select select "50"
select select "1"
select select "3"
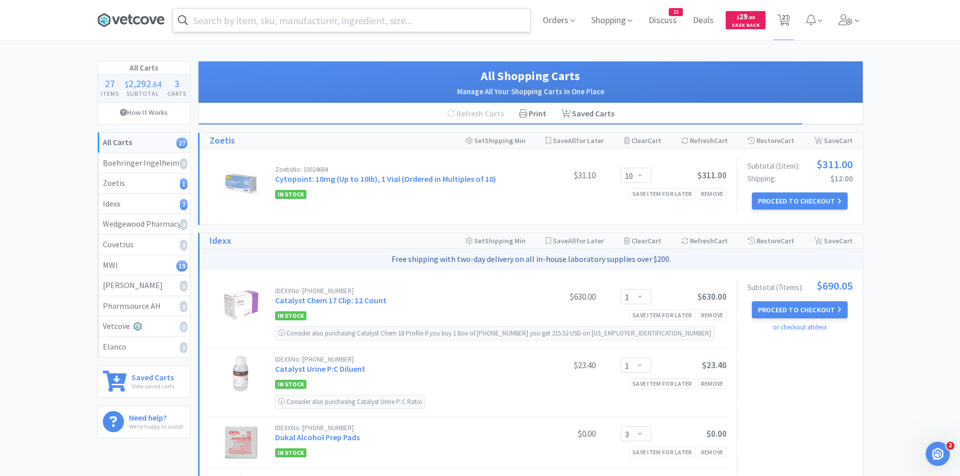
click at [130, 19] on icon at bounding box center [129, 20] width 5 height 10
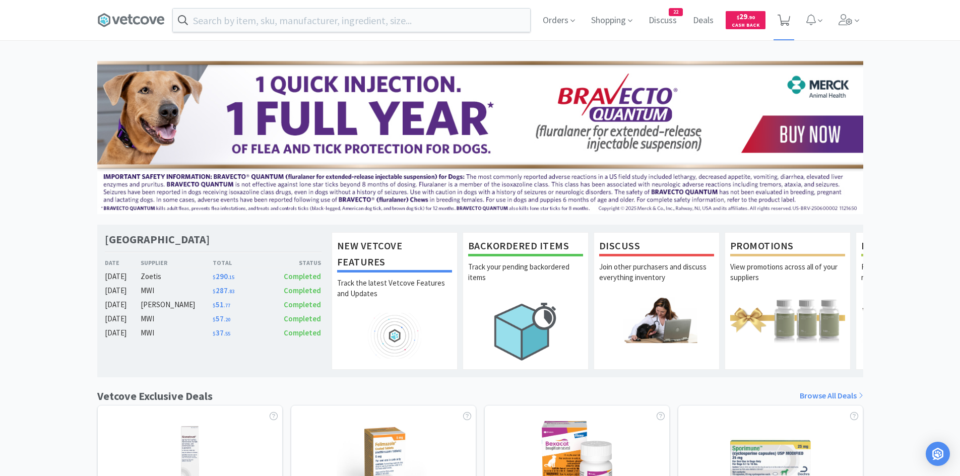
click at [786, 24] on icon at bounding box center [783, 20] width 13 height 11
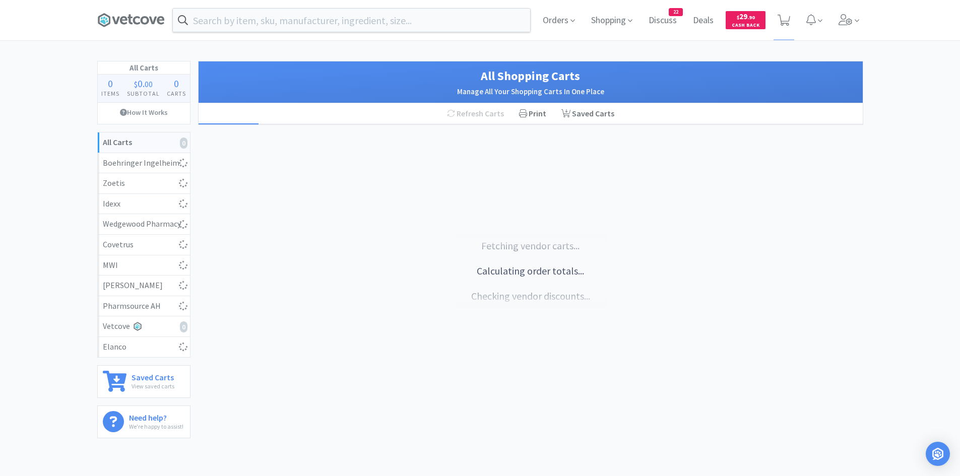
select select "10"
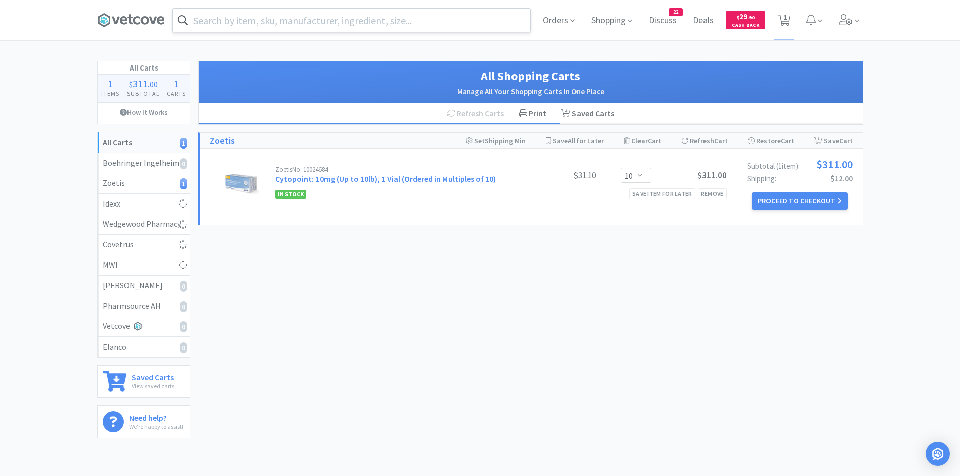
select select "1"
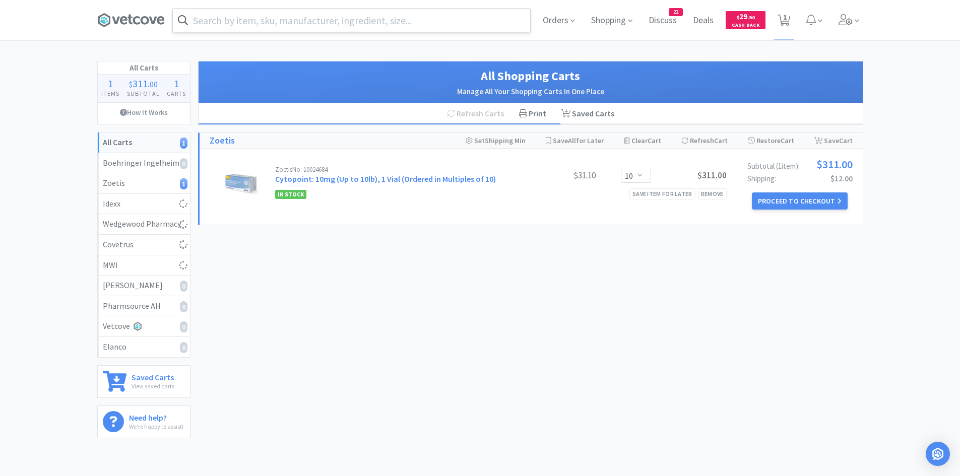
select select "2"
select select "1"
select select "2"
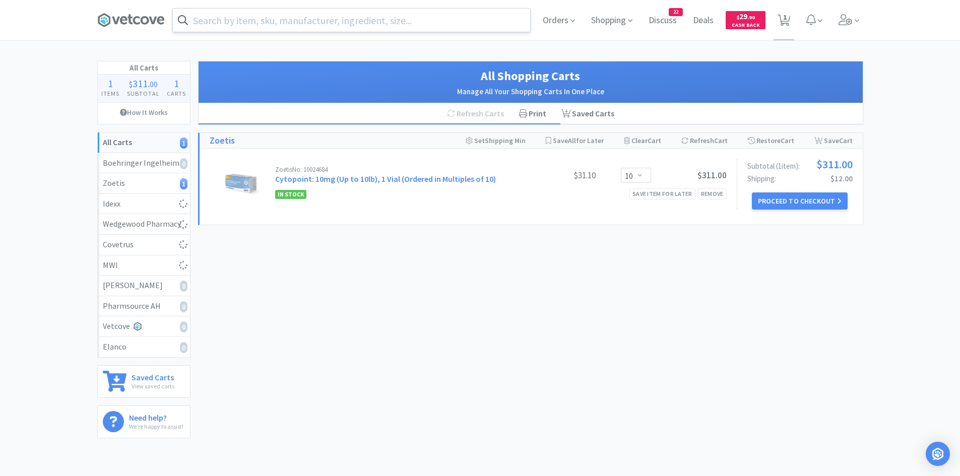
select select "1"
select select "2"
select select "4"
select select "1"
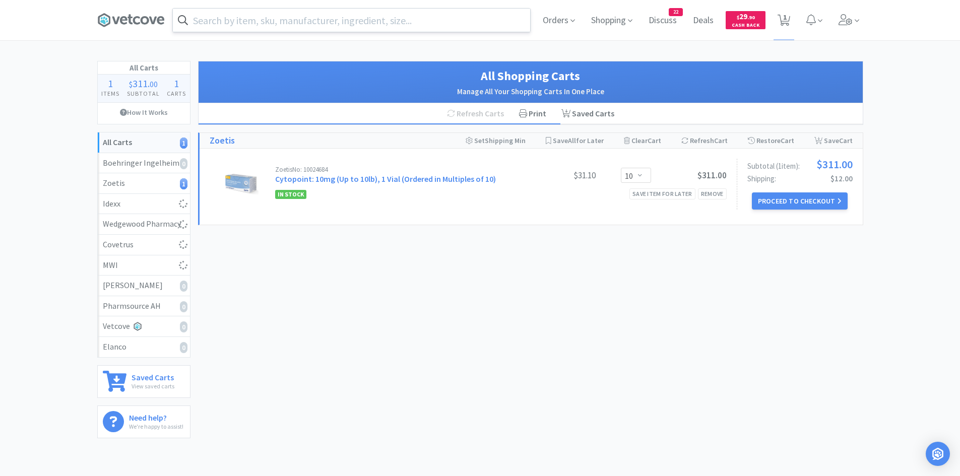
select select "1"
select select "50"
select select "1"
select select "3"
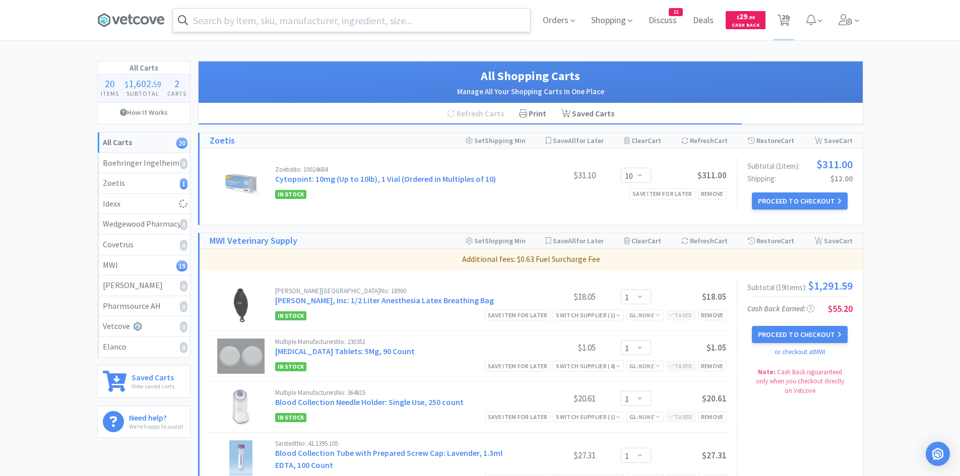
click at [257, 22] on input "text" at bounding box center [351, 20] width 357 height 23
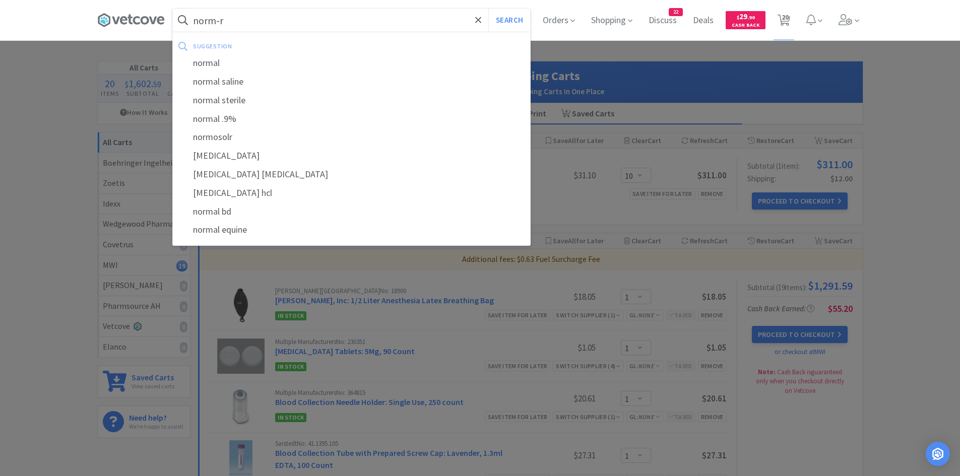
type input "norm-r"
click at [488, 9] on button "Search" at bounding box center [509, 20] width 42 height 23
select select "1"
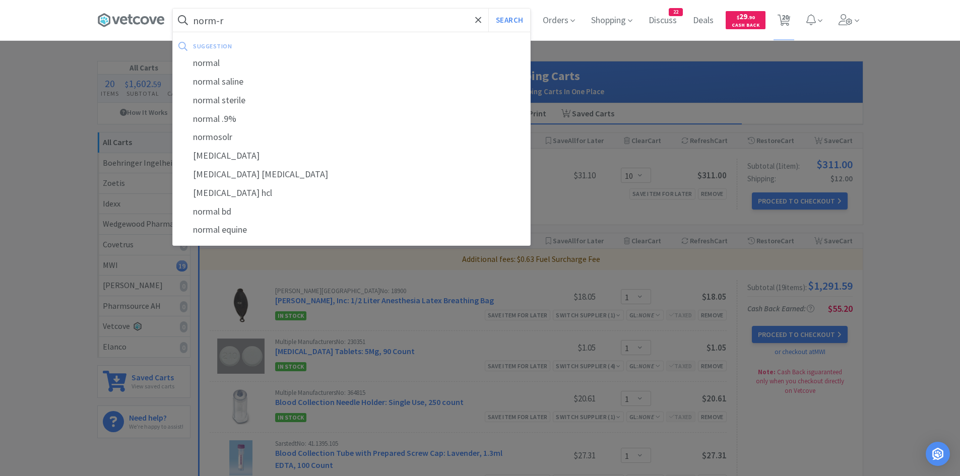
select select "1"
select select "2"
select select "1"
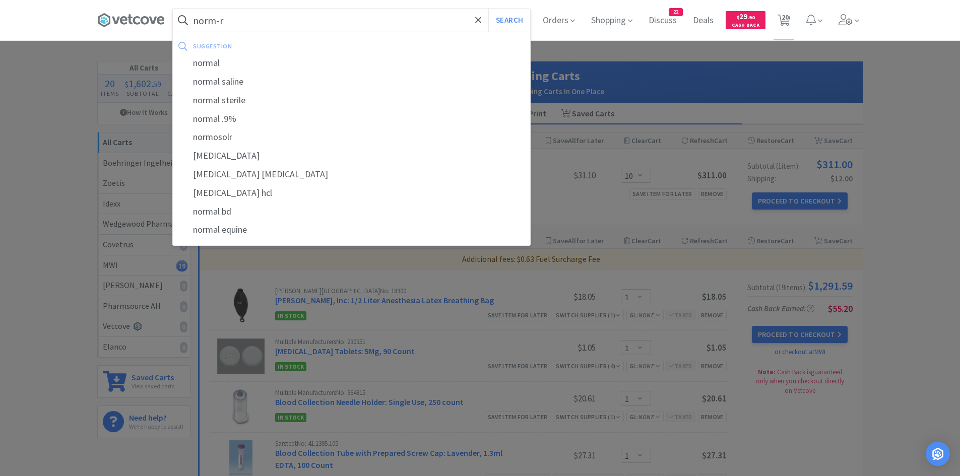
select select "1"
select select "2"
select select "1"
select select "2"
select select "4"
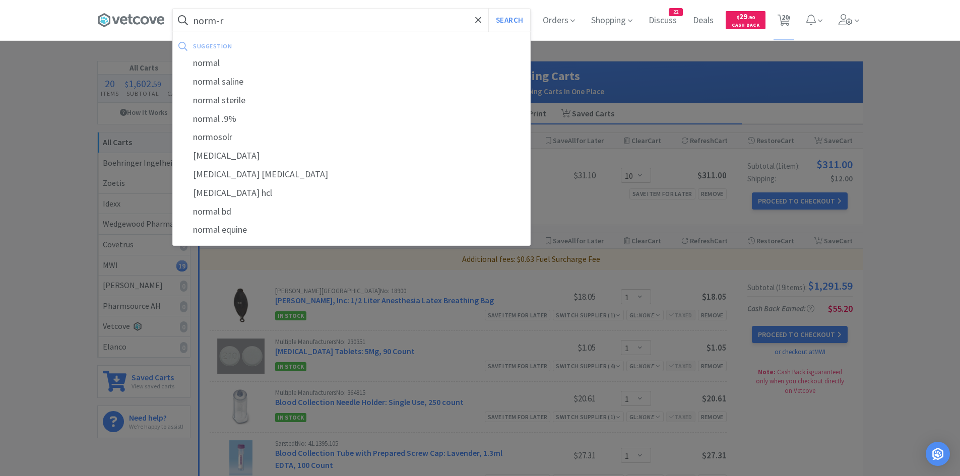
select select "1"
select select "50"
select select "1"
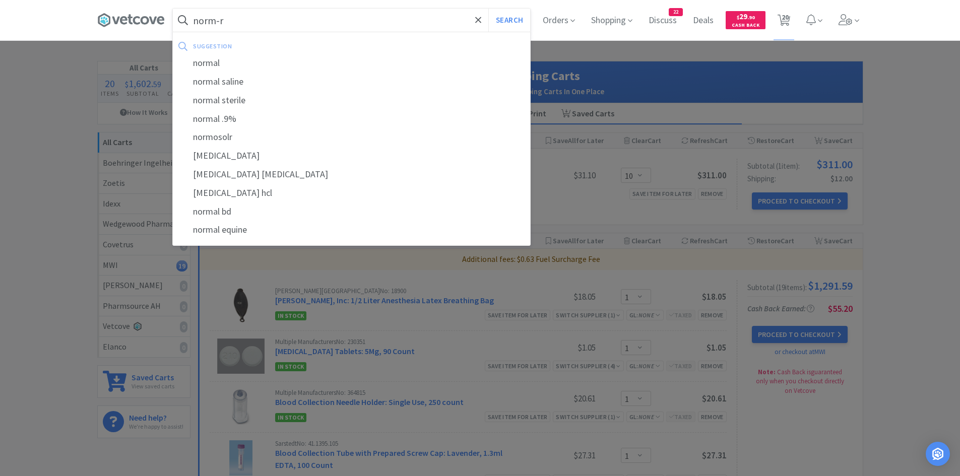
select select "3"
select select "10"
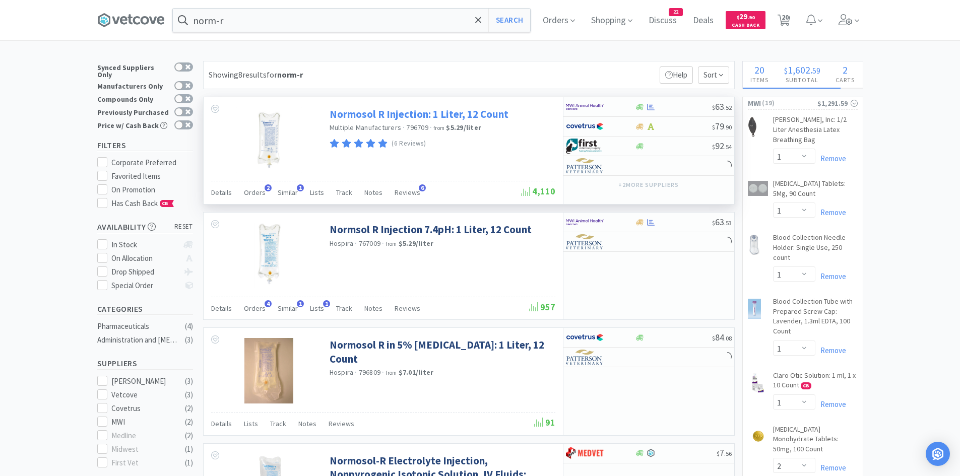
select select "1"
select select "3"
select select "1"
select select "50"
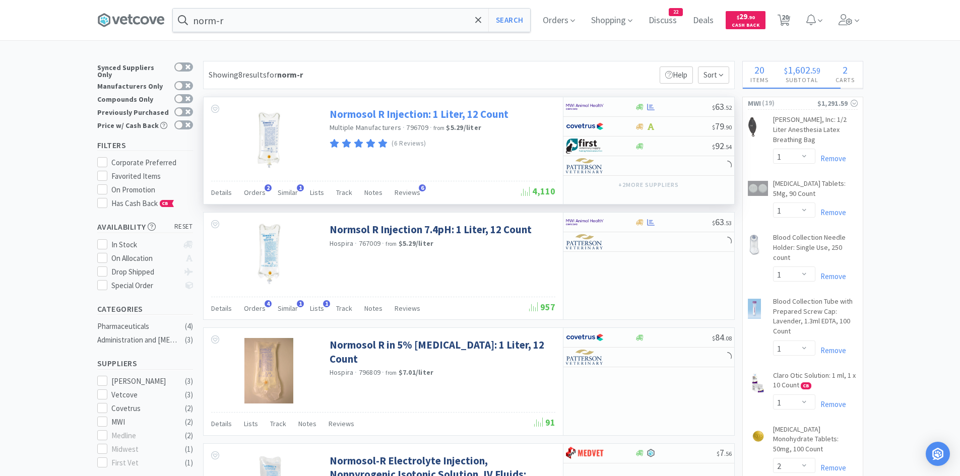
select select "1"
click at [624, 111] on div at bounding box center [600, 106] width 69 height 17
select select "1"
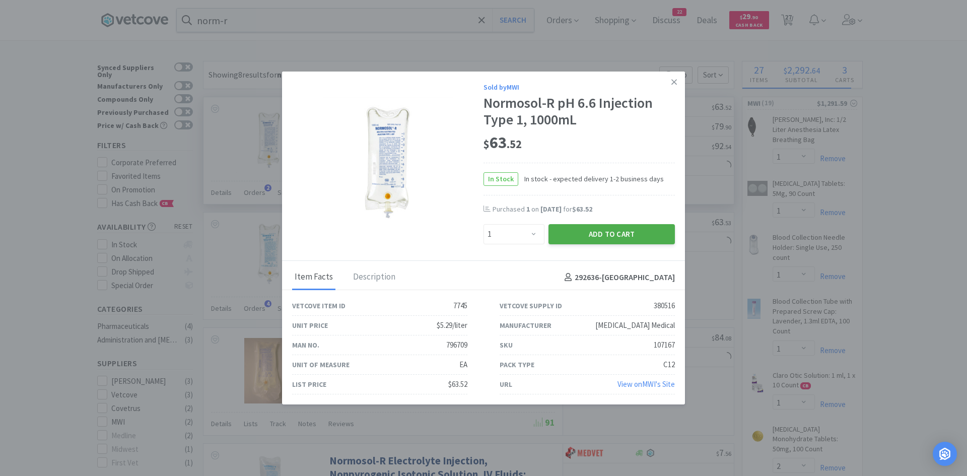
click at [598, 239] on button "Add to Cart" at bounding box center [612, 234] width 126 height 20
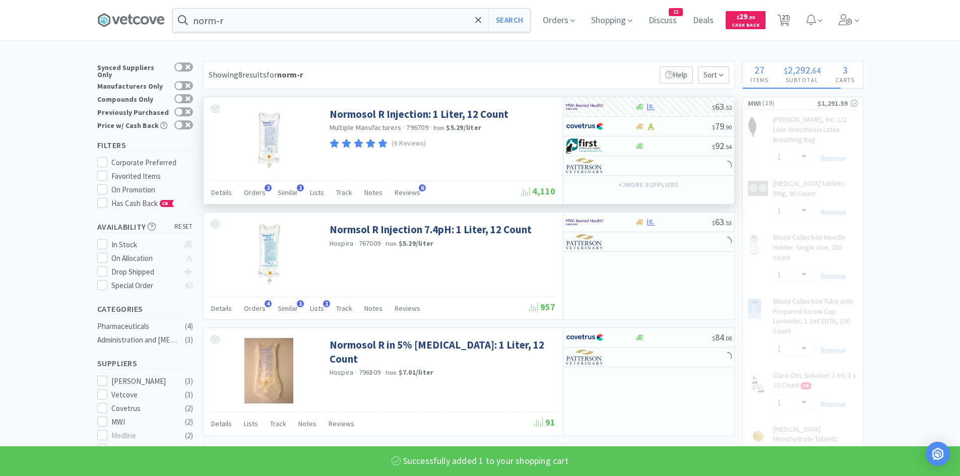
select select "1"
select select "2"
select select "4"
select select "1"
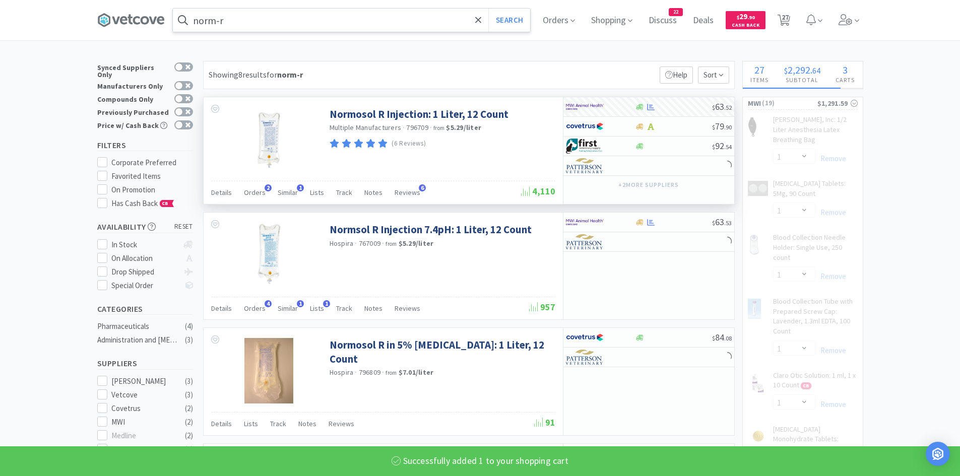
select select "50"
select select "3"
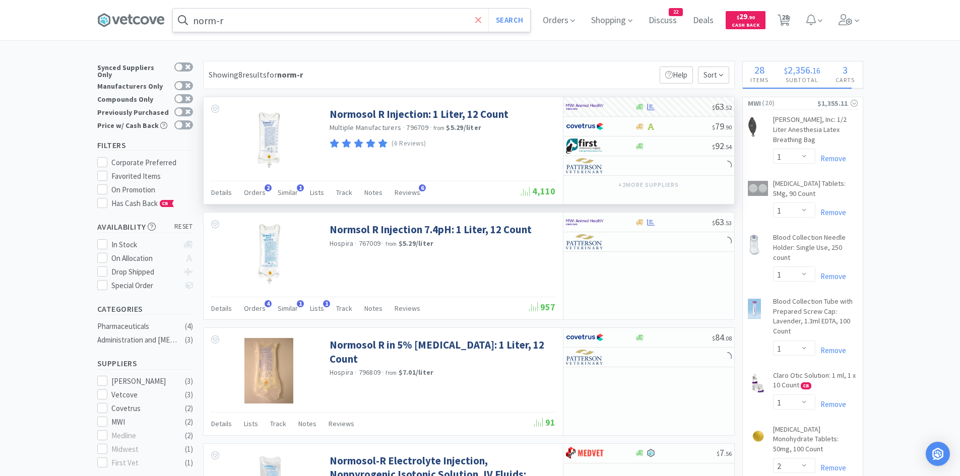
click at [481, 17] on icon at bounding box center [478, 20] width 6 height 6
